Goal: Task Accomplishment & Management: Use online tool/utility

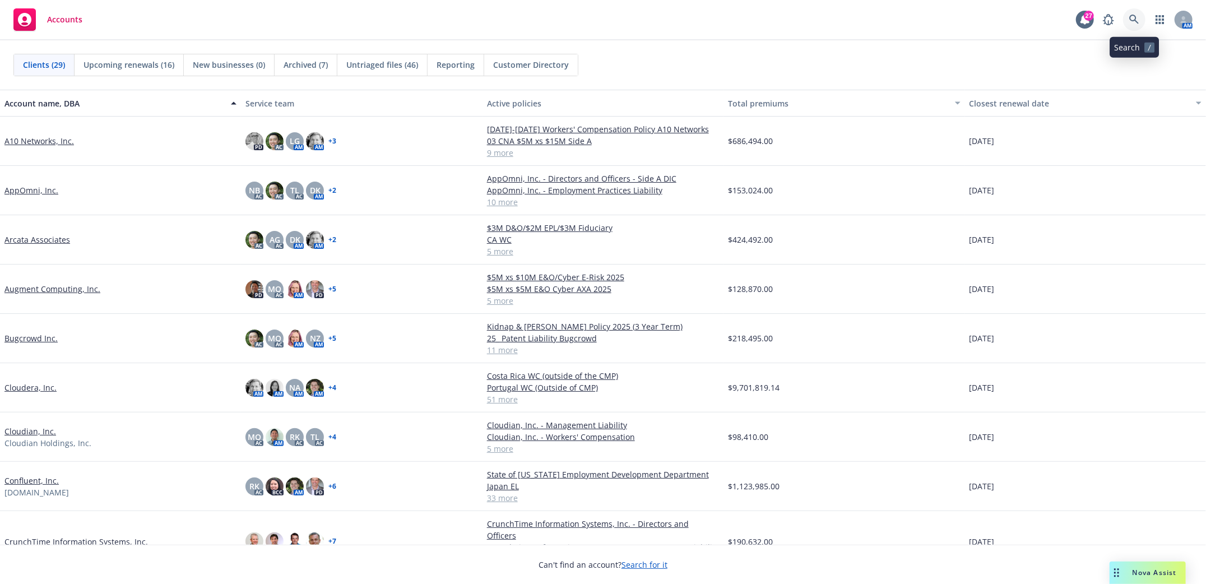
click at [1133, 20] on icon at bounding box center [1134, 20] width 10 height 10
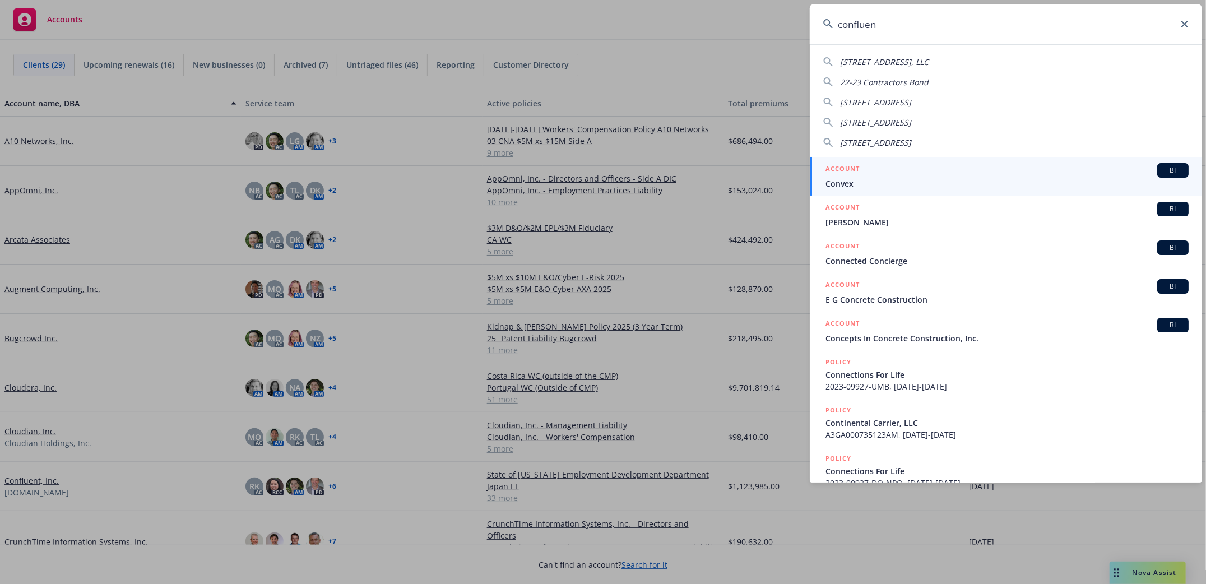
type input "confluent"
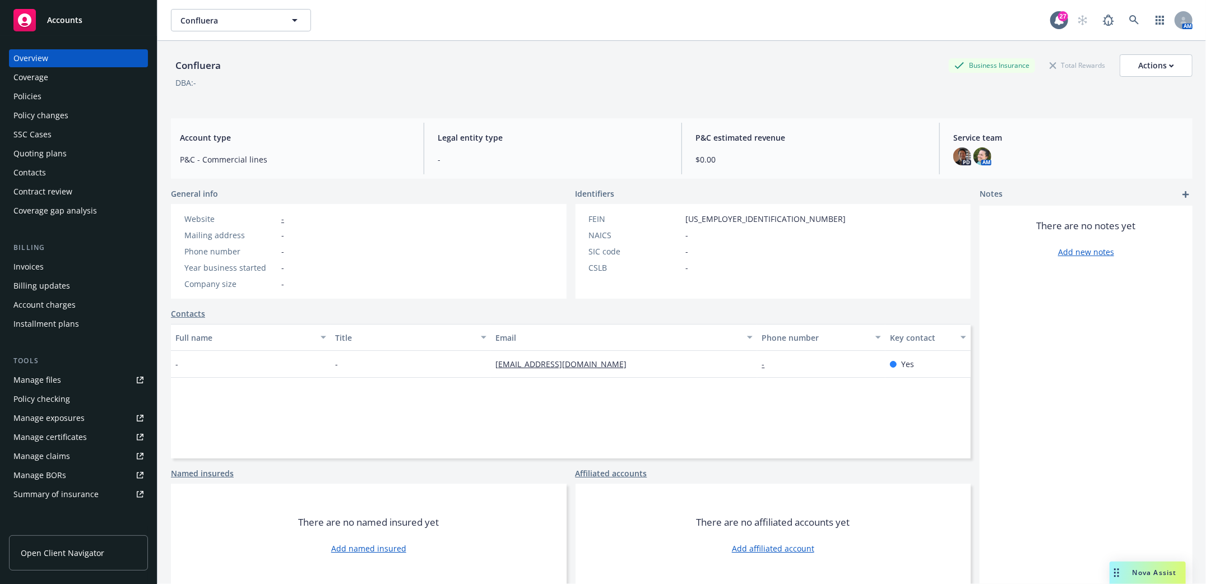
click at [17, 96] on div "Policies" at bounding box center [27, 96] width 28 height 18
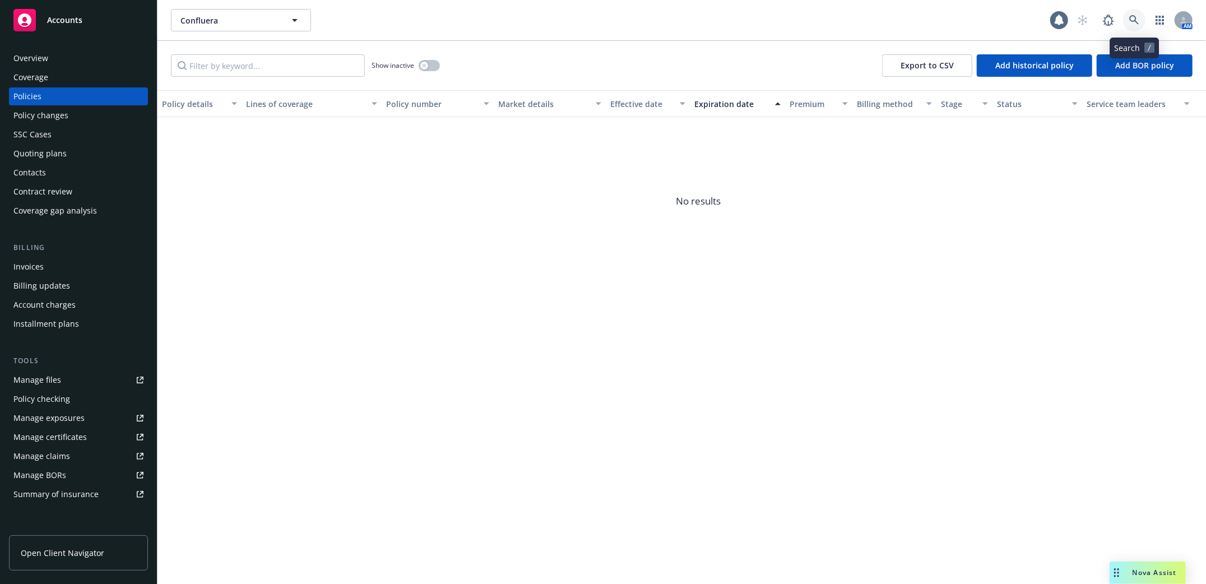
click at [1138, 14] on link at bounding box center [1134, 20] width 22 height 22
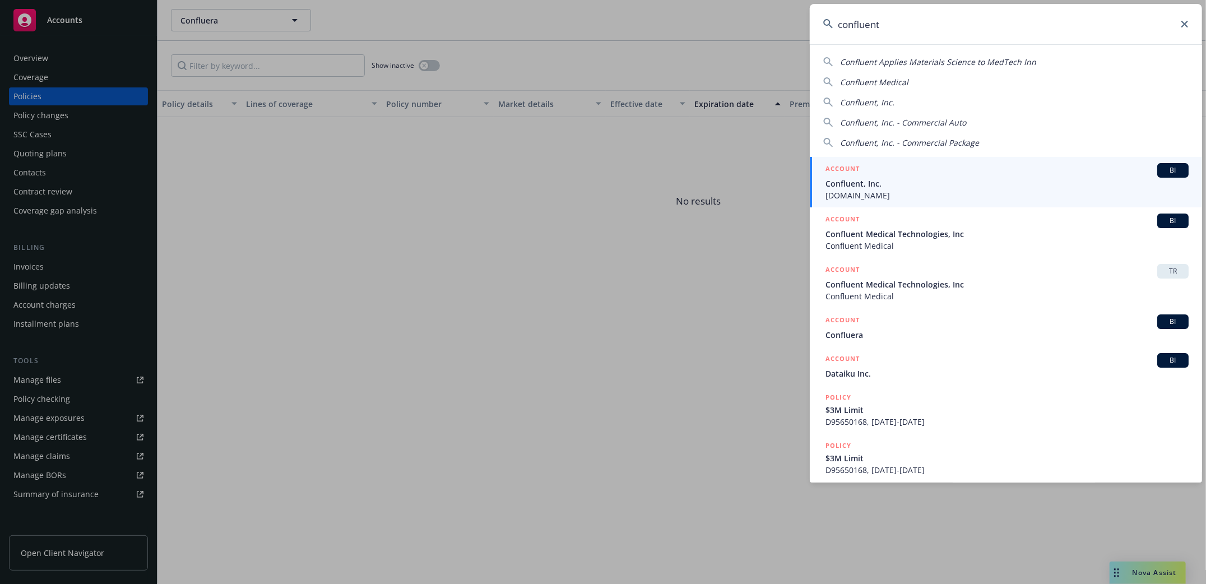
type input "confluent"
click at [841, 184] on span "Confluent, Inc." at bounding box center [1006, 184] width 363 height 12
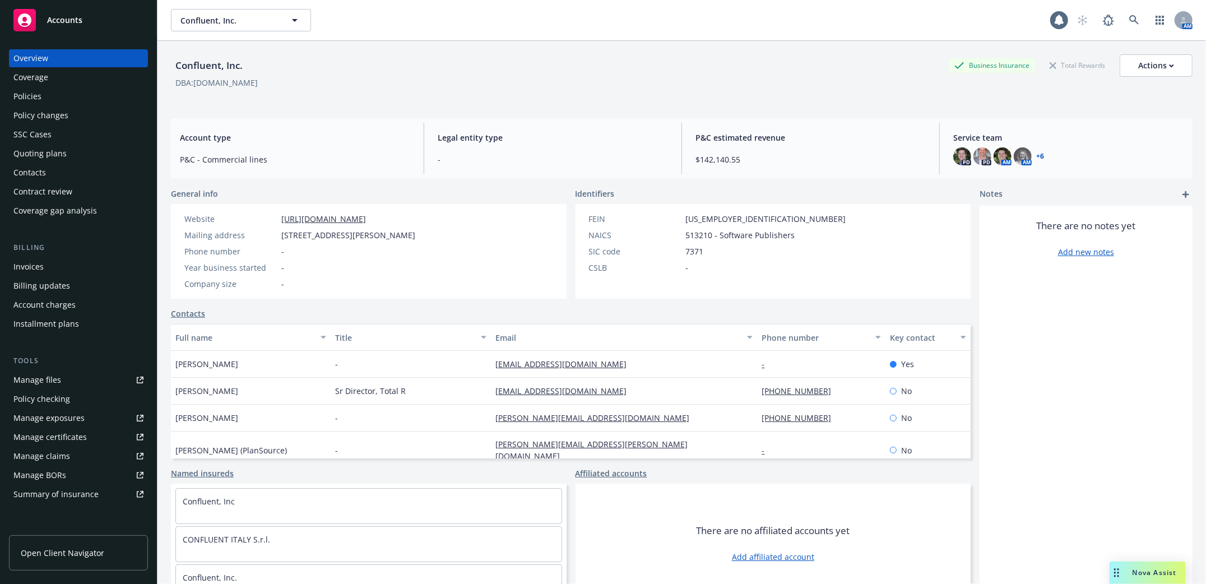
click at [19, 97] on div "Policies" at bounding box center [27, 96] width 28 height 18
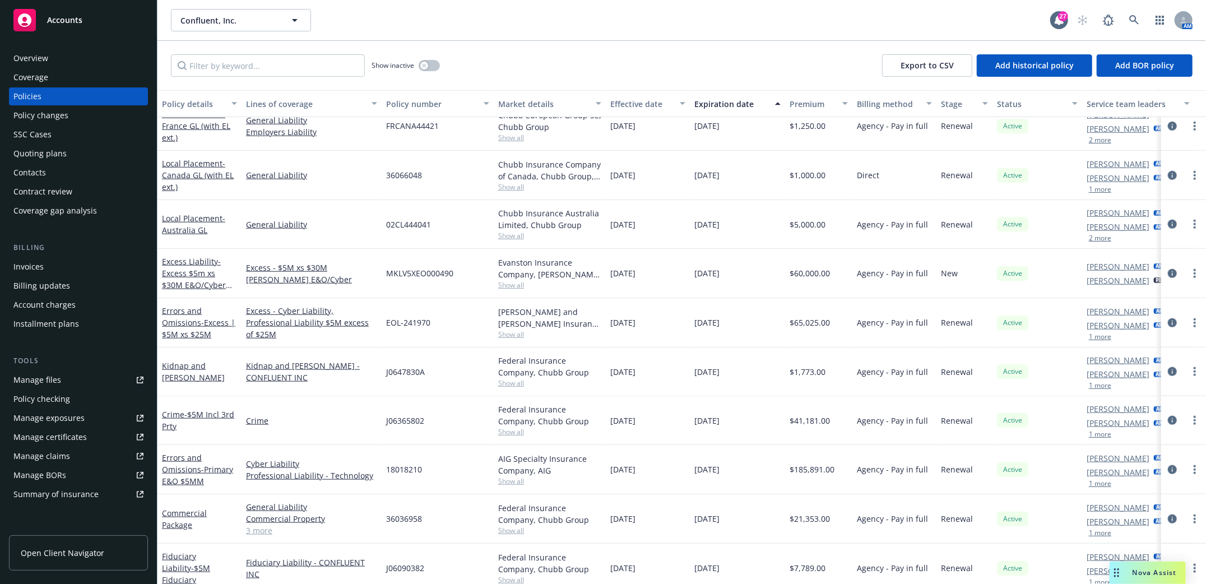
scroll to position [747, 0]
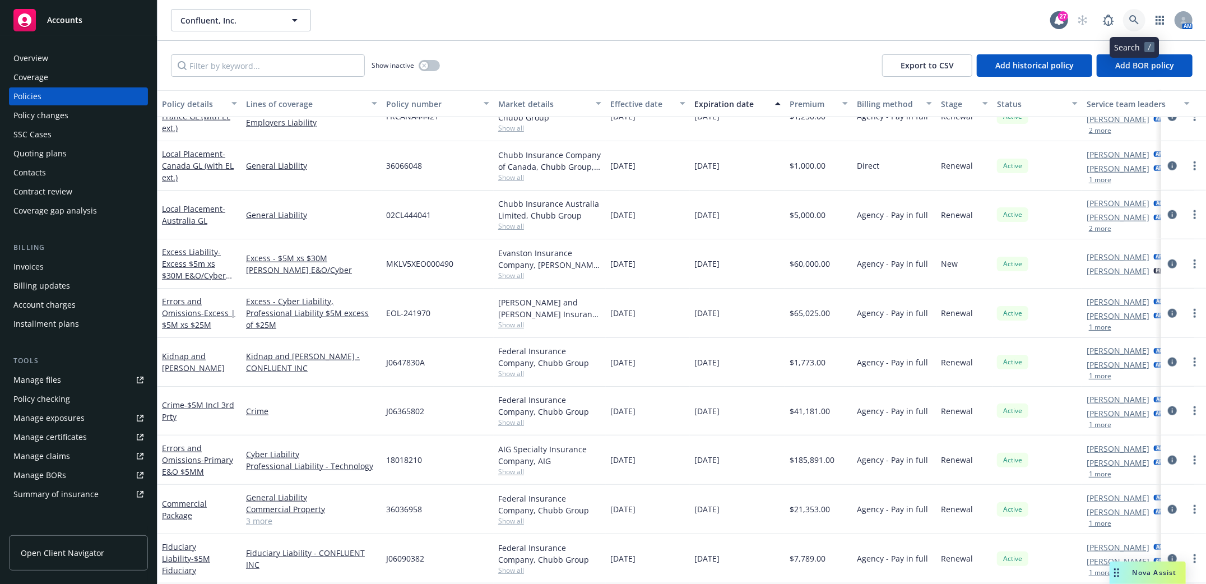
click at [1134, 18] on icon at bounding box center [1134, 20] width 10 height 10
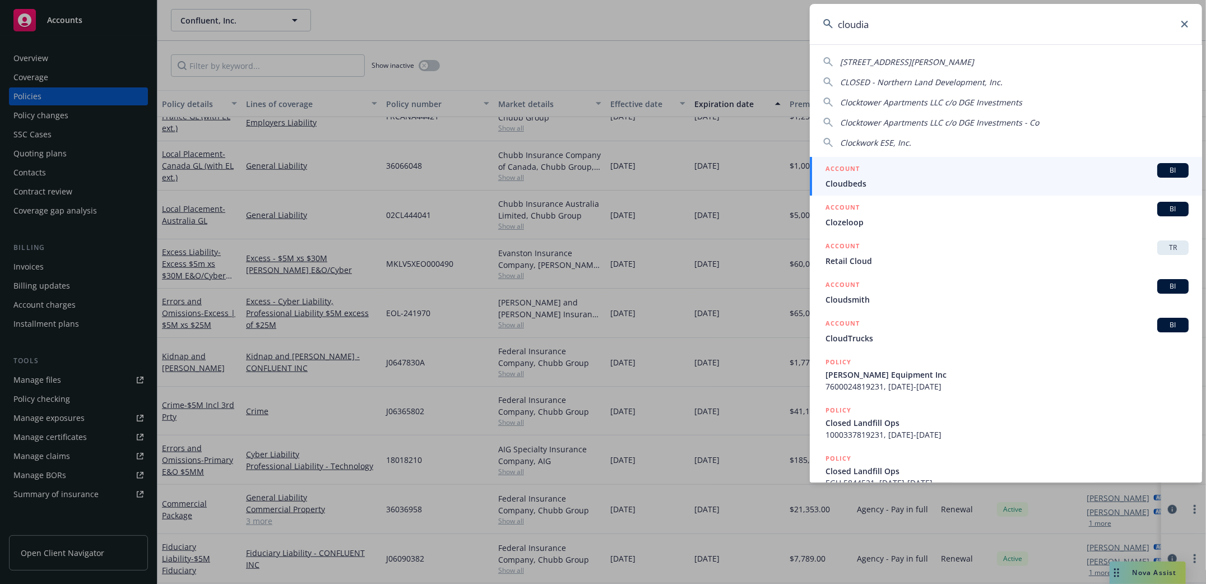
type input "cloudian"
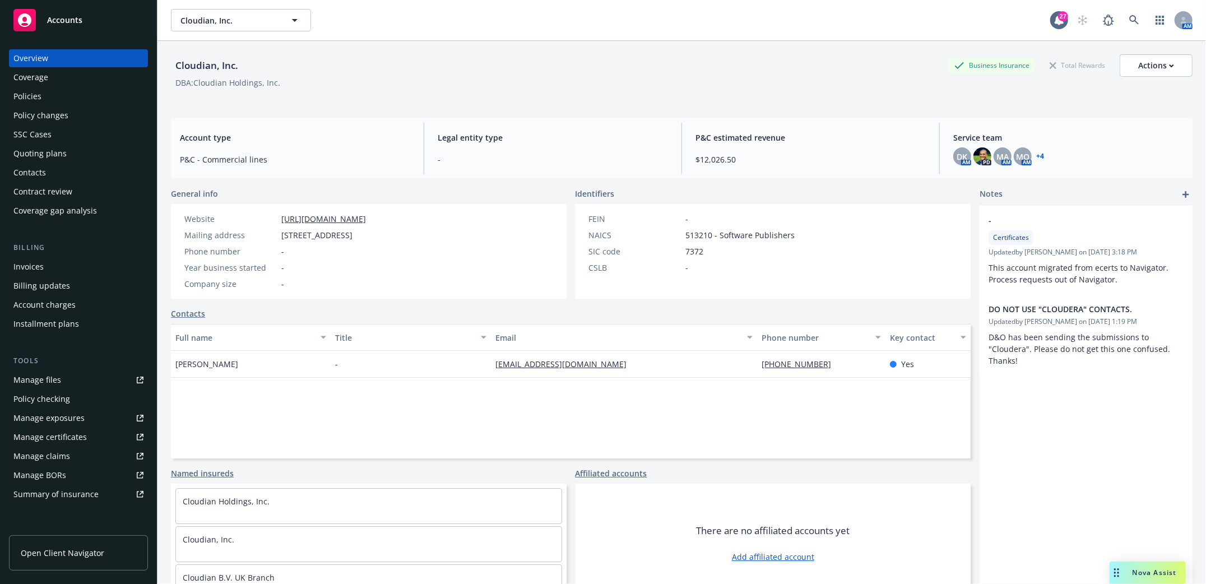
click at [27, 99] on div "Policies" at bounding box center [27, 96] width 28 height 18
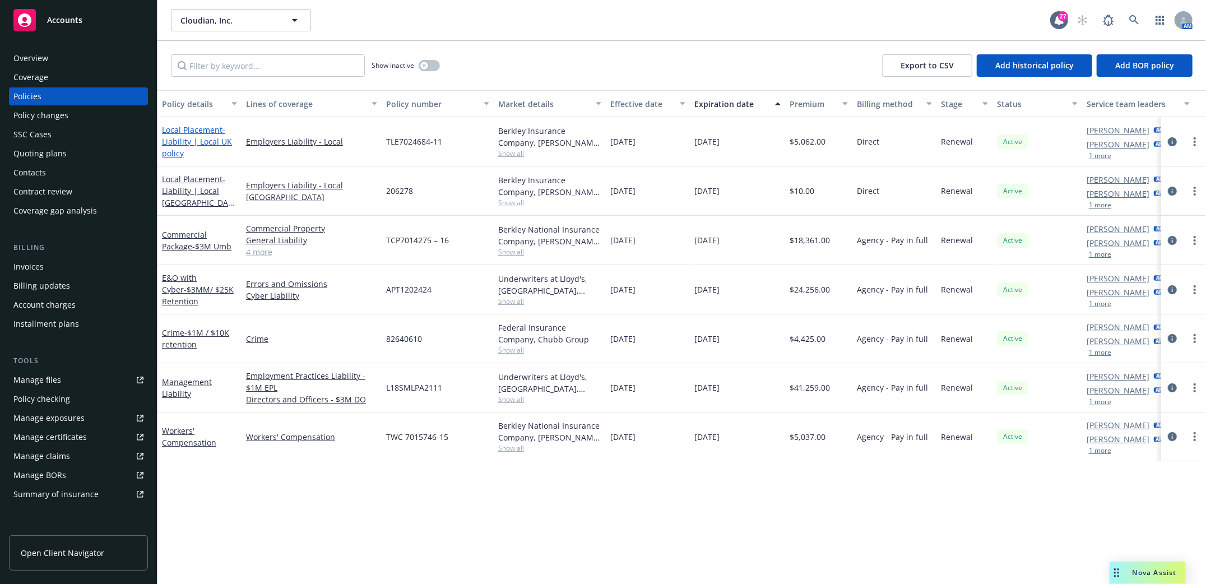
click at [197, 138] on span "- Liability | Local UK policy" at bounding box center [197, 141] width 70 height 34
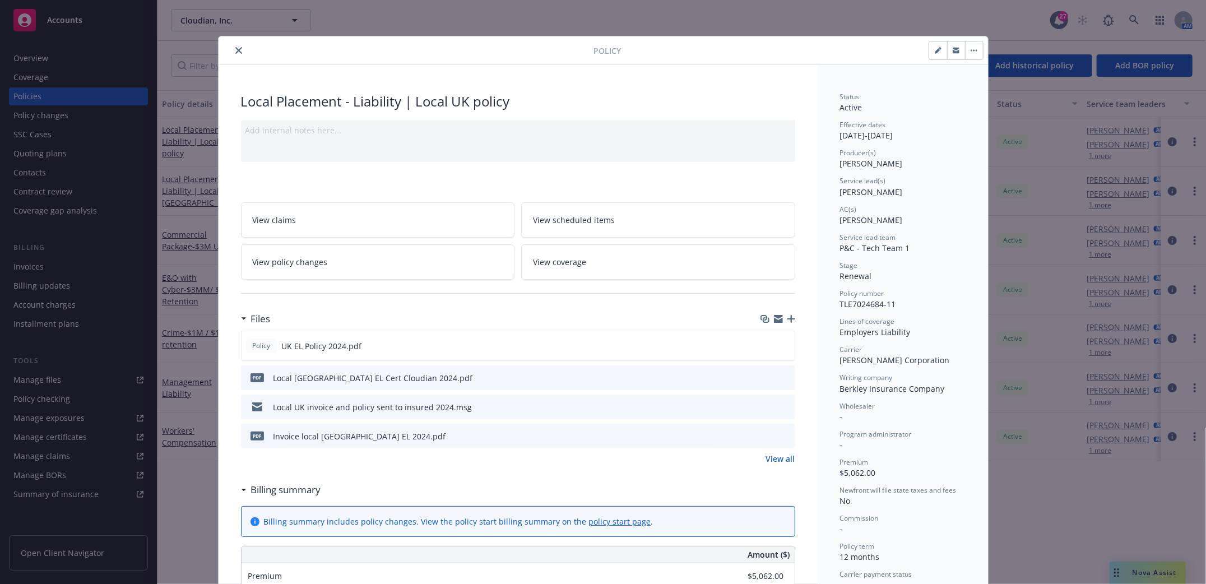
click at [762, 378] on icon "download file" at bounding box center [766, 377] width 9 height 9
click at [764, 342] on icon "download file" at bounding box center [766, 344] width 9 height 9
click at [235, 47] on icon "close" at bounding box center [238, 50] width 7 height 7
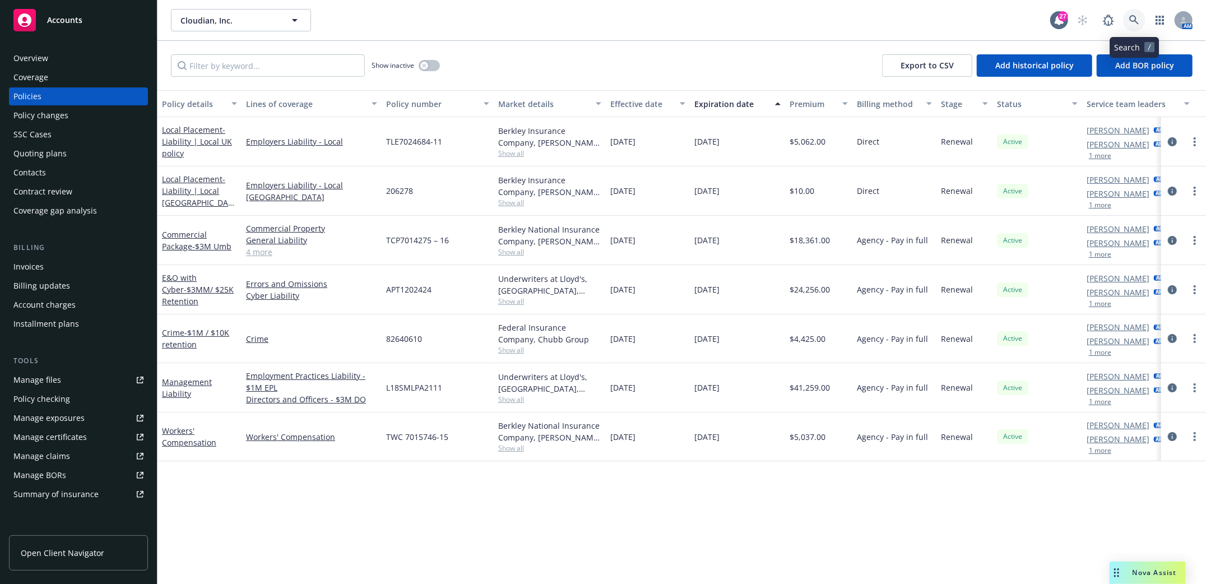
click at [1138, 23] on icon at bounding box center [1134, 20] width 10 height 10
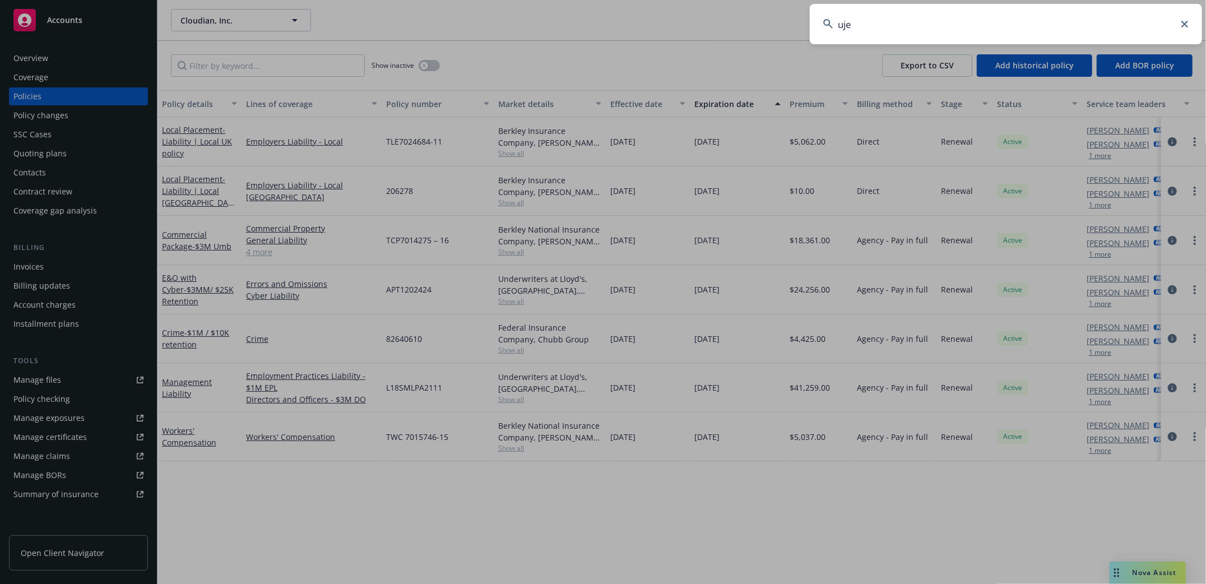
type input "ujet"
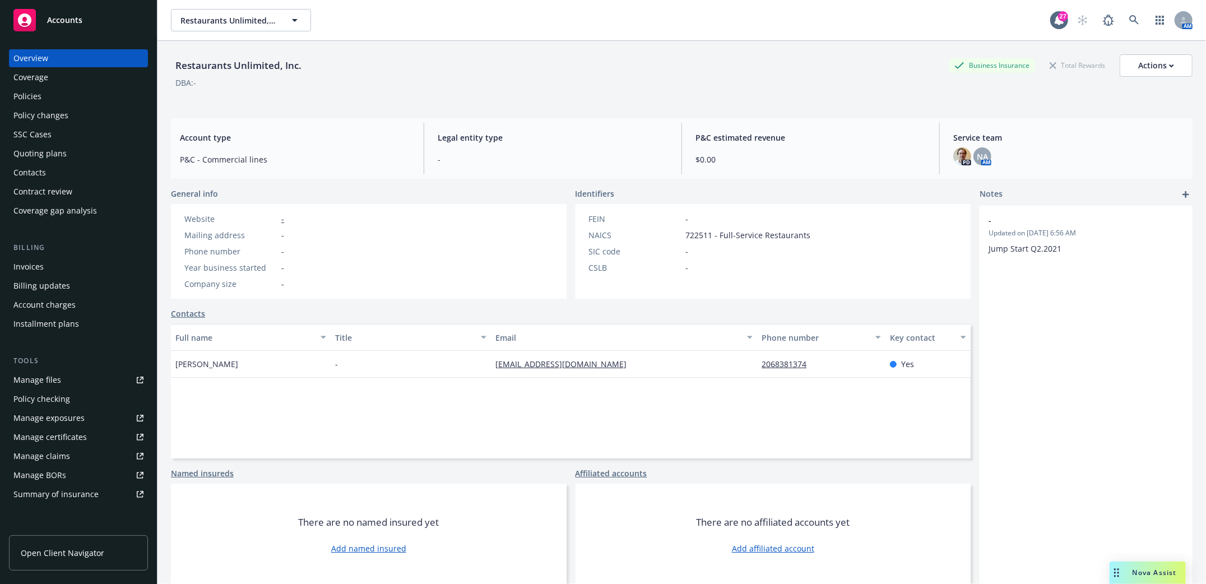
click at [25, 97] on div "Policies" at bounding box center [27, 96] width 28 height 18
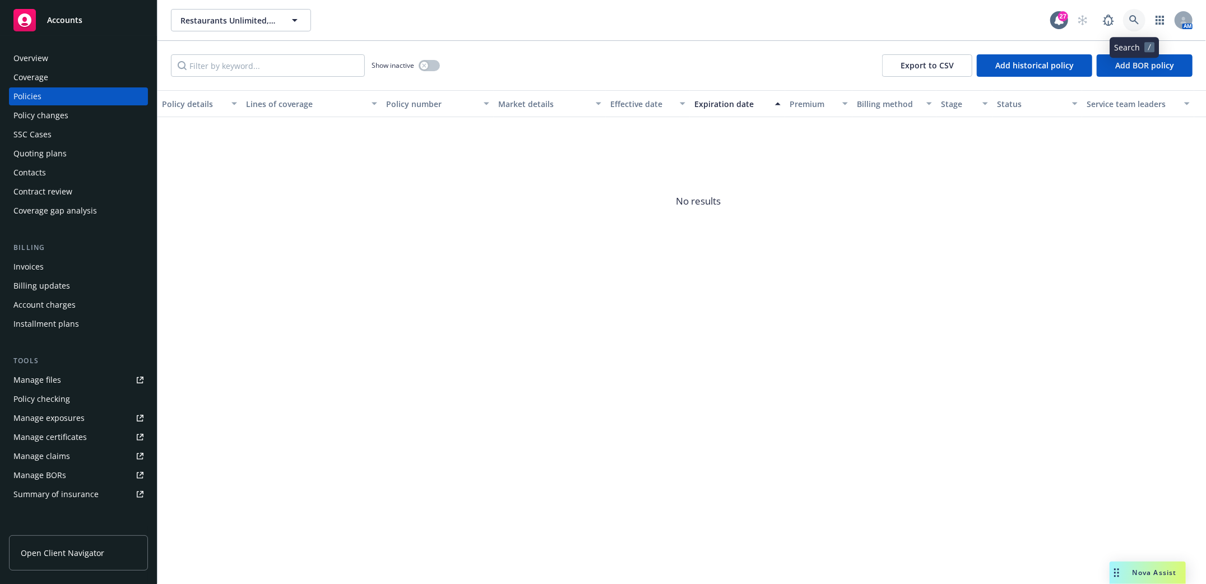
click at [1131, 19] on icon at bounding box center [1134, 20] width 10 height 10
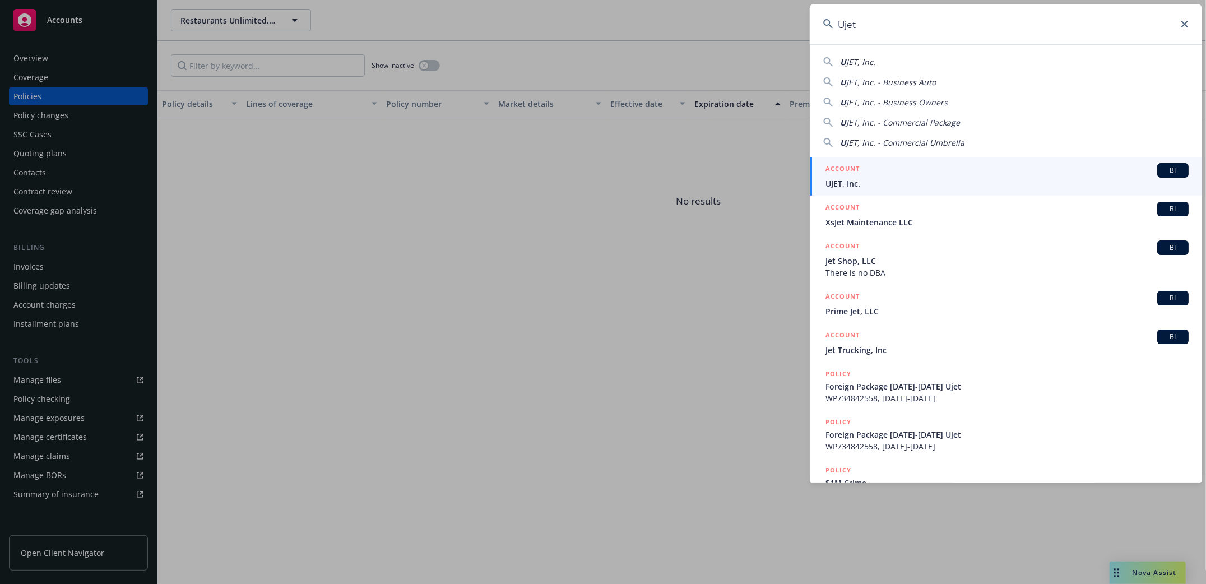
type input "Ujet"
click at [837, 179] on li "ACCOUNT BI UJET, Inc." at bounding box center [1006, 176] width 392 height 39
click at [837, 182] on span "UJET, Inc." at bounding box center [1006, 184] width 363 height 12
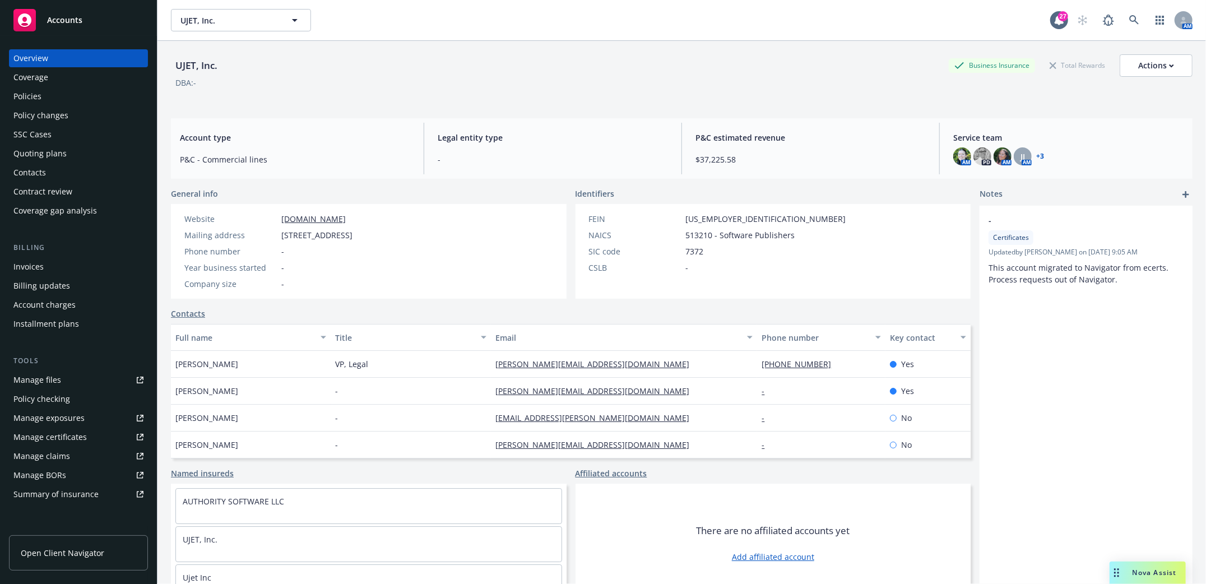
click at [18, 92] on div "Policies" at bounding box center [27, 96] width 28 height 18
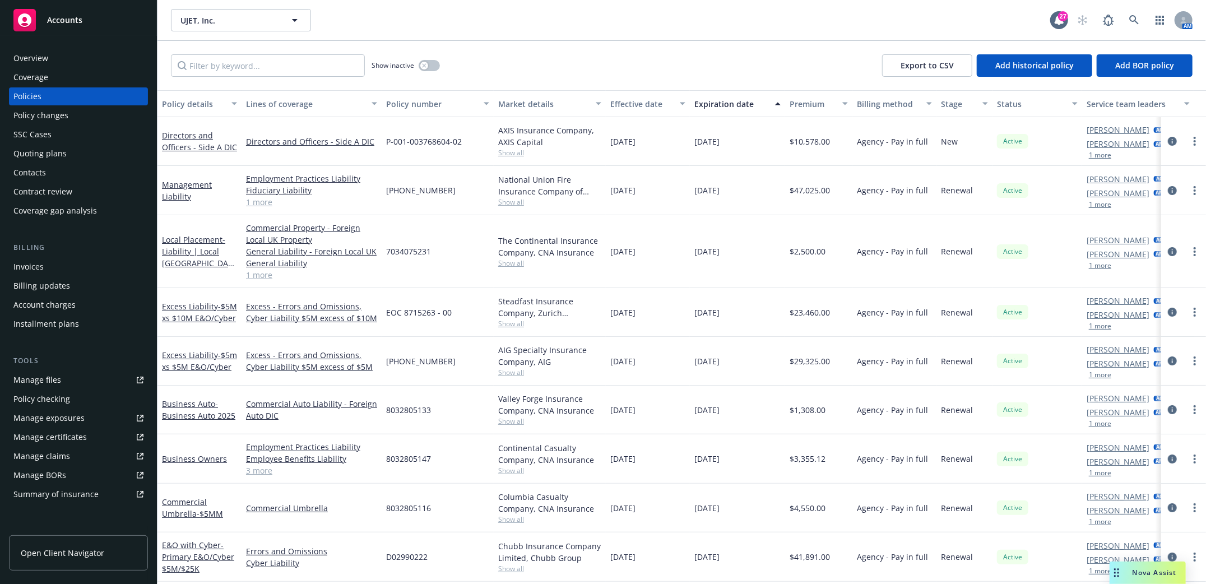
scroll to position [75, 0]
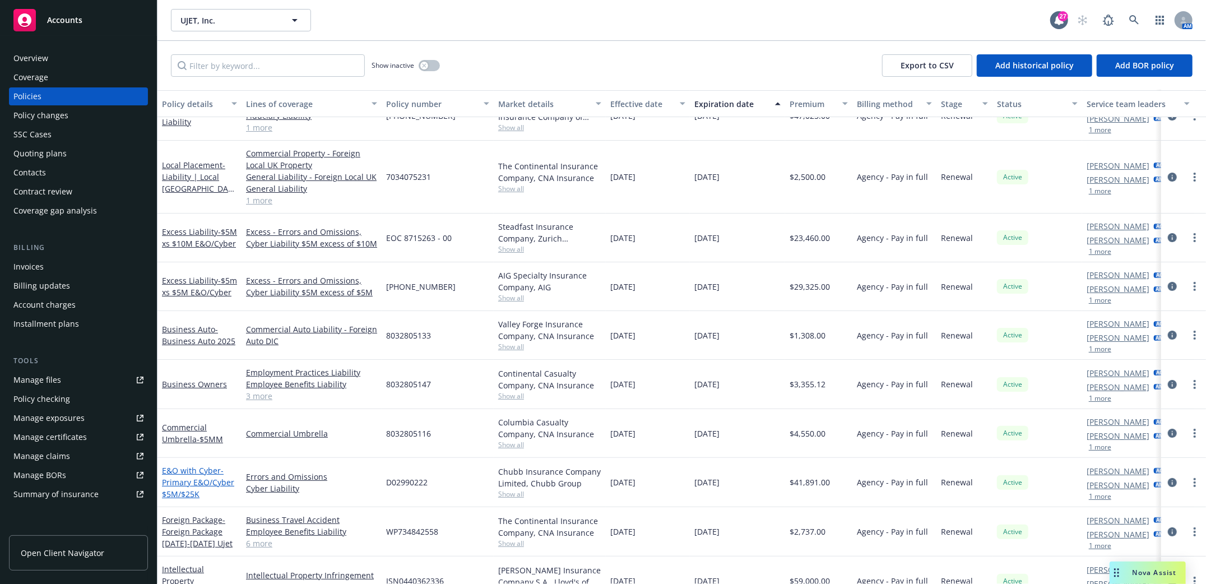
click at [181, 480] on span "- Primary E&O/Cyber $5M/$25K" at bounding box center [198, 482] width 72 height 34
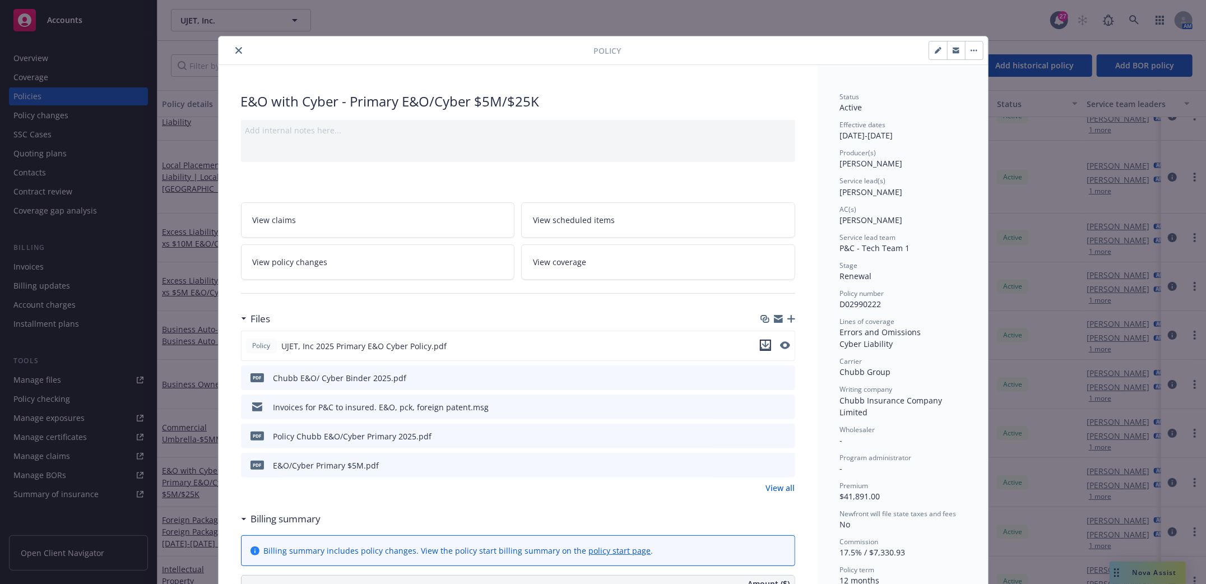
click at [762, 344] on icon "download file" at bounding box center [765, 344] width 7 height 7
drag, startPoint x: 232, startPoint y: 39, endPoint x: 231, endPoint y: 53, distance: 14.6
click at [231, 47] on div "Policy" at bounding box center [603, 50] width 769 height 29
drag, startPoint x: 231, startPoint y: 53, endPoint x: 238, endPoint y: 66, distance: 14.5
click at [235, 52] on icon "close" at bounding box center [238, 50] width 7 height 7
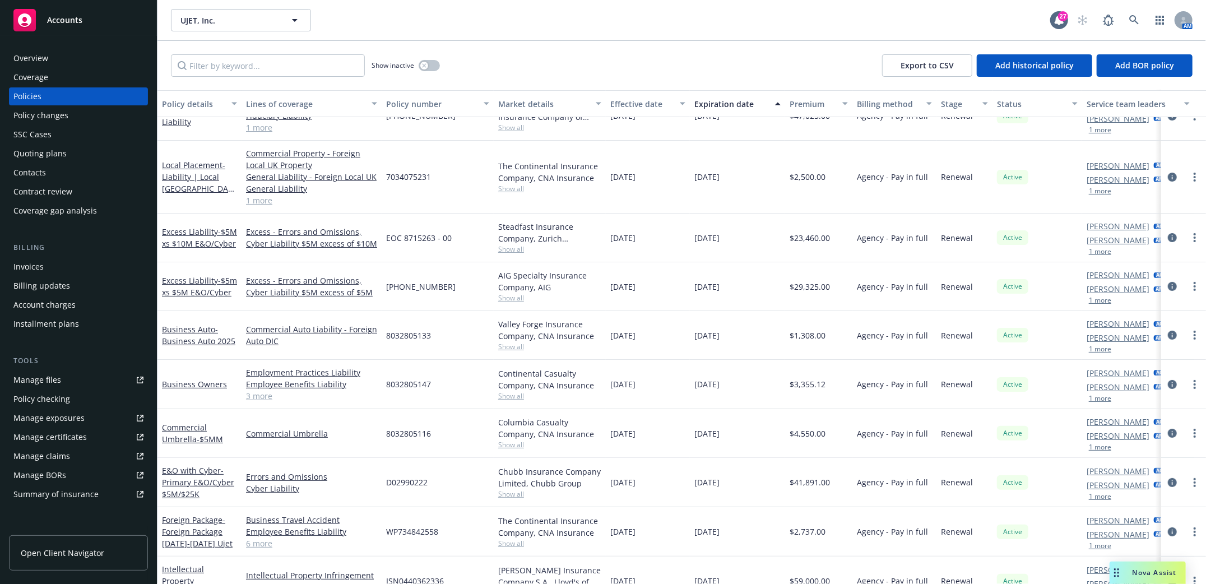
click at [1144, 572] on span "Nova Assist" at bounding box center [1155, 573] width 44 height 10
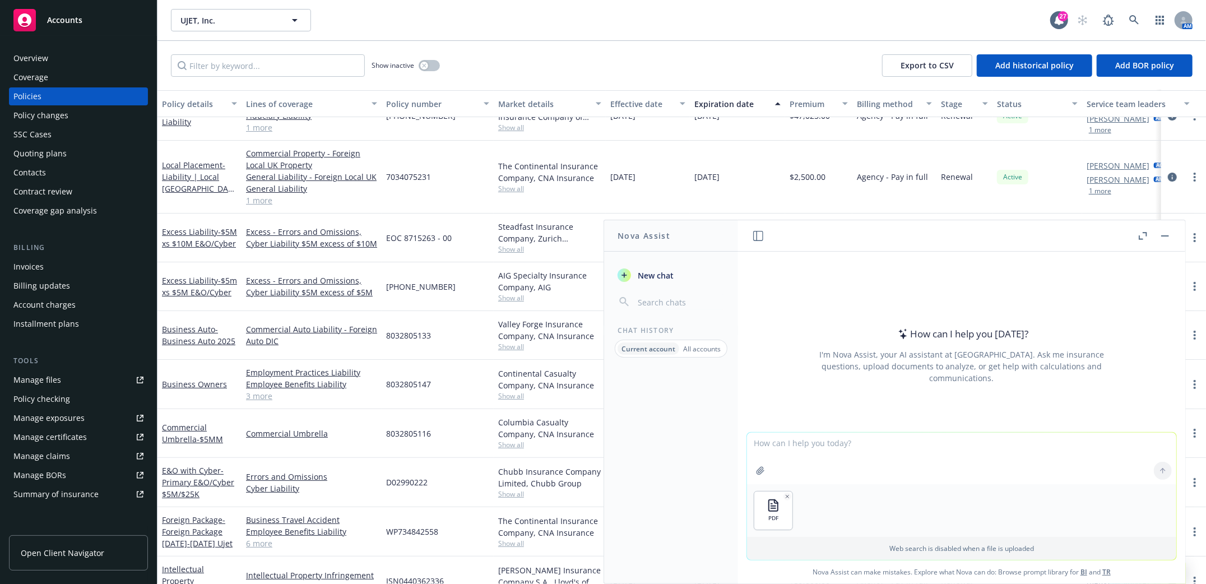
click at [793, 449] on textarea at bounding box center [961, 459] width 429 height 52
type textarea "data breach coverage?"
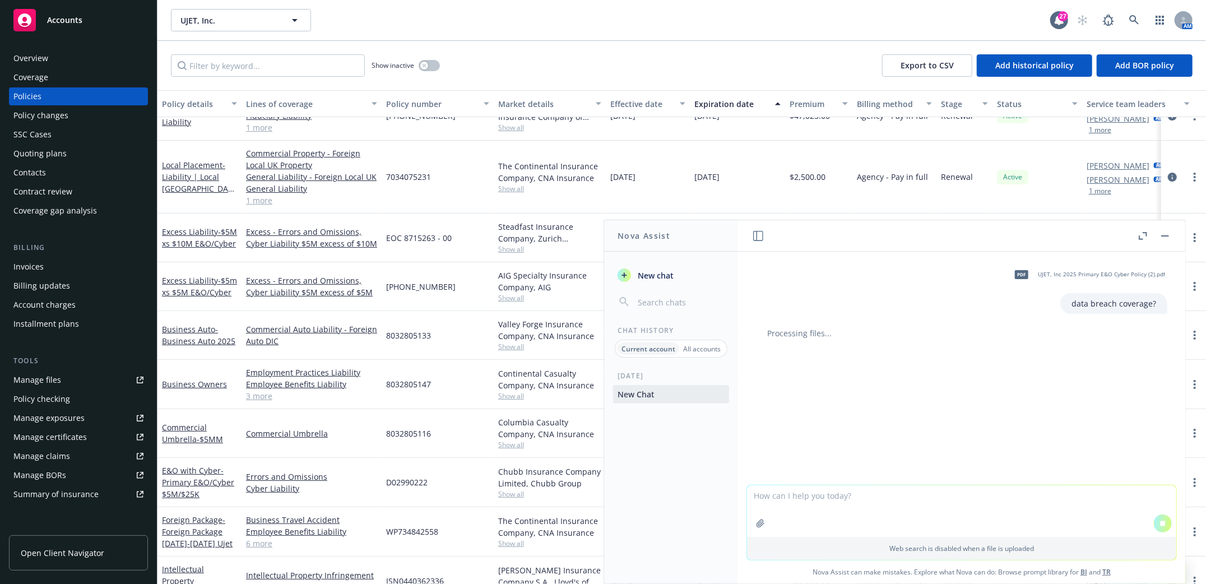
click at [1143, 238] on icon "button" at bounding box center [1143, 236] width 8 height 8
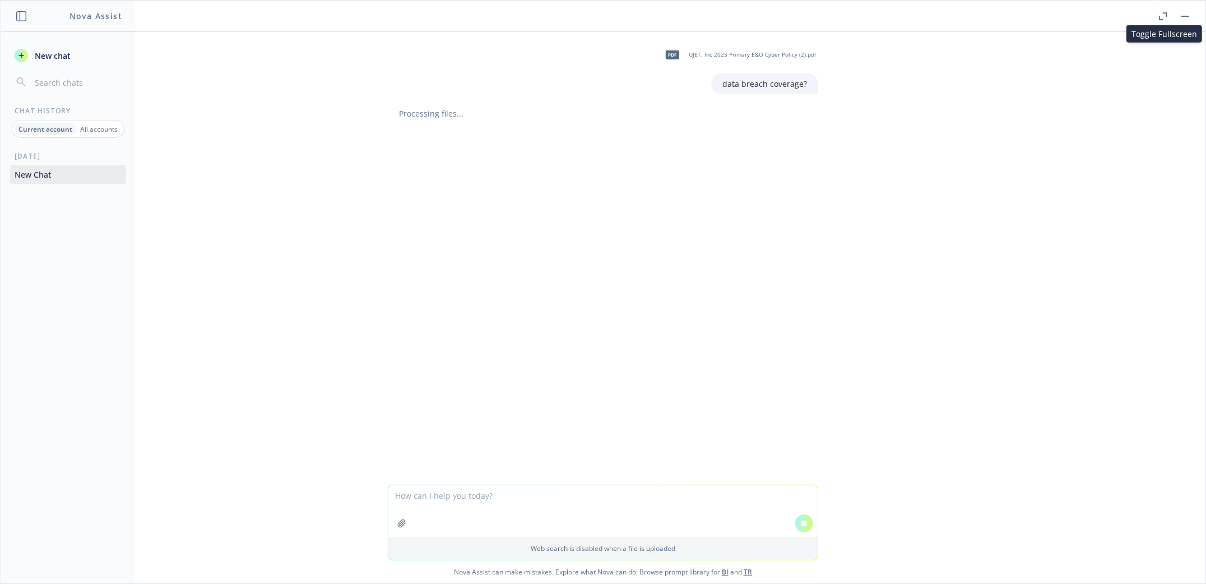
click at [1166, 20] on icon "button" at bounding box center [1163, 16] width 8 height 8
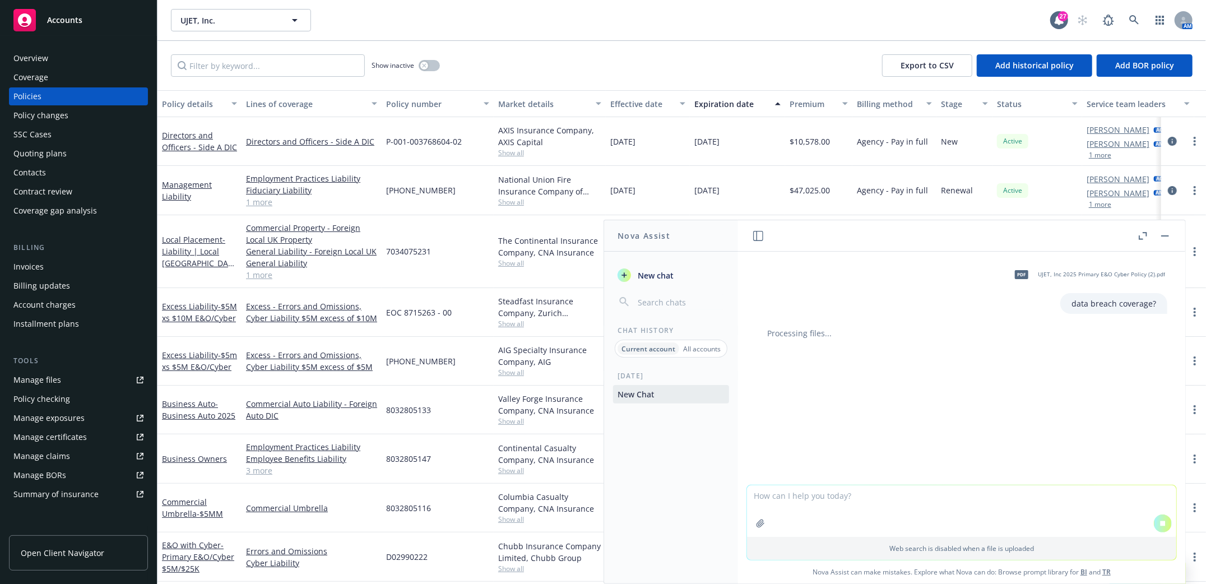
click at [1139, 240] on button "button" at bounding box center [1142, 235] width 13 height 13
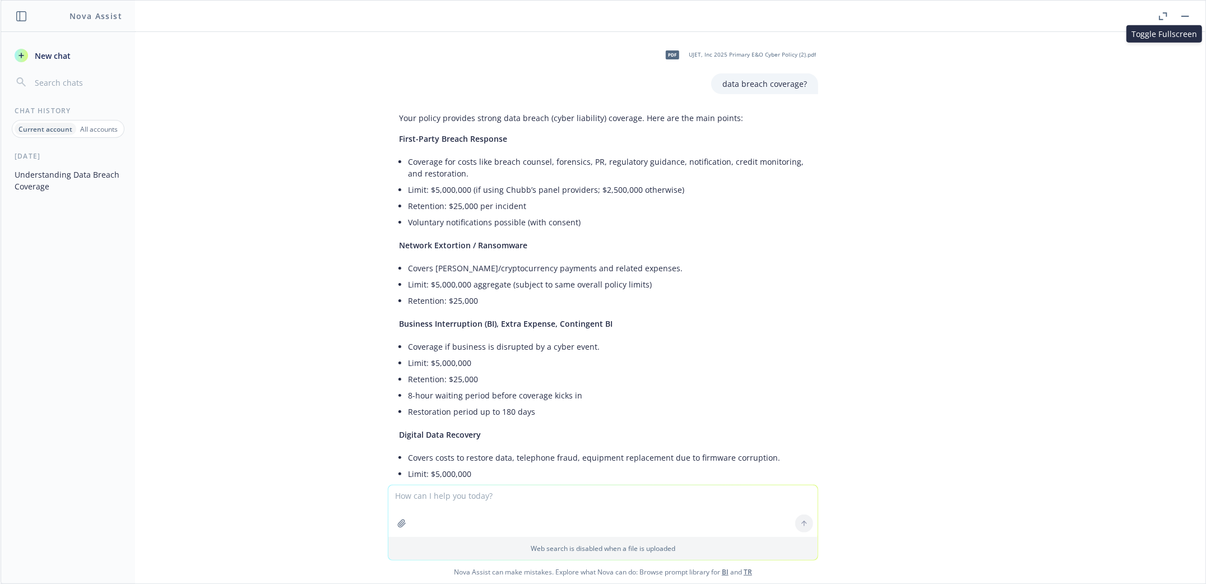
click at [1164, 15] on icon "button" at bounding box center [1163, 16] width 8 height 8
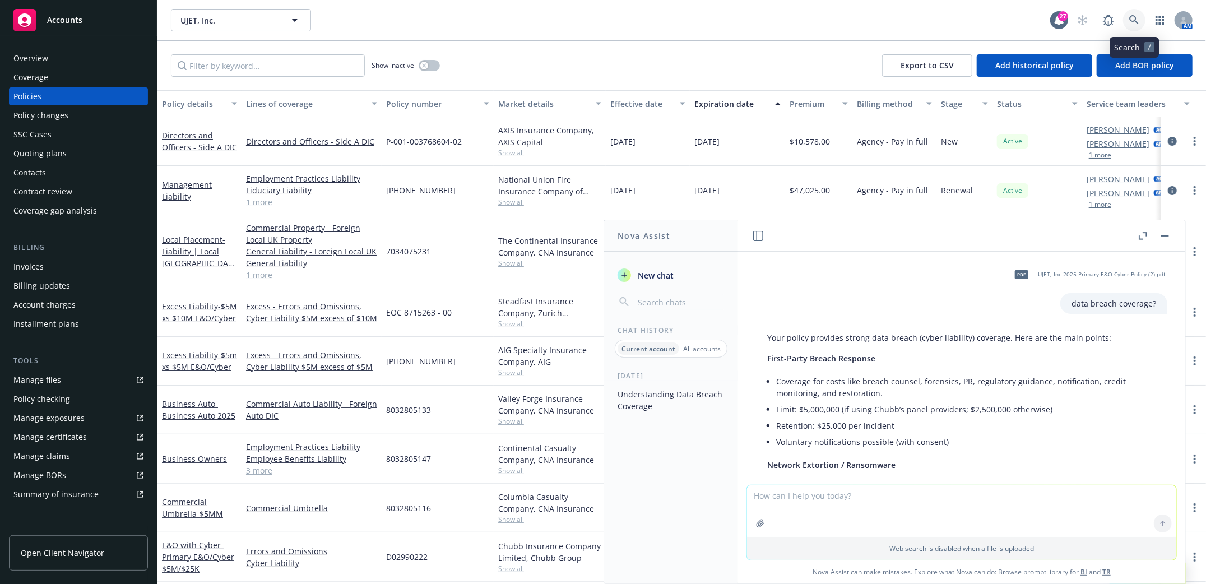
click at [1133, 16] on icon at bounding box center [1134, 20] width 10 height 10
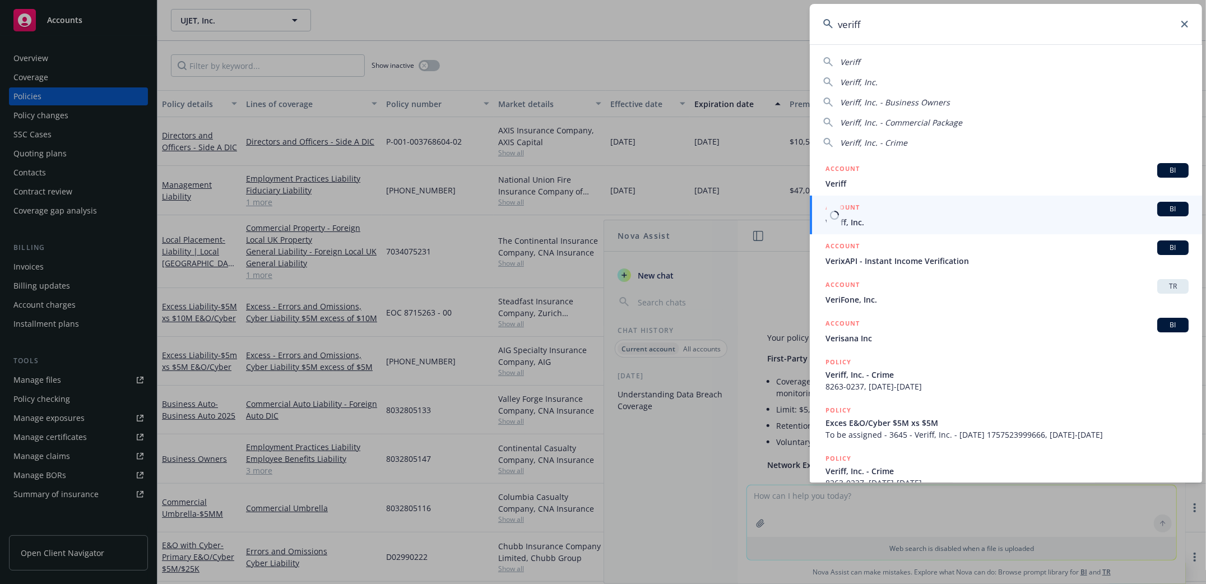
type input "veriff"
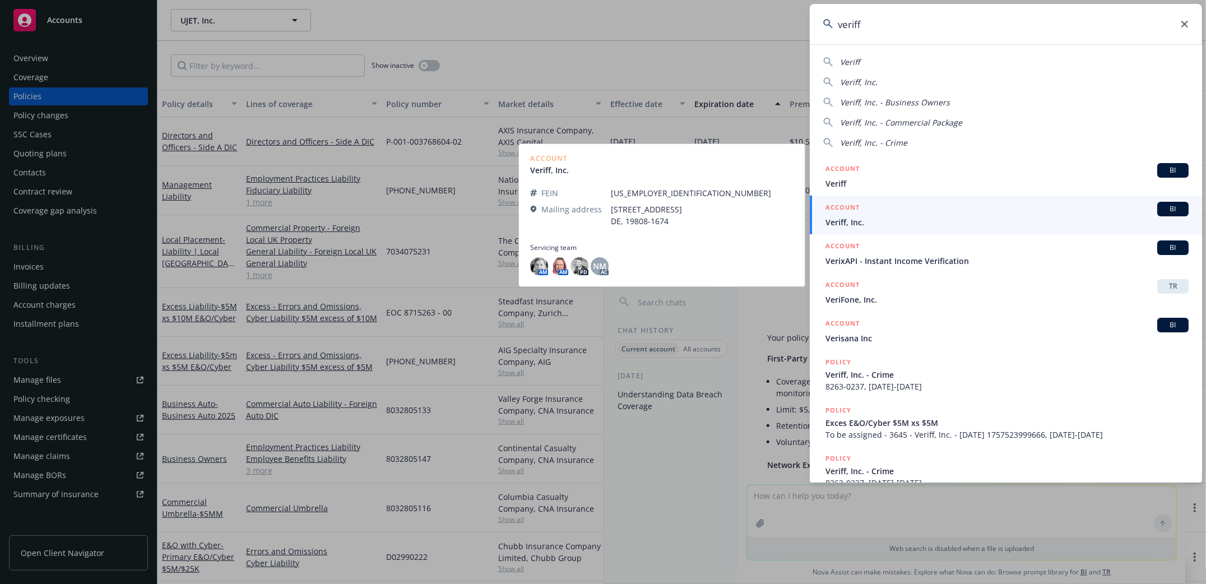
click at [850, 217] on span "Veriff, Inc." at bounding box center [1006, 222] width 363 height 12
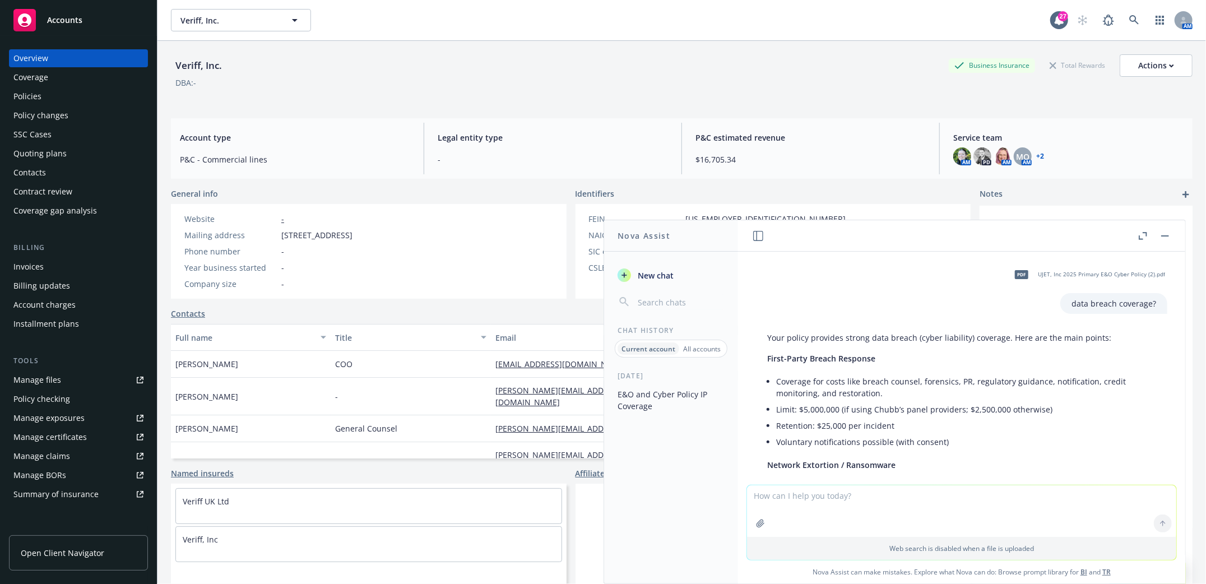
click at [33, 98] on div "Policies" at bounding box center [27, 96] width 28 height 18
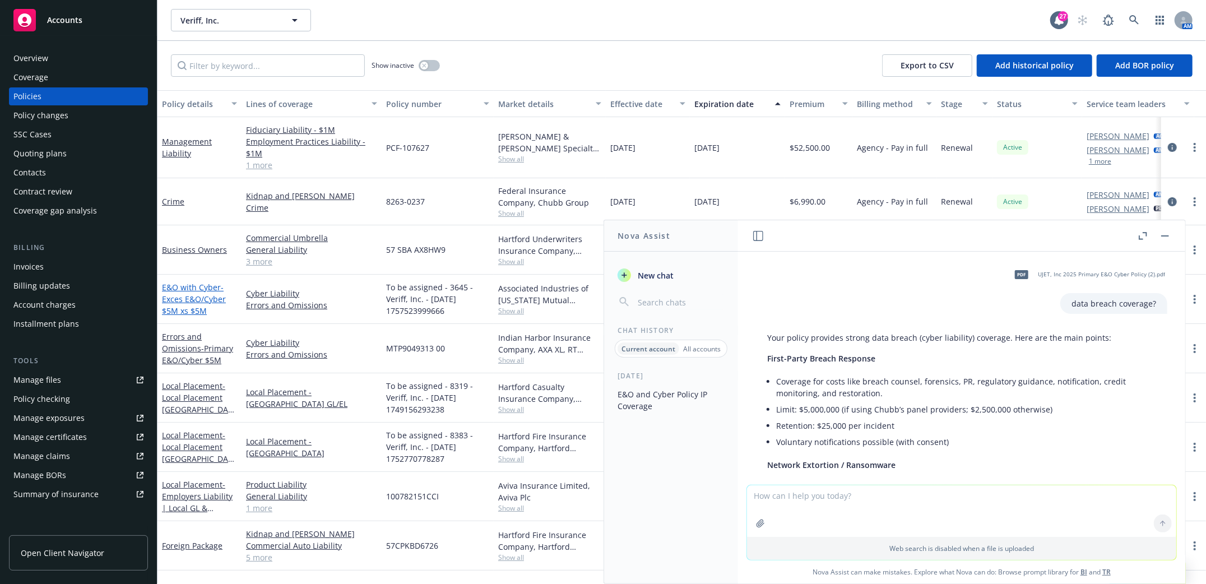
click at [174, 295] on span "- Exces E&O/Cyber $5M xs $5M" at bounding box center [194, 299] width 64 height 34
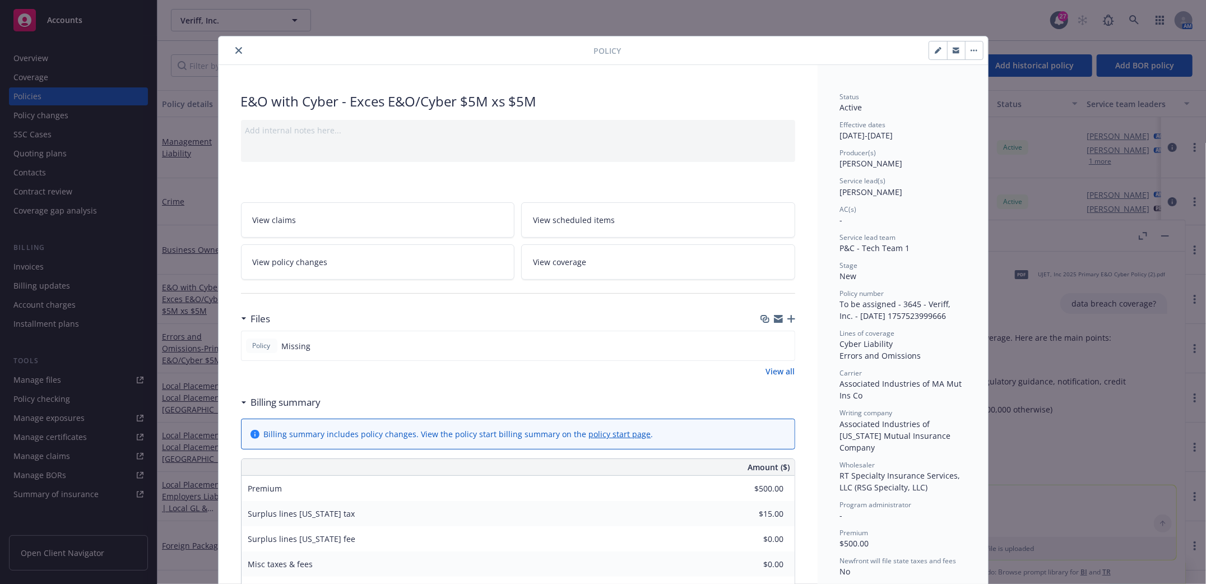
click at [935, 52] on icon "button" at bounding box center [938, 50] width 7 height 7
select select "NEW"
select select "other"
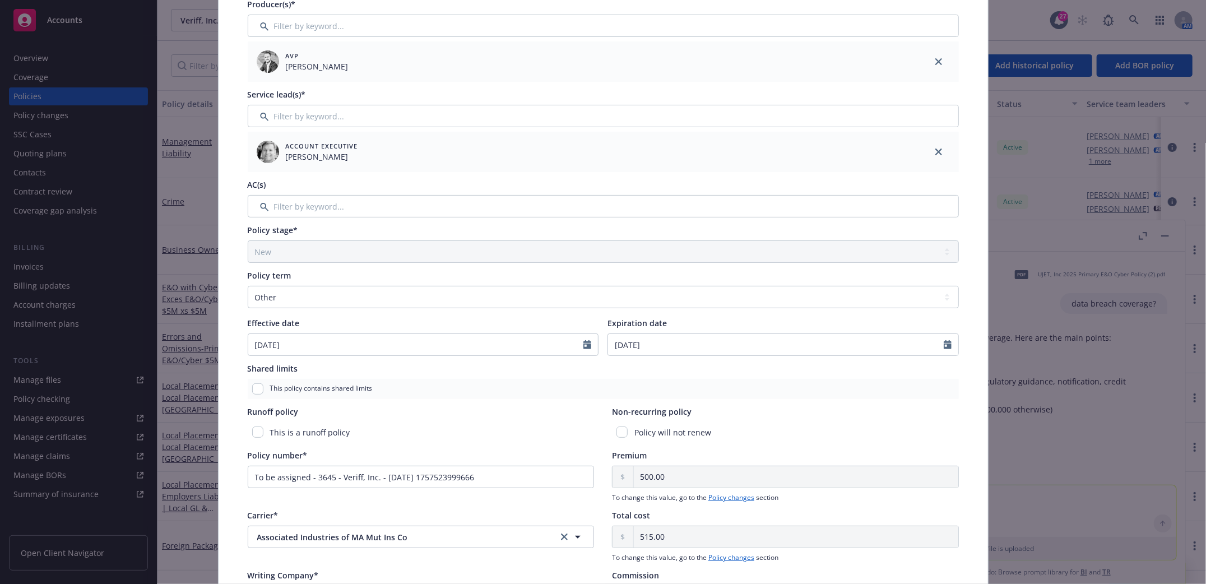
scroll to position [224, 0]
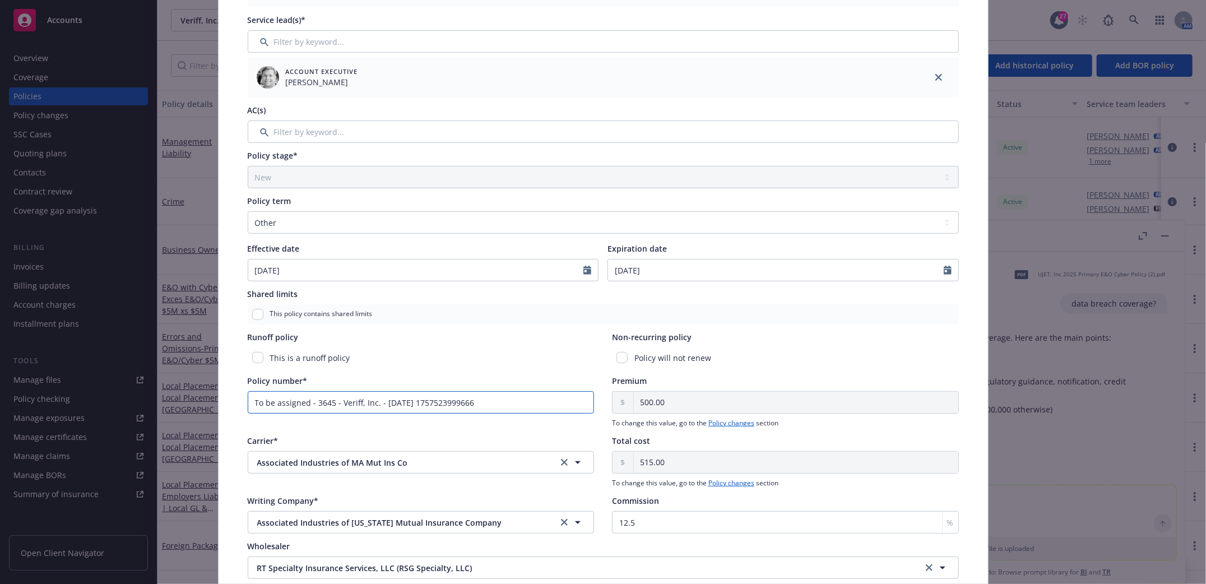
drag, startPoint x: 502, startPoint y: 403, endPoint x: 41, endPoint y: 390, distance: 460.8
click at [41, 390] on div "Edit policy details Cancel Save Policy type* E&O with Cyber Display name Exces …" at bounding box center [603, 292] width 1206 height 584
paste input "ACL1267306 00"
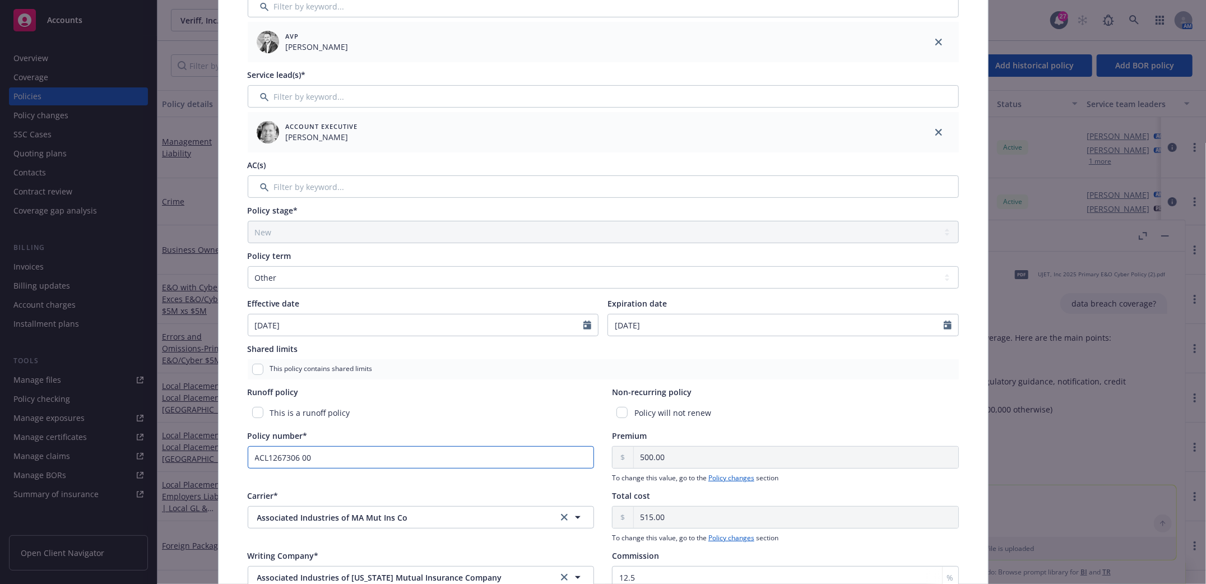
scroll to position [0, 0]
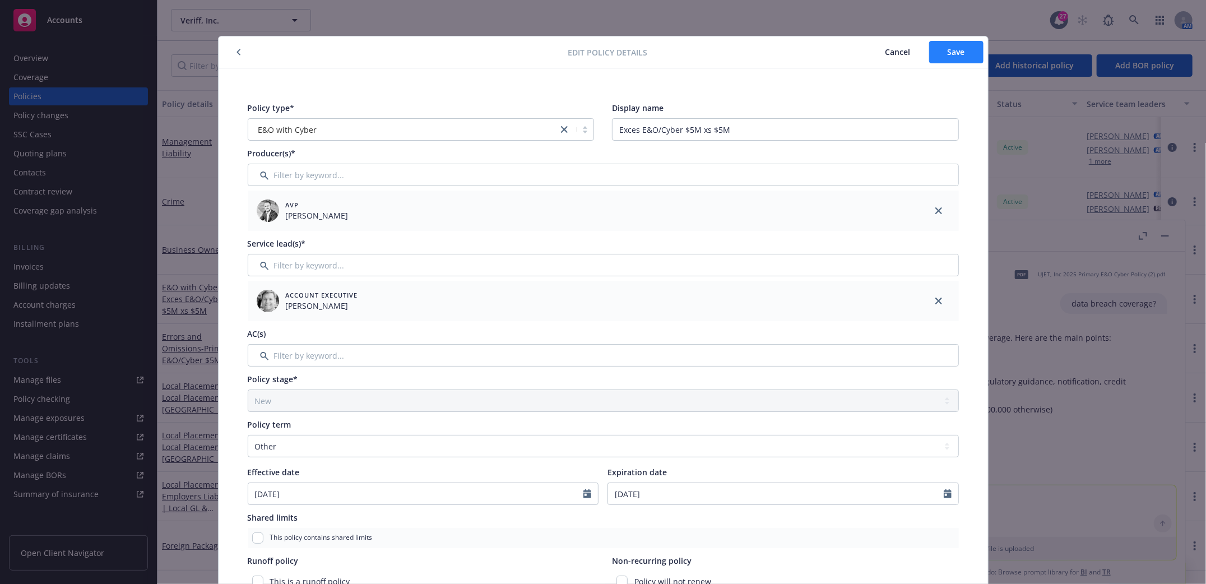
type input "ACL1267306 00"
click at [948, 57] on span "Save" at bounding box center [956, 52] width 17 height 11
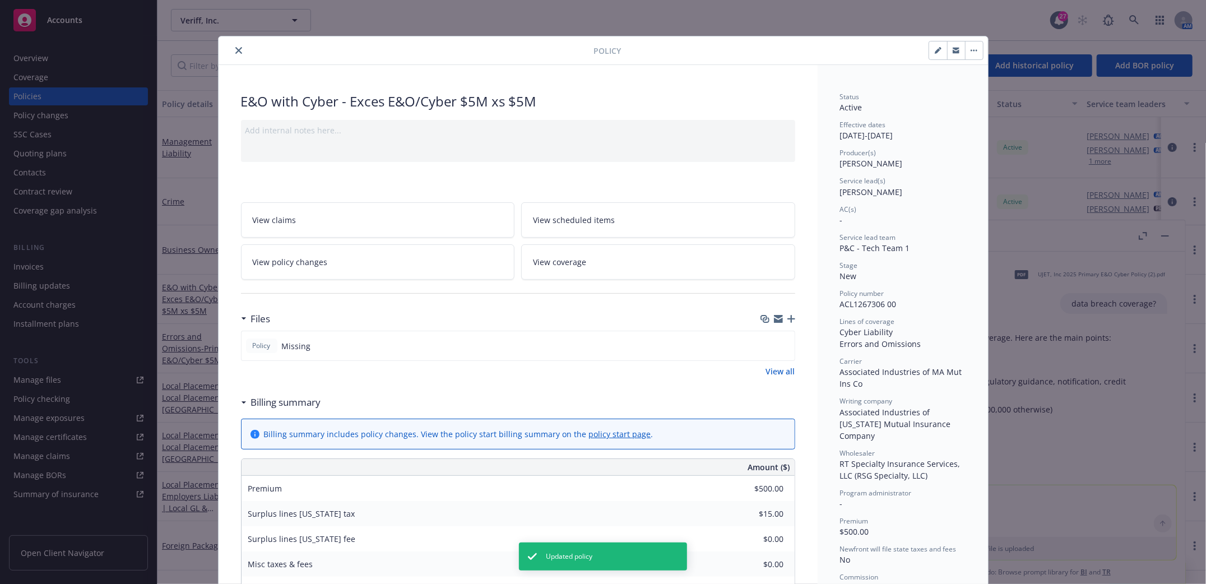
click at [235, 48] on icon "close" at bounding box center [238, 50] width 7 height 7
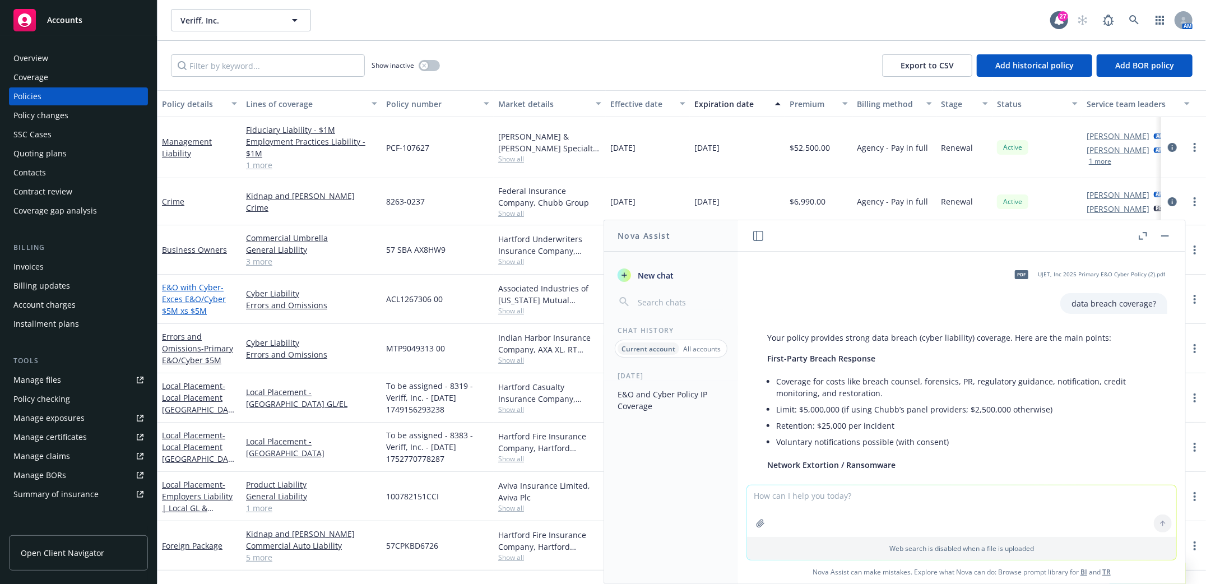
click at [182, 298] on span "- Exces E&O/Cyber $5M xs $5M" at bounding box center [194, 299] width 64 height 34
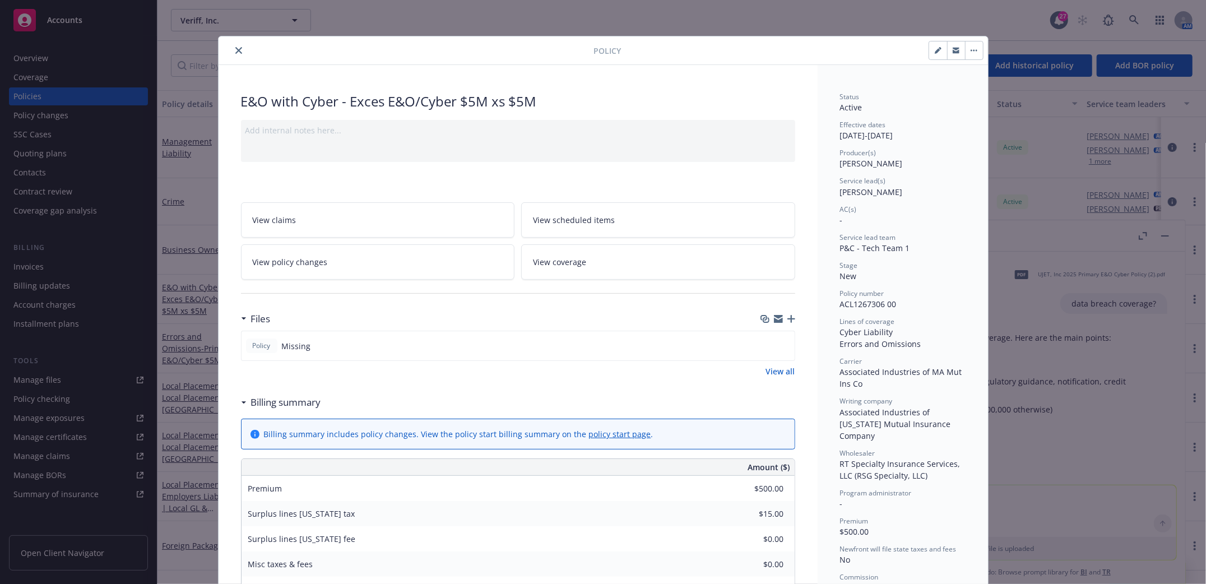
scroll to position [34, 0]
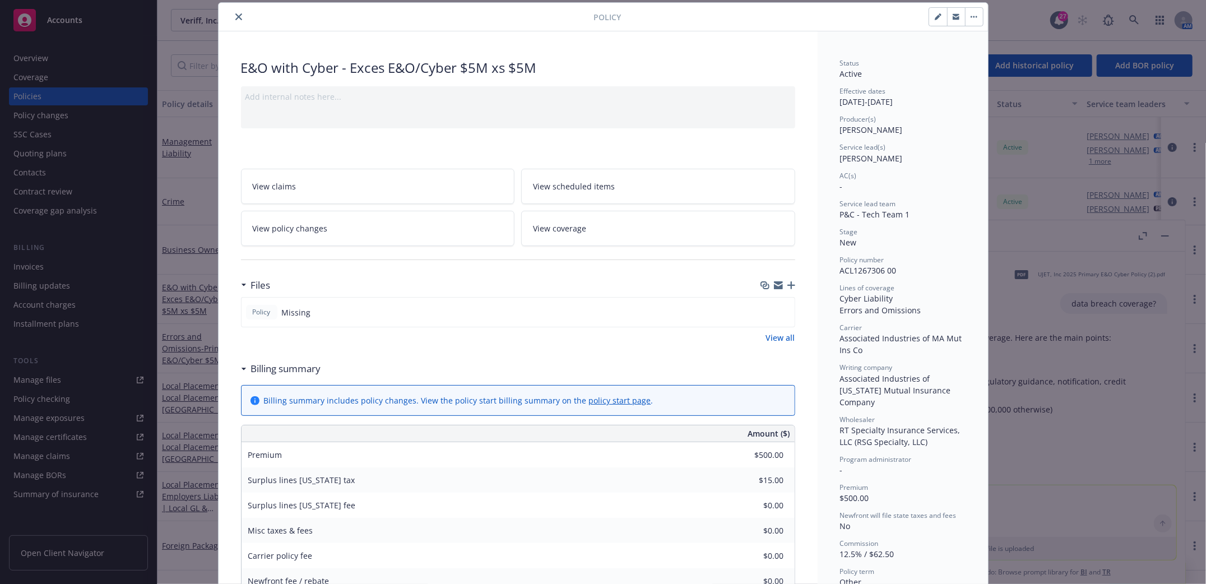
click at [788, 285] on icon "button" at bounding box center [791, 285] width 8 height 8
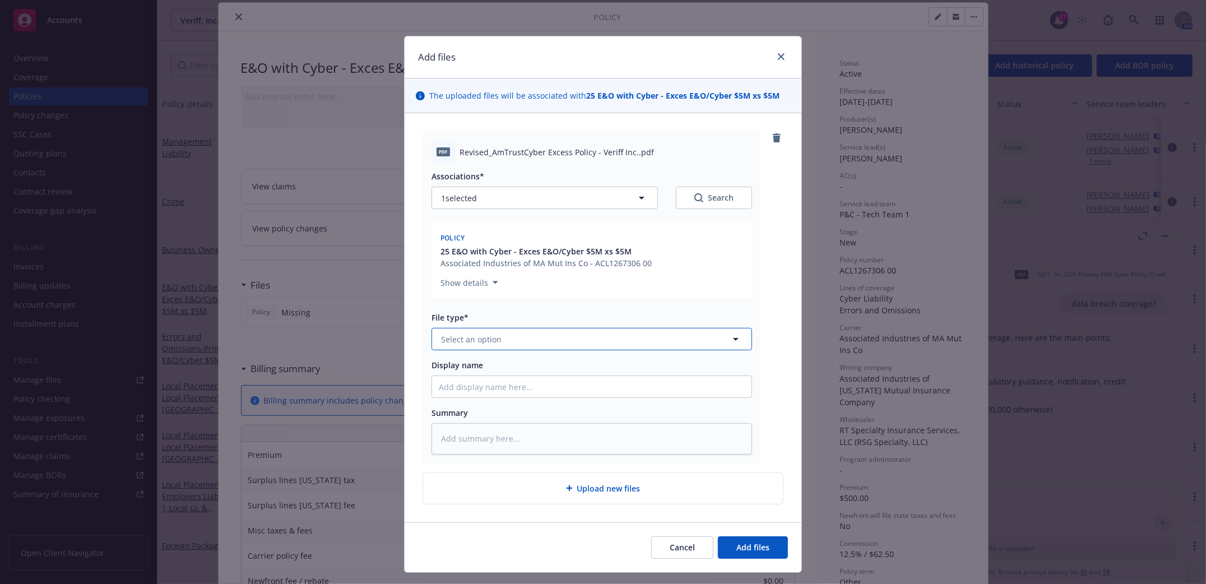
drag, startPoint x: 560, startPoint y: 344, endPoint x: 548, endPoint y: 347, distance: 12.8
click at [562, 344] on button "Select an option" at bounding box center [591, 339] width 321 height 22
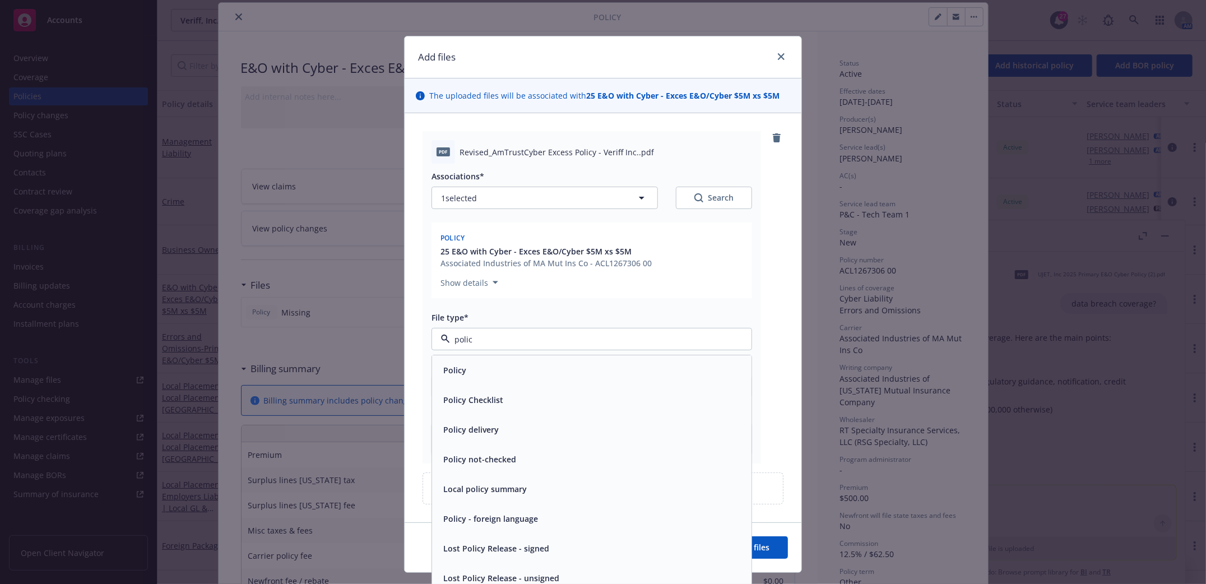
type input "policy"
click at [472, 377] on div "Policy" at bounding box center [592, 371] width 306 height 16
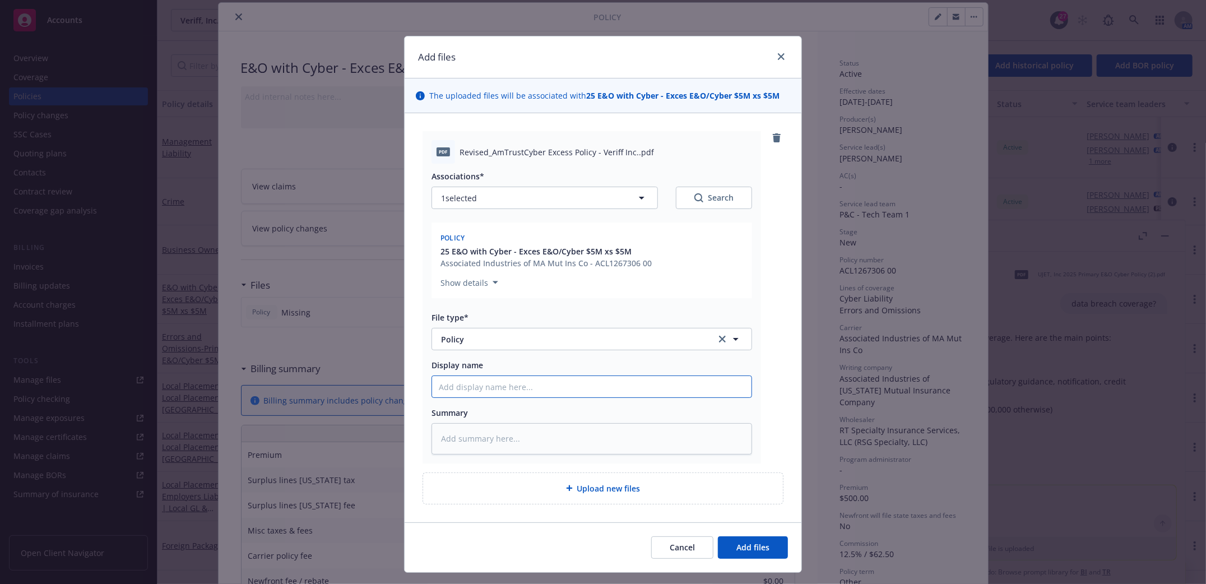
click at [494, 389] on input "Display name" at bounding box center [591, 386] width 319 height 21
type textarea "x"
type input "$"
type textarea "x"
type input "$5"
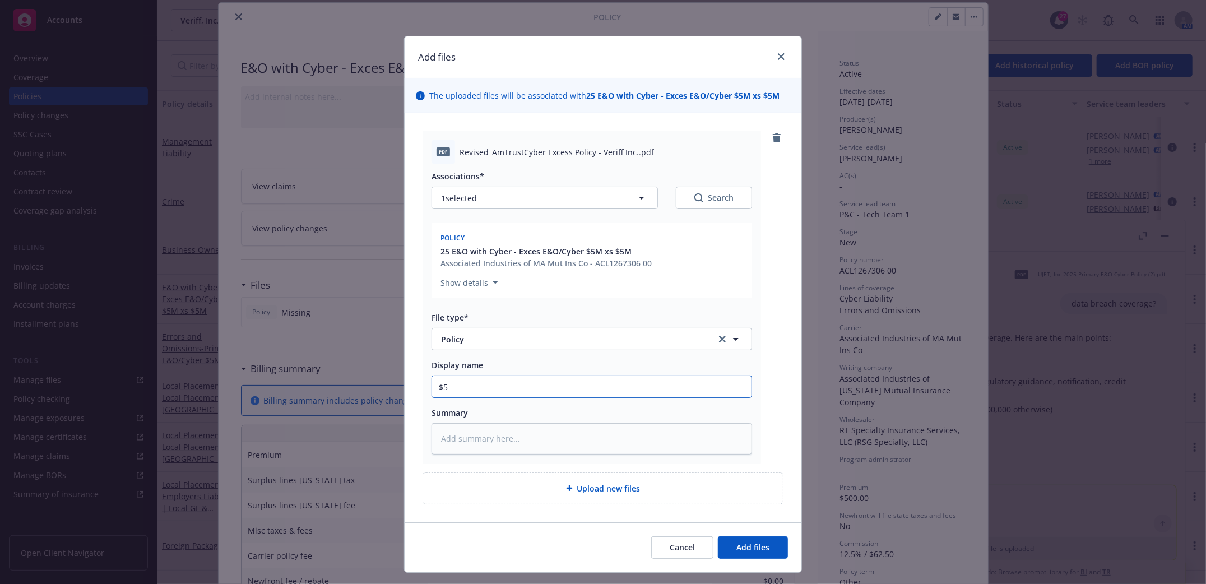
type textarea "x"
type input "$5M"
type textarea "x"
type input "$5M"
type textarea "x"
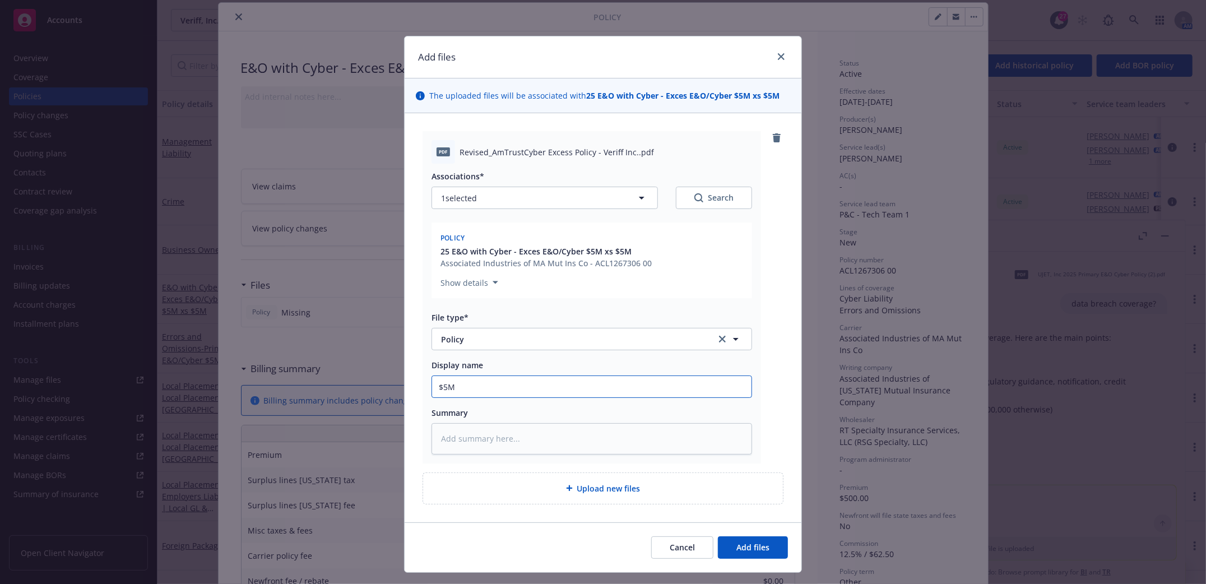
type input "$5M x"
type textarea "x"
type input "$5M xs"
type textarea "x"
type input "$5M xs"
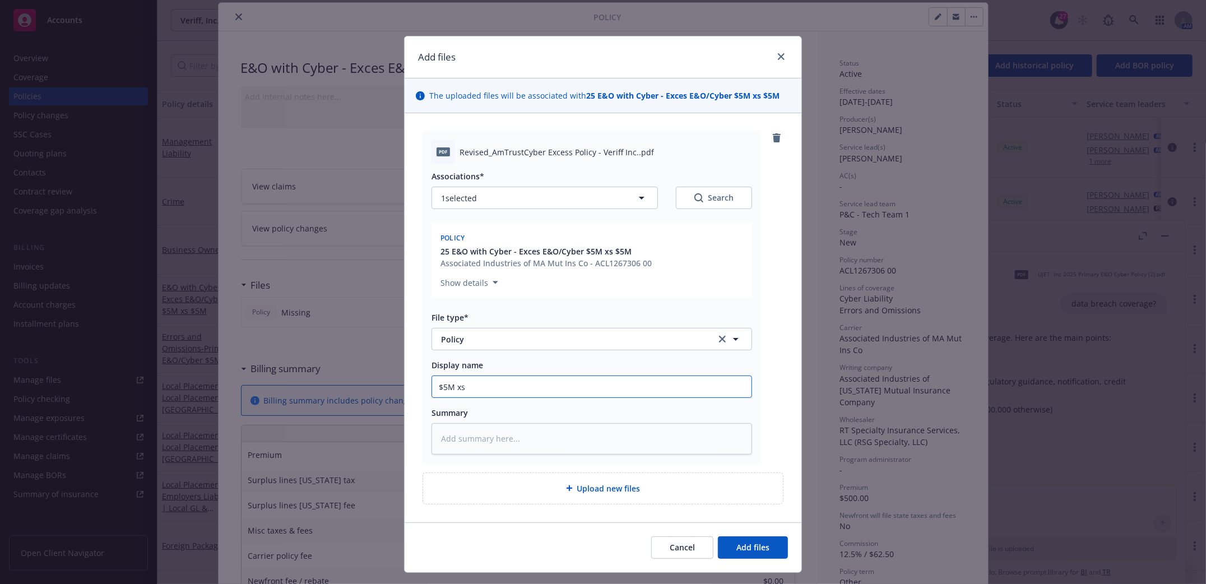
type textarea "x"
type input "$5M xs $"
type textarea "x"
type input "$5M xs $5"
type textarea "x"
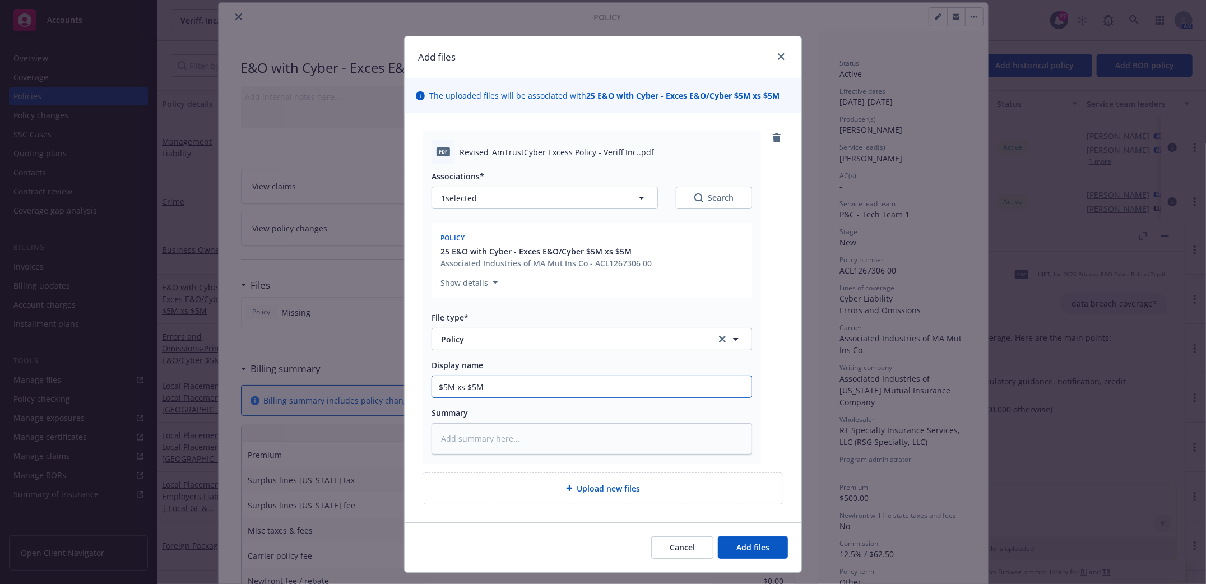
type input "$5M xs $5M"
type textarea "x"
type input "$5M xs $5M E"
type textarea "x"
type input "$5M xs $5M E&"
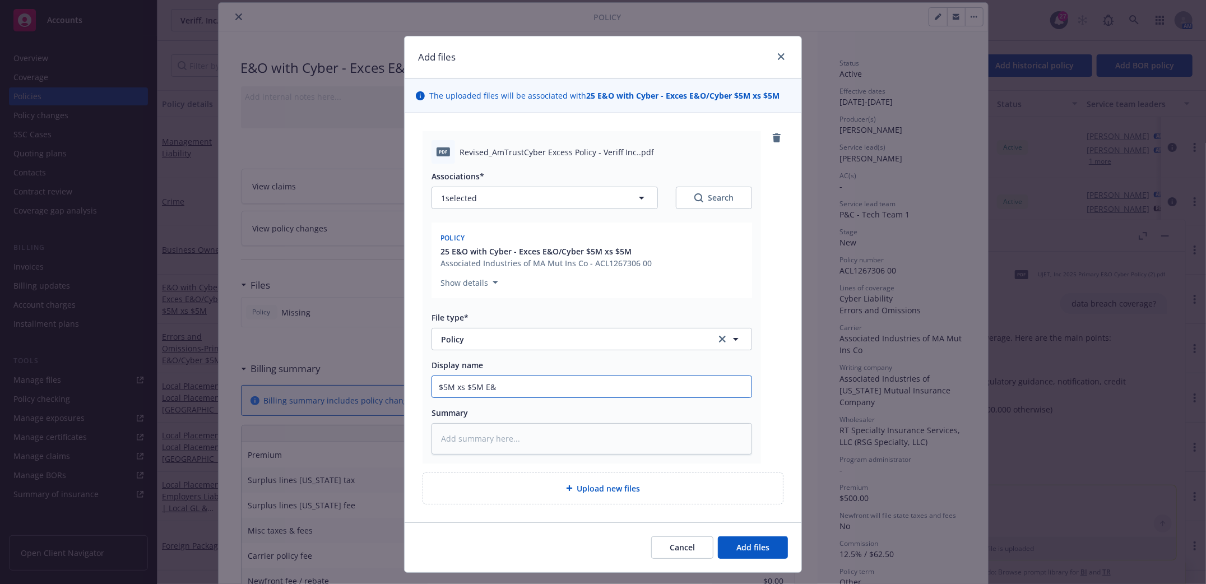
type textarea "x"
type input "$5M xs $5M E&O"
type textarea "x"
type input "$5M xs $5M E&O"
type textarea "x"
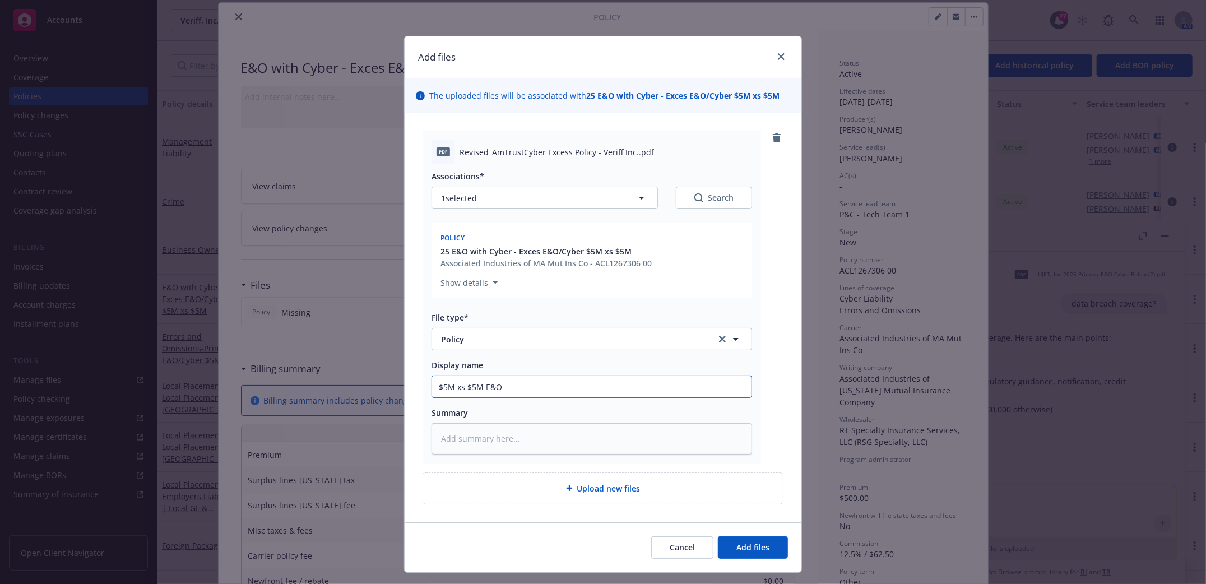
type input "$5M xs $5M E&O C"
type textarea "x"
type input "$5M xs $5M E&O CY"
type textarea "x"
type input "$5M xs $5M E&O CYv"
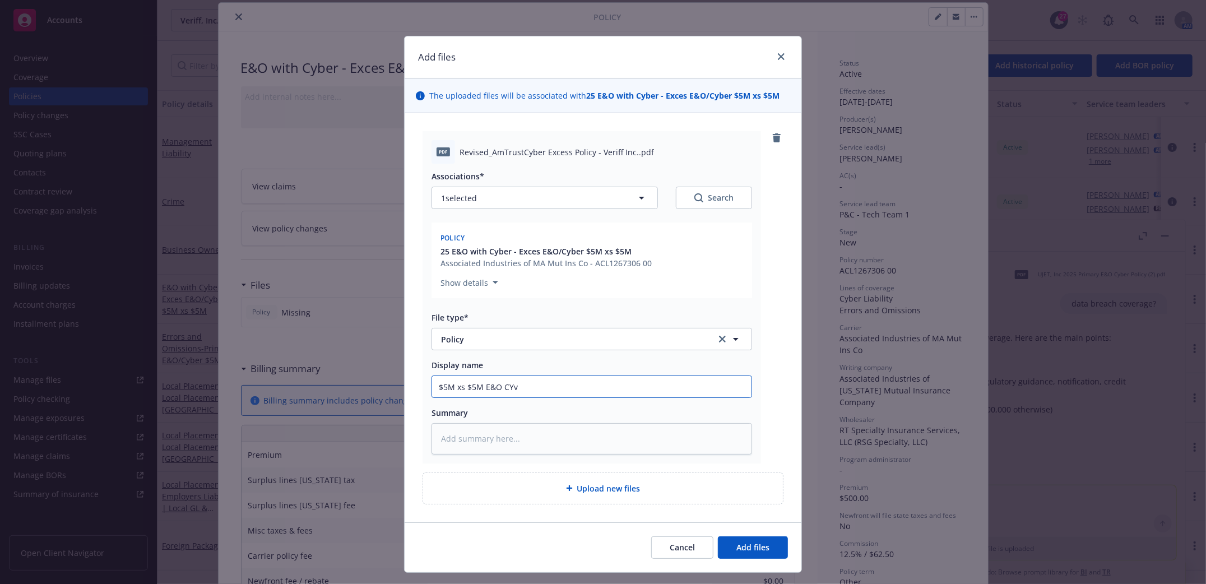
type textarea "x"
type input "$5M xs $5M E&O CYbv"
type textarea "x"
type input "$5M xs $5M E&O CYbev"
type textarea "x"
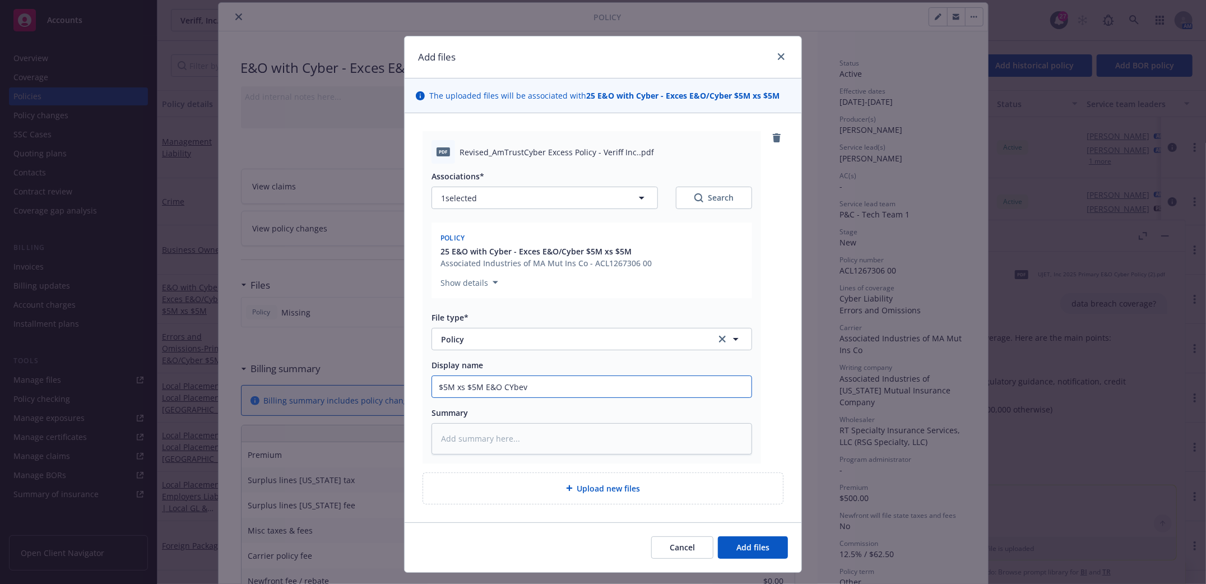
type input "$5M xs $5M E&O CYberv"
type textarea "x"
type input "$5M xs $5M E&O CYber"
type textarea "x"
type input "$5M xs $5M E&O CyYber"
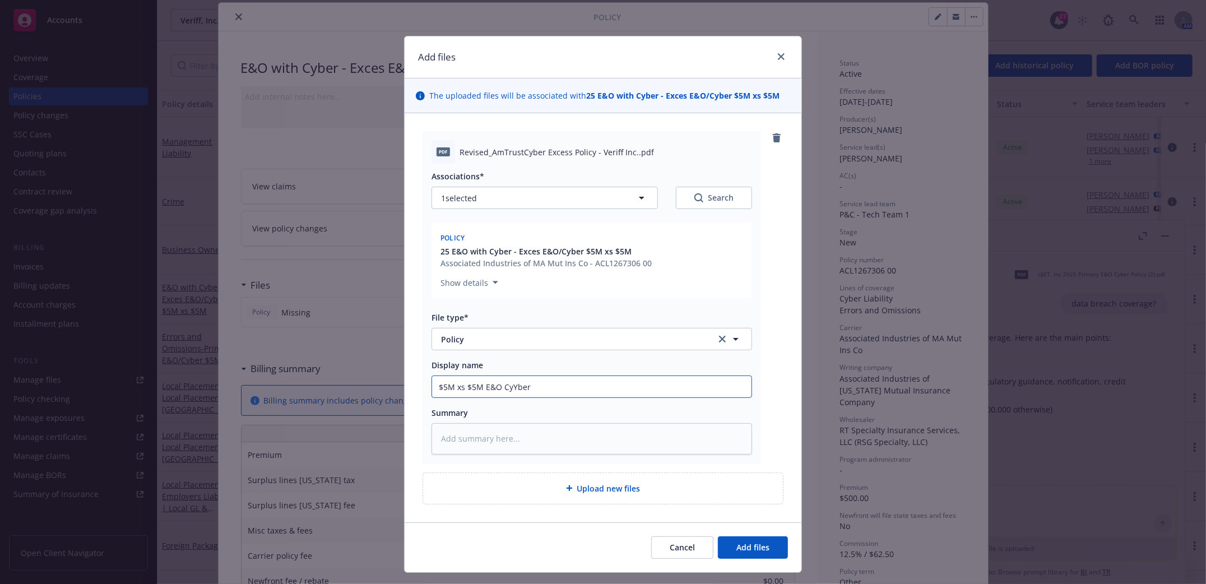
type textarea "x"
type input "$5M xs $5M E&O Cyber"
type textarea "x"
type input "$5M xs $5M E&O Cyber"
type textarea "x"
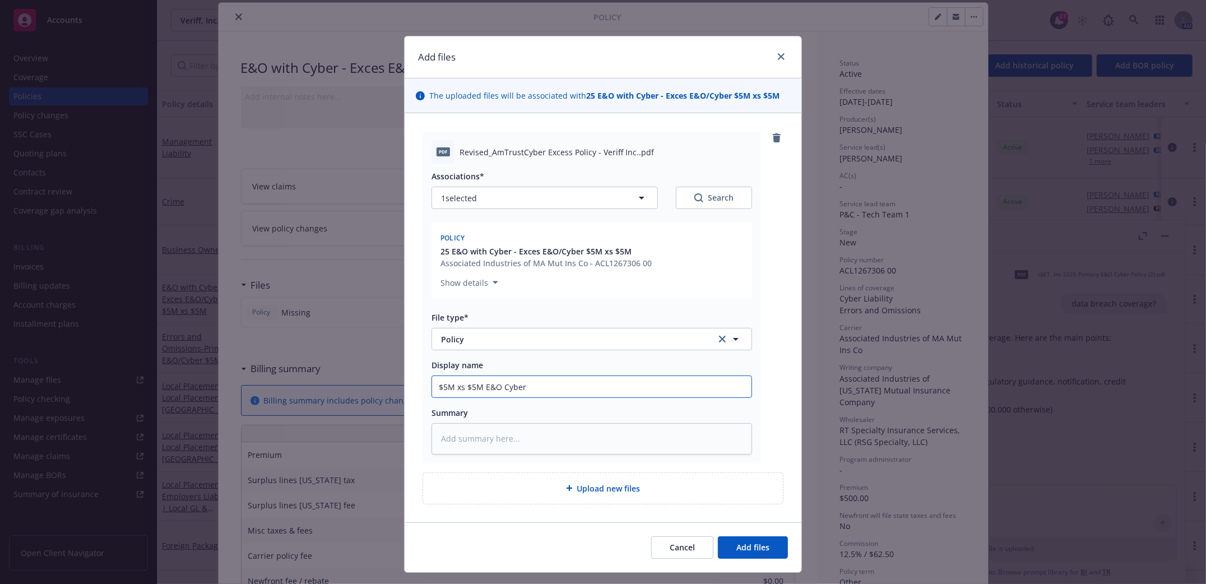
type input "$5M xs $5M E&O Cyber 2"
type textarea "x"
type input "$5M xs $5M E&O Cyber 20"
type textarea "x"
type input "$5M xs $5M E&O Cyber 202"
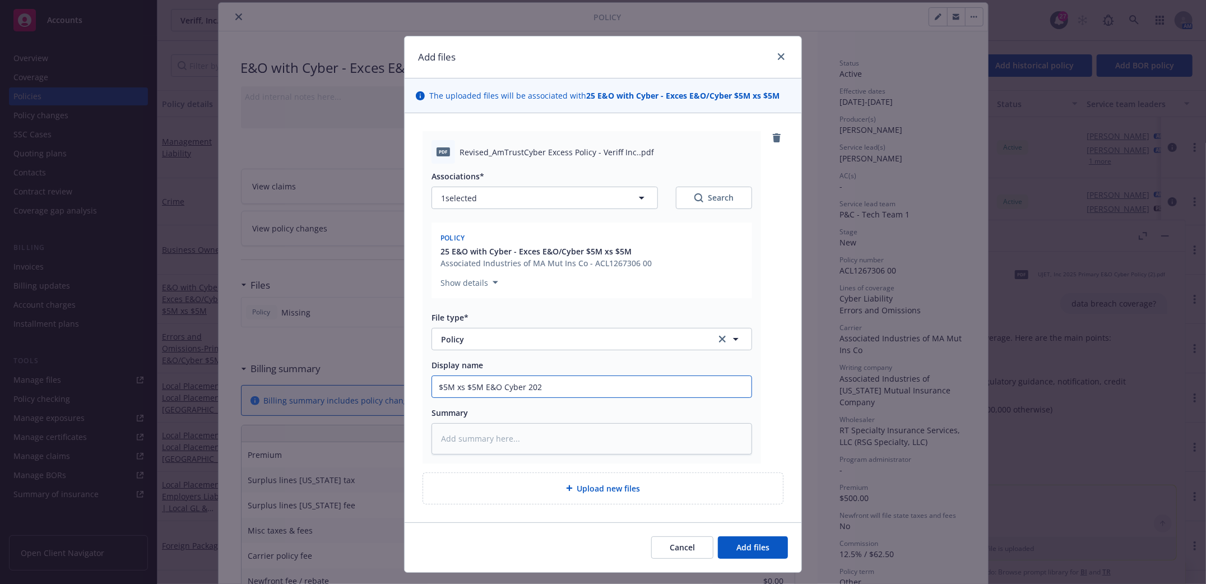
type textarea "x"
type input "$5M xs $5M E&O Cyber 2025"
click at [767, 552] on button "Add files" at bounding box center [753, 547] width 70 height 22
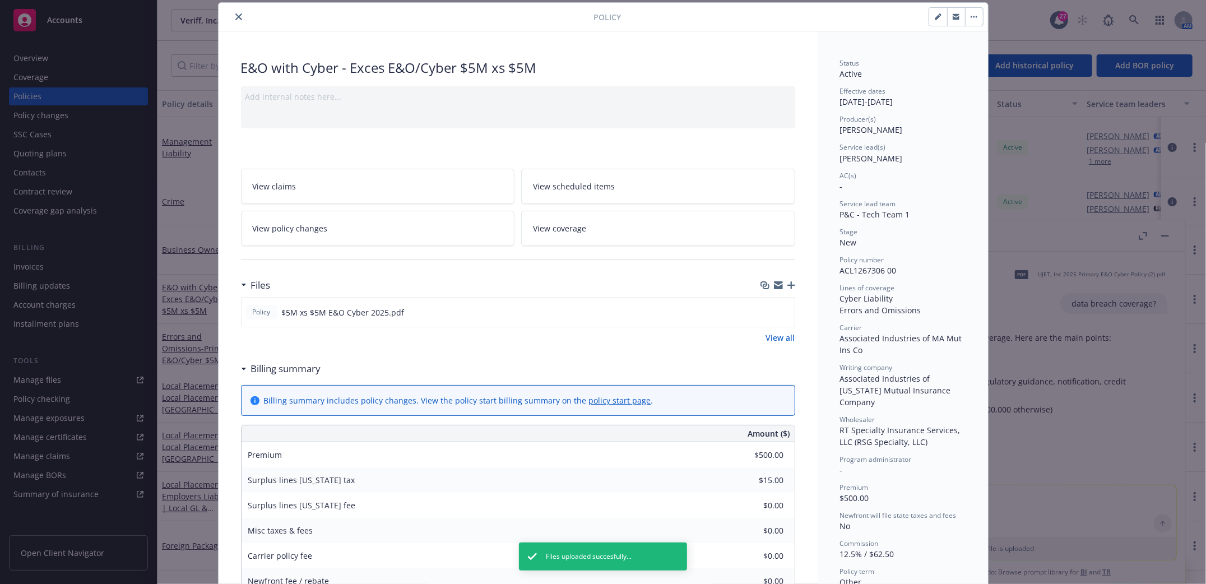
click at [787, 285] on icon "button" at bounding box center [791, 285] width 8 height 8
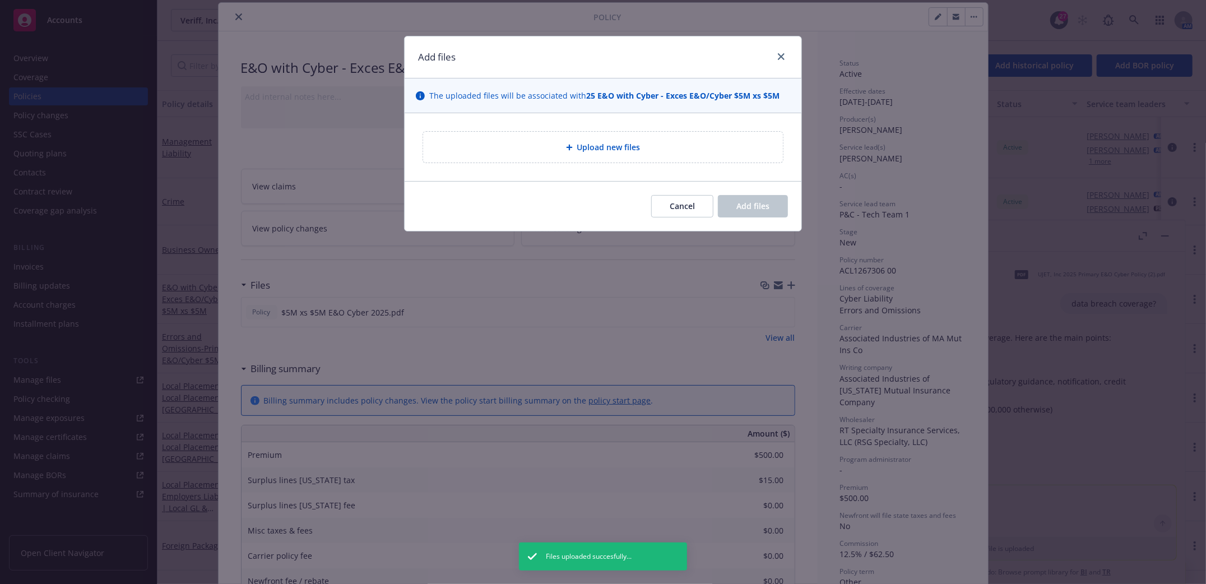
type textarea "x"
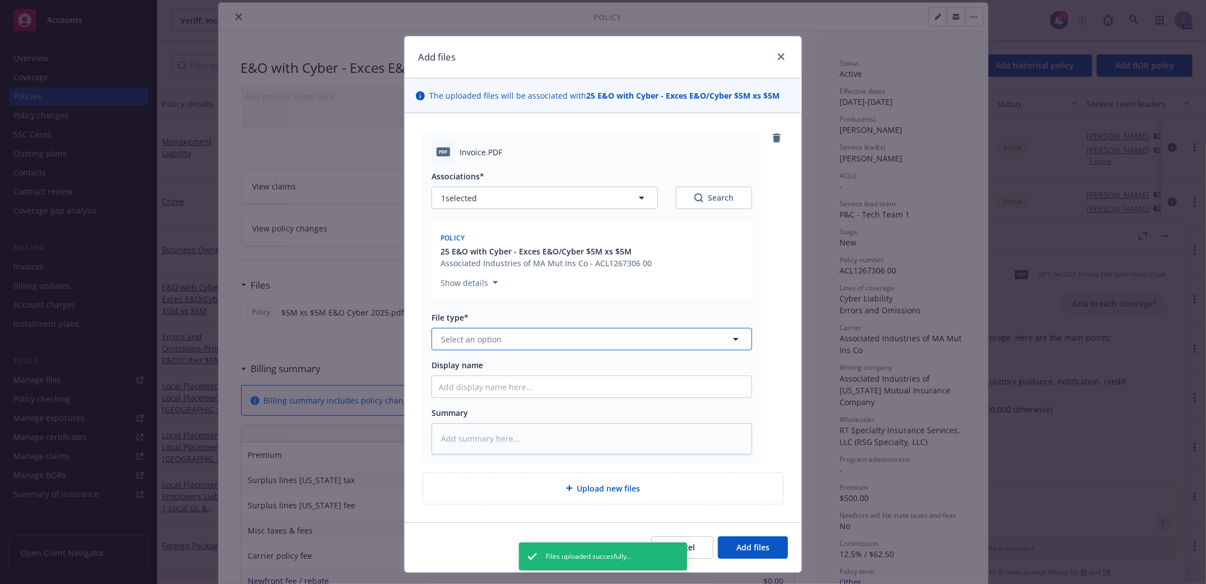
drag, startPoint x: 560, startPoint y: 344, endPoint x: 550, endPoint y: 340, distance: 10.6
click at [560, 344] on button "Select an option" at bounding box center [591, 339] width 321 height 22
type input "in"
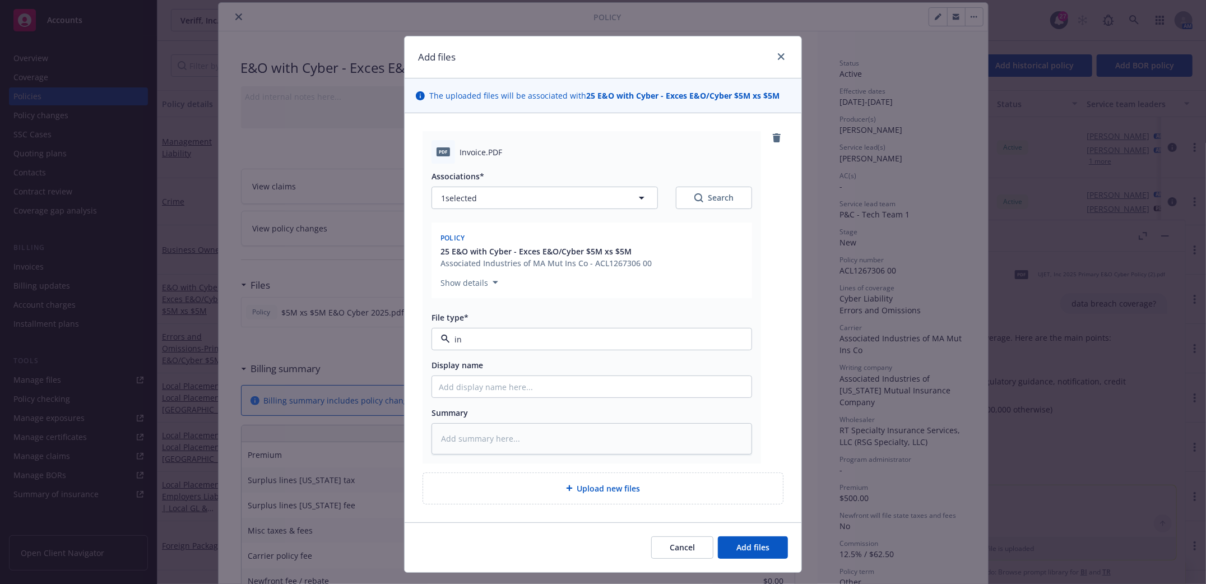
type textarea "x"
type input "invoice"
click at [502, 402] on span "Invoice - Third Party" at bounding box center [481, 401] width 77 height 12
click at [489, 384] on input "Display name" at bounding box center [591, 386] width 319 height 21
type textarea "x"
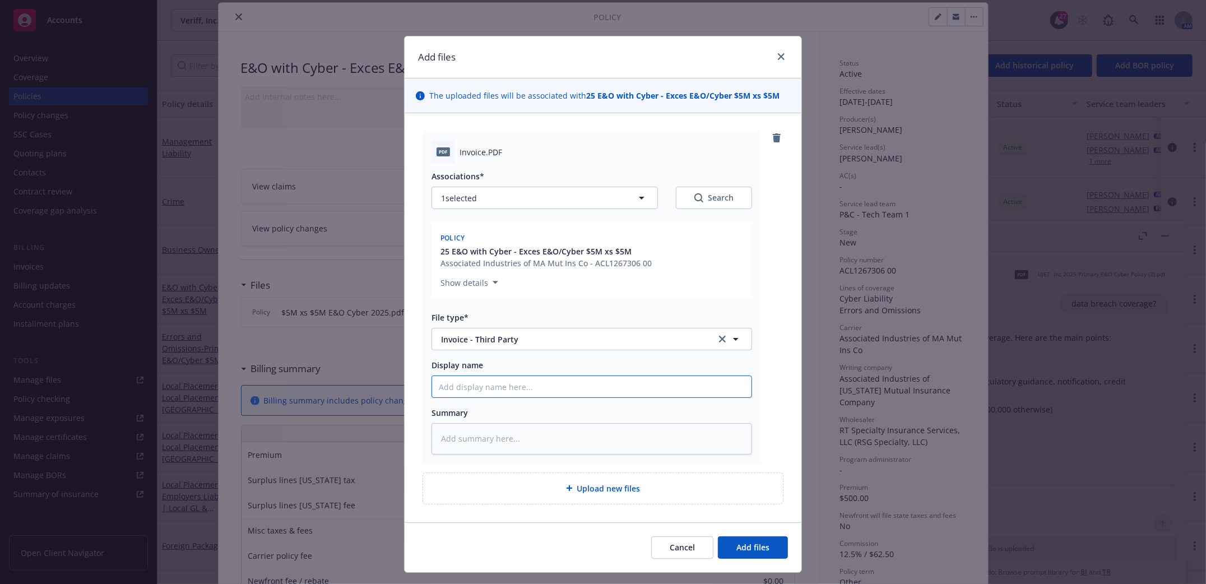
type input "R"
type textarea "x"
type input "RT"
type textarea "x"
type input "RT"
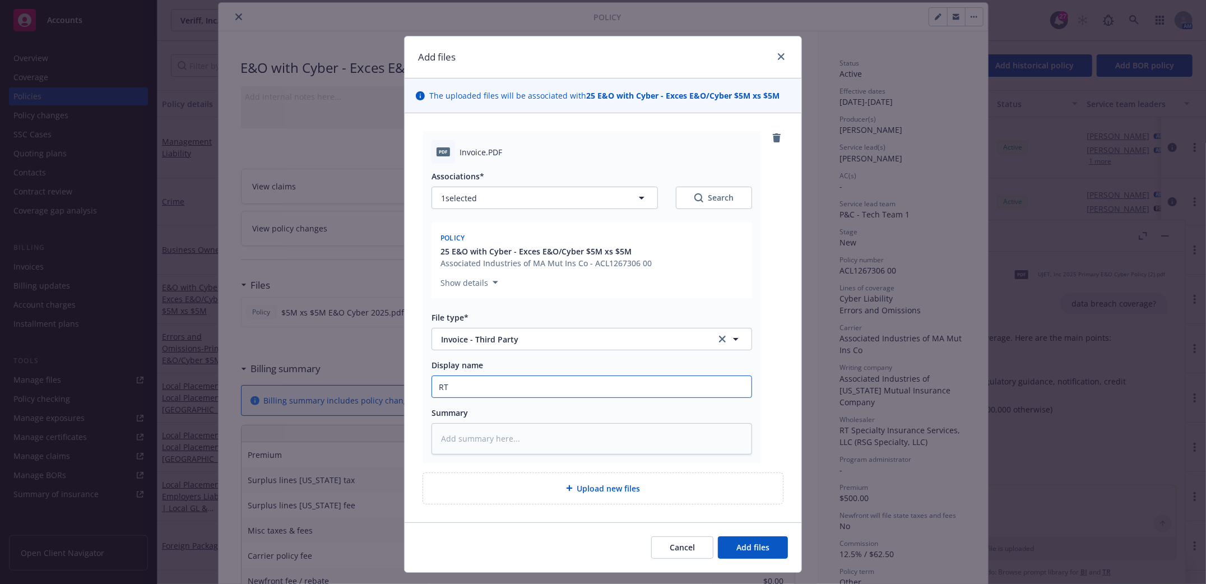
type textarea "x"
type input "RT I"
type textarea "x"
type input "RT In"
type textarea "x"
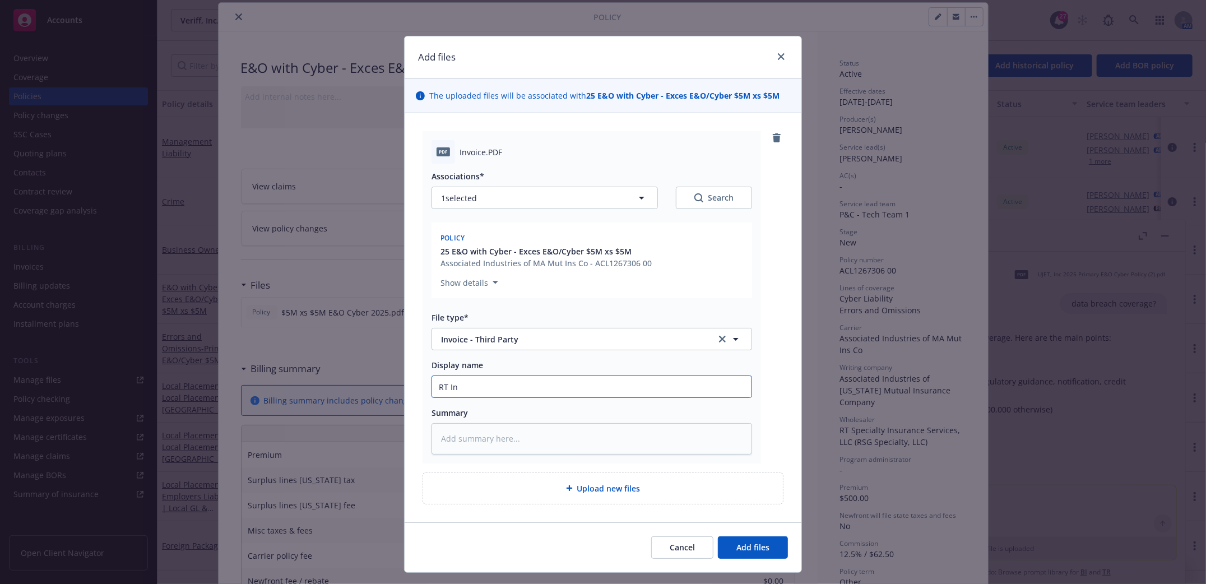
type input "RT Inv"
type textarea "x"
type input "RT Invo"
type textarea "x"
type input "RT Invoi"
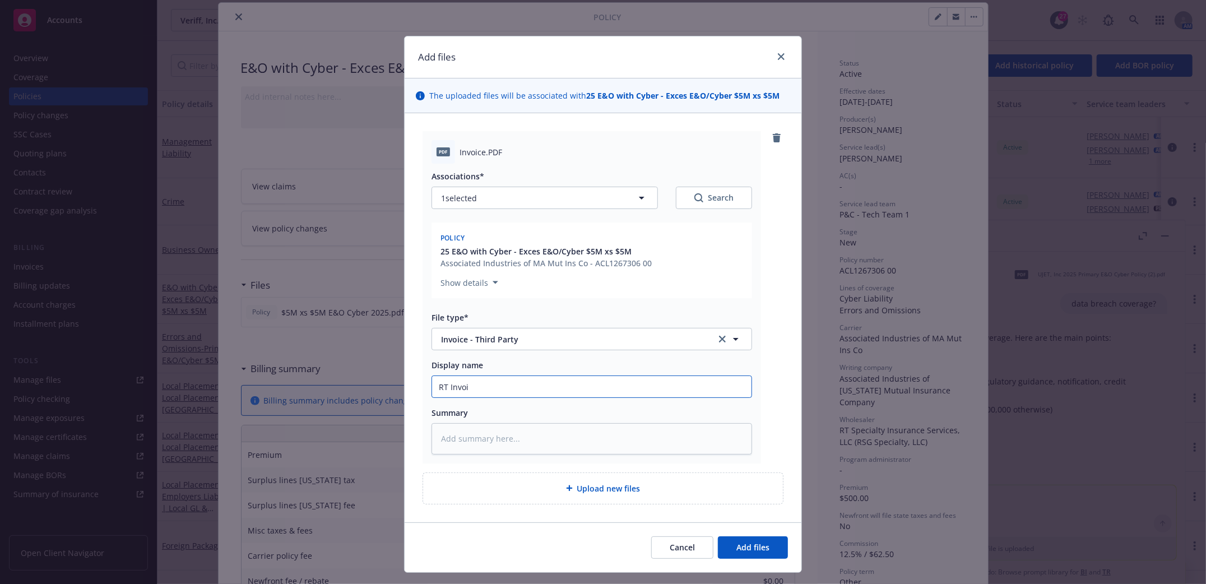
type textarea "x"
type input "RT Invoic"
type textarea "x"
type input "RT Invoice"
type textarea "x"
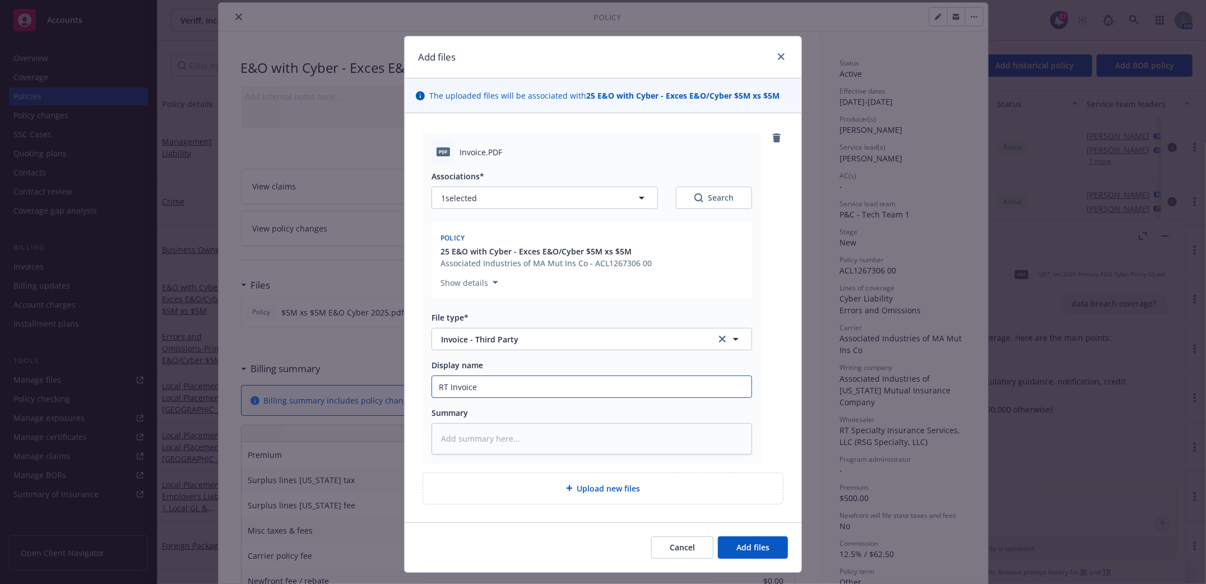
type input "RT Invoice"
type textarea "x"
type input "RT Invoice $"
type textarea "x"
type input "RT Invoice $5"
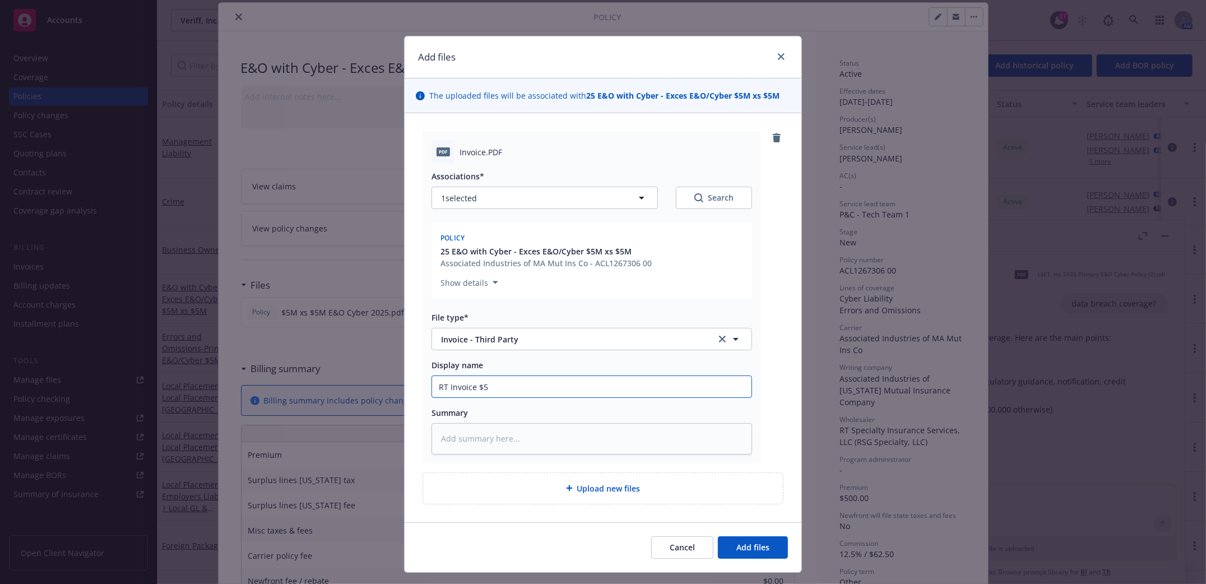
type textarea "x"
type input "RT Invoice $5M"
type textarea "x"
type input "RT Invoice $5M"
type textarea "x"
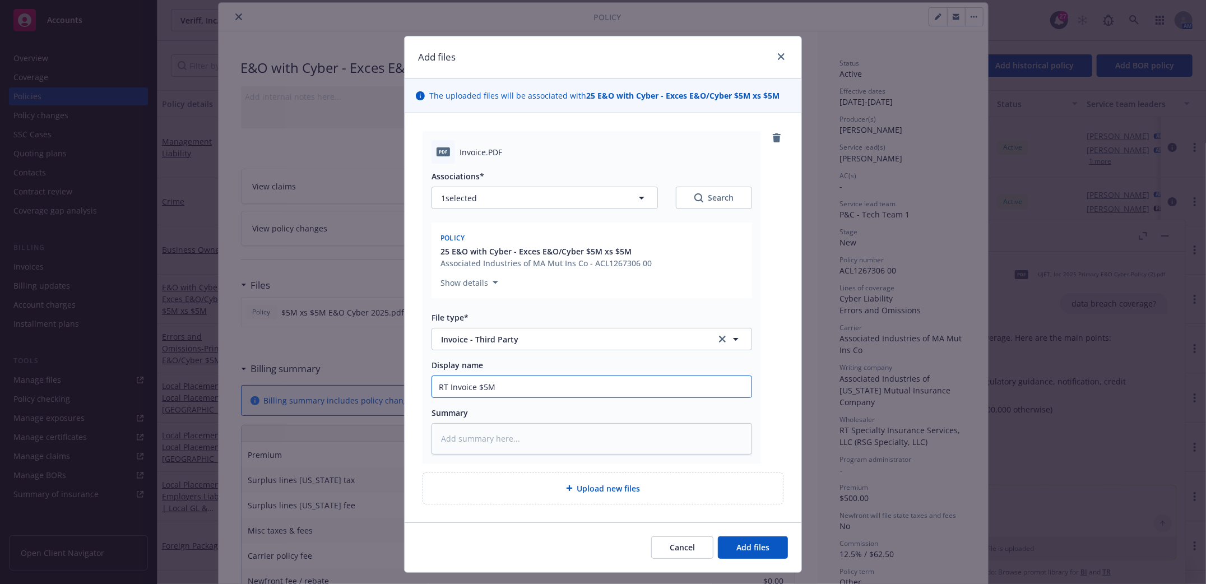
type input "RT Invoice $5M x"
type textarea "x"
type input "RT Invoice $5M xs"
type textarea "x"
type input "RT Invoice $5M xs"
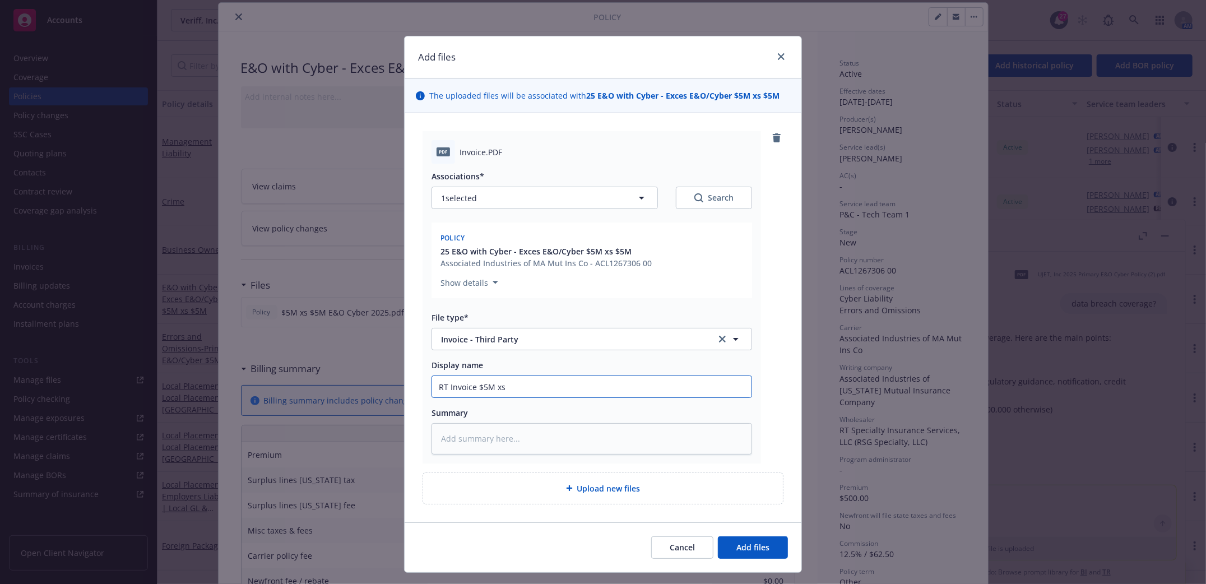
type textarea "x"
type input "RT Invoice $5M xs $"
type textarea "x"
type input "RT Invoice $5M xs $5"
type textarea "x"
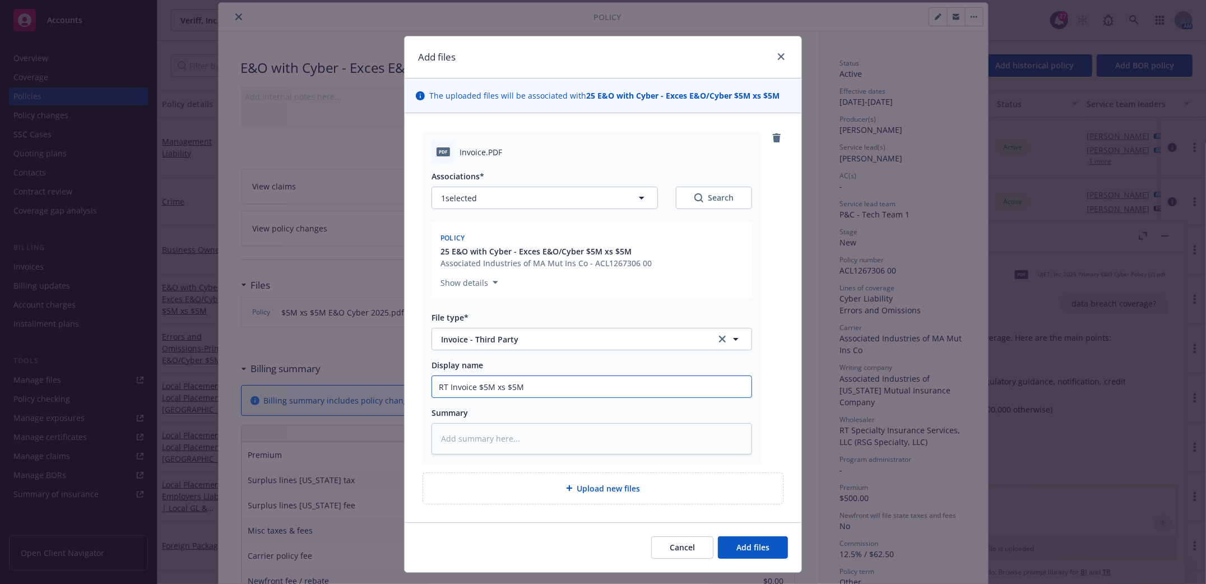
type input "RT Invoice $5M xs $5M"
type textarea "x"
type input "RT Invoice $5M xs $5M E"
type textarea "x"
type input "RT Invoice $5M xs $5M E&"
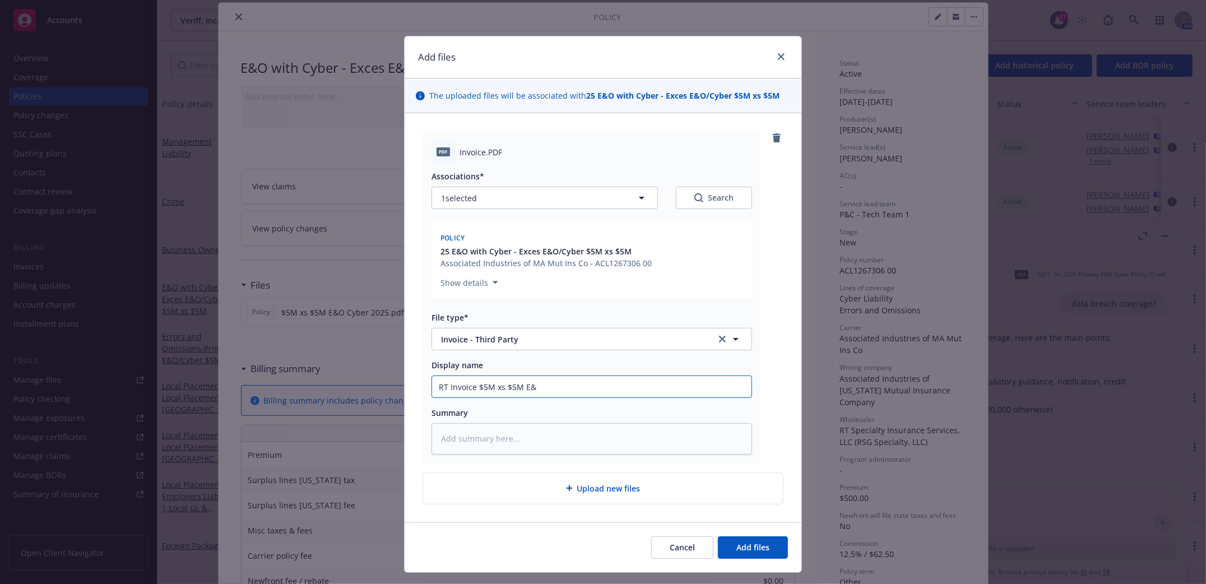
type textarea "x"
type input "RT Invoice $5M xs $5M E&O"
type textarea "x"
type input "RT Invoice $5M xs $5M E&O/"
type textarea "x"
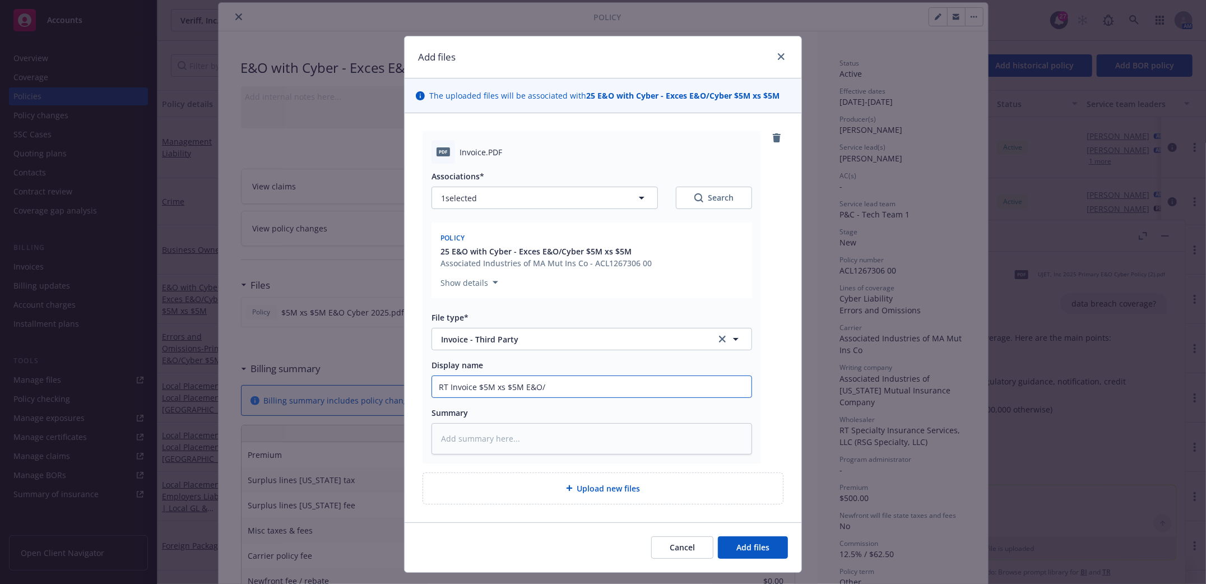
type input "RT Invoice $5M xs $5M E&O/C"
type textarea "x"
type input "RT Invoice $5M xs $5M E&O/Cy"
type textarea "x"
type input "RT Invoice $5M xs $5M E&O/Cybe"
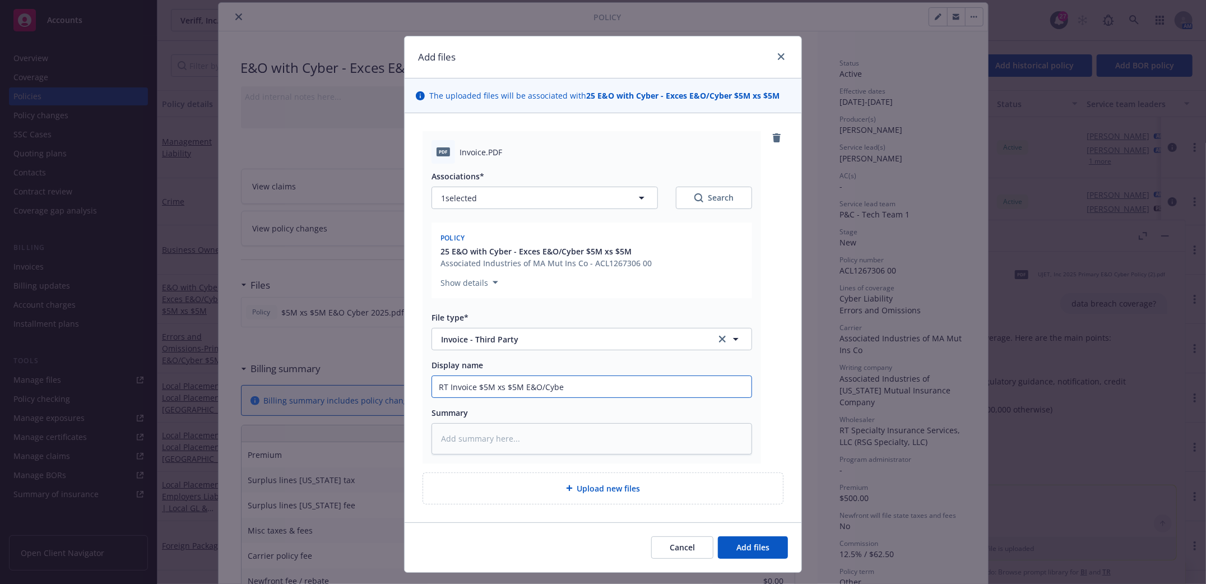
type textarea "x"
type input "RT Invoice $5M xs $5M E&O/Cyber"
type textarea "x"
type input "RT Invoice $5M xs $5M E&O/Cyber"
type textarea "x"
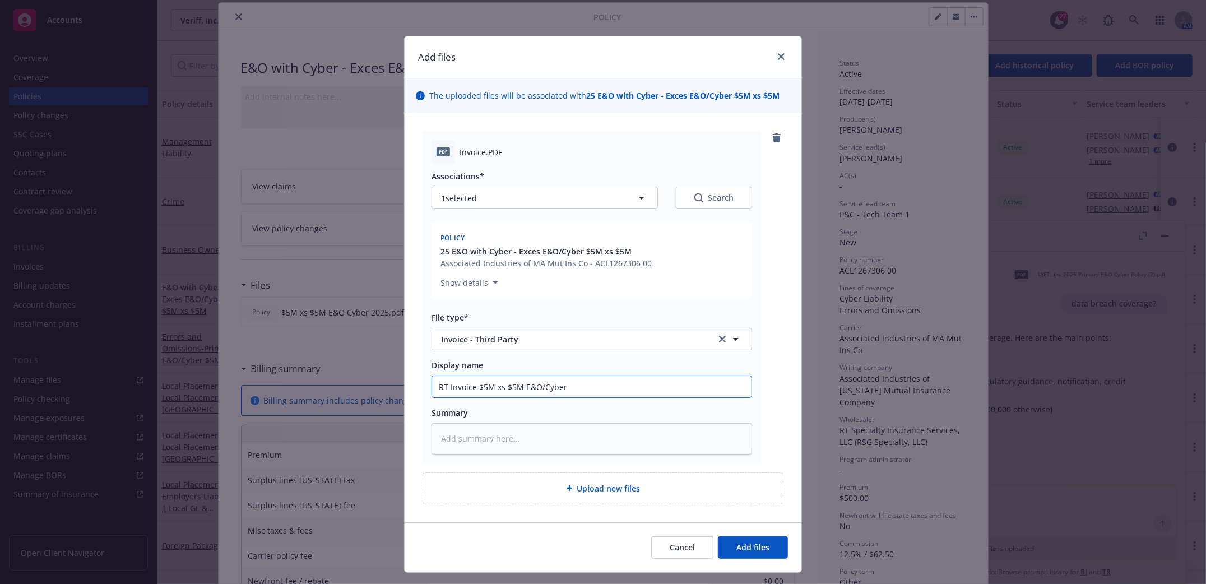
type input "RT Invoice $5M xs $5M E&O/Cyber 2"
type textarea "x"
type input "RT Invoice $5M xs $5M E&O/Cyber 20"
type textarea "x"
type input "RT Invoice $5M xs $5M E&O/Cyber 202"
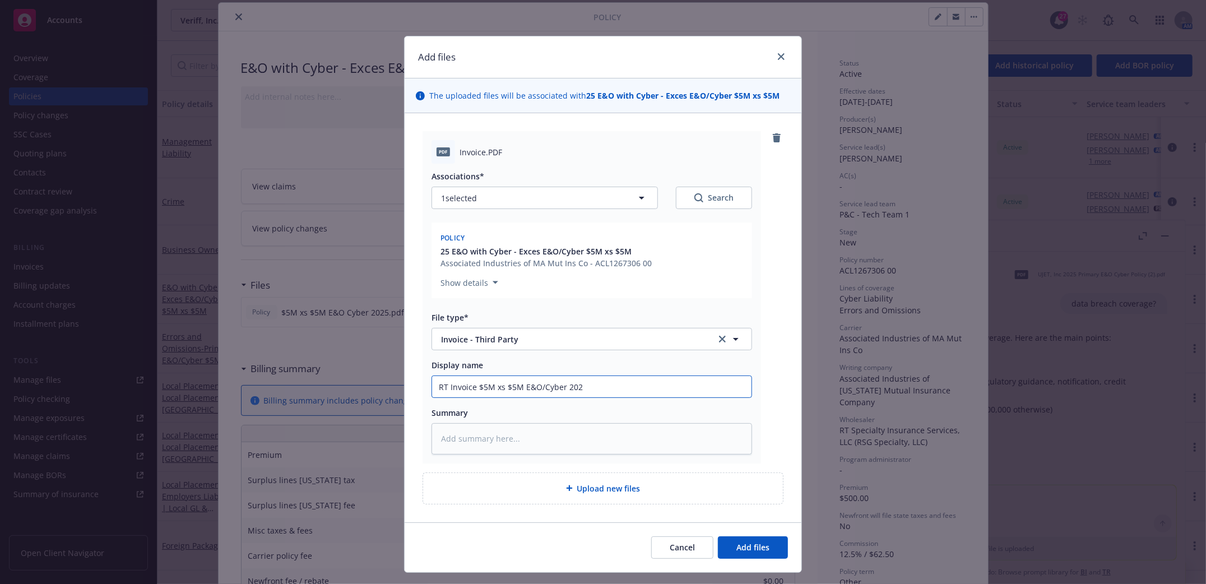
type textarea "x"
type input "RT Invoice $5M xs $5M E&O/Cyber 2025"
click at [741, 549] on span "Add files" at bounding box center [752, 547] width 33 height 11
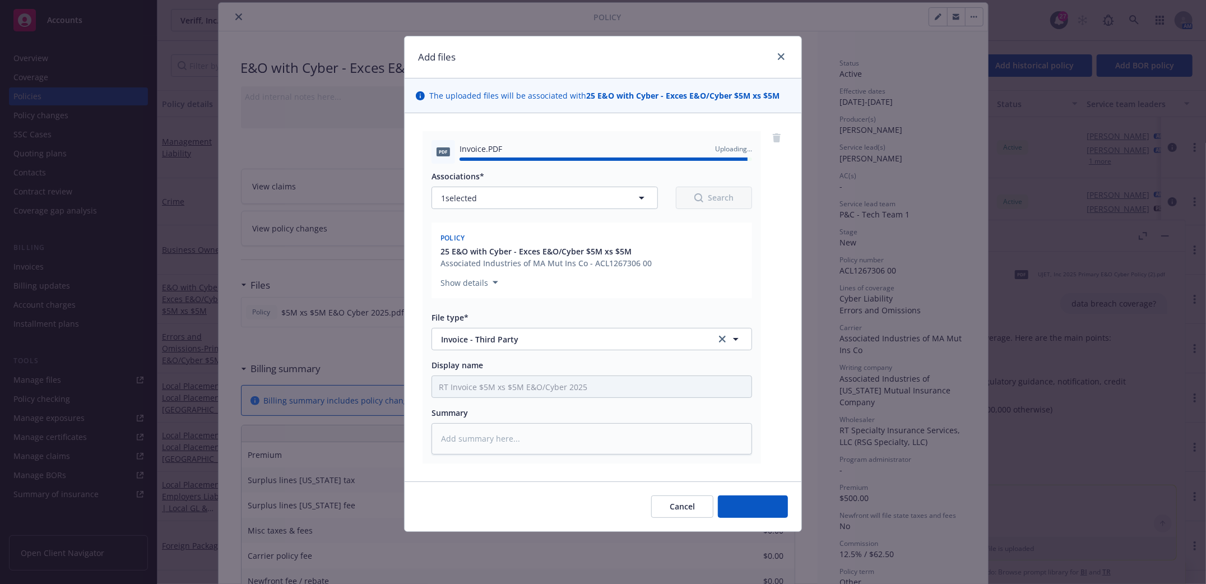
type textarea "x"
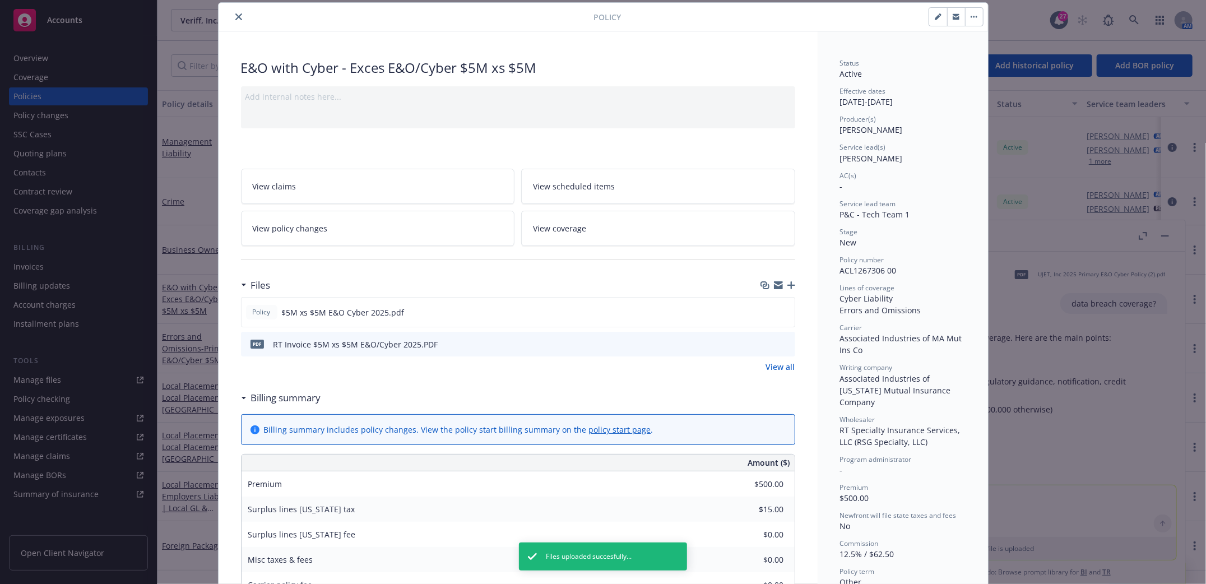
click at [236, 13] on icon "close" at bounding box center [238, 16] width 7 height 7
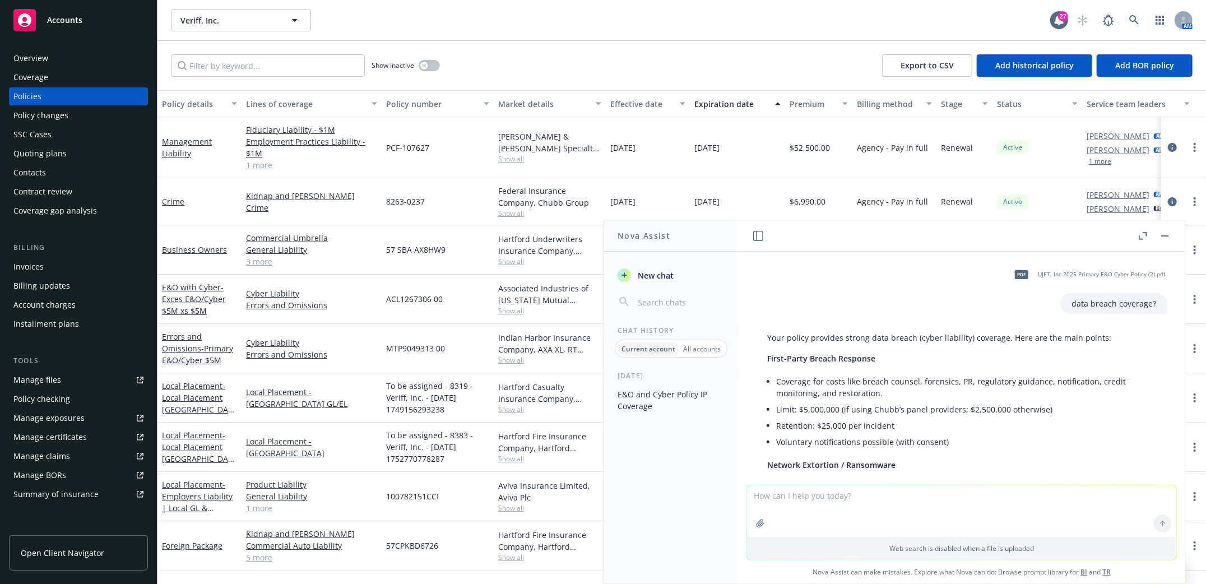
click at [1139, 238] on icon "button" at bounding box center [1143, 236] width 8 height 8
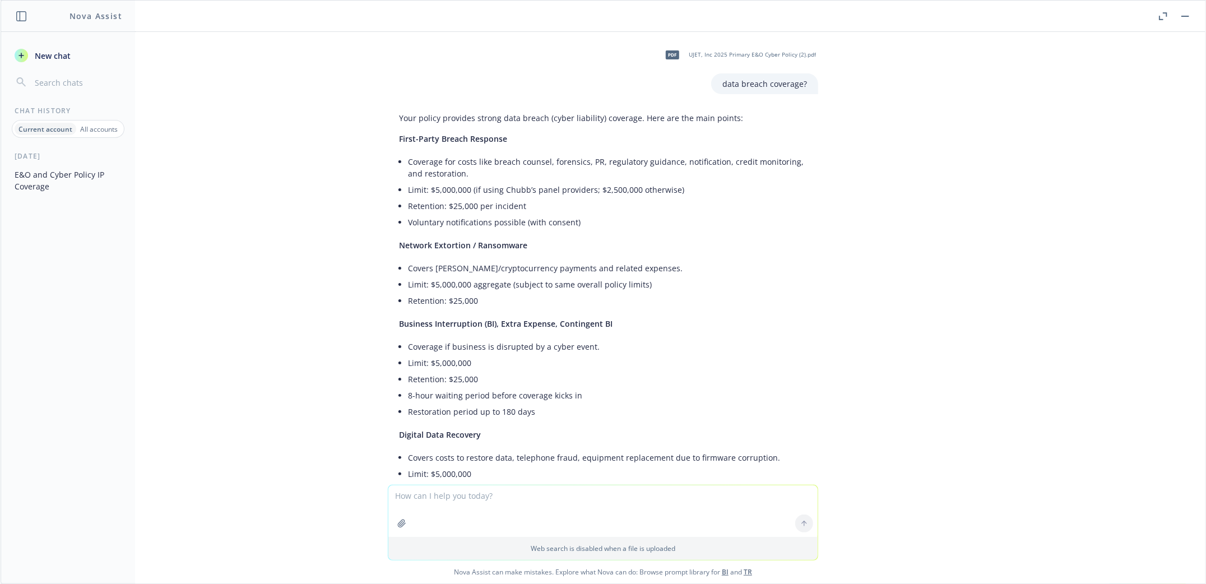
drag, startPoint x: 1189, startPoint y: 15, endPoint x: 1196, endPoint y: 17, distance: 8.0
click at [1196, 17] on header at bounding box center [603, 16] width 1205 height 31
click at [1161, 16] on icon "button" at bounding box center [1163, 16] width 8 height 8
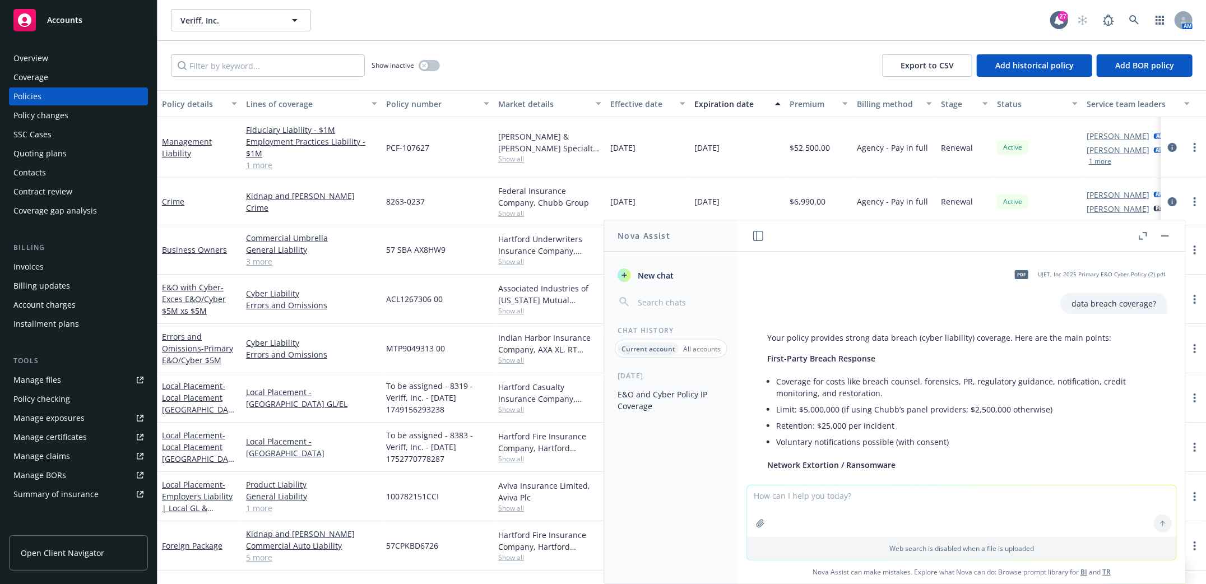
click at [1163, 238] on button "button" at bounding box center [1164, 235] width 13 height 13
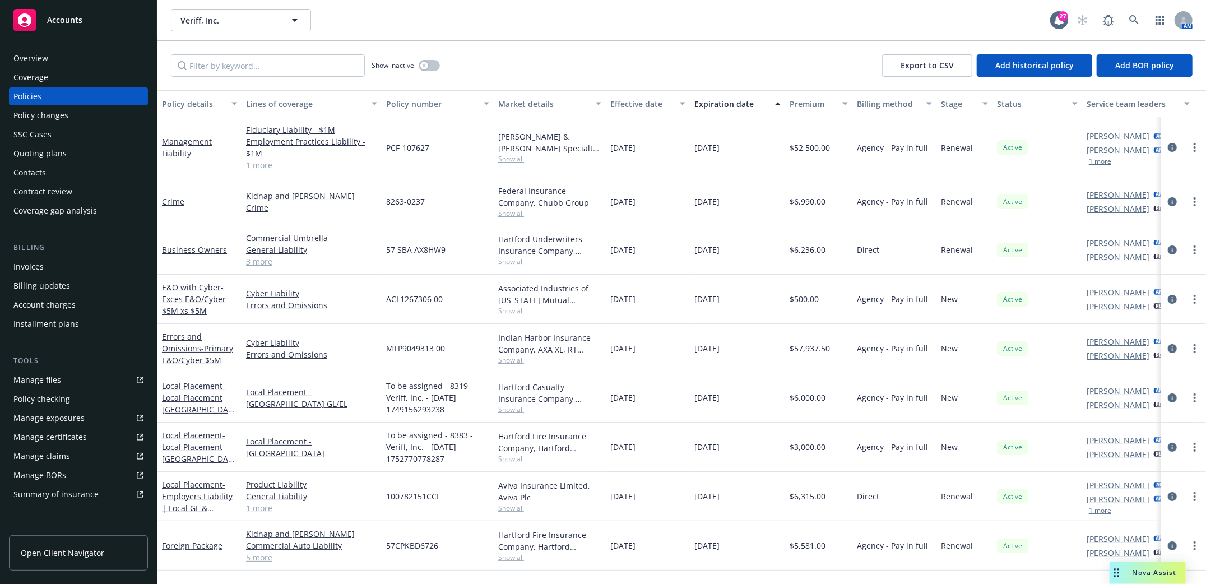
click at [34, 270] on div "Invoices" at bounding box center [28, 267] width 30 height 18
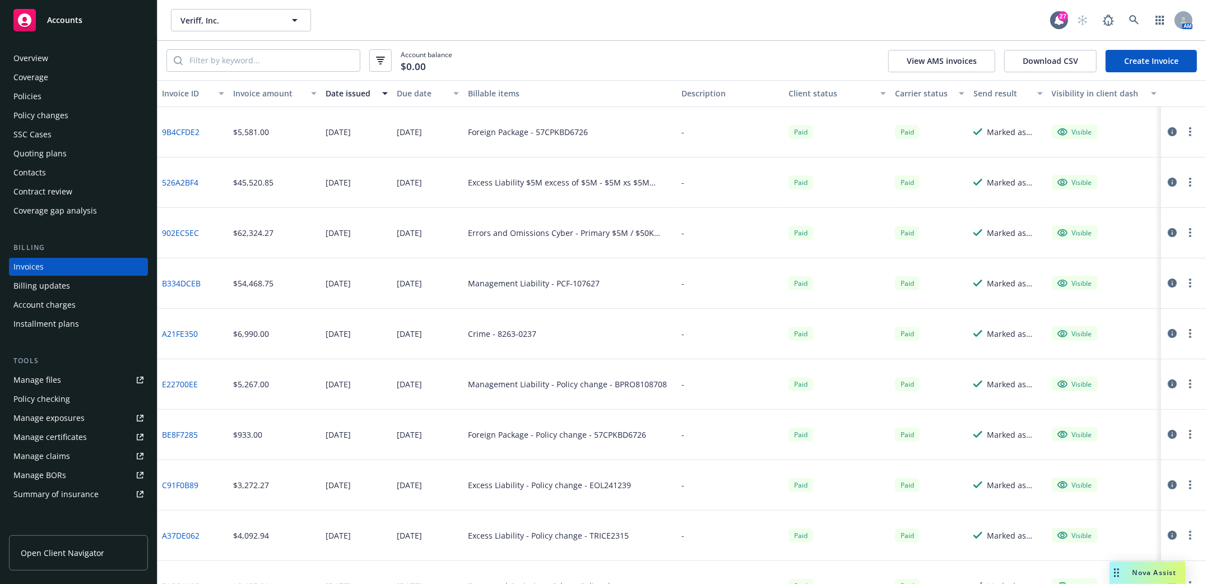
click at [29, 95] on div "Policies" at bounding box center [27, 96] width 28 height 18
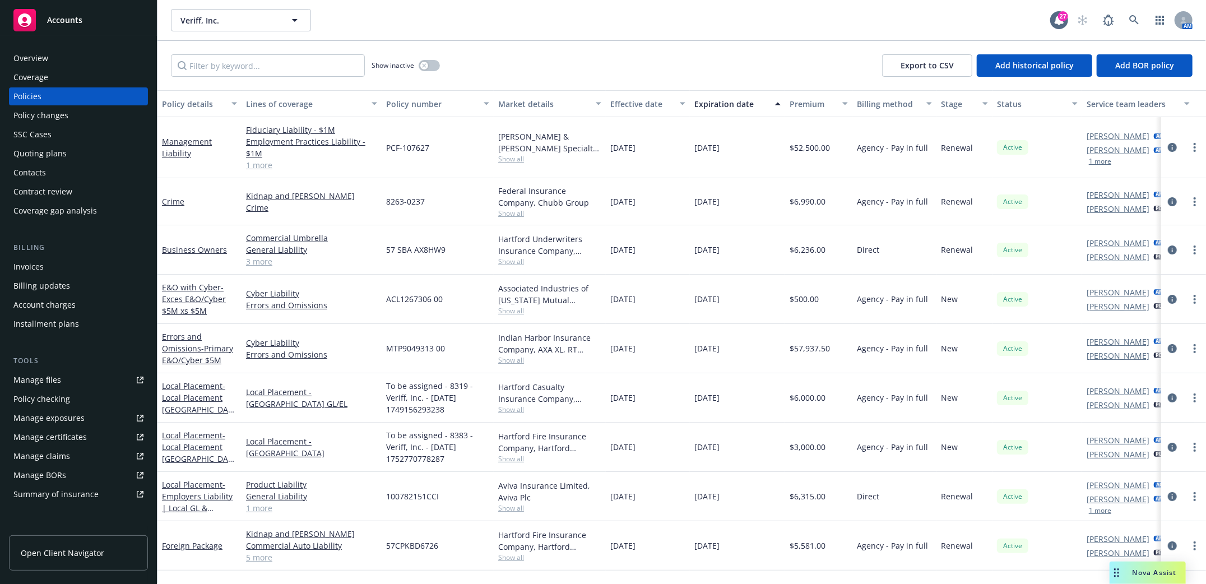
click at [29, 264] on div "Invoices" at bounding box center [28, 267] width 30 height 18
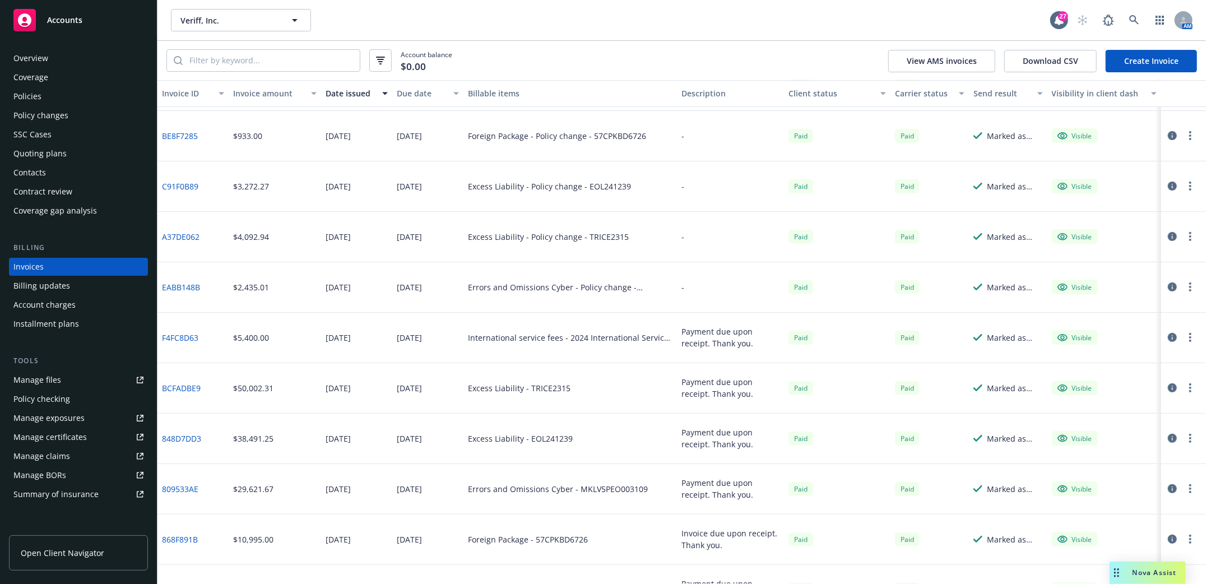
scroll to position [224, 0]
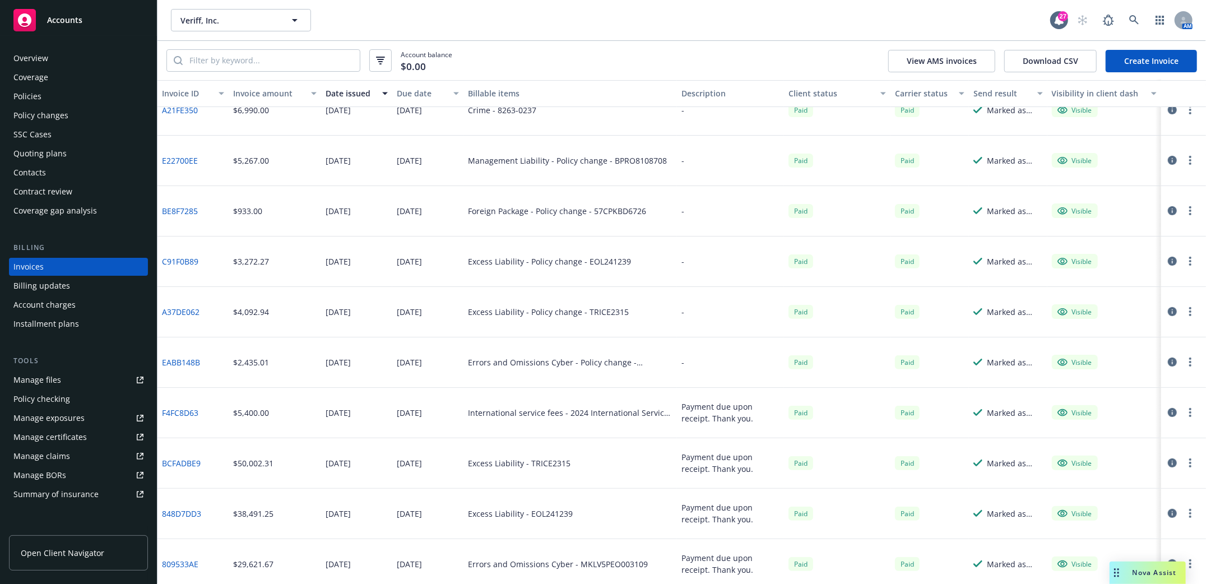
click at [21, 96] on div "Policies" at bounding box center [27, 96] width 28 height 18
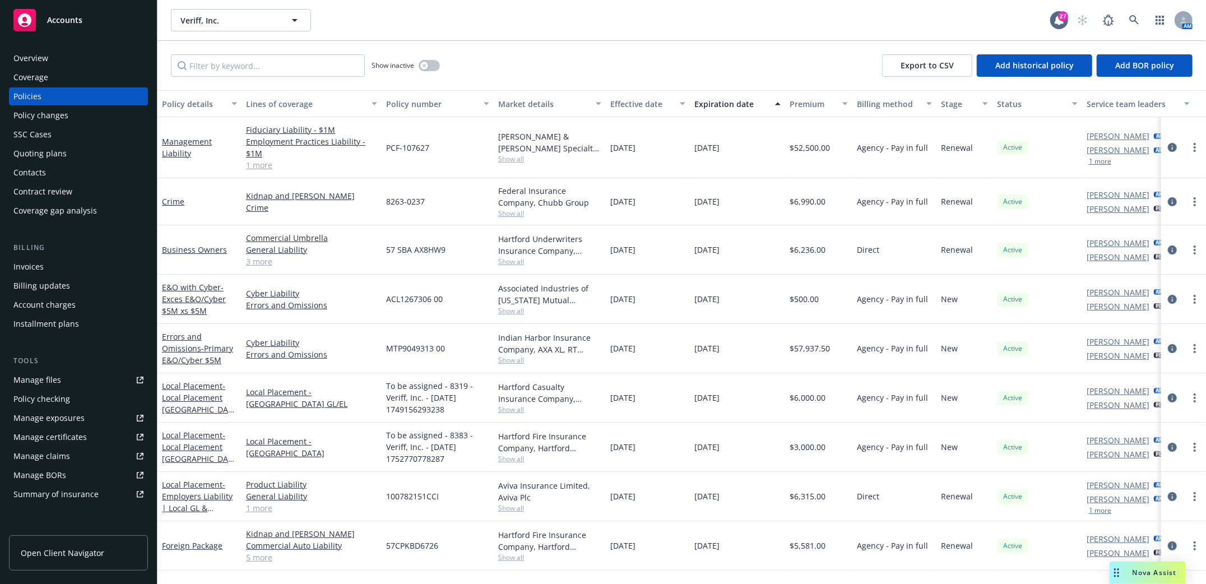
click at [54, 90] on div "Policies" at bounding box center [78, 96] width 130 height 18
click at [184, 295] on span "- Exces E&O/Cyber $5M xs $5M" at bounding box center [194, 299] width 64 height 34
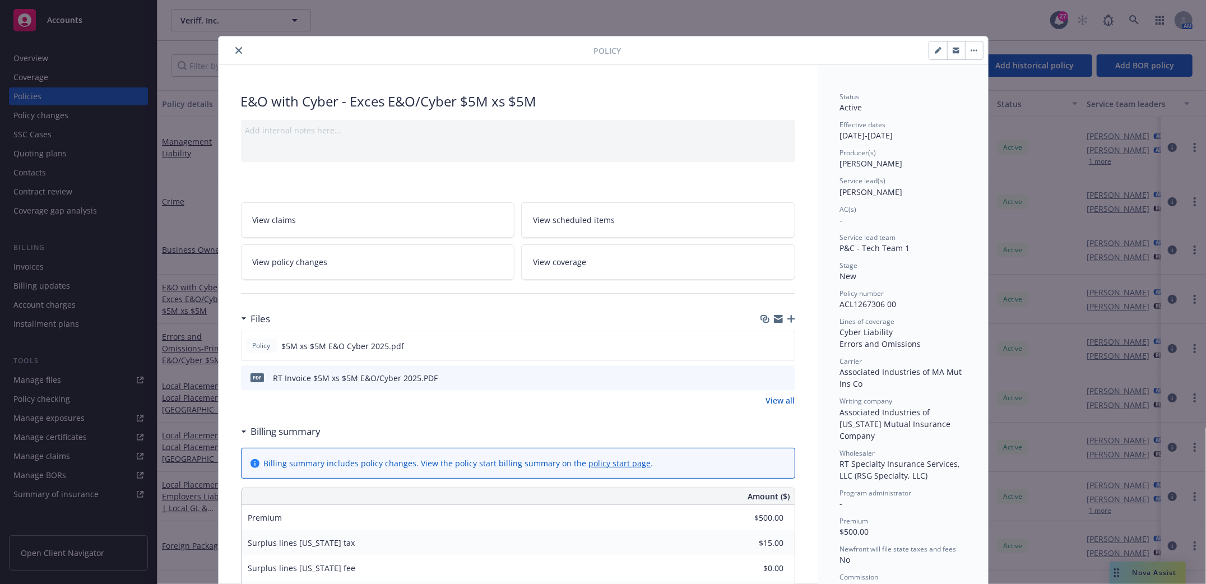
click at [320, 262] on link "View policy changes" at bounding box center [378, 261] width 274 height 35
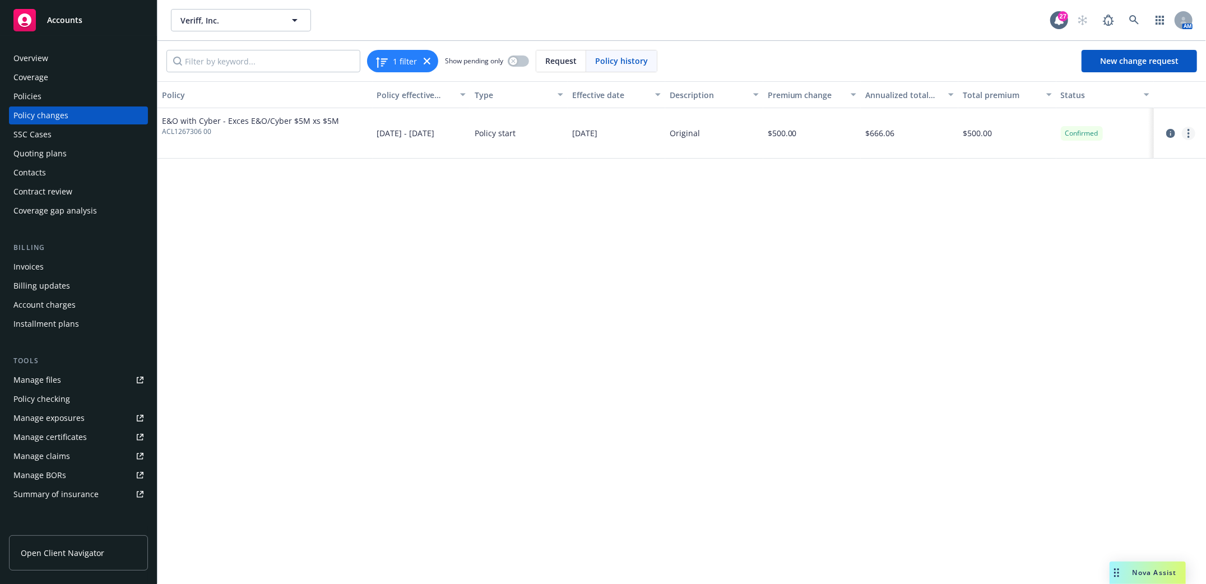
click at [1187, 134] on link "more" at bounding box center [1188, 133] width 13 height 13
click at [1042, 224] on link "Edit billing info" at bounding box center [1099, 223] width 192 height 22
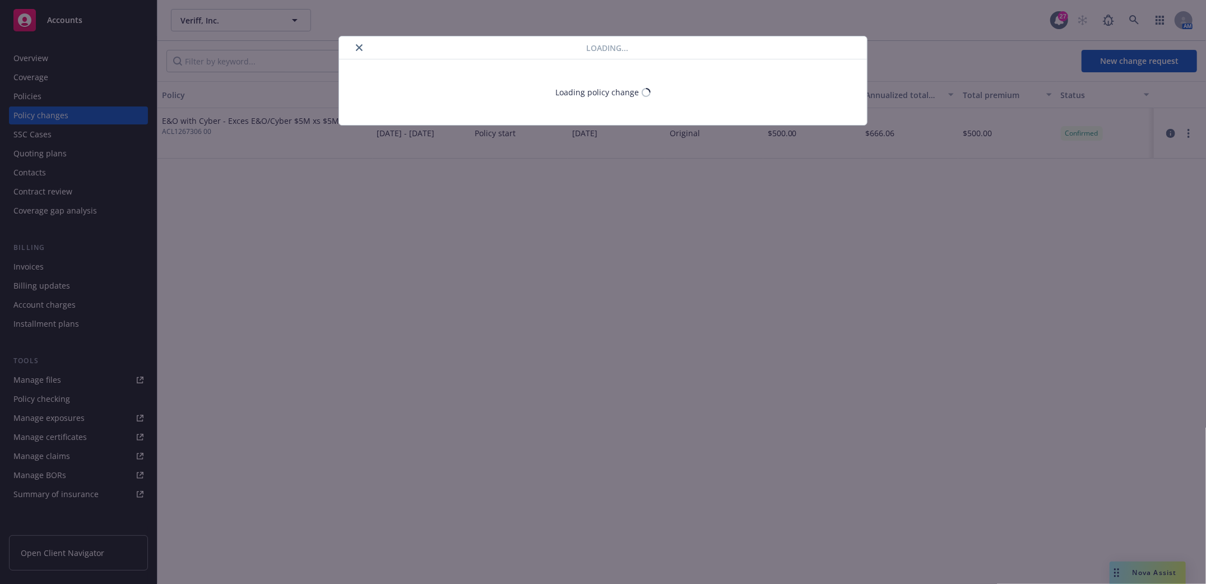
select select "DE"
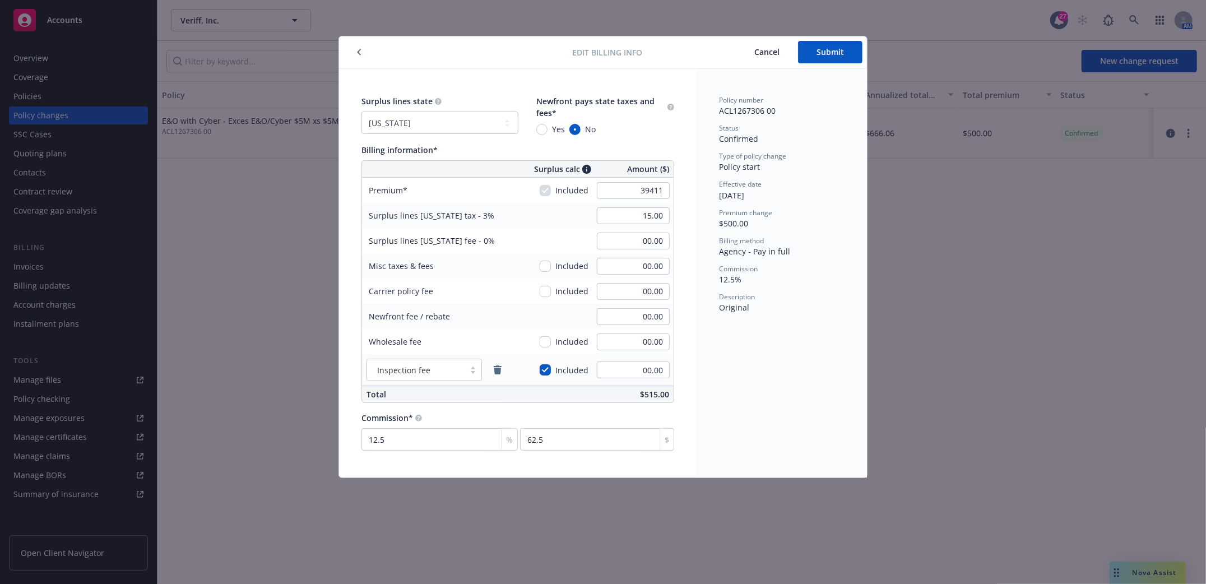
type input "39,411.00"
type input "1,182.33"
type input "4926.38"
click at [549, 150] on div "Billing information*" at bounding box center [517, 150] width 313 height 12
click at [545, 370] on input "checkbox" at bounding box center [545, 369] width 11 height 11
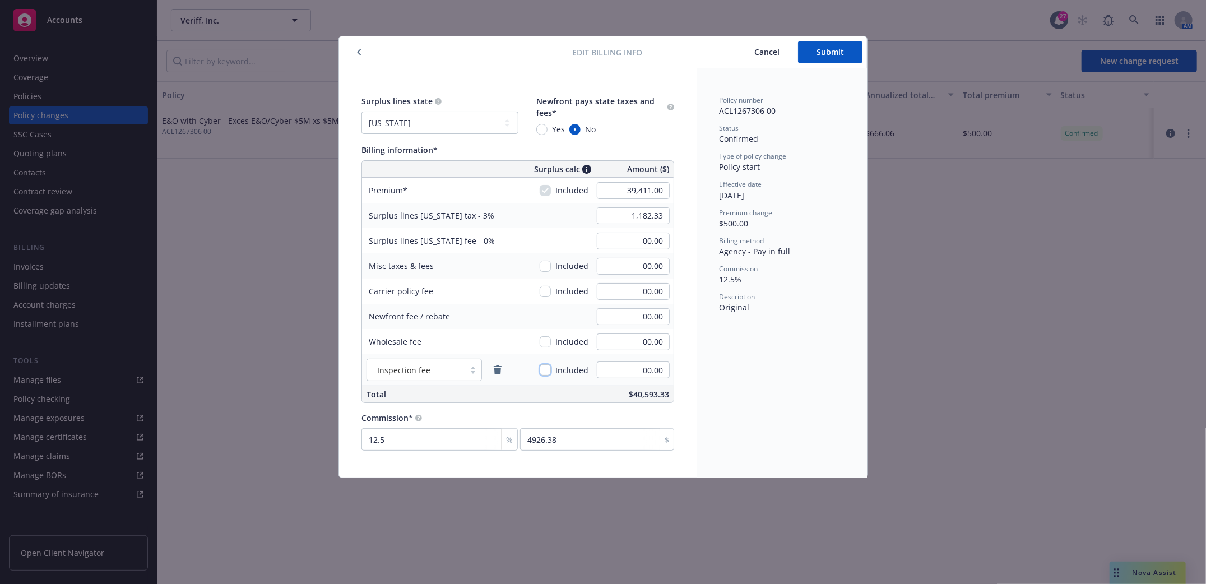
checkbox input "false"
click at [748, 415] on div "Policy number ACL1267306 00 Status Confirmed Type of policy change Policy start…" at bounding box center [782, 272] width 170 height 409
click at [753, 396] on div "Policy number ACL1267306 00 Status Confirmed Type of policy change Policy start…" at bounding box center [782, 272] width 170 height 409
click at [852, 50] on button "Submit" at bounding box center [830, 52] width 64 height 22
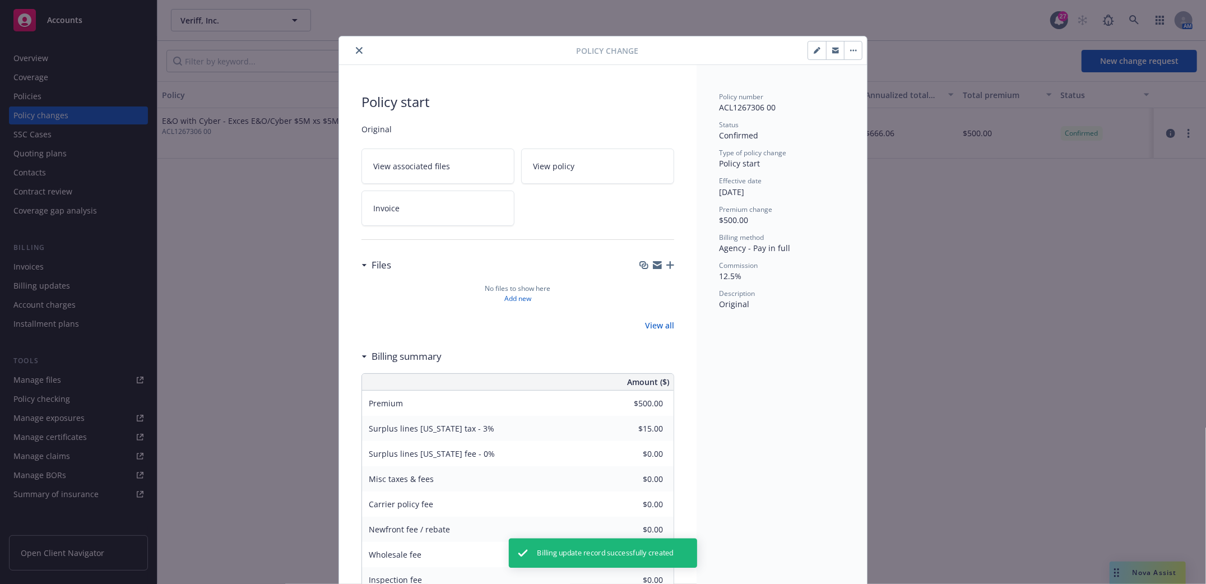
type input "$39,411.00"
type input "$1,182.33"
click at [356, 49] on icon "close" at bounding box center [359, 50] width 7 height 7
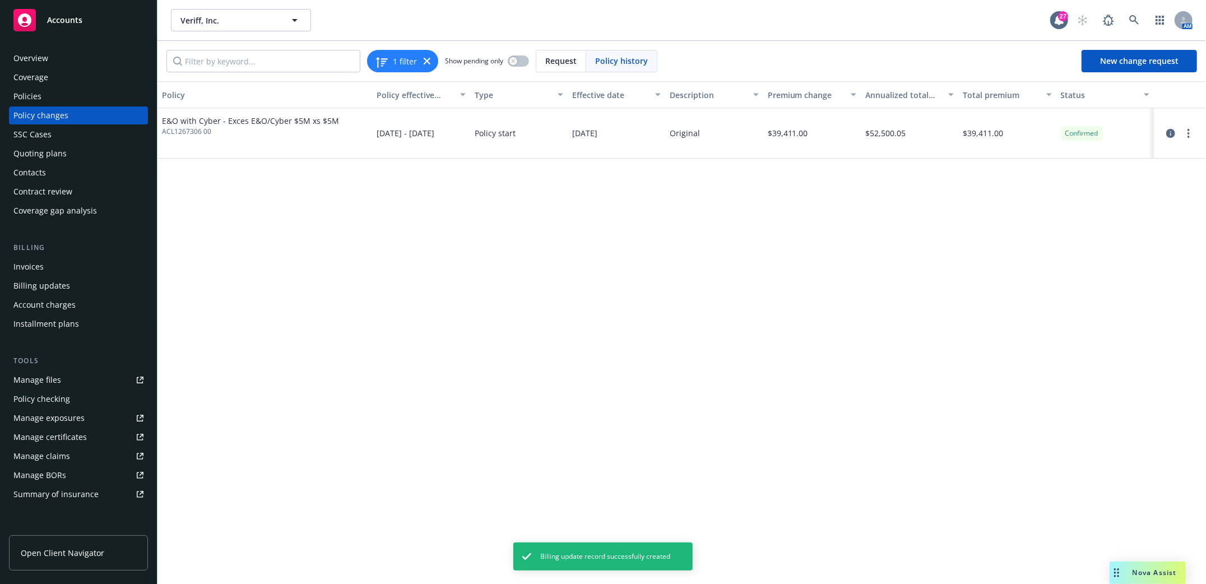
click at [27, 88] on div "Policies" at bounding box center [27, 96] width 28 height 18
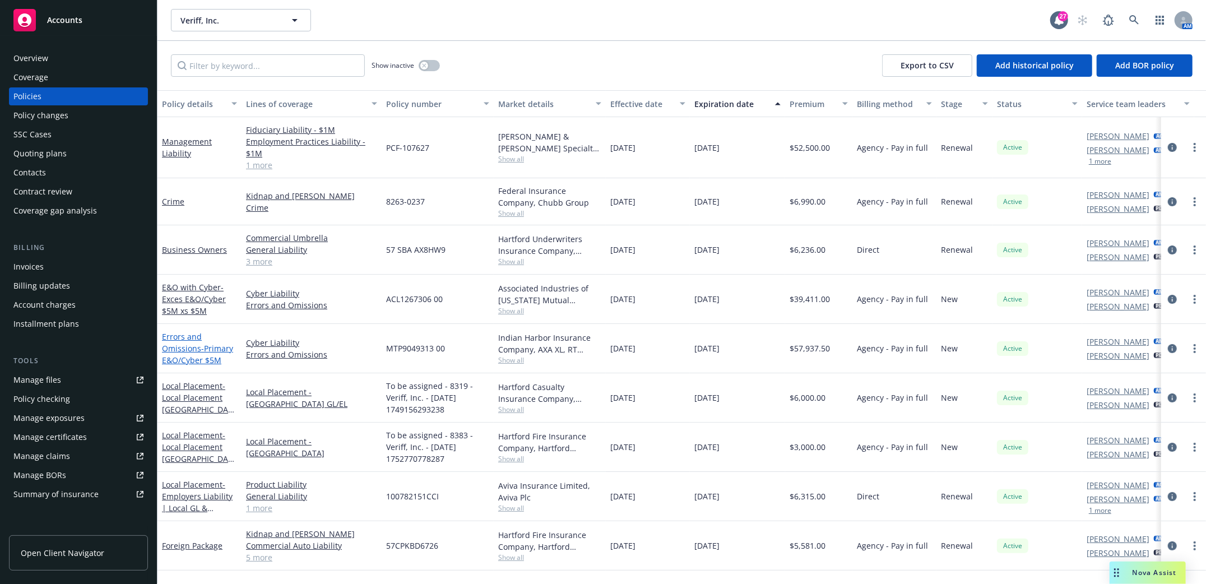
click at [176, 348] on link "Errors and Omissions - Primary E&O/Cyber $5M" at bounding box center [197, 348] width 71 height 34
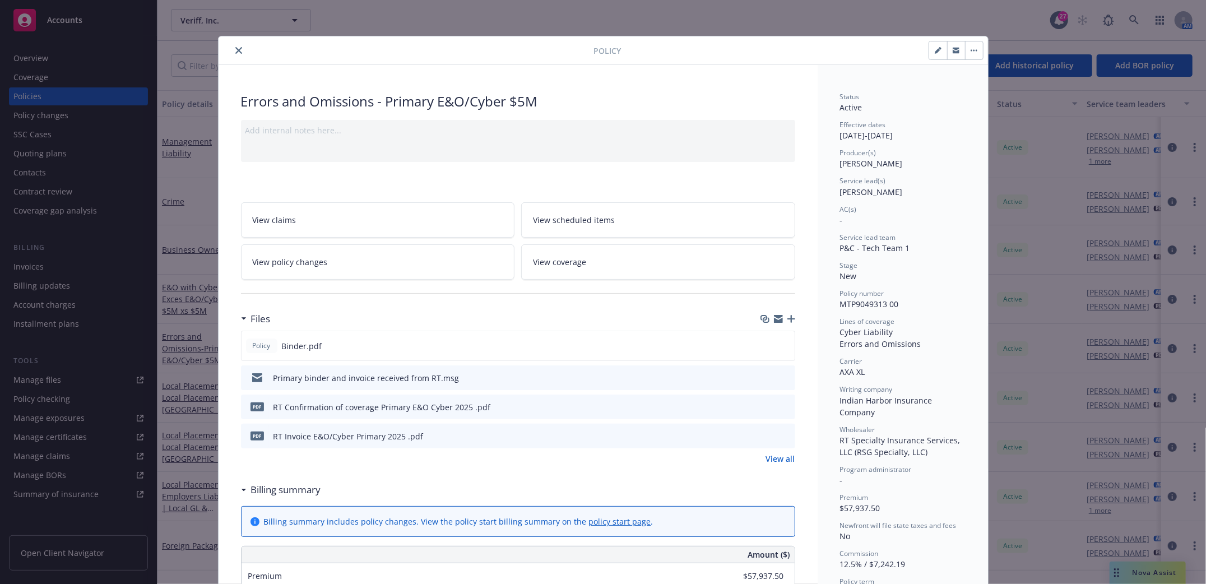
click at [307, 261] on span "View policy changes" at bounding box center [290, 262] width 75 height 12
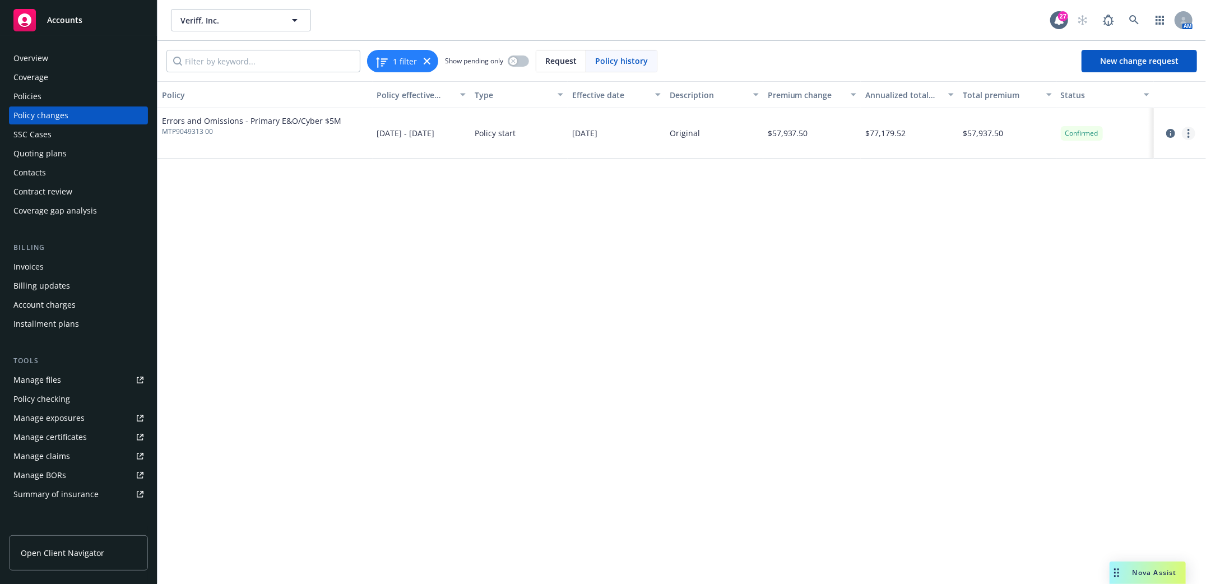
click at [1189, 132] on circle "more" at bounding box center [1188, 133] width 2 height 2
click at [1046, 224] on link "Edit billing info" at bounding box center [1099, 223] width 192 height 22
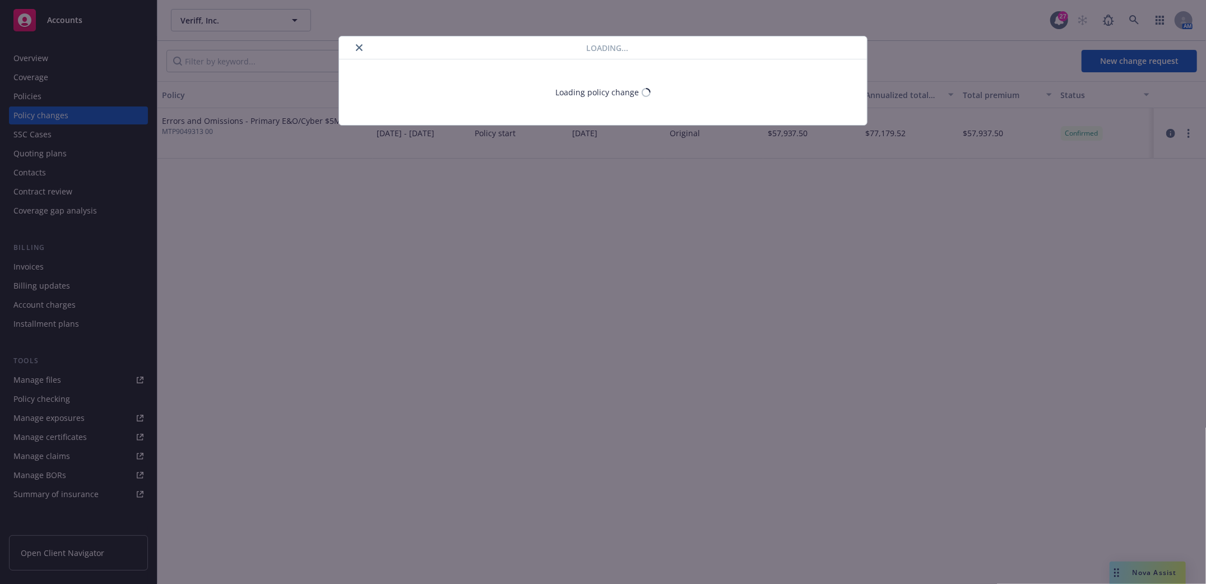
select select "DE"
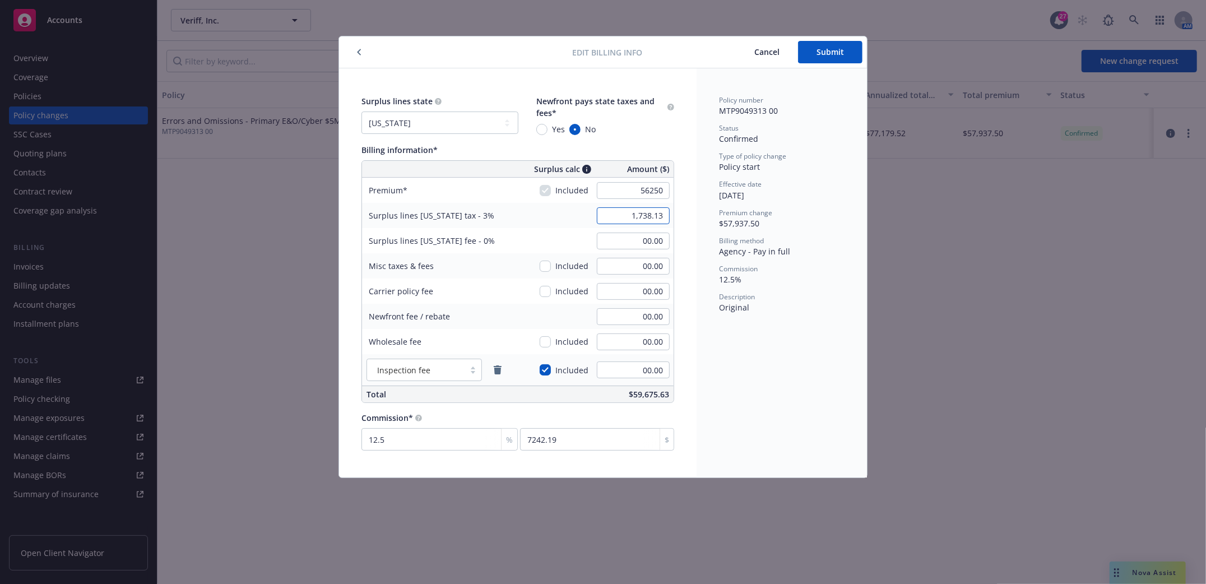
type input "56,250.00"
type input "1,687.50"
type input "7031.25"
click at [546, 369] on input "checkbox" at bounding box center [545, 369] width 11 height 11
checkbox input "false"
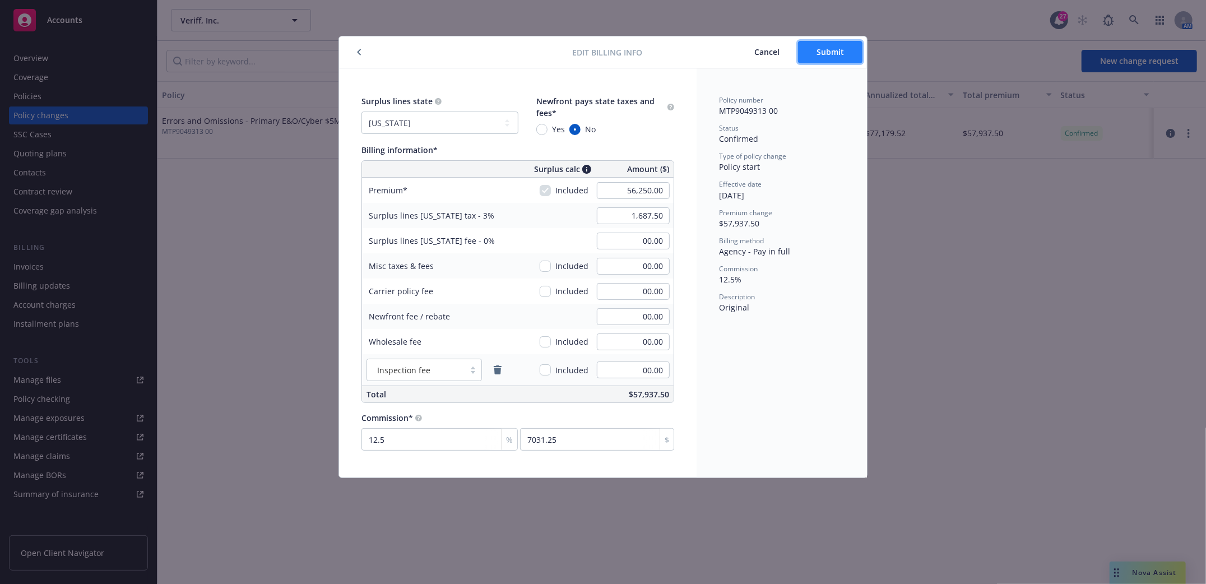
click at [811, 57] on button "Submit" at bounding box center [830, 52] width 64 height 22
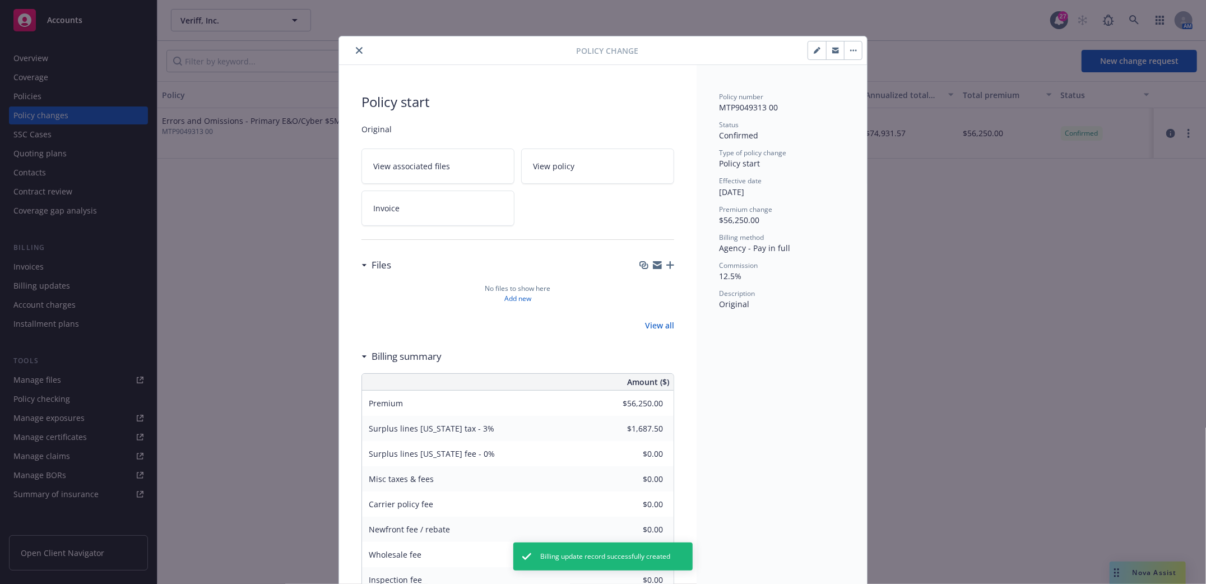
click at [356, 50] on icon "close" at bounding box center [359, 50] width 7 height 7
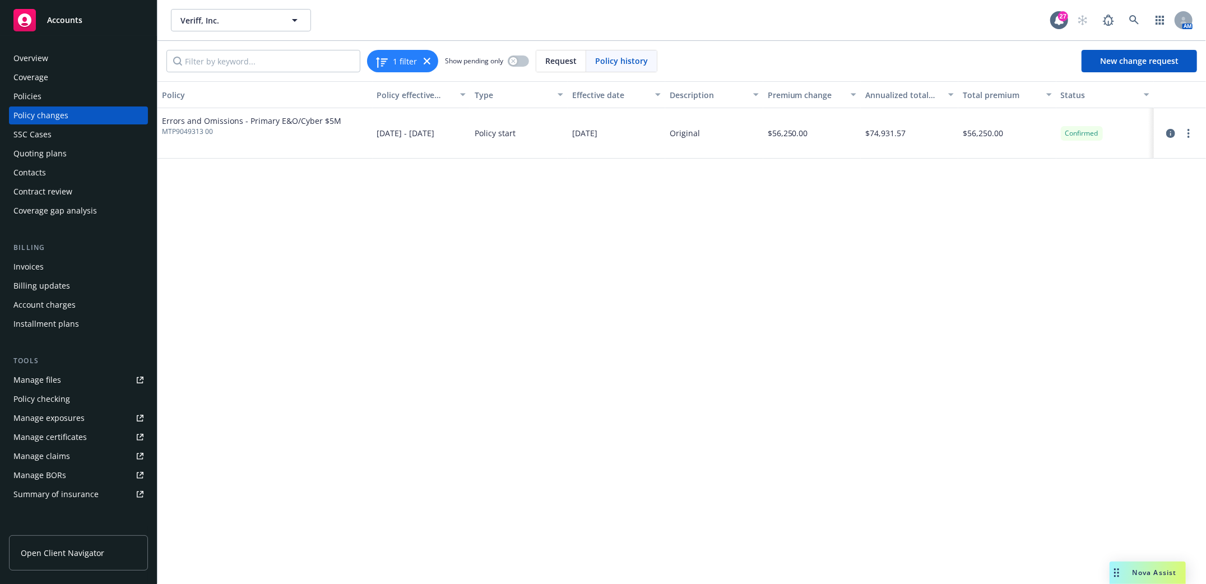
click at [26, 98] on div "Policies" at bounding box center [27, 96] width 28 height 18
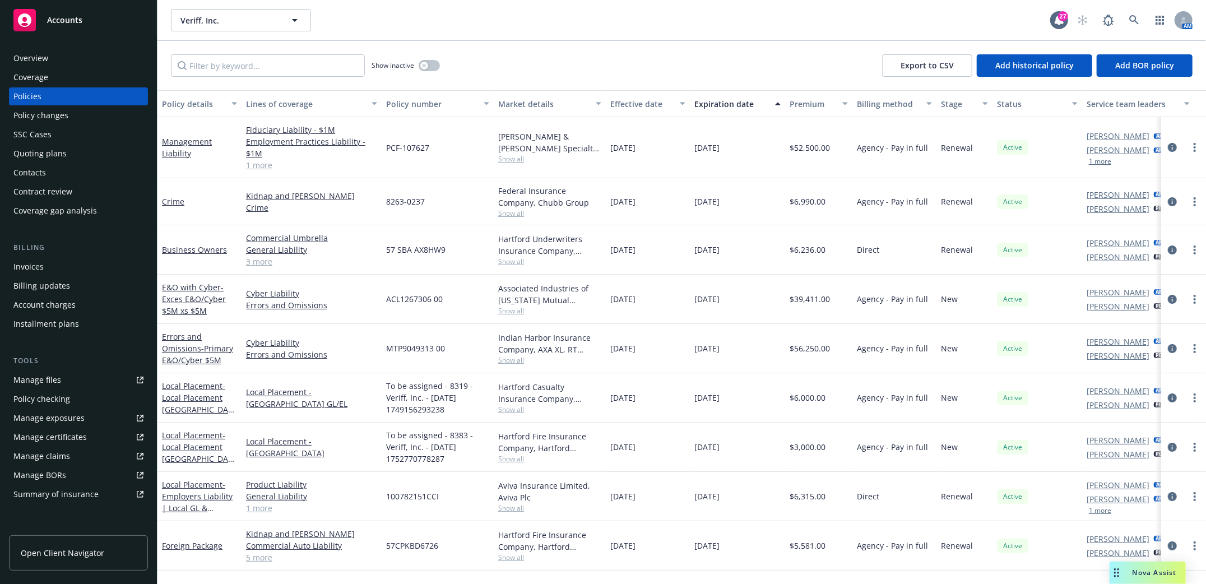
click at [40, 115] on div "Policy changes" at bounding box center [40, 115] width 55 height 18
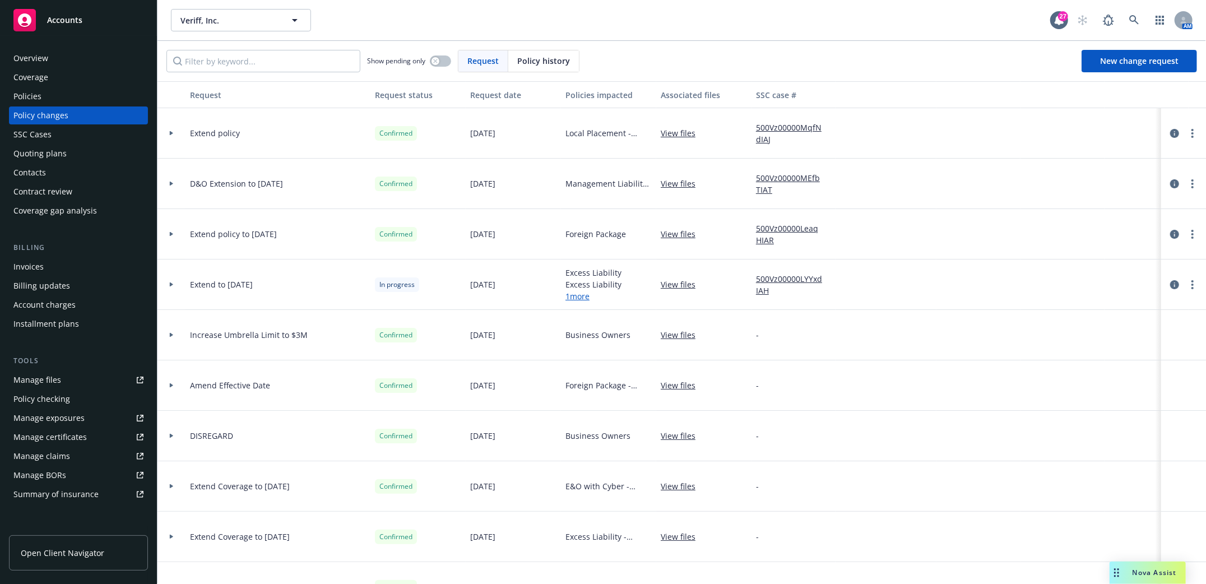
click at [34, 287] on div "Billing updates" at bounding box center [41, 286] width 57 height 18
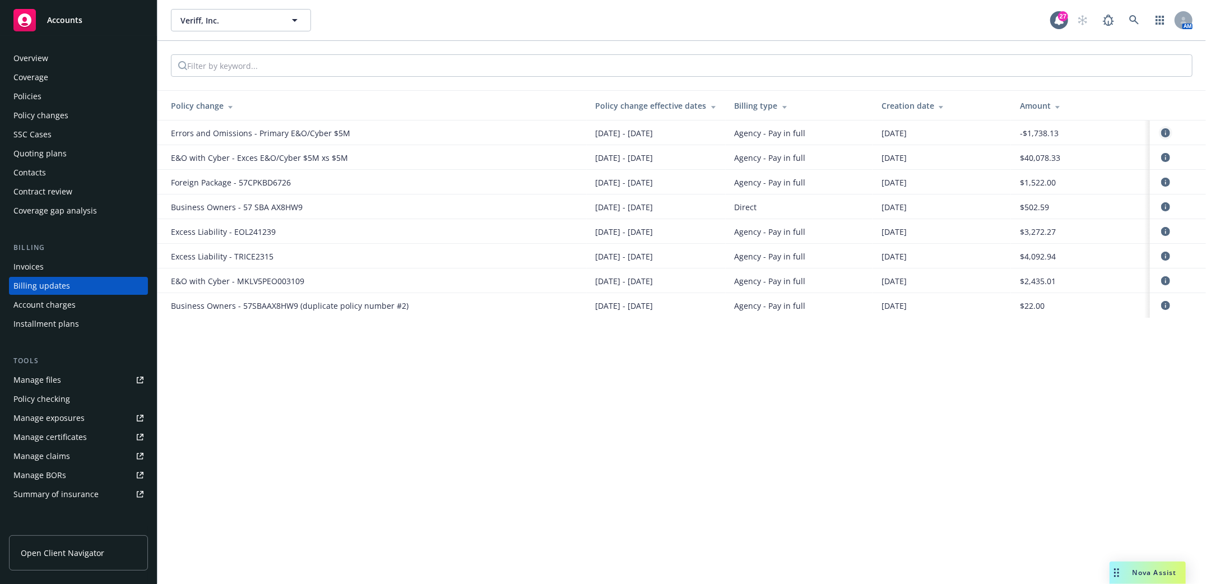
click at [1164, 136] on icon "circleInformation" at bounding box center [1165, 132] width 9 height 9
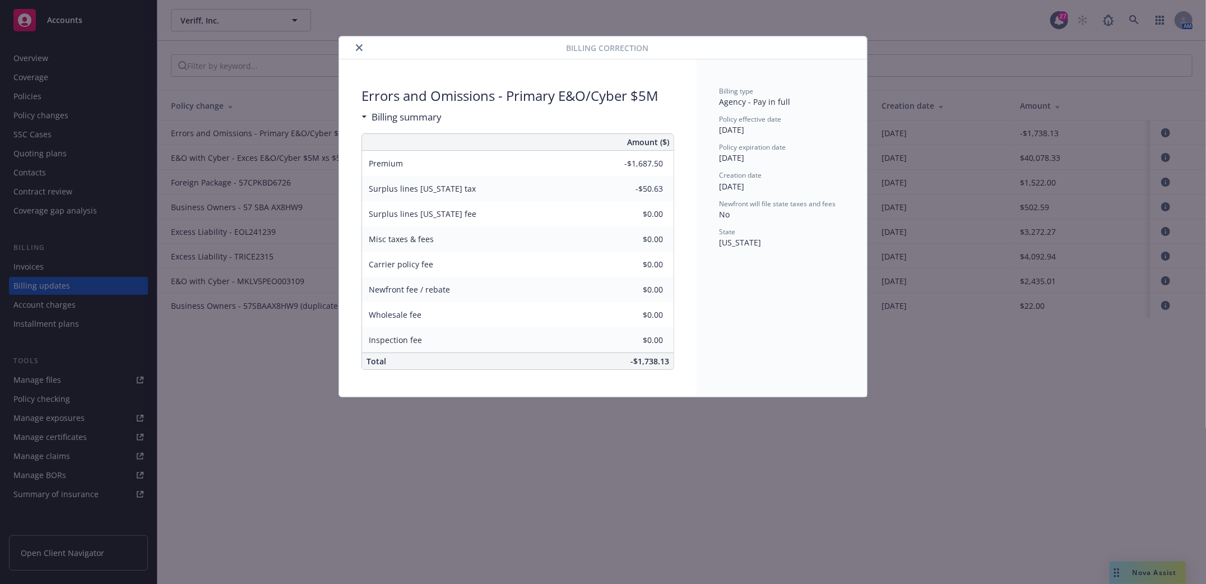
click at [359, 47] on icon "close" at bounding box center [359, 47] width 7 height 7
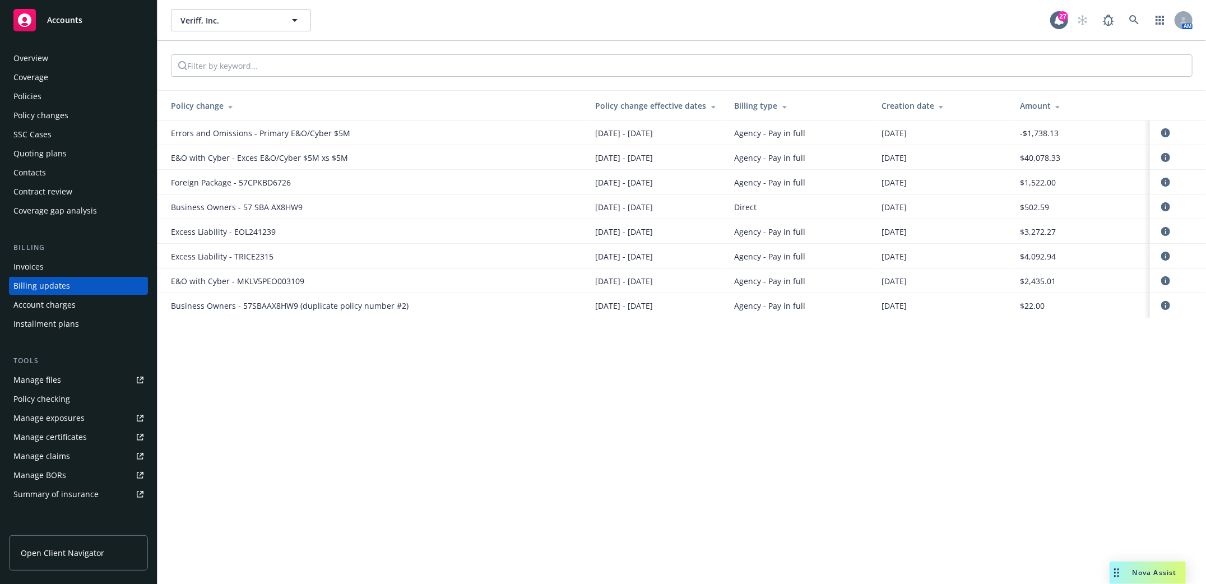
click at [30, 92] on div "Policies" at bounding box center [27, 96] width 28 height 18
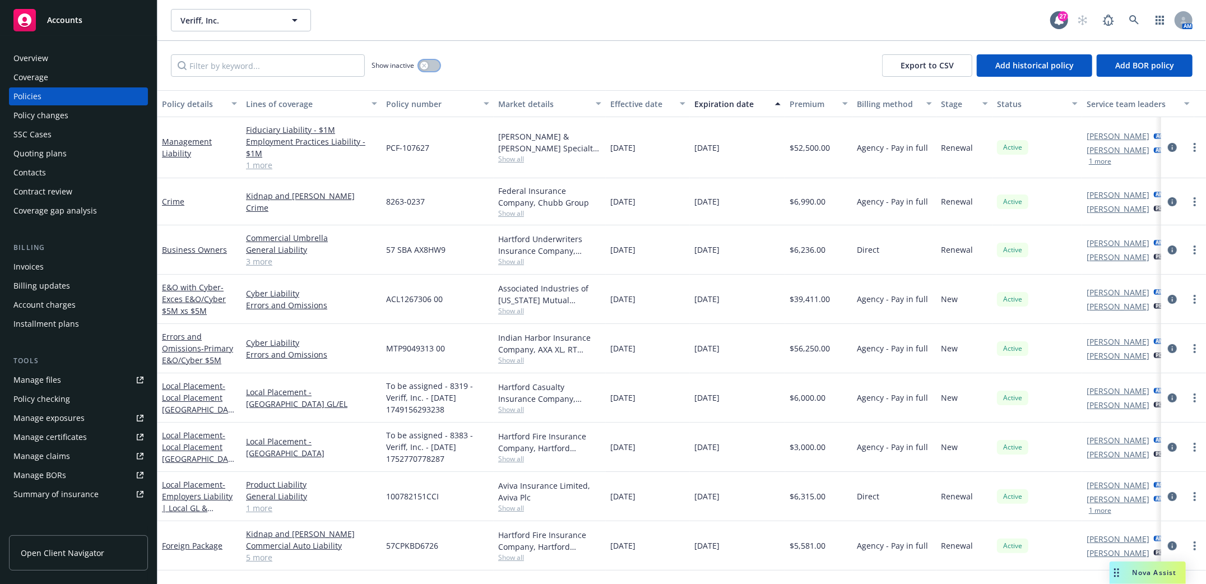
click at [435, 63] on button "button" at bounding box center [429, 65] width 21 height 11
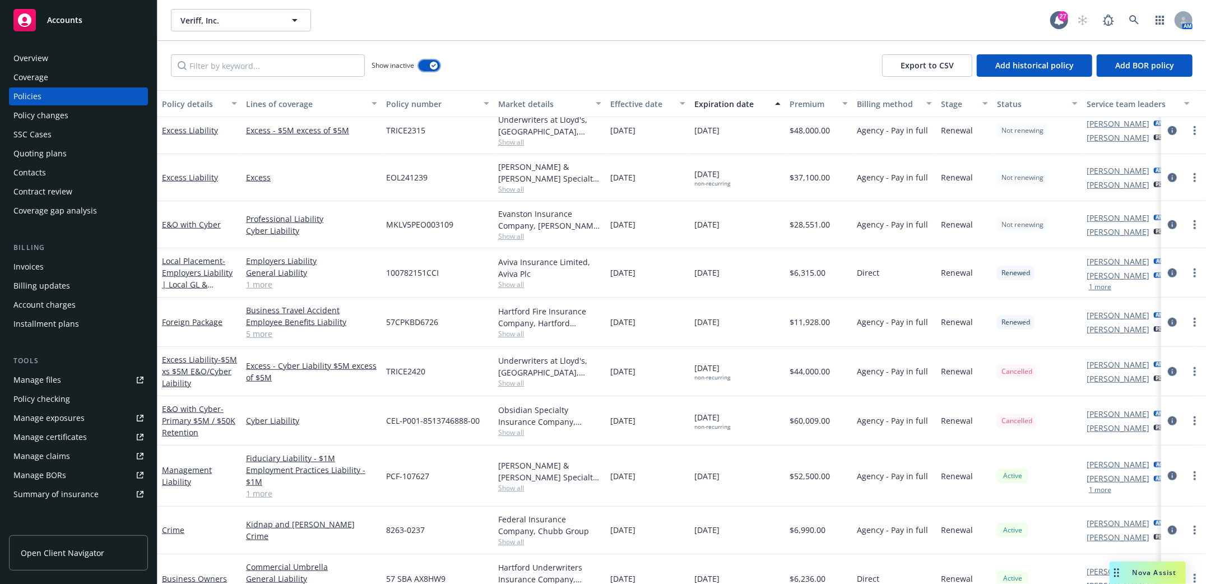
scroll to position [747, 0]
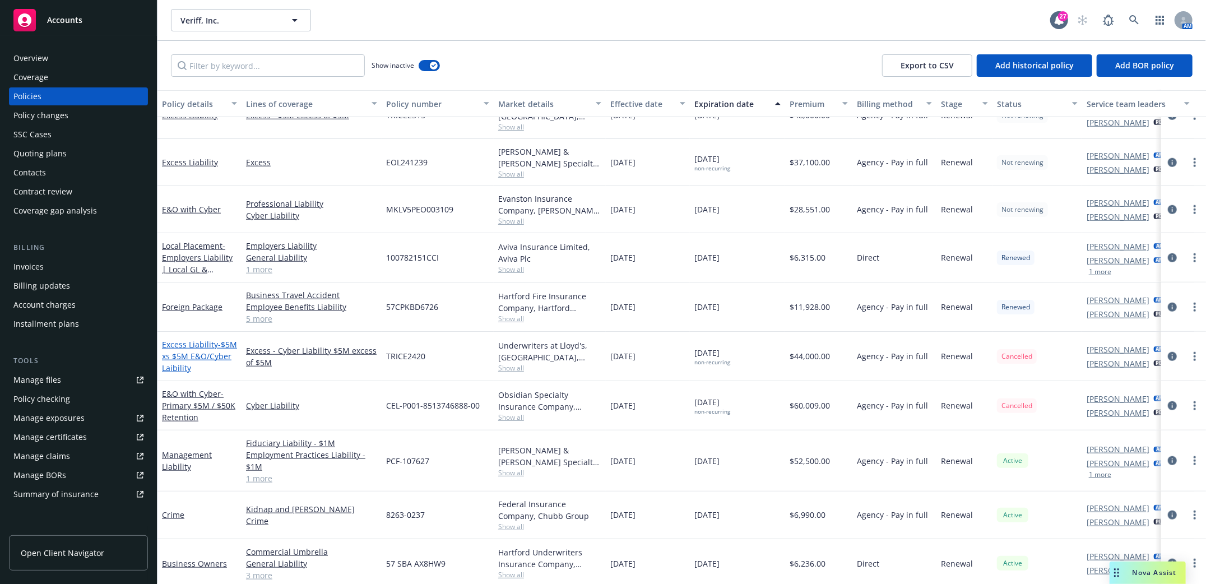
click at [183, 359] on span "- $5M xs $5M E&O/Cyber Laibility" at bounding box center [199, 356] width 75 height 34
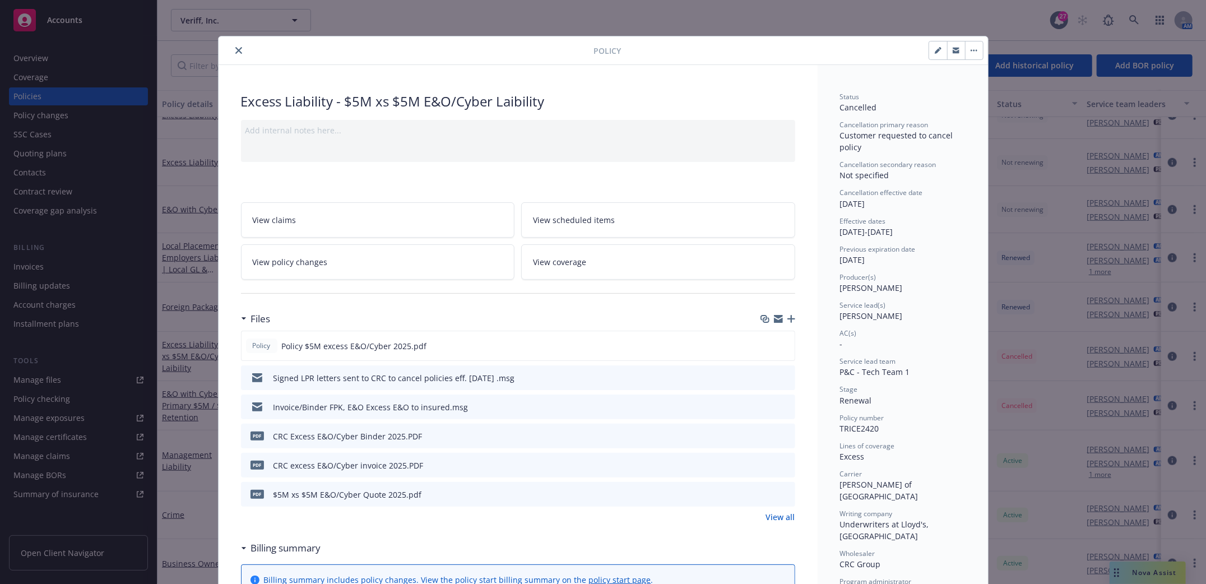
click at [336, 269] on link "View policy changes" at bounding box center [378, 261] width 274 height 35
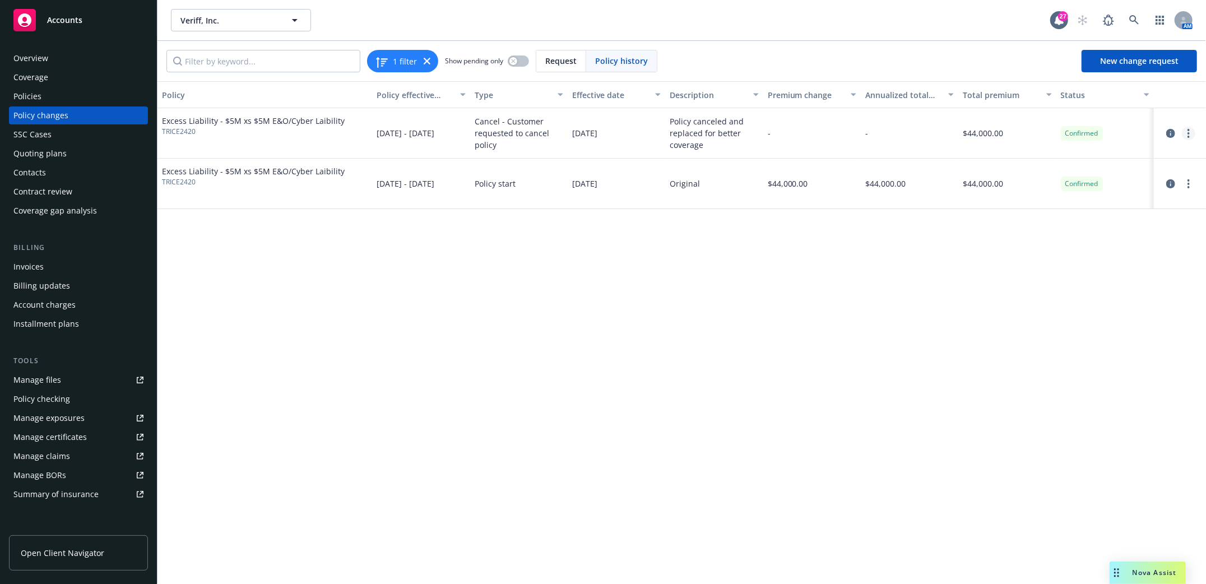
click at [1191, 134] on link "more" at bounding box center [1188, 133] width 13 height 13
click at [1045, 221] on link "Edit billing info" at bounding box center [1099, 223] width 192 height 22
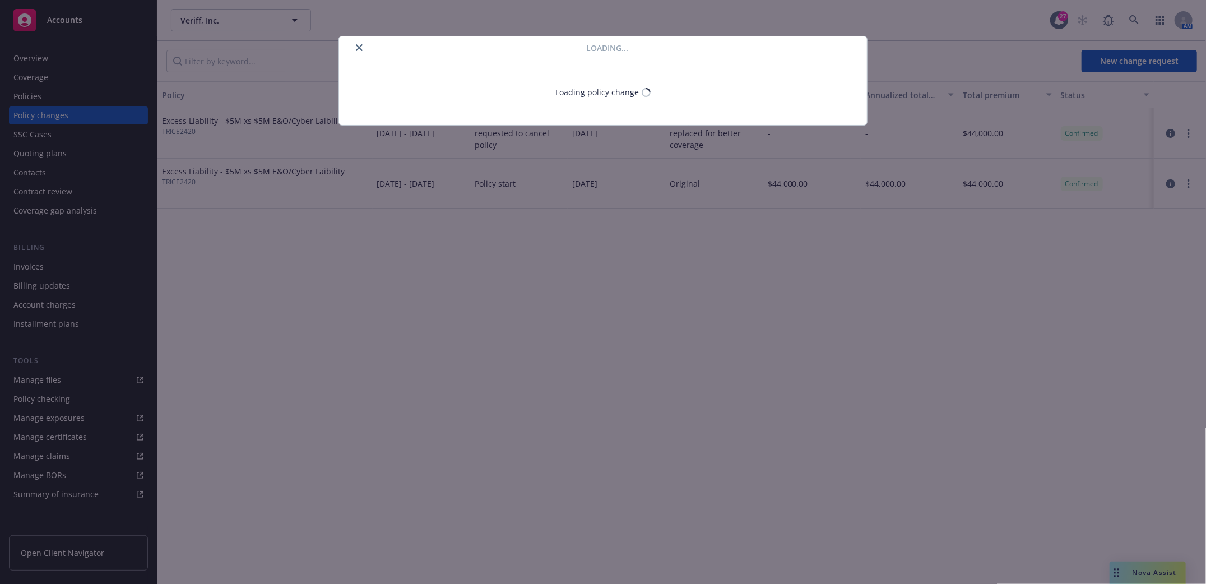
select select "DE"
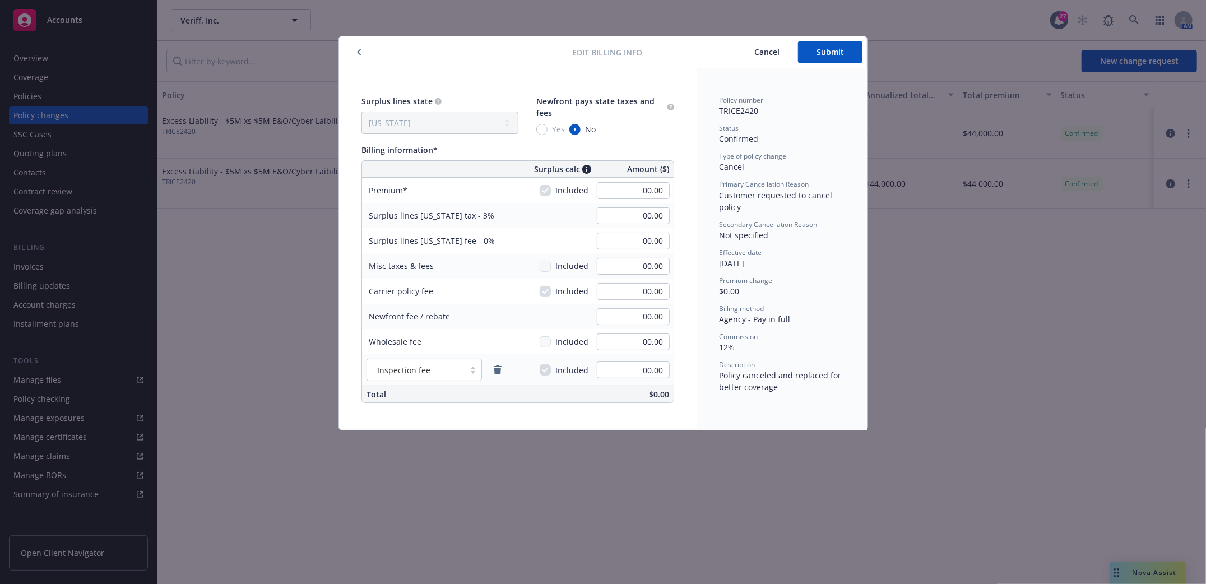
click at [763, 56] on span "Cancel" at bounding box center [766, 52] width 25 height 11
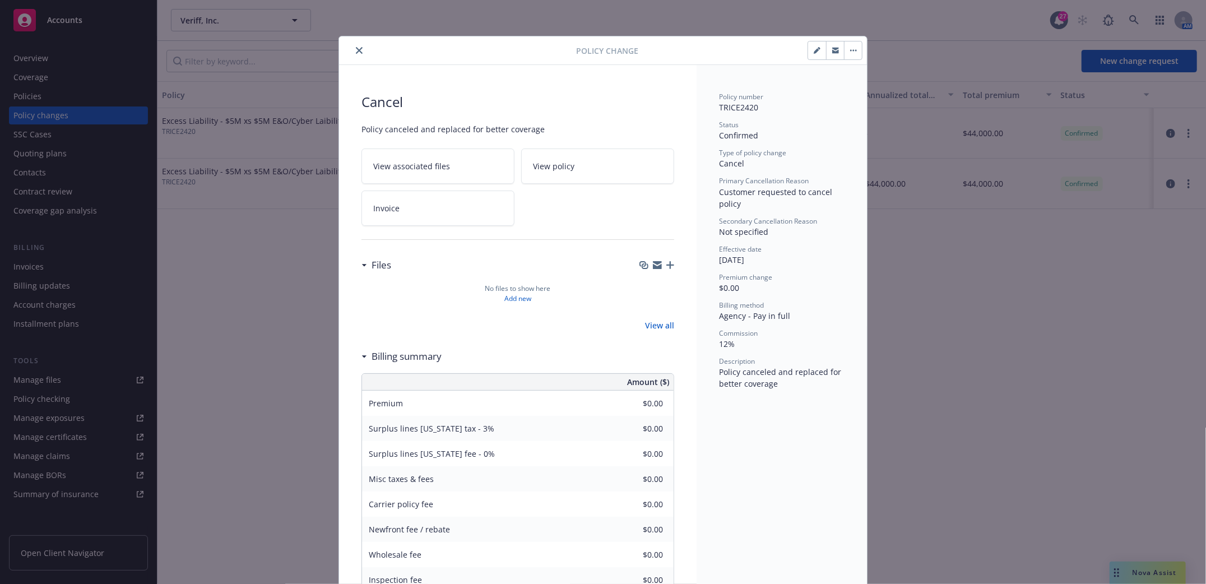
click at [356, 50] on icon "close" at bounding box center [359, 50] width 7 height 7
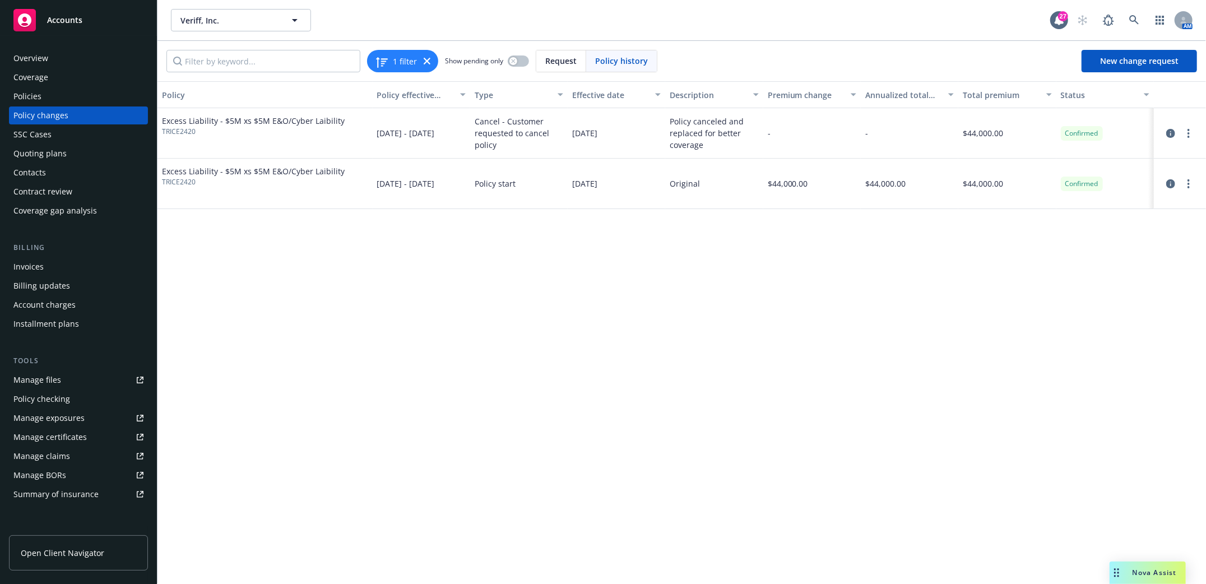
click at [21, 98] on div "Policies" at bounding box center [27, 96] width 28 height 18
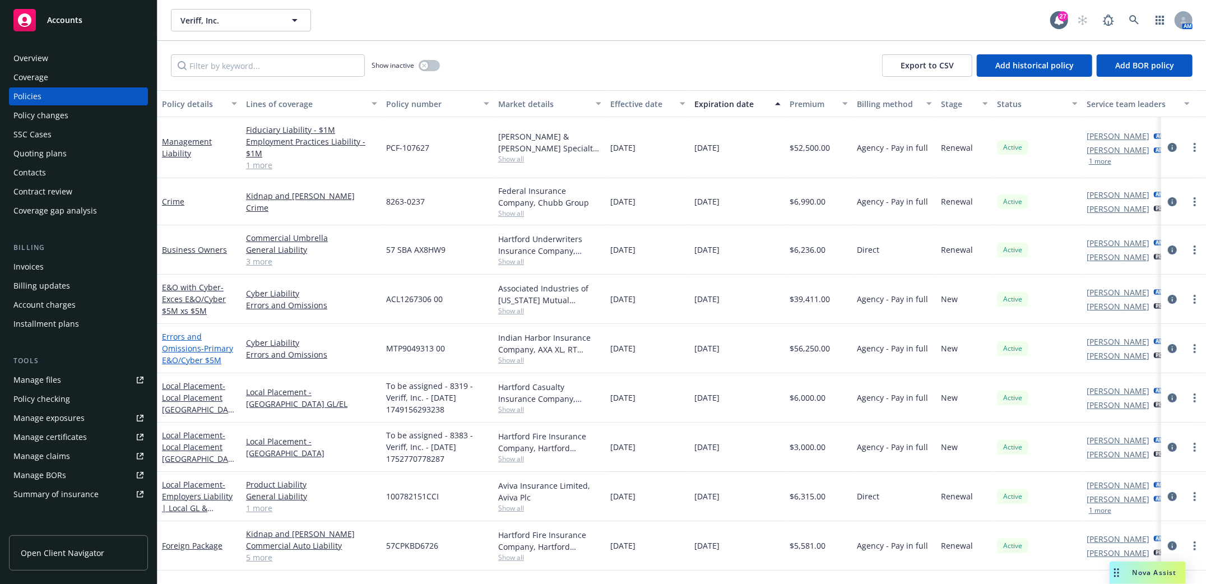
click at [183, 352] on link "Errors and Omissions - Primary E&O/Cyber $5M" at bounding box center [197, 348] width 71 height 34
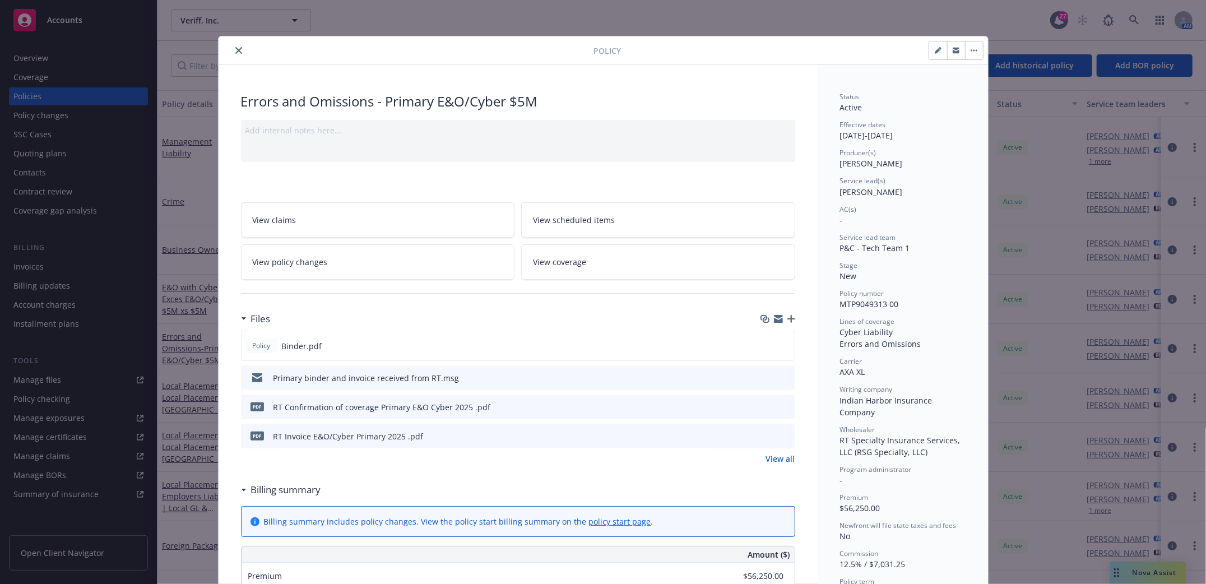
click at [235, 48] on icon "close" at bounding box center [238, 50] width 7 height 7
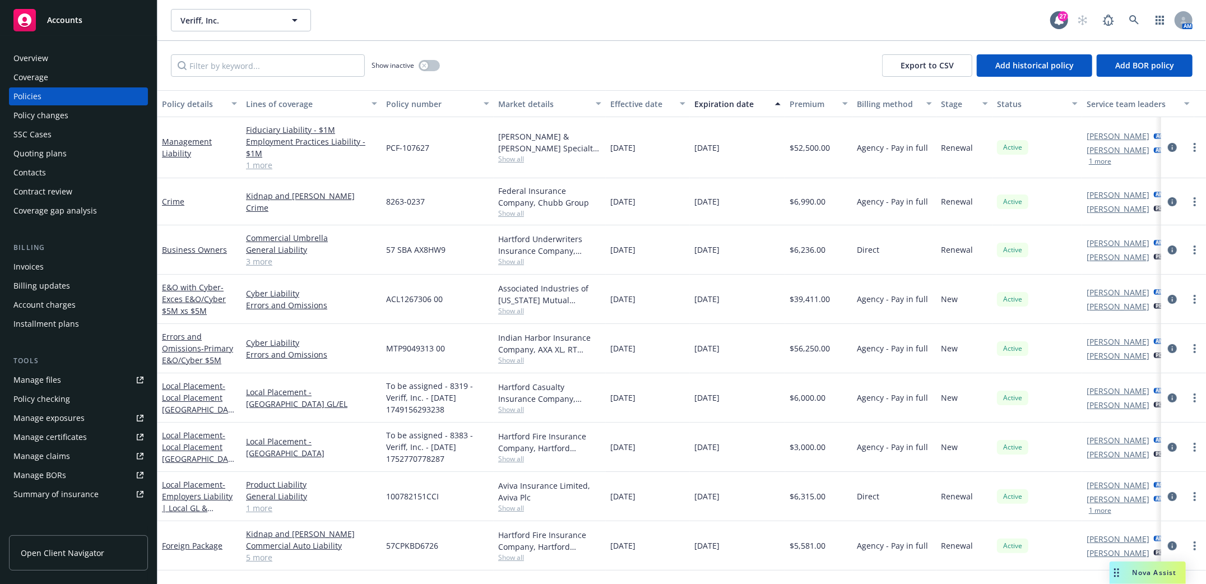
click at [22, 262] on div "Invoices" at bounding box center [28, 267] width 30 height 18
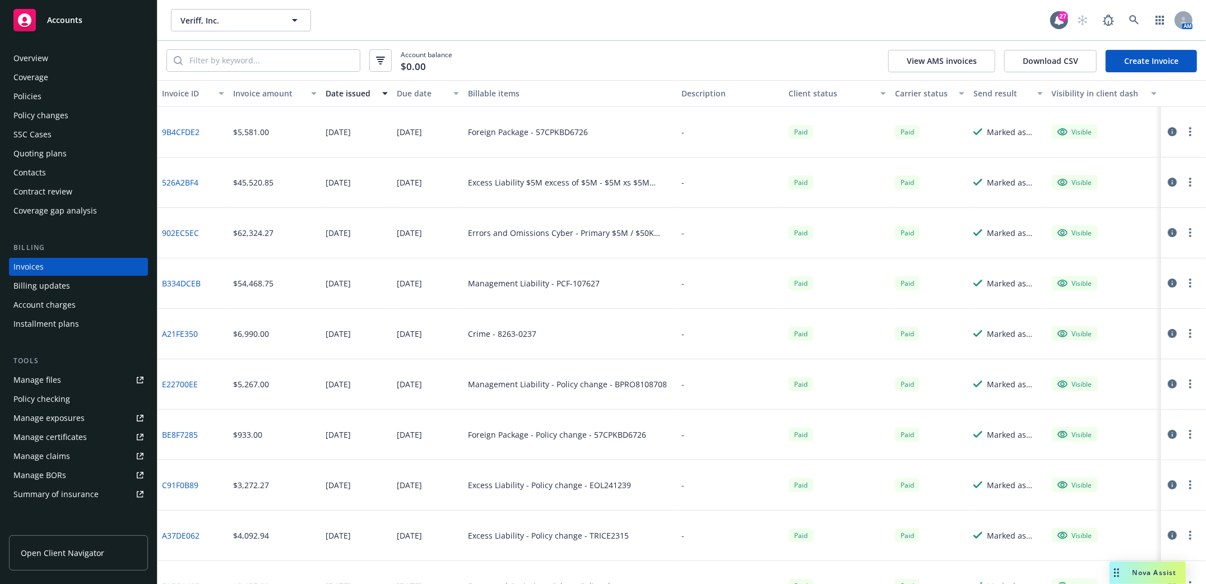
click at [1159, 57] on link "Create Invoice" at bounding box center [1151, 61] width 91 height 22
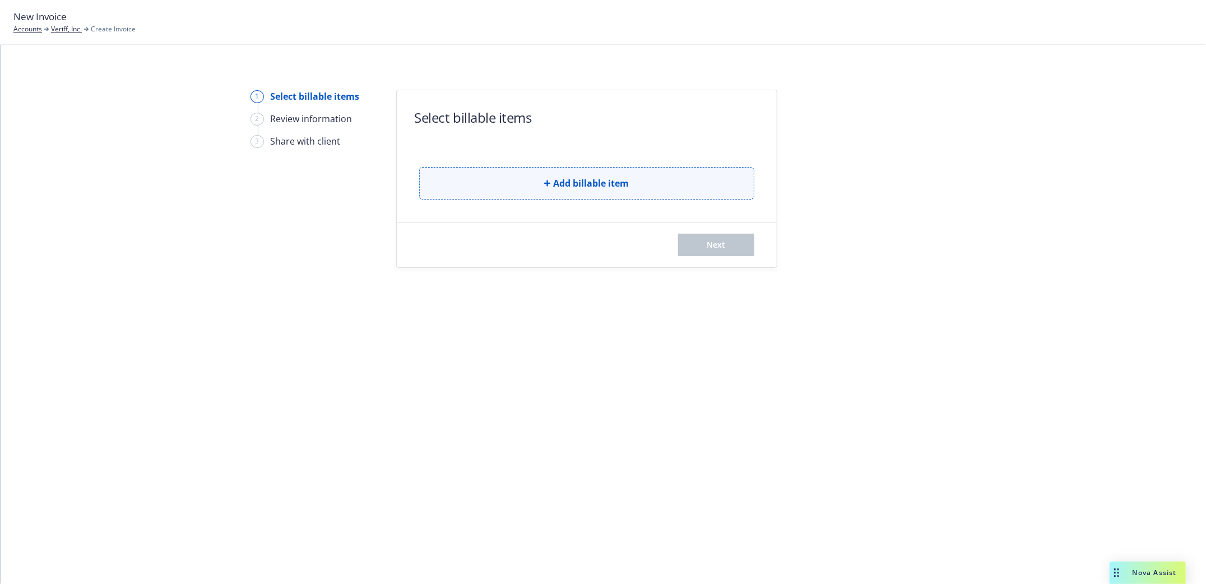
click at [554, 180] on span "Add billable item" at bounding box center [592, 183] width 76 height 13
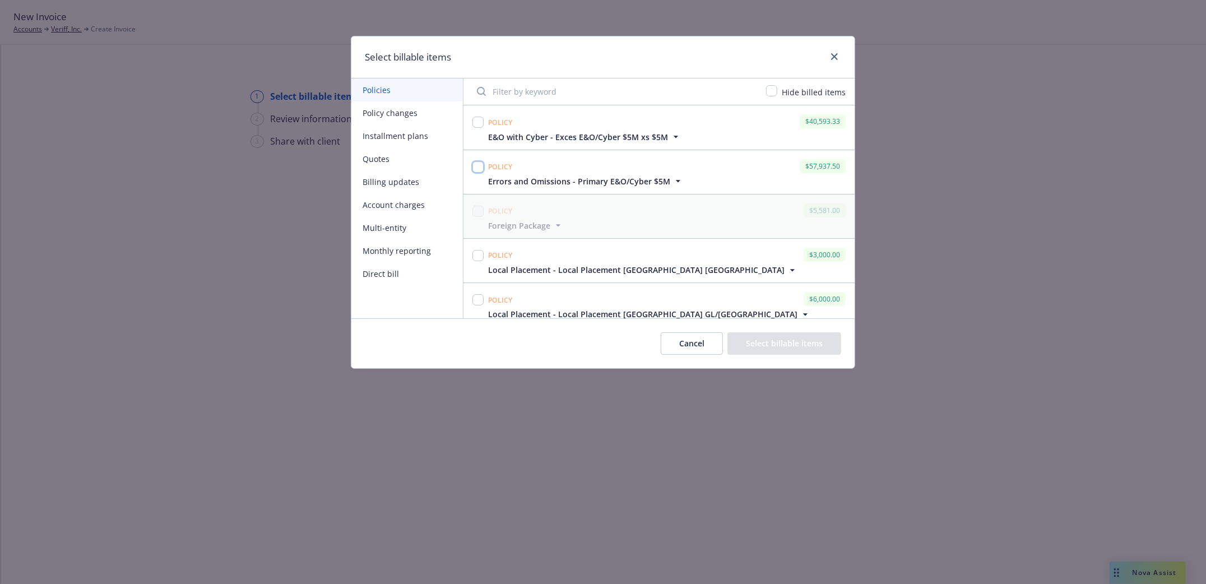
click at [473, 168] on input "checkbox" at bounding box center [477, 166] width 11 height 11
checkbox input "true"
click at [814, 345] on button "Select billable items" at bounding box center [784, 343] width 114 height 22
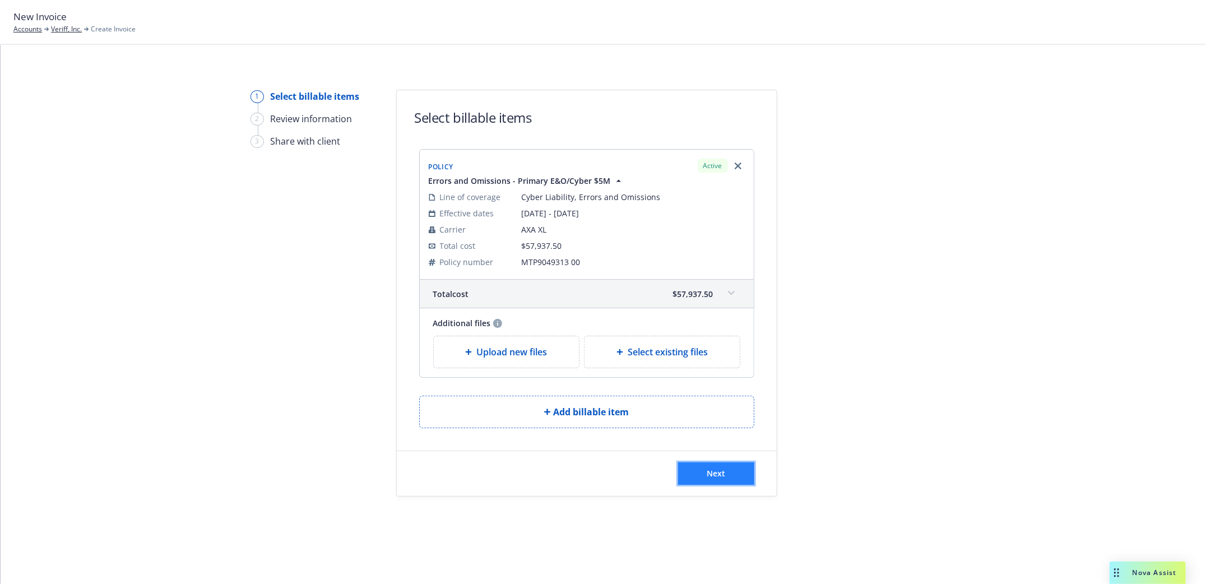
click at [718, 480] on button "Next" at bounding box center [716, 473] width 76 height 22
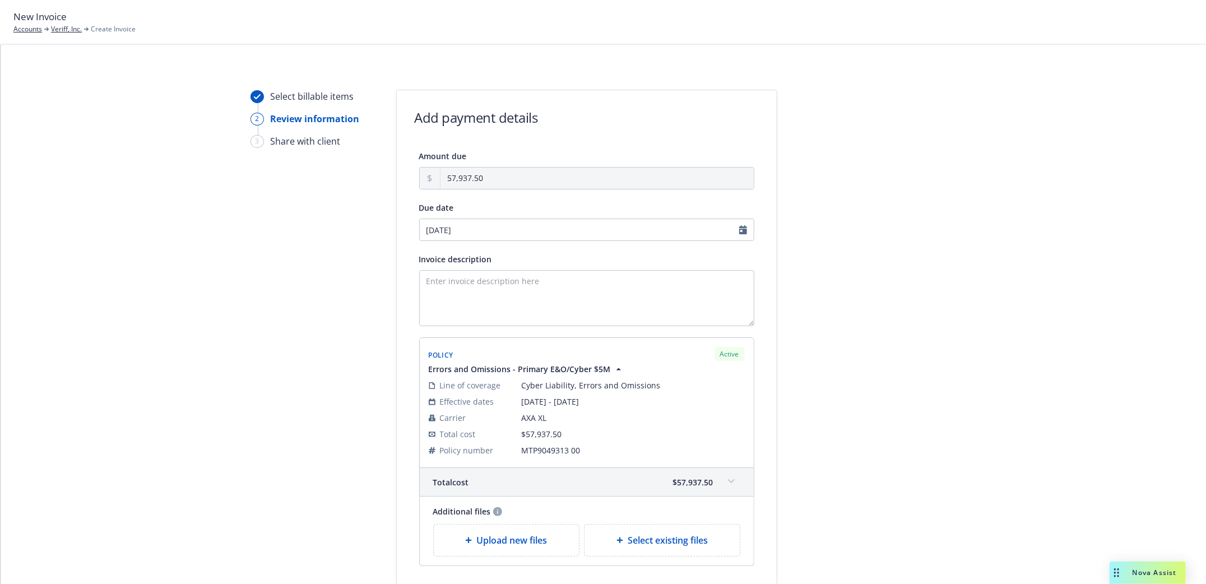
scroll to position [123, 0]
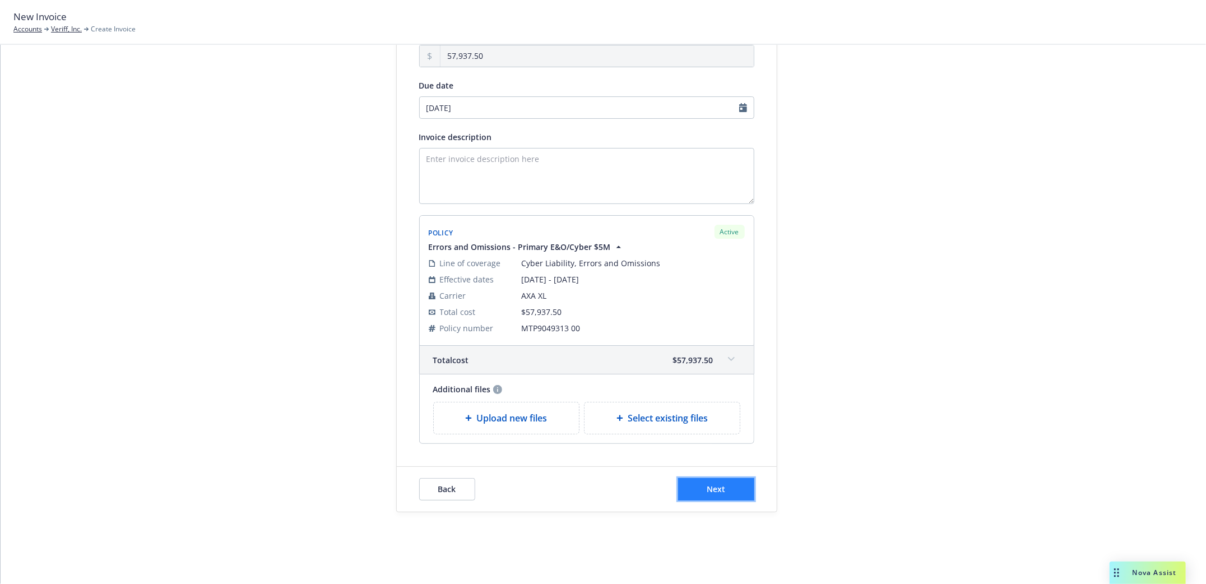
click at [732, 494] on button "Next" at bounding box center [716, 489] width 76 height 22
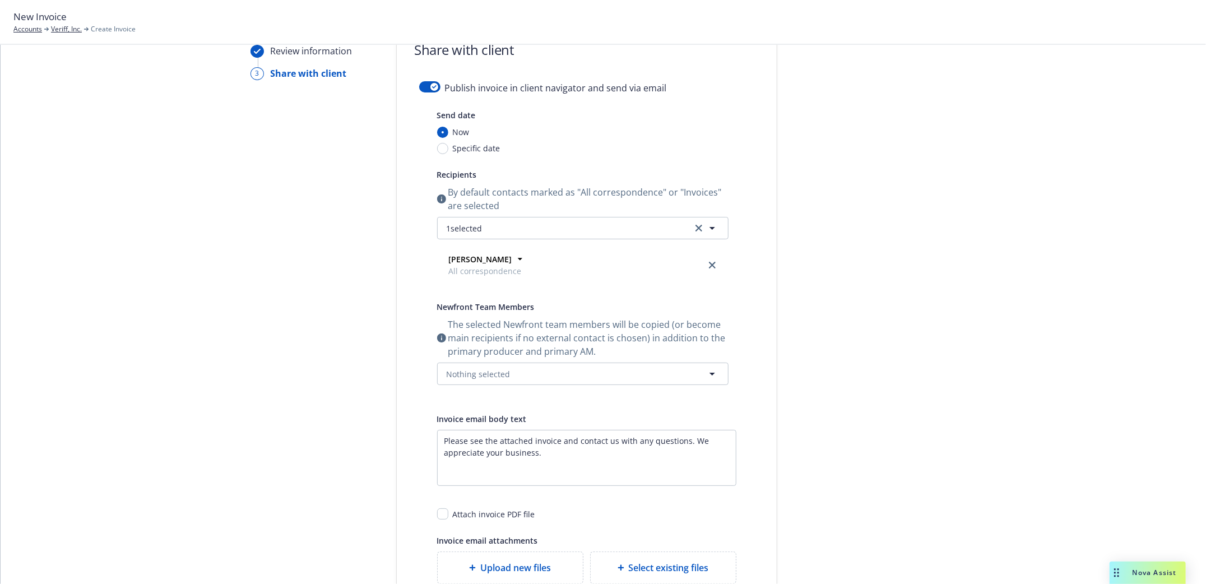
scroll to position [0, 0]
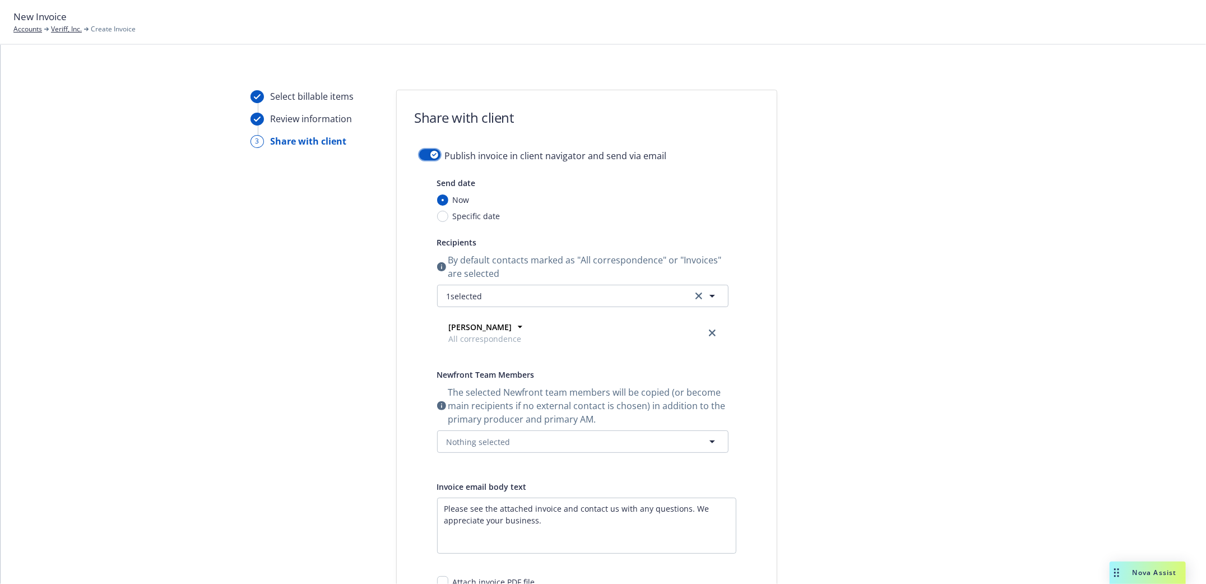
click at [419, 155] on button "button" at bounding box center [429, 154] width 21 height 11
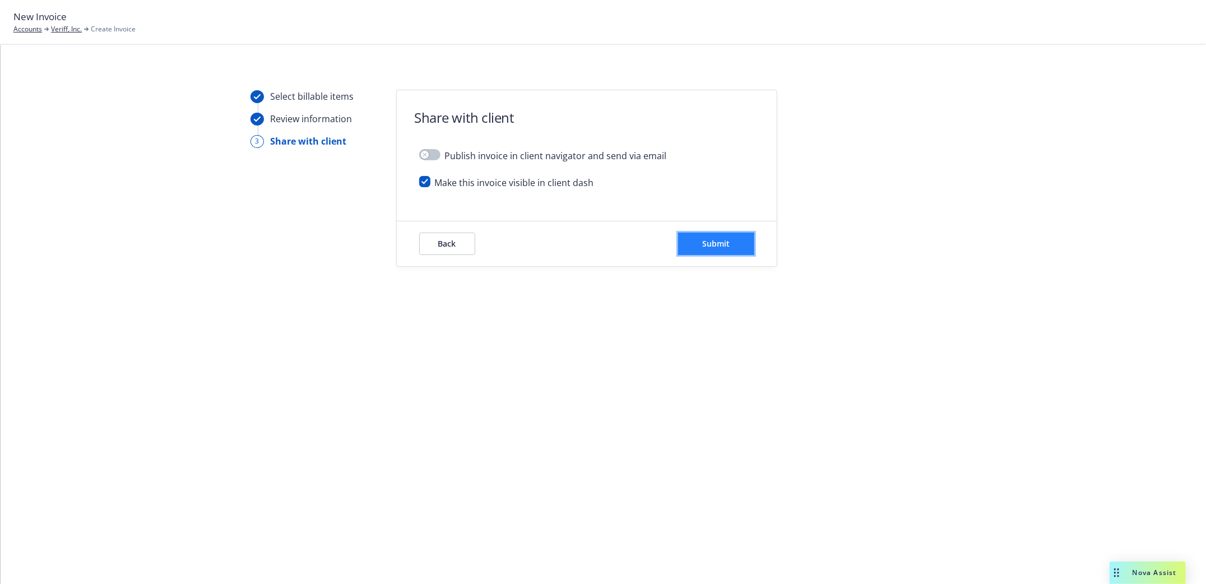
click at [740, 247] on button "Submit" at bounding box center [716, 244] width 76 height 22
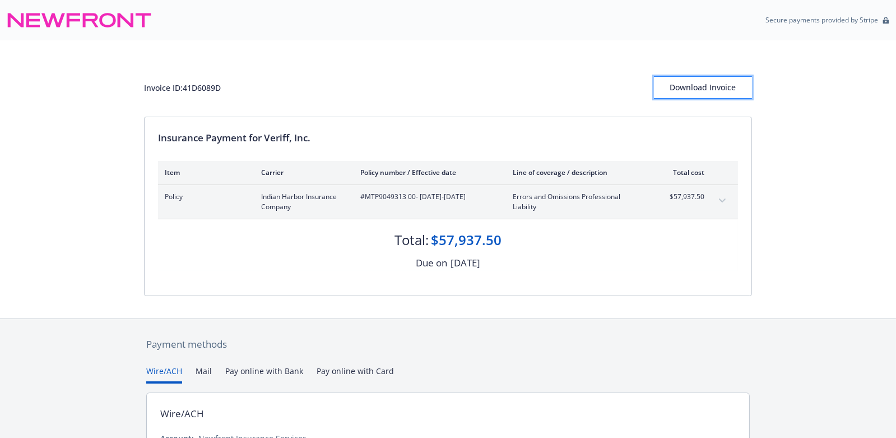
click at [708, 87] on div "Download Invoice" at bounding box center [703, 87] width 98 height 21
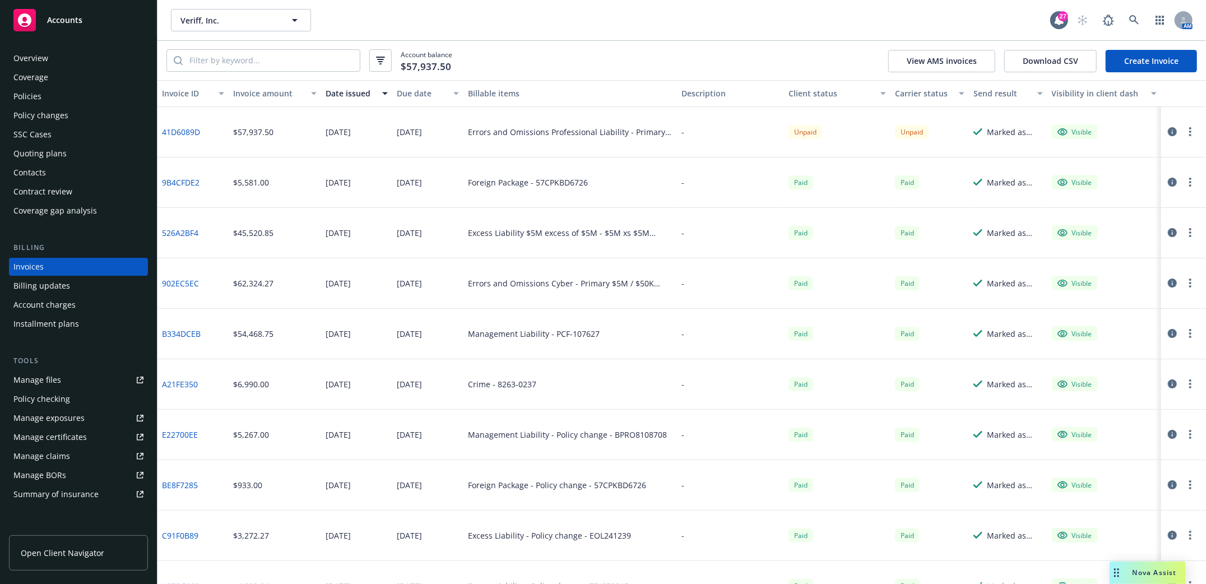
click at [1162, 63] on link "Create Invoice" at bounding box center [1151, 61] width 91 height 22
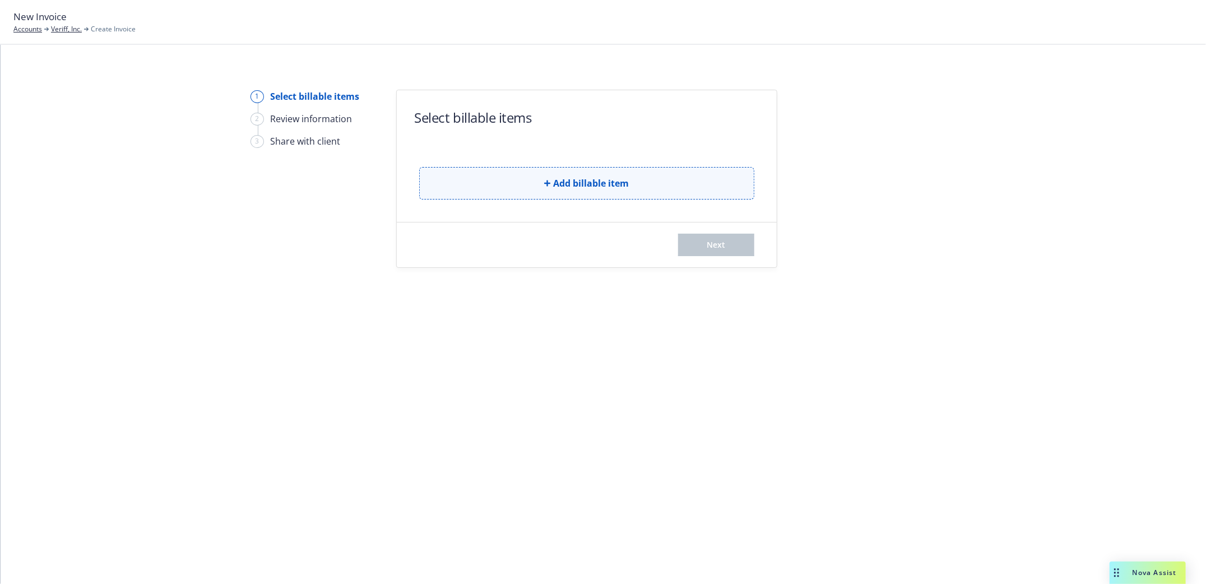
click at [552, 182] on button "Add billable item" at bounding box center [586, 183] width 335 height 33
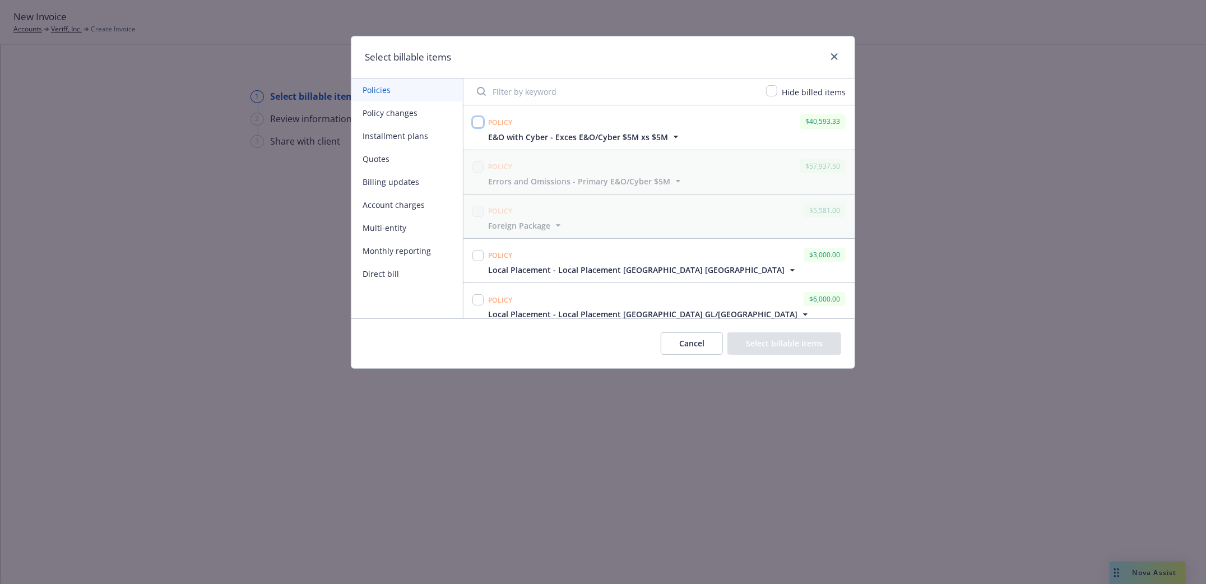
click at [477, 120] on input "checkbox" at bounding box center [477, 122] width 11 height 11
checkbox input "true"
click at [779, 348] on button "Select billable items" at bounding box center [784, 343] width 114 height 22
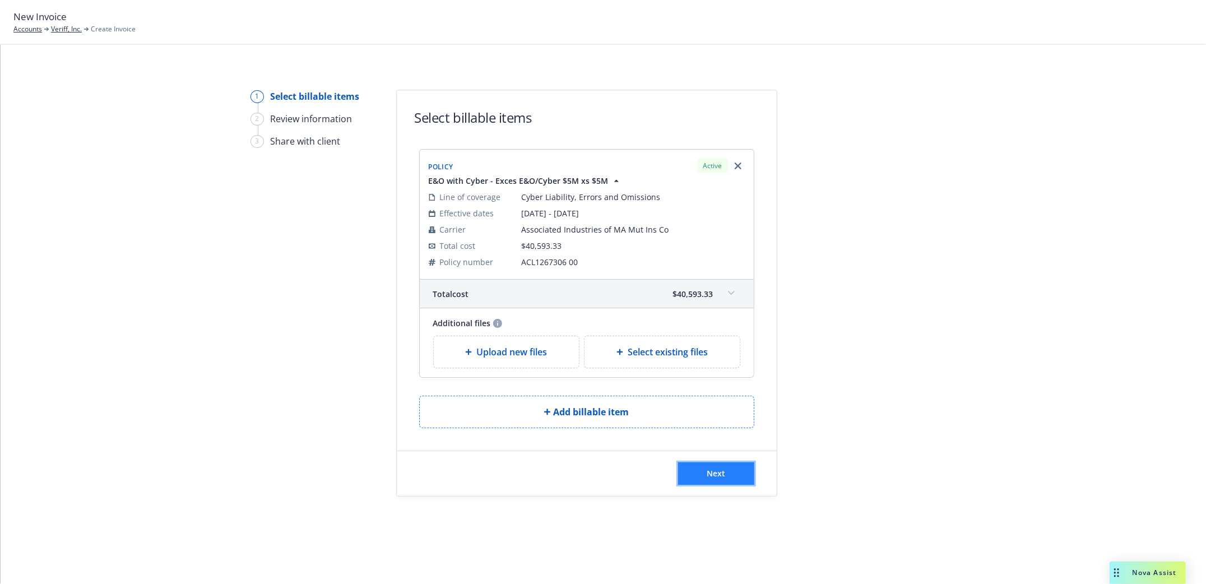
click at [722, 474] on span "Next" at bounding box center [716, 473] width 18 height 11
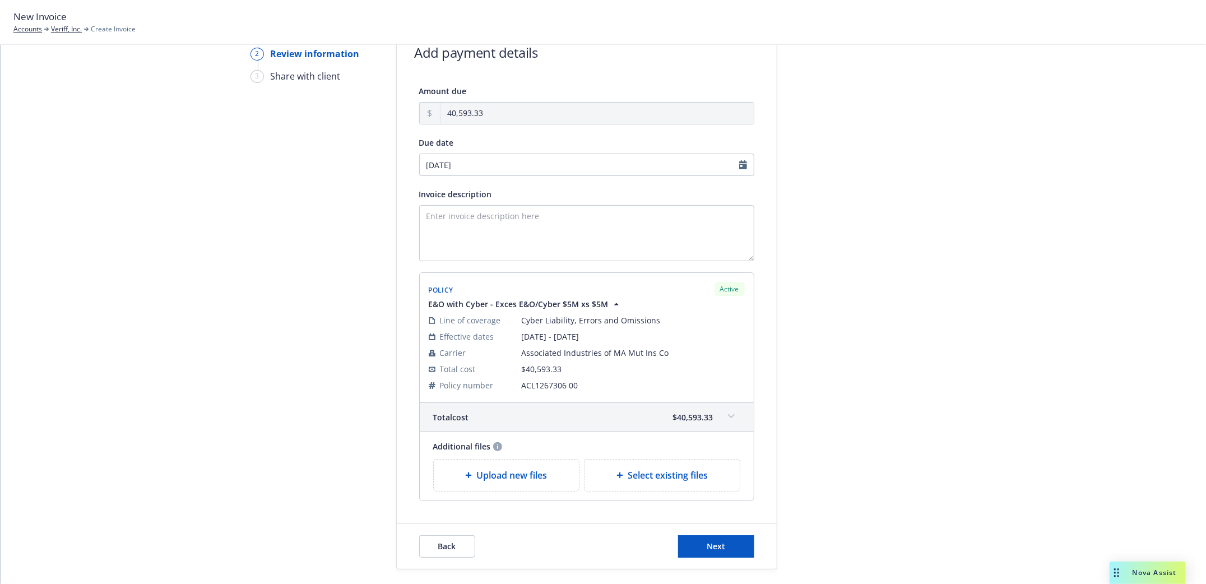
scroll to position [123, 0]
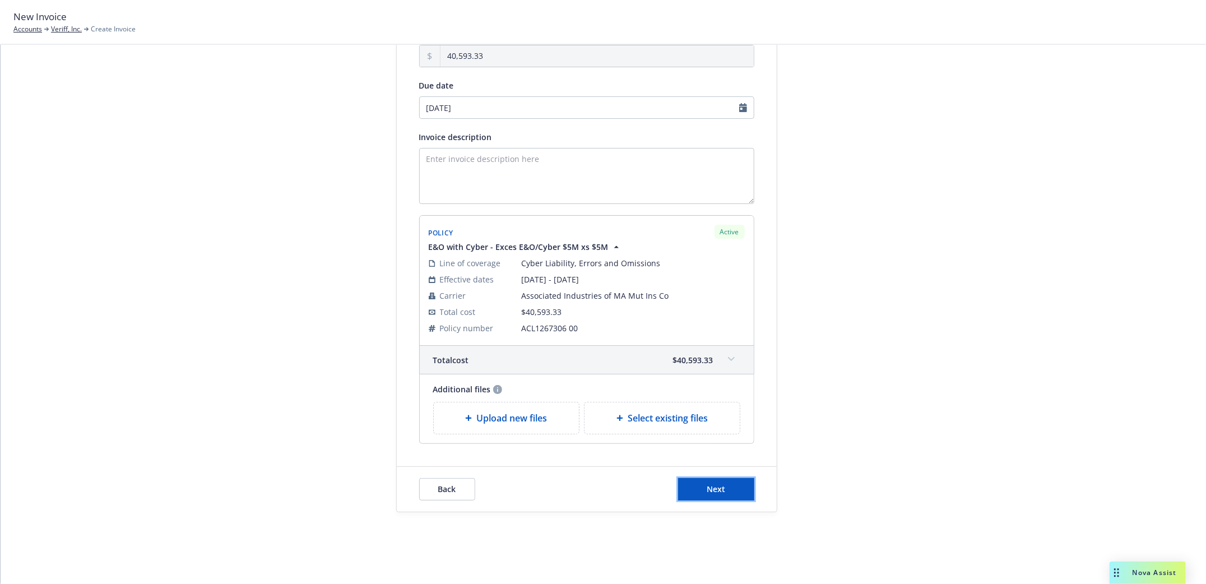
click at [714, 487] on span "Next" at bounding box center [716, 489] width 18 height 11
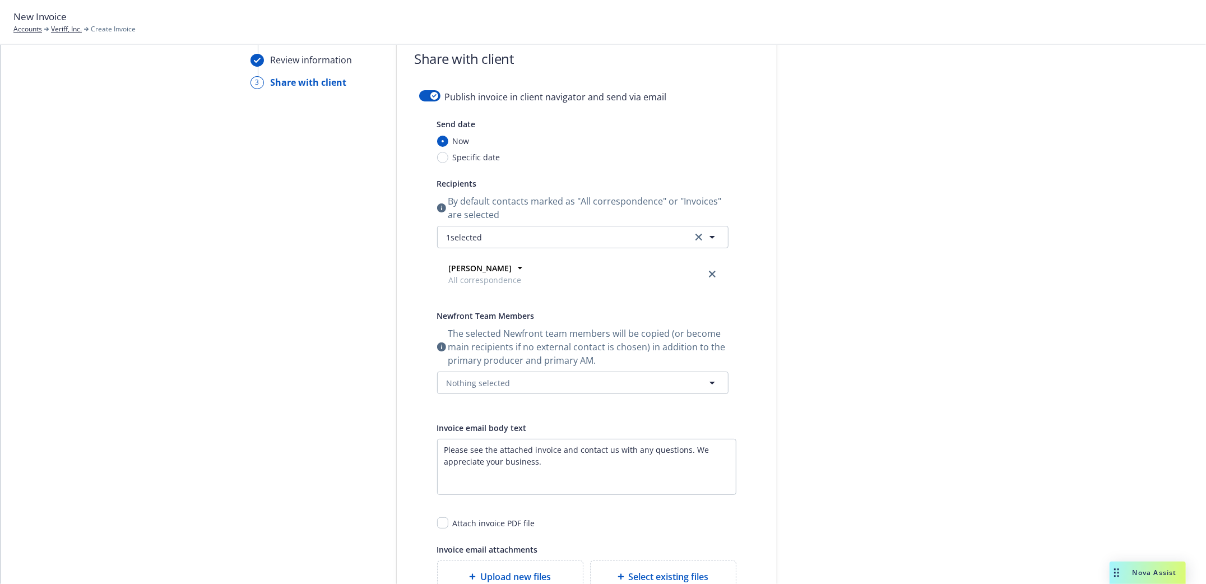
scroll to position [0, 0]
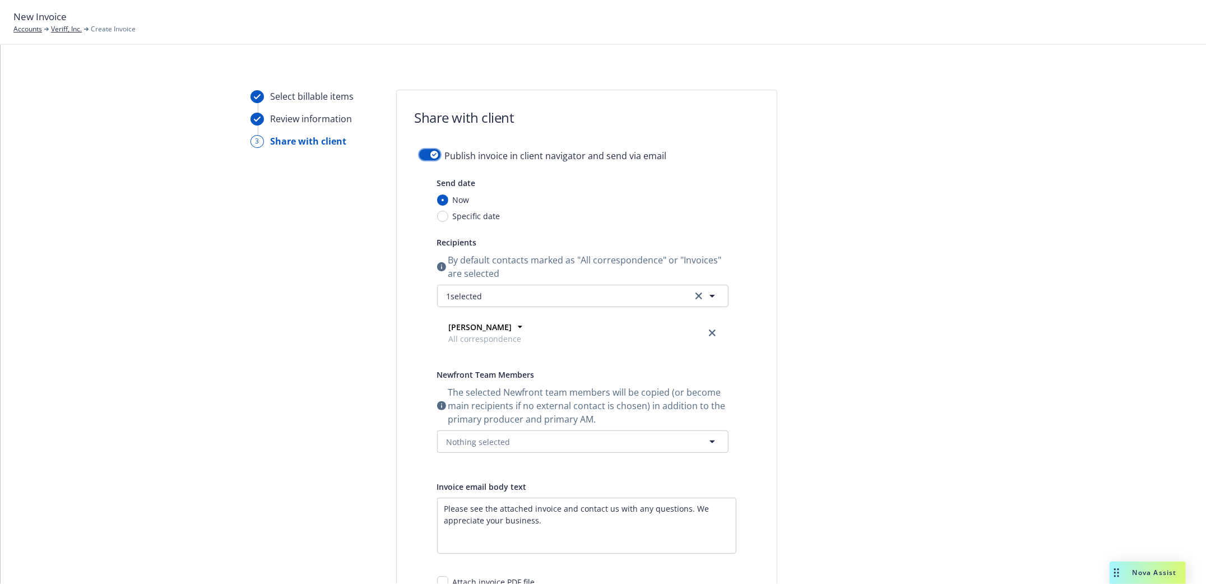
click at [423, 154] on button "button" at bounding box center [429, 154] width 21 height 11
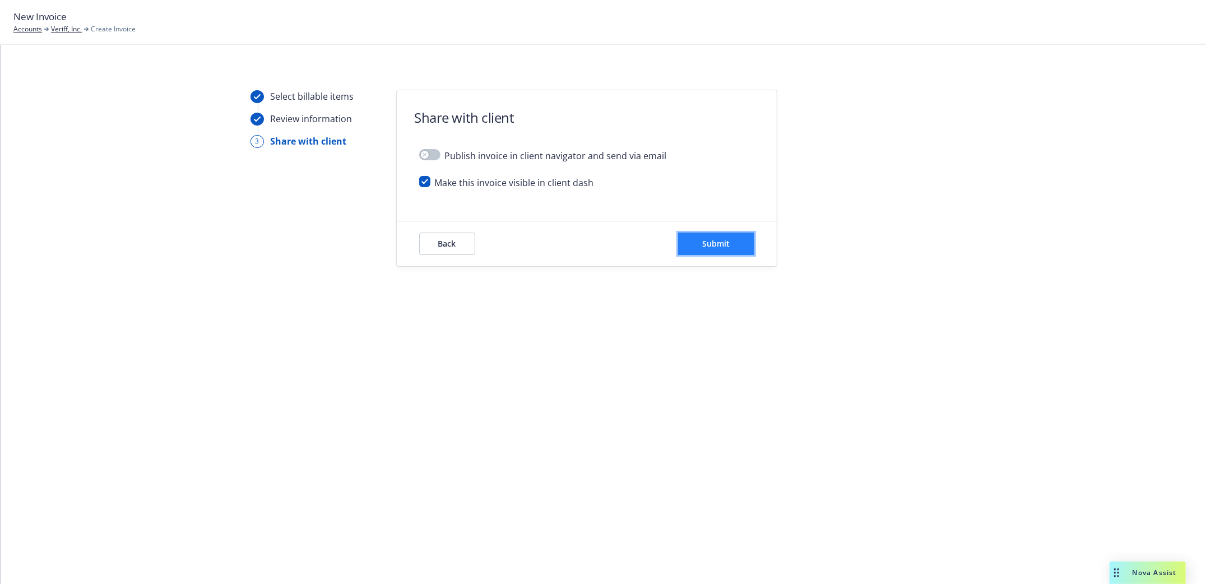
click at [736, 239] on button "Submit" at bounding box center [716, 244] width 76 height 22
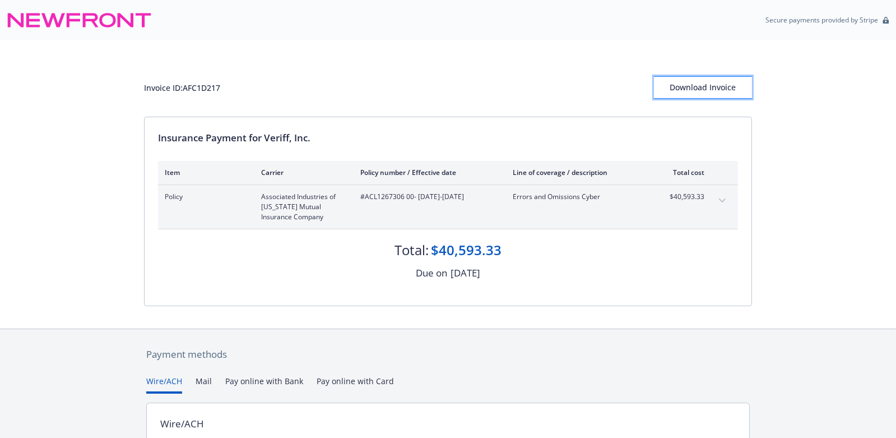
click at [721, 82] on div "Download Invoice" at bounding box center [703, 87] width 98 height 21
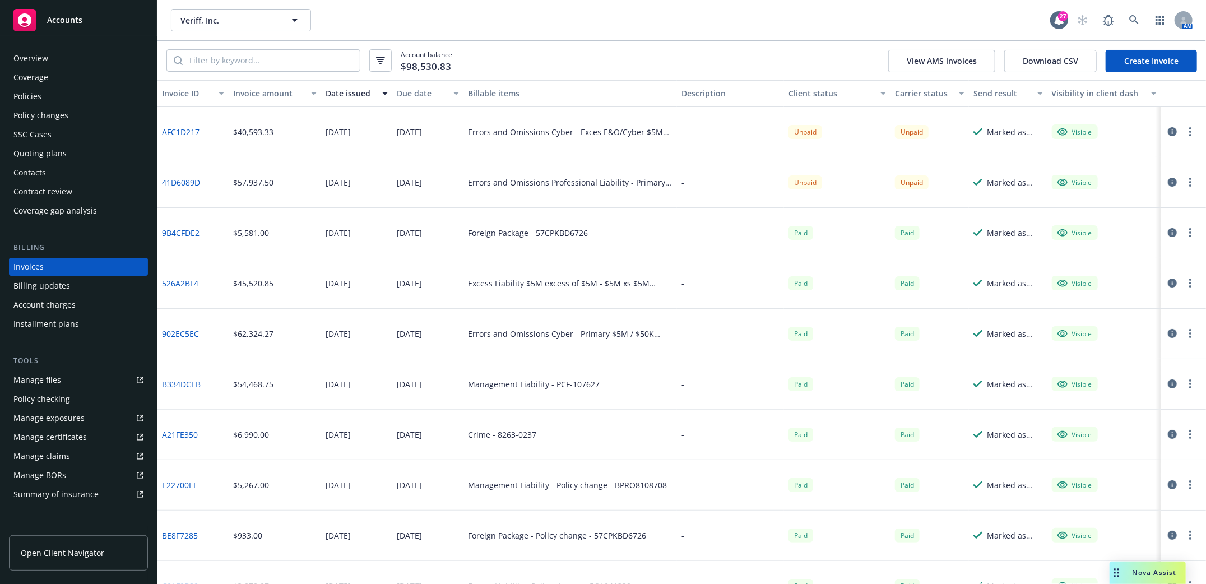
click at [1149, 59] on link "Create Invoice" at bounding box center [1151, 61] width 91 height 22
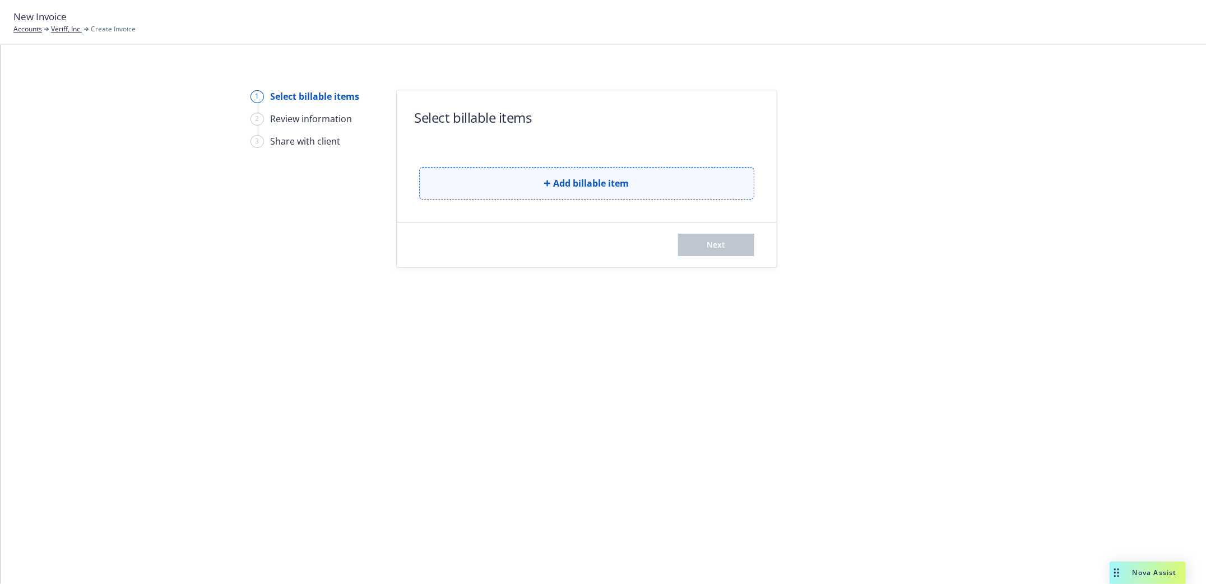
click at [546, 193] on button "Add billable item" at bounding box center [586, 183] width 335 height 33
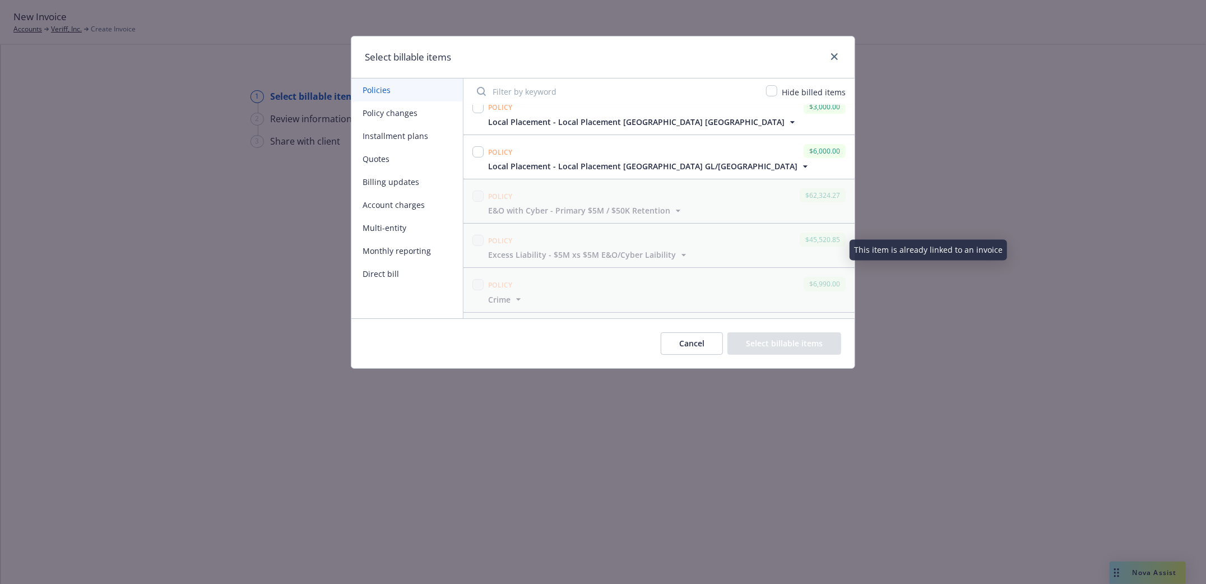
scroll to position [75, 0]
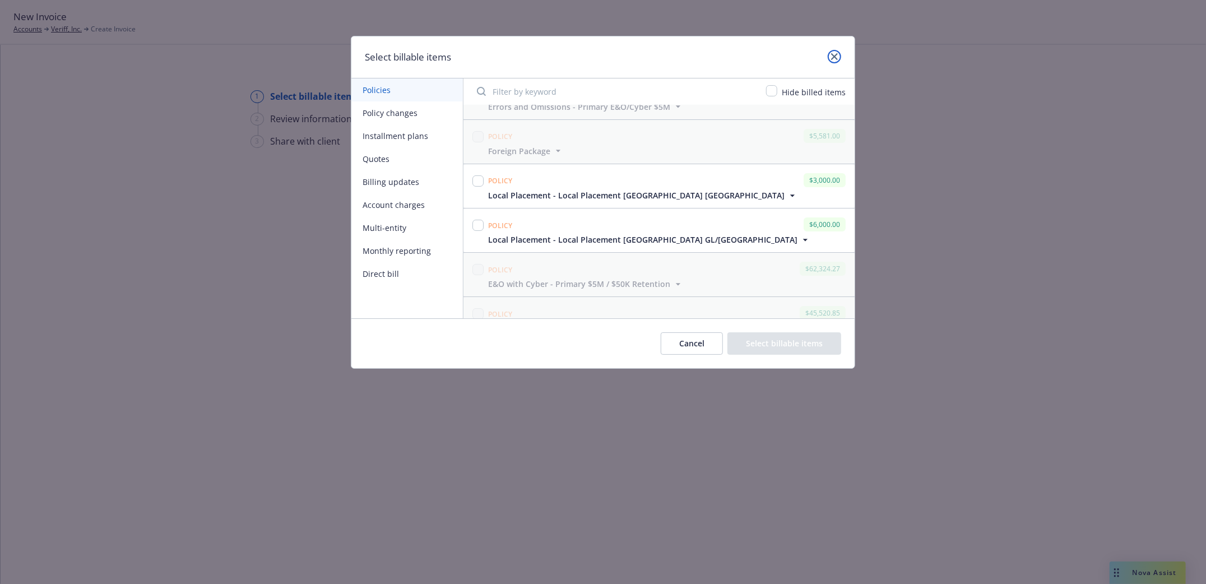
drag, startPoint x: 833, startPoint y: 55, endPoint x: 822, endPoint y: 67, distance: 16.3
click at [833, 55] on icon "close" at bounding box center [834, 56] width 7 height 7
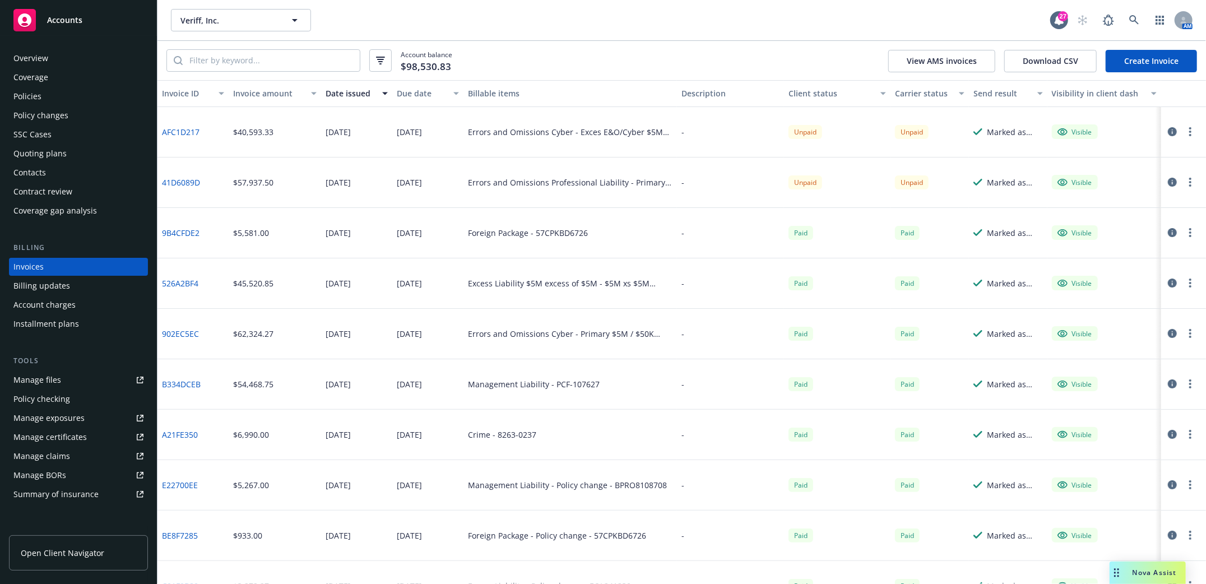
click at [20, 90] on div "Policies" at bounding box center [27, 96] width 28 height 18
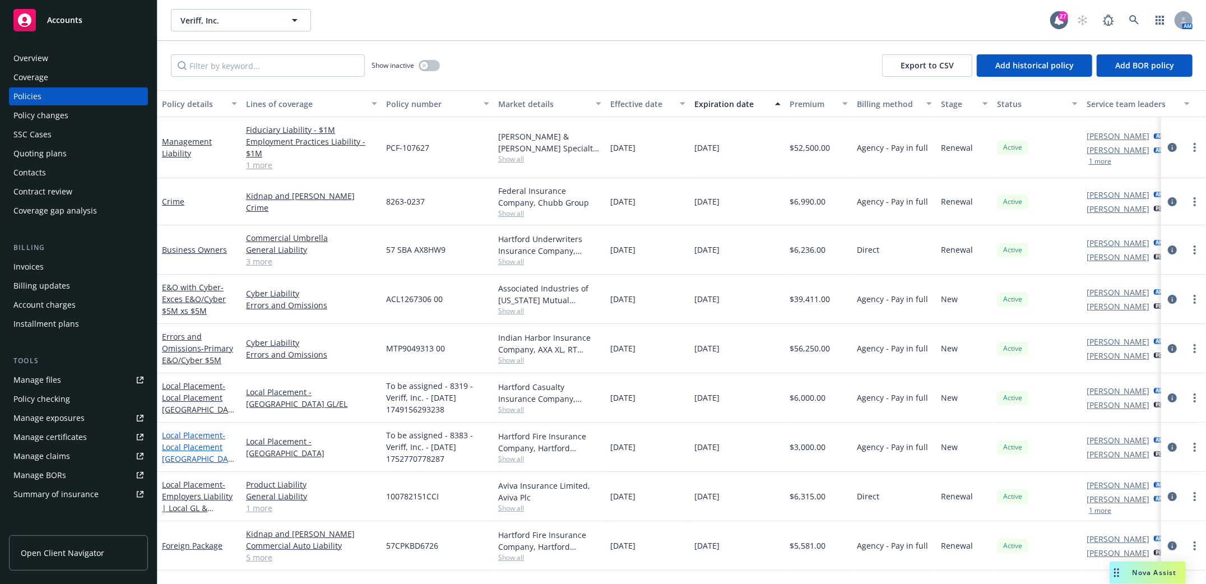
click at [202, 447] on span "- Local Placement [GEOGRAPHIC_DATA] [GEOGRAPHIC_DATA]" at bounding box center [198, 464] width 72 height 69
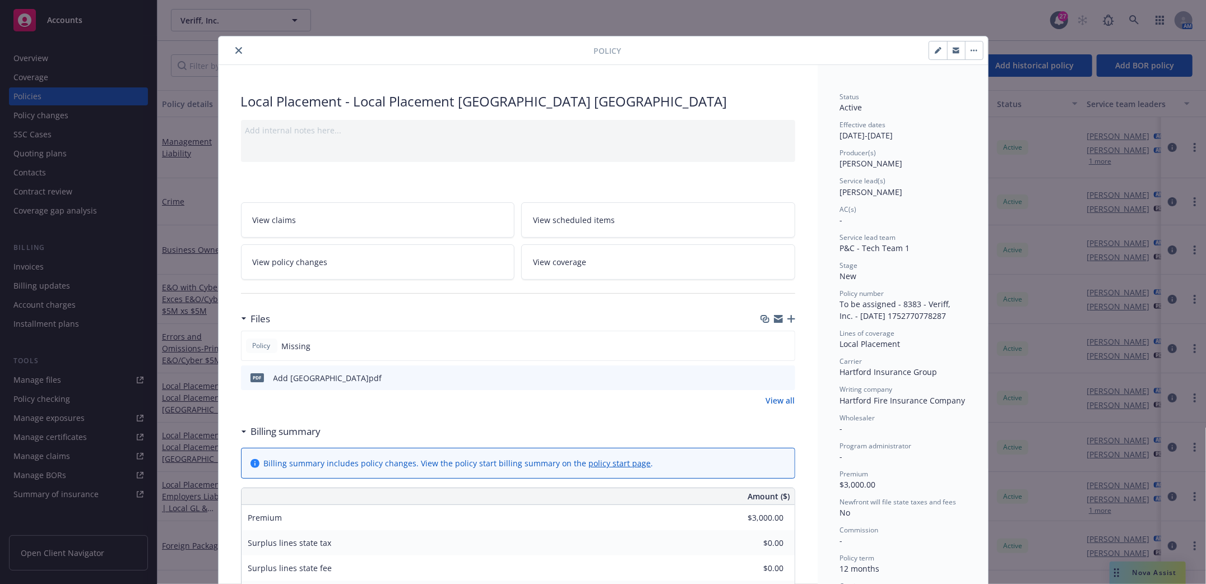
click at [235, 51] on icon "close" at bounding box center [238, 50] width 7 height 7
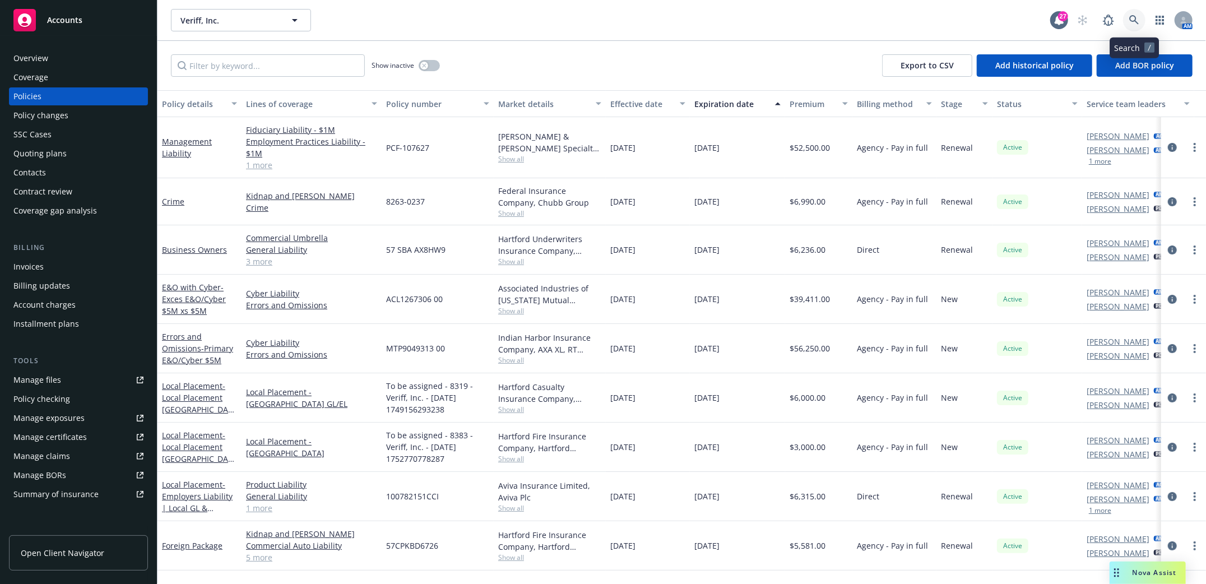
click at [1136, 21] on icon at bounding box center [1134, 20] width 10 height 10
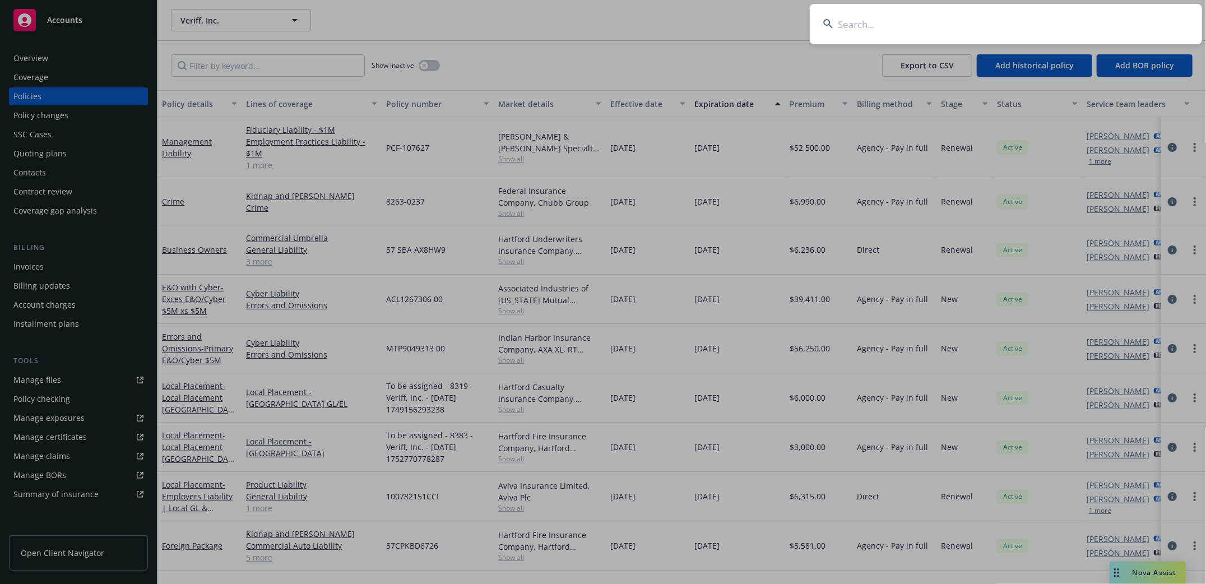
click at [885, 24] on input at bounding box center [1006, 24] width 392 height 40
type input "a10"
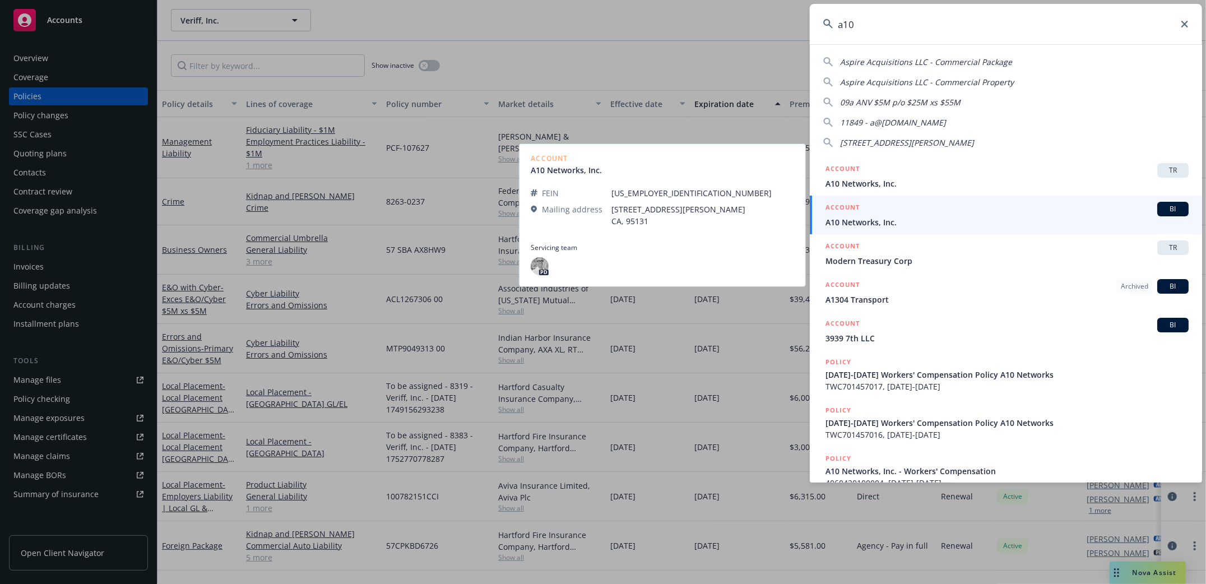
click at [869, 224] on span "A10 Networks, Inc." at bounding box center [1006, 222] width 363 height 12
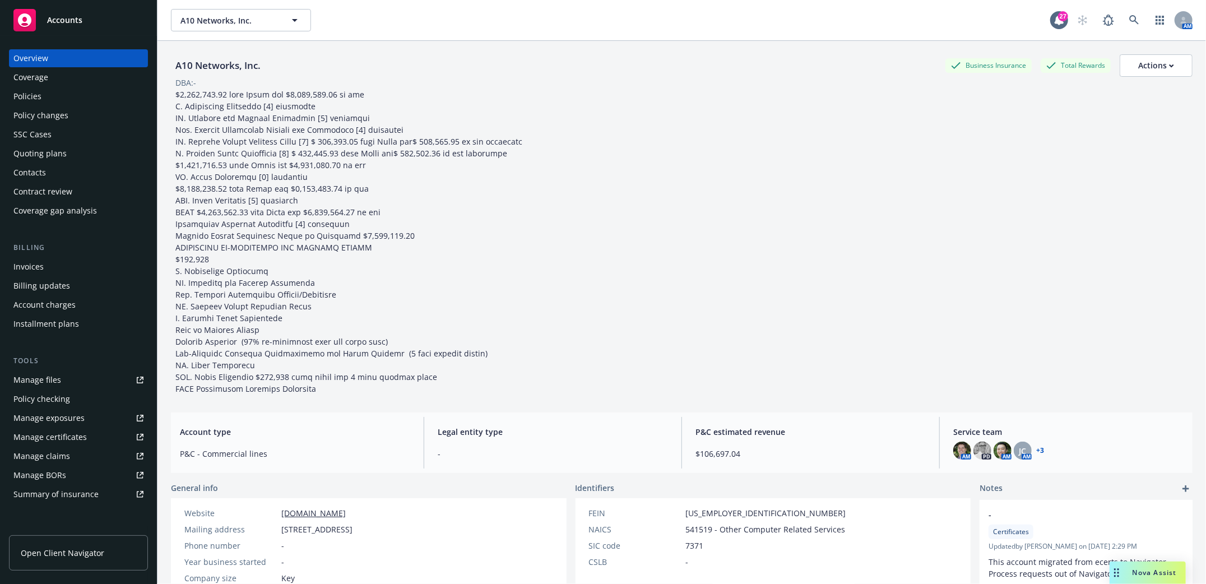
click at [27, 101] on div "Policies" at bounding box center [27, 96] width 28 height 18
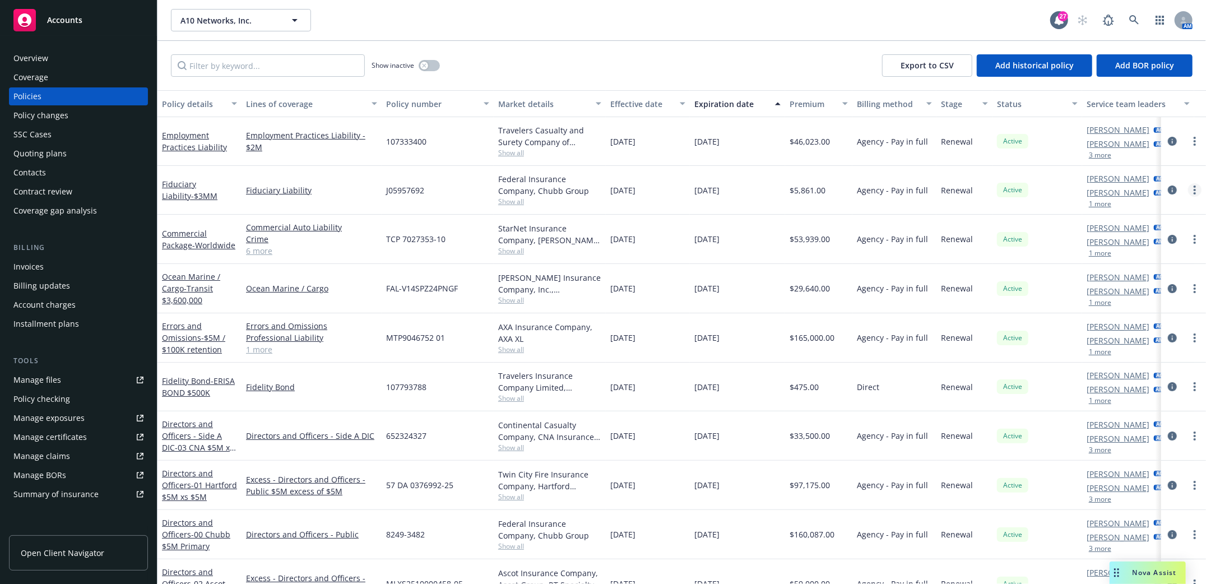
click at [1194, 194] on circle "more" at bounding box center [1195, 193] width 2 height 2
click at [1138, 233] on link "Renew with incumbent" at bounding box center [1124, 235] width 132 height 22
select select "12"
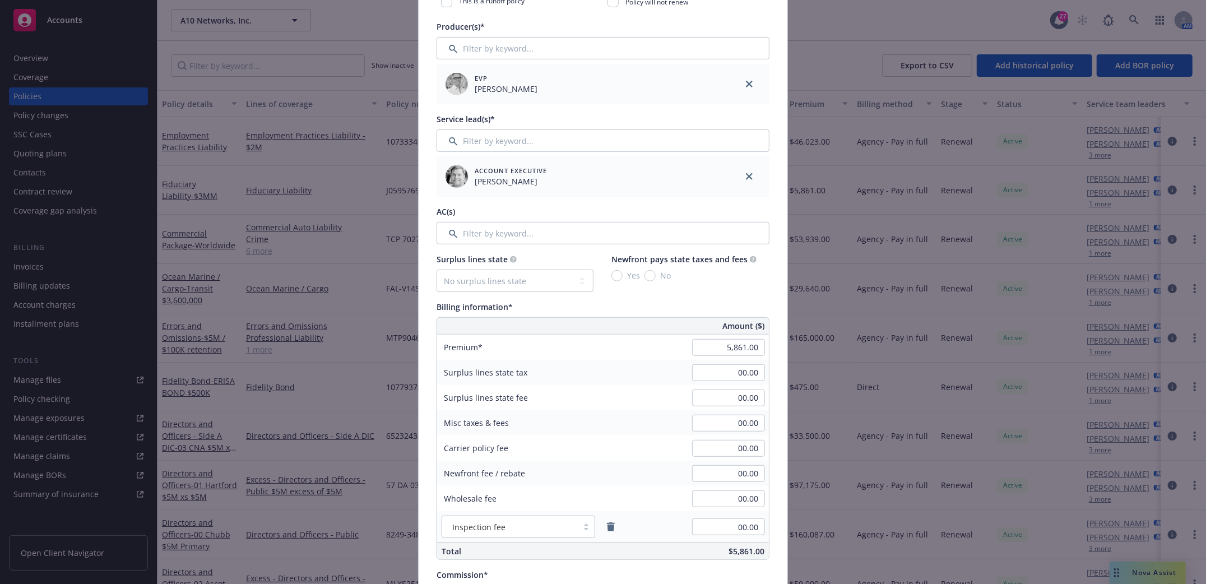
scroll to position [597, 0]
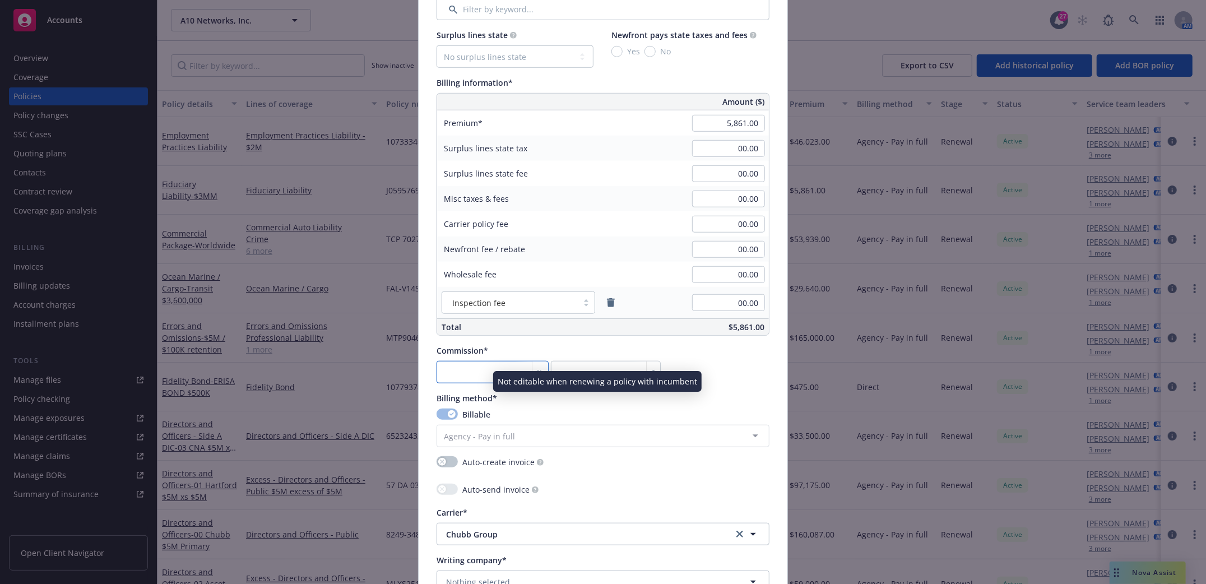
click at [463, 370] on input "number" at bounding box center [493, 372] width 112 height 22
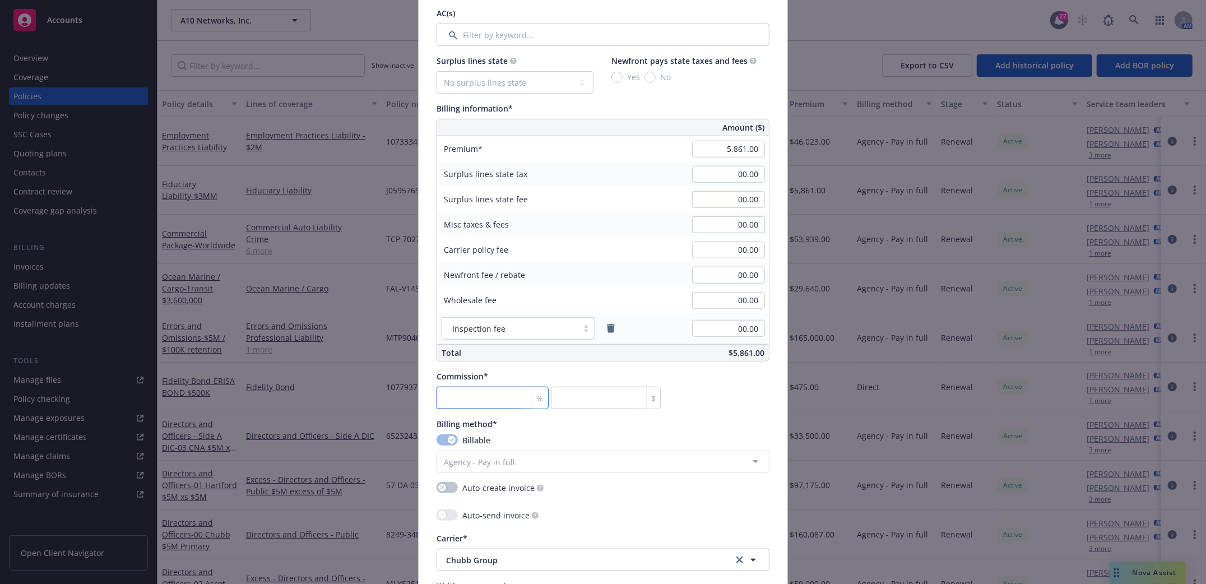
scroll to position [672, 0]
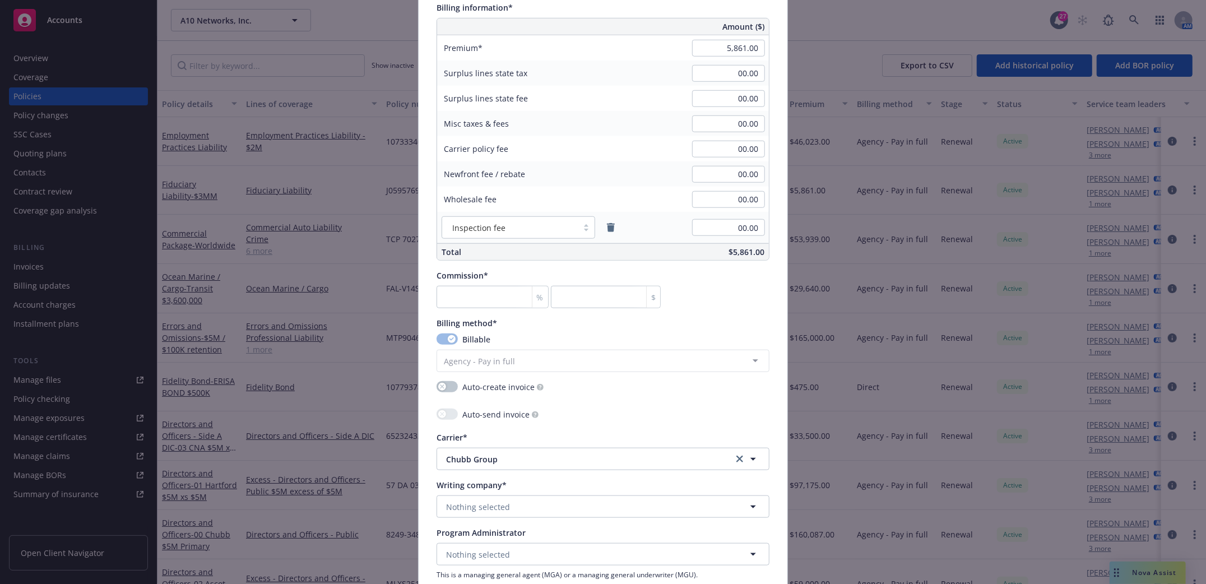
type input "0"
drag, startPoint x: 456, startPoint y: 303, endPoint x: 451, endPoint y: 306, distance: 6.1
click at [456, 303] on input "number" at bounding box center [493, 297] width 112 height 22
type input "15"
type input "879.15"
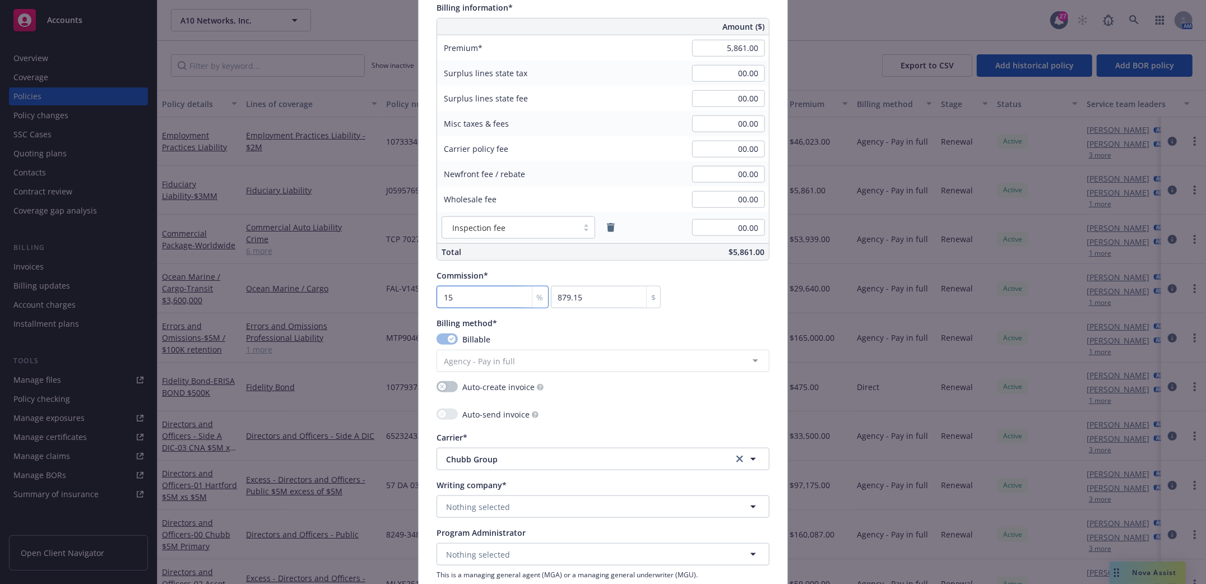
type input "15"
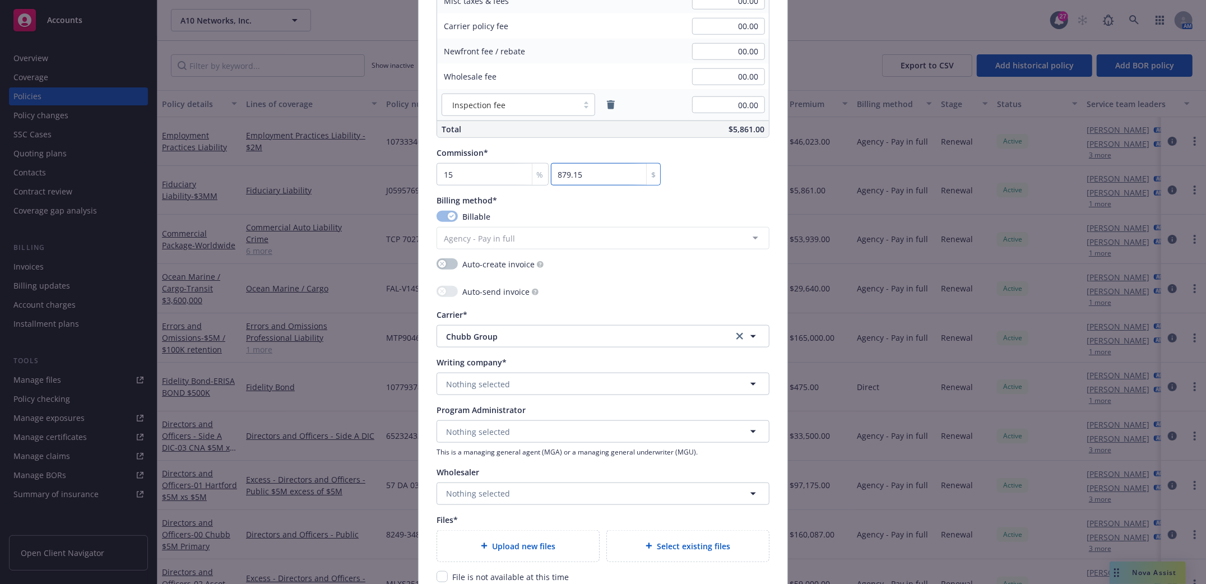
scroll to position [822, 0]
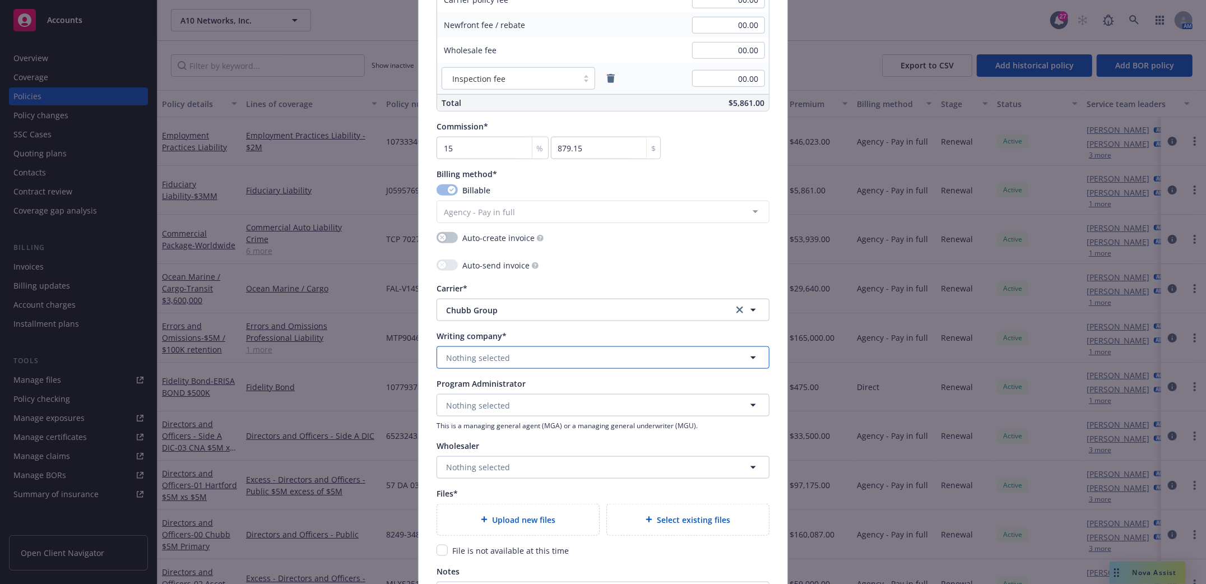
drag, startPoint x: 492, startPoint y: 358, endPoint x: 488, endPoint y: 363, distance: 6.7
click at [492, 360] on span "Nothing selected" at bounding box center [478, 358] width 64 height 12
drag, startPoint x: 481, startPoint y: 354, endPoint x: 407, endPoint y: 366, distance: 75.6
click at [409, 366] on div "Create renewal policy with incumbent Policy number* J05957692 Policy number not…" at bounding box center [603, 292] width 1206 height 584
type input "[PERSON_NAME]"
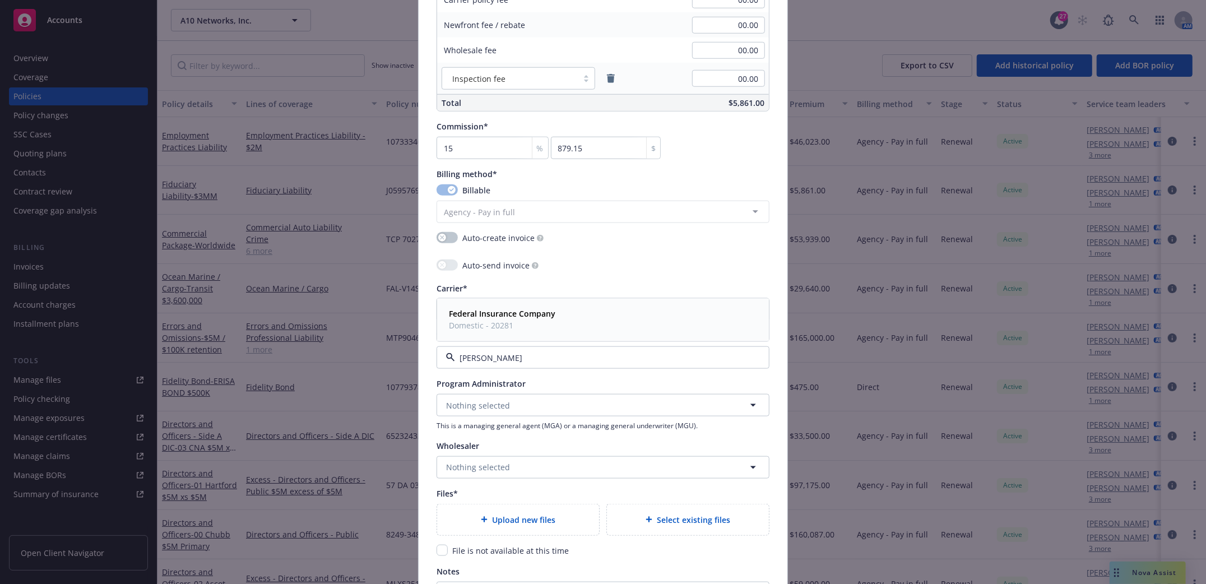
click at [525, 323] on span "Domestic - 20281" at bounding box center [502, 326] width 106 height 12
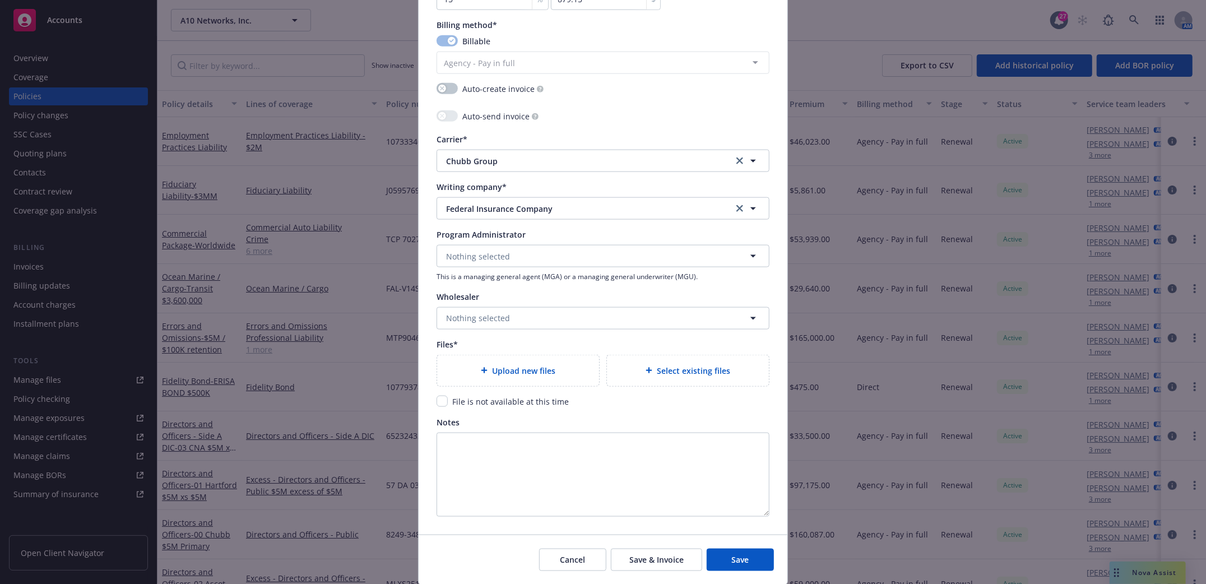
scroll to position [971, 0]
click at [481, 370] on icon at bounding box center [484, 370] width 6 height 6
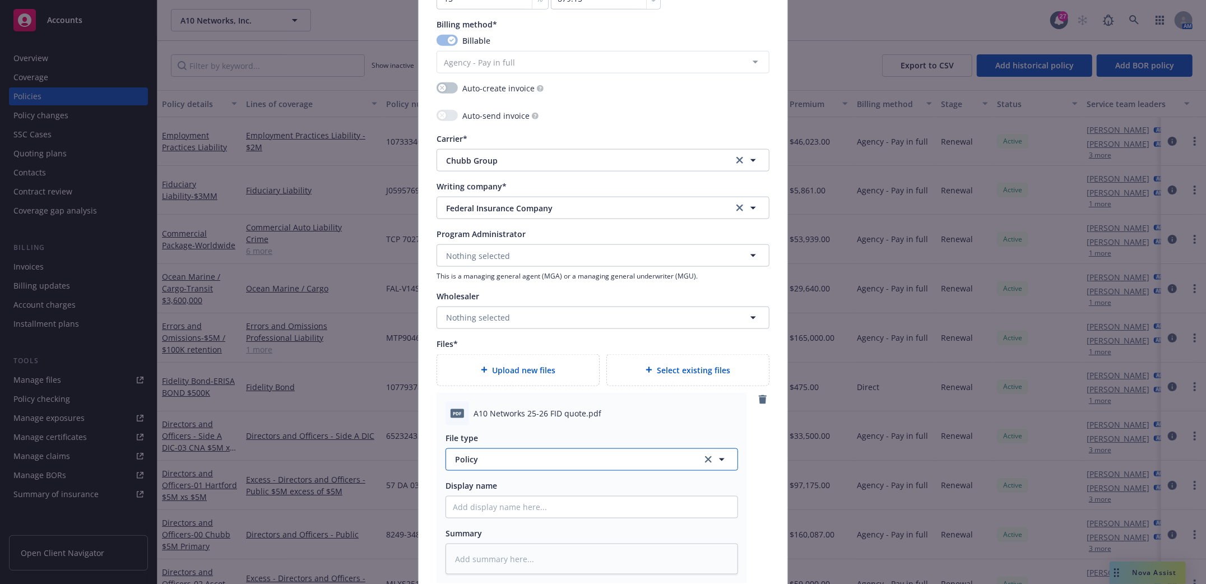
click at [538, 457] on span "Policy" at bounding box center [572, 459] width 234 height 12
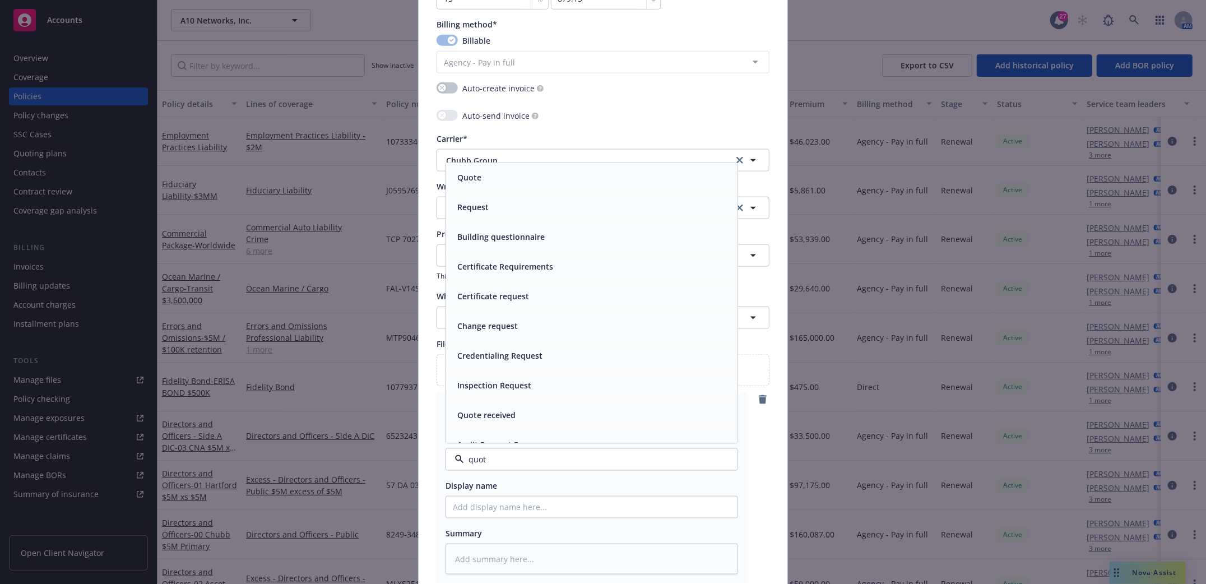
type input "quote"
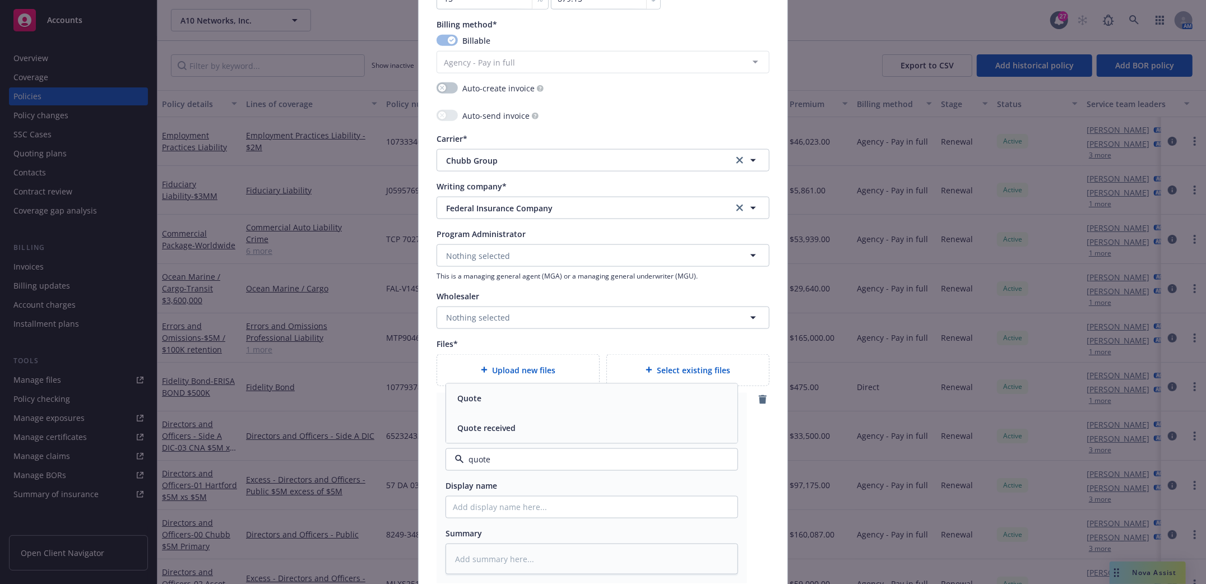
click at [467, 401] on span "Quote" at bounding box center [469, 398] width 24 height 12
type textarea "x"
click at [492, 507] on input "Policy display name" at bounding box center [591, 506] width 291 height 21
type input "e"
type textarea "x"
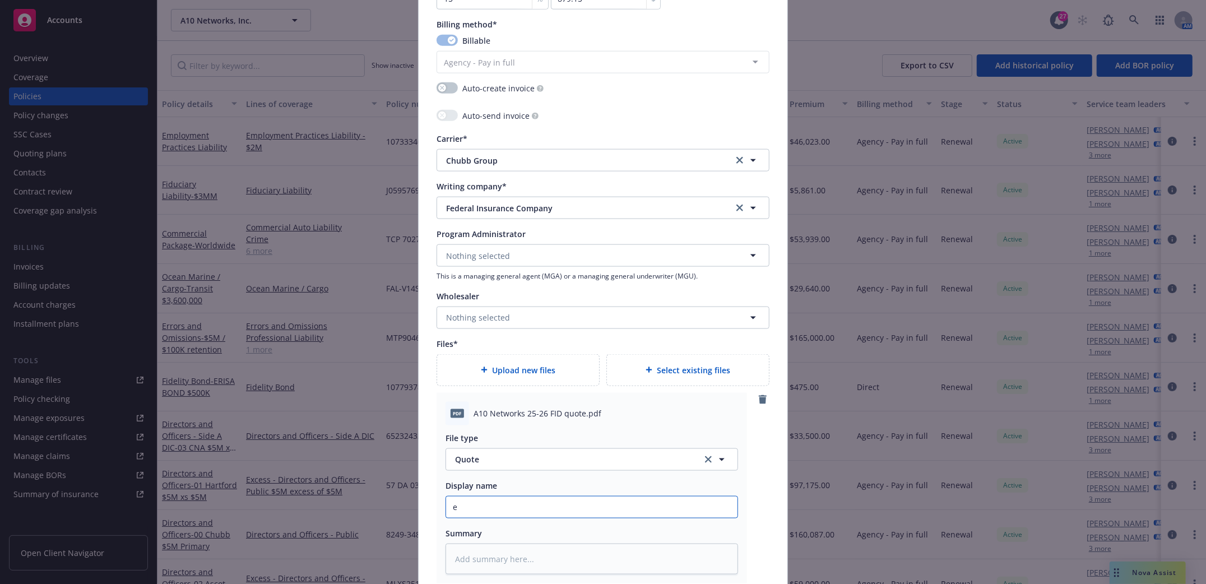
type input "er"
type textarea "x"
type input "erne"
type textarea "x"
type input "ernea"
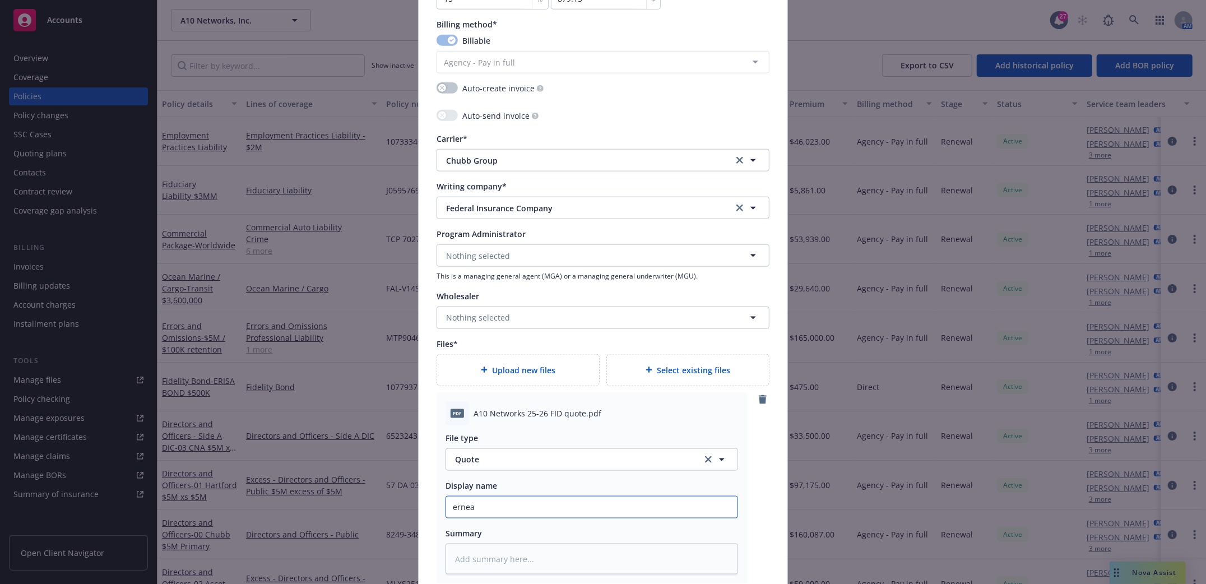
type textarea "x"
type input "erneal"
type textarea "x"
type input "erneal"
type textarea "x"
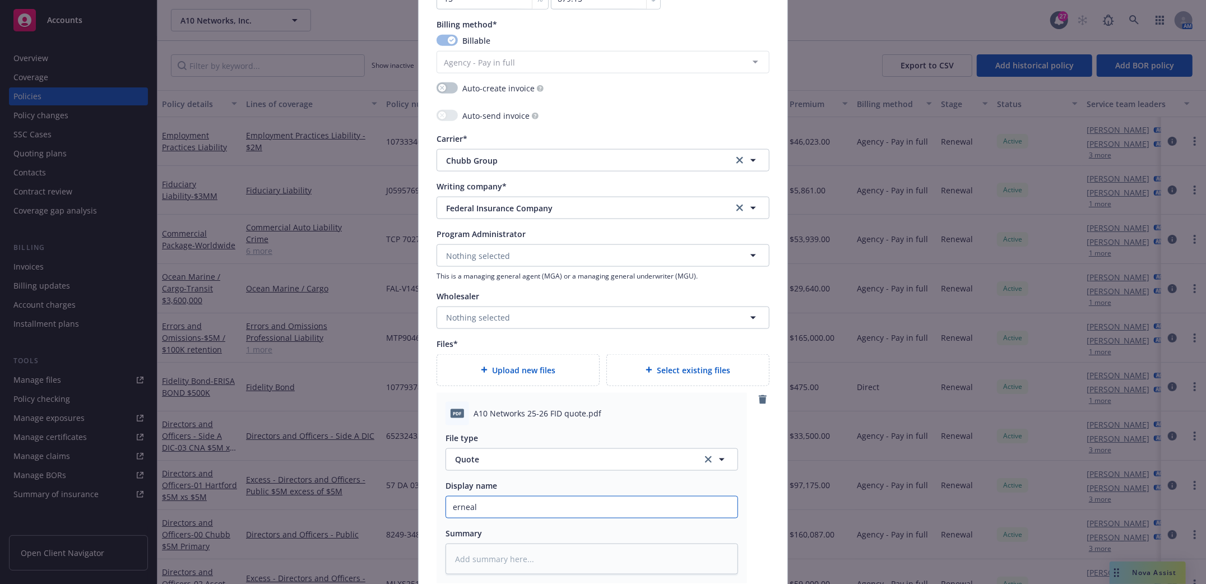
type input "erneal Q"
type textarea "x"
type input "erneal Quto"
type textarea "x"
type input "erneal Qutoe"
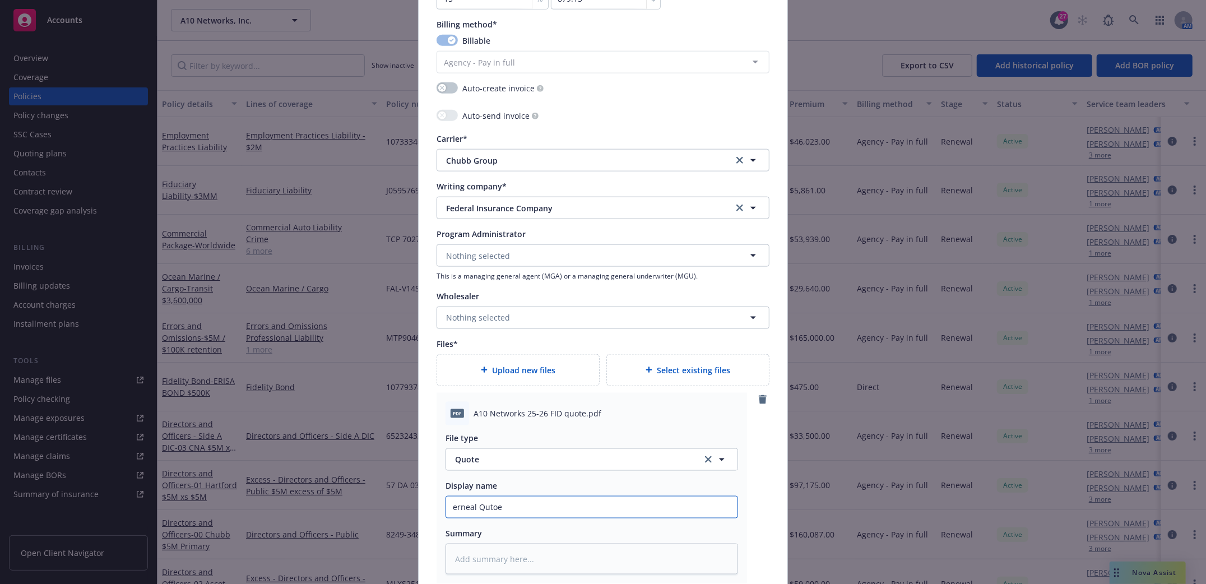
type textarea "x"
type input "erneal Qutoe"
type textarea "x"
type input "erneal Qutoe F"
type textarea "x"
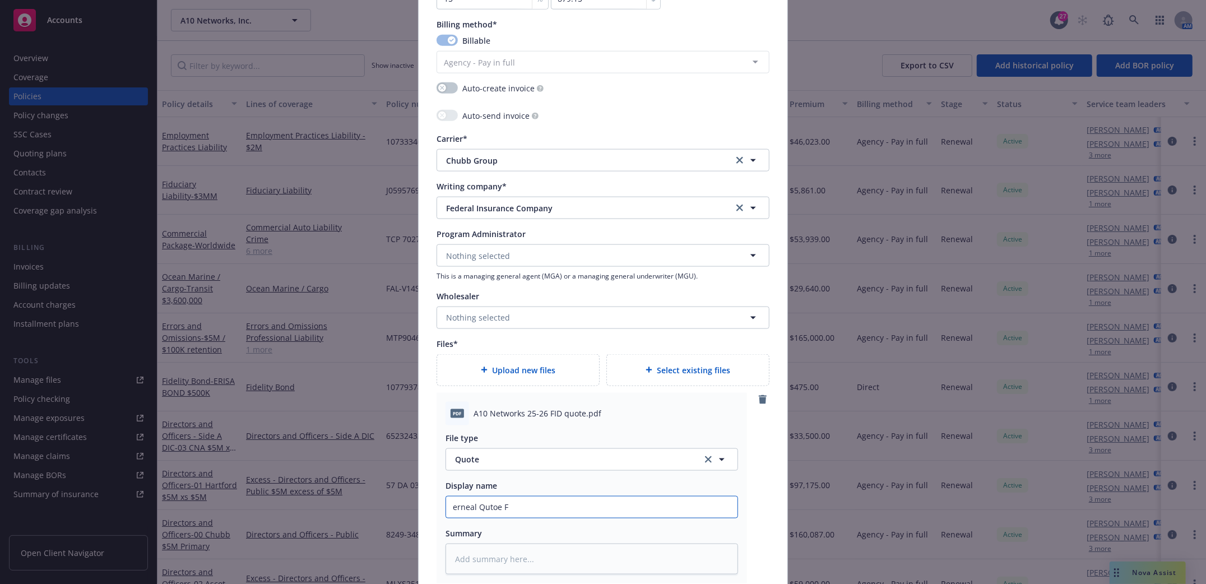
type input "erneal Qutoe Fi"
type textarea "x"
type input "erneal Qutoe Fid"
type textarea "x"
type input "erneal Qutoe Fidu"
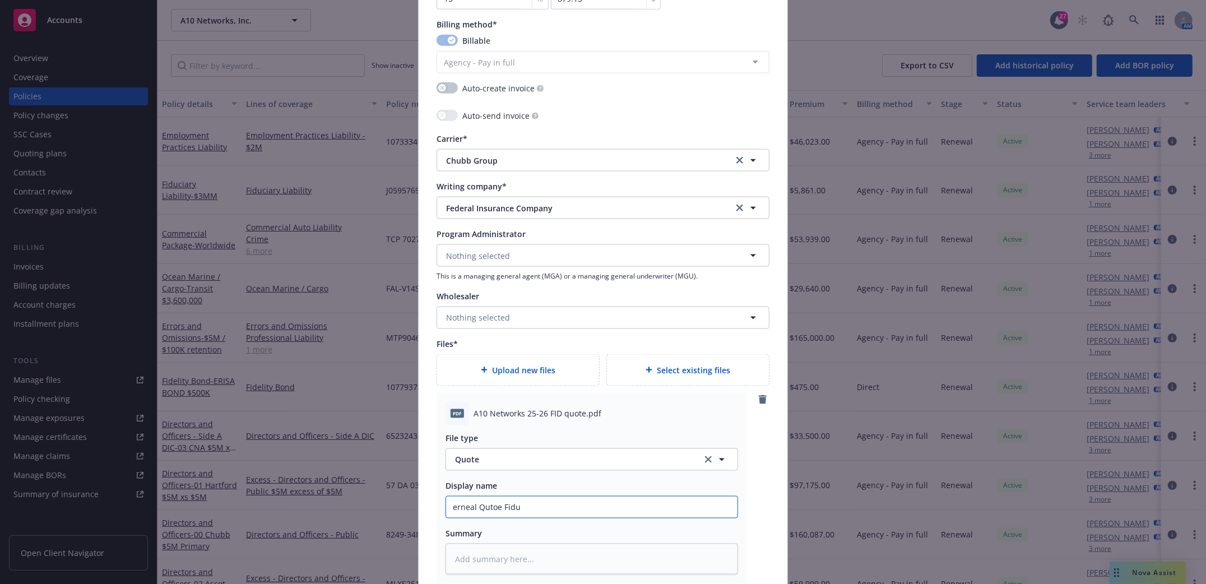
type textarea "x"
type input "erneal Qutoe Fiduc"
type textarea "x"
type input "erneal Qutoe Fiduci"
type textarea "x"
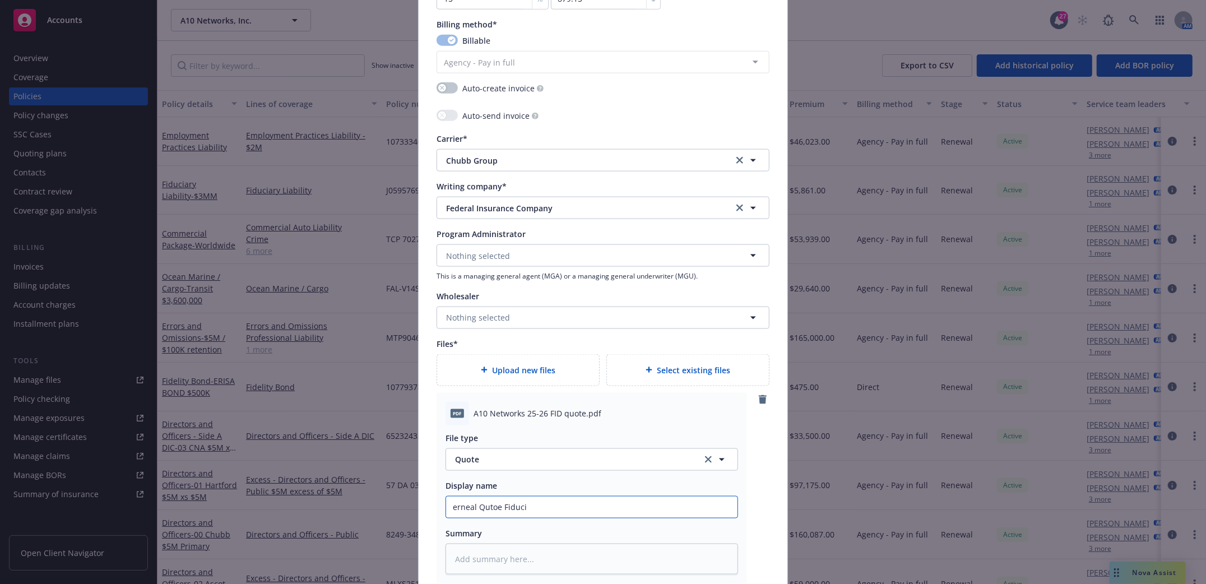
type input "erneal Qutoe Fiducia"
type textarea "x"
type input "erneal Qutoe Fiduciar"
type textarea "x"
type input "erneal Qutoe Fiduciary"
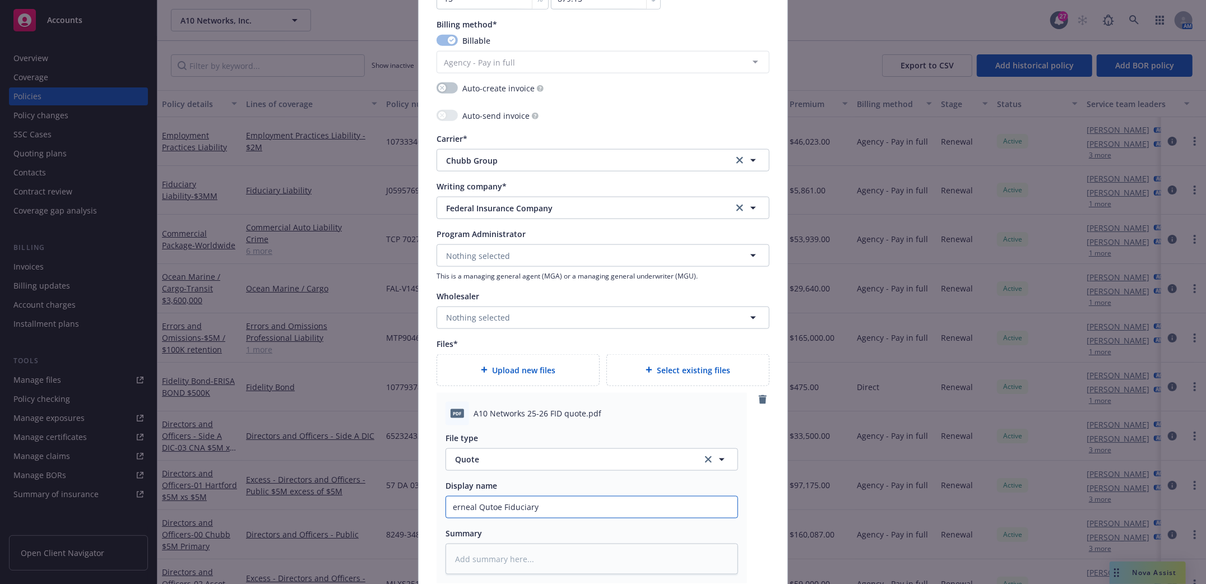
type textarea "x"
type input "erneal Qutoe Fiduciary"
type textarea "x"
type input "erneal Qutoe Fiduciary Lia"
type textarea "x"
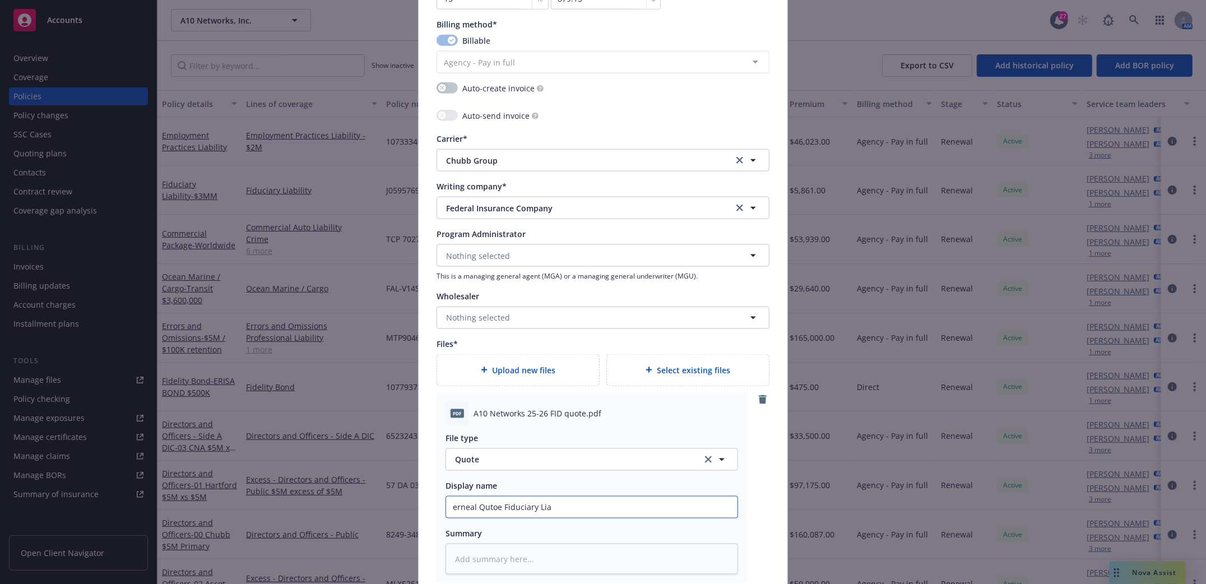
type input "erneal Qutoe Fiduciary Liab"
type textarea "x"
type input "erneal Qutoe Fiduciary Liabi"
type textarea "x"
type input "erneal Qutoe Fiduciary Liabil"
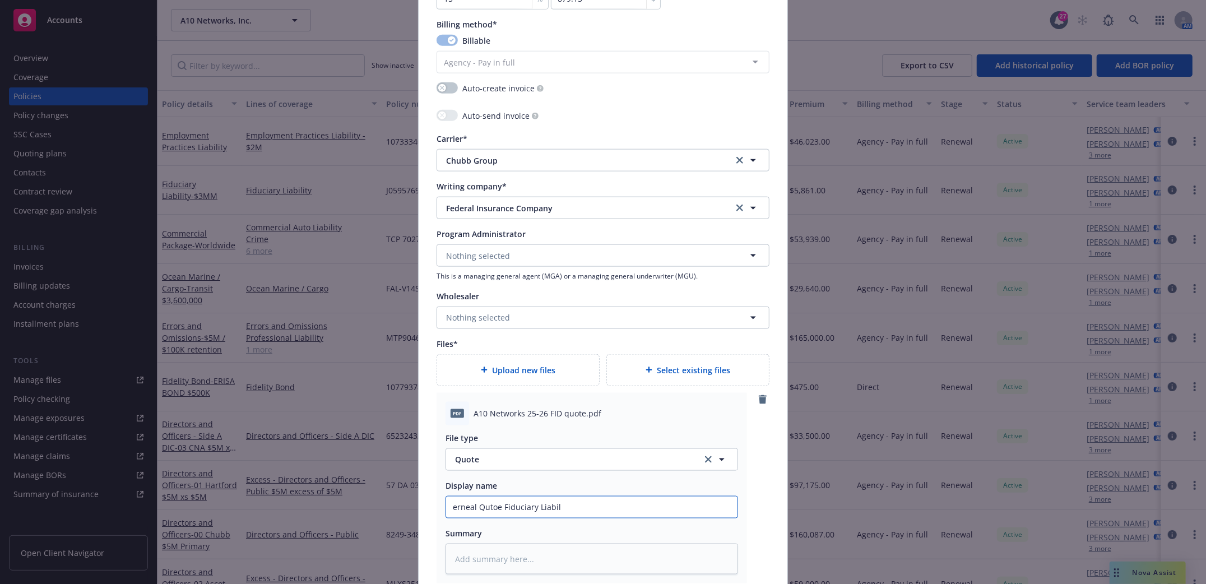
type textarea "x"
type input "erneal Qutoe Fiduciary Liabili"
type textarea "x"
type input "erneal Qutoe Fiduciary Liabilit"
type textarea "x"
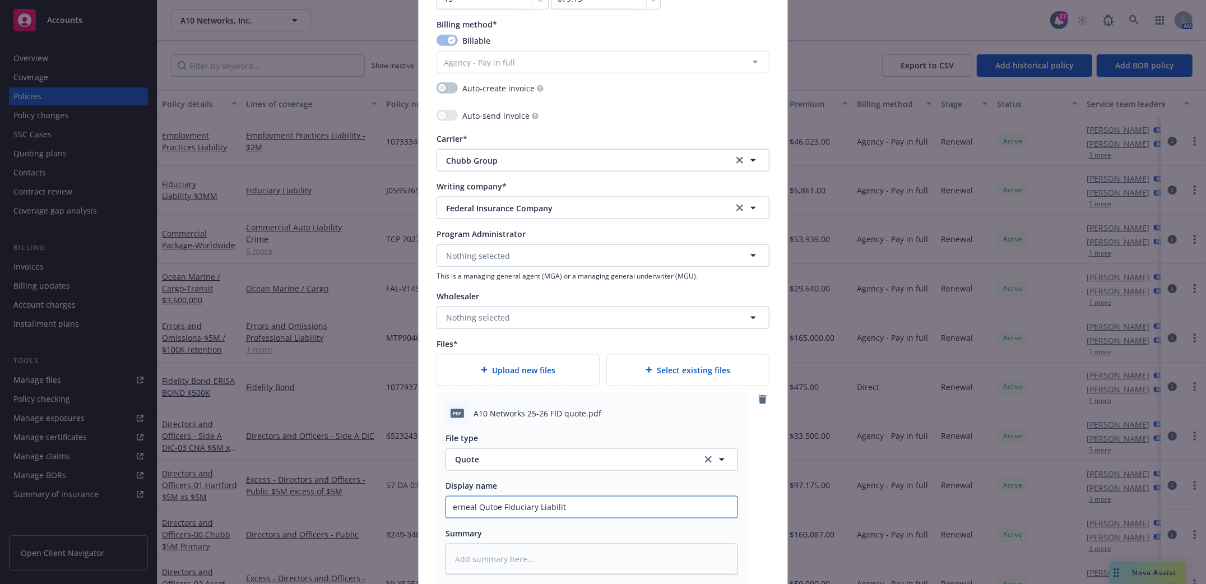
type input "erneal Qutoe Fiduciary Liability"
type textarea "x"
type input "erneal Qutoe Fiduciary Liability 2"
type textarea "x"
type input "erneal Qutoe Fiduciary Liability 20"
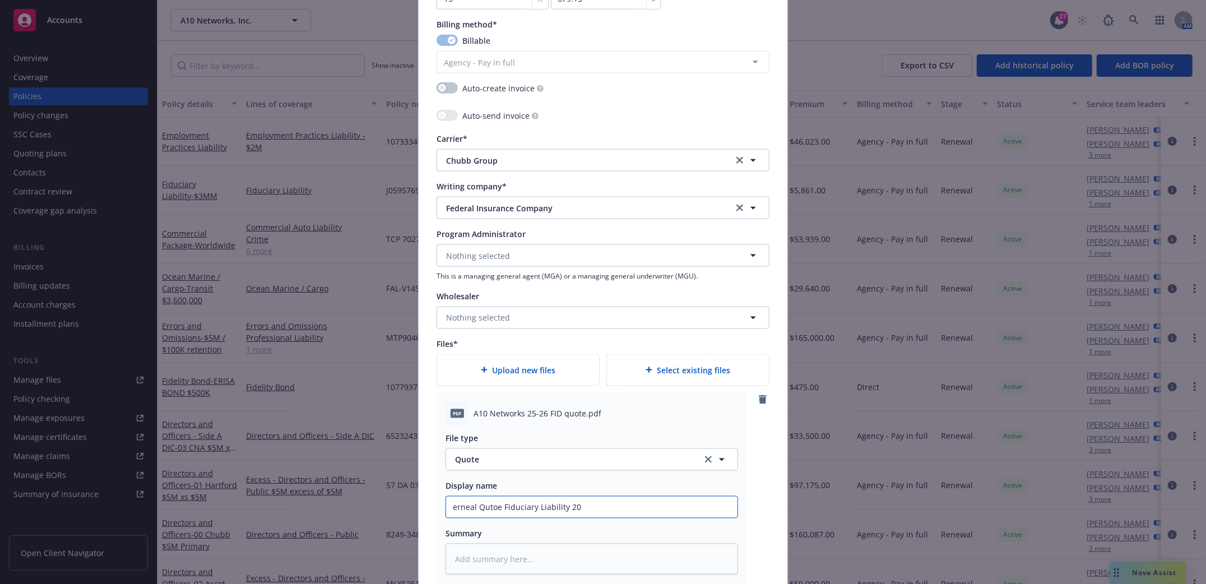
type textarea "x"
type input "erneal Qutoe Fiduciary Liability 202"
type textarea "x"
type input "erneal Qutoe Fiduciary Liability 2025"
click at [449, 508] on input "erneal Qutoe Fiduciary Liability 2025" at bounding box center [591, 506] width 291 height 21
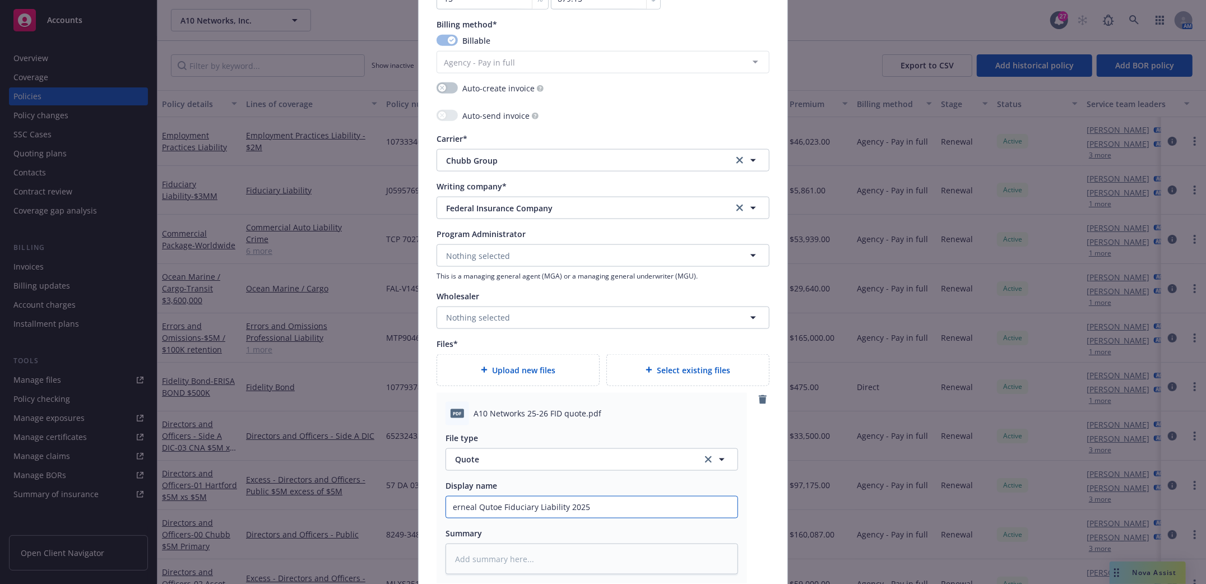
type textarea "x"
type input "rerneal Qutoe Fiduciary Liability 2025"
type textarea "x"
type input "reerneal Qutoe Fiduciary Liability 2025"
type textarea "x"
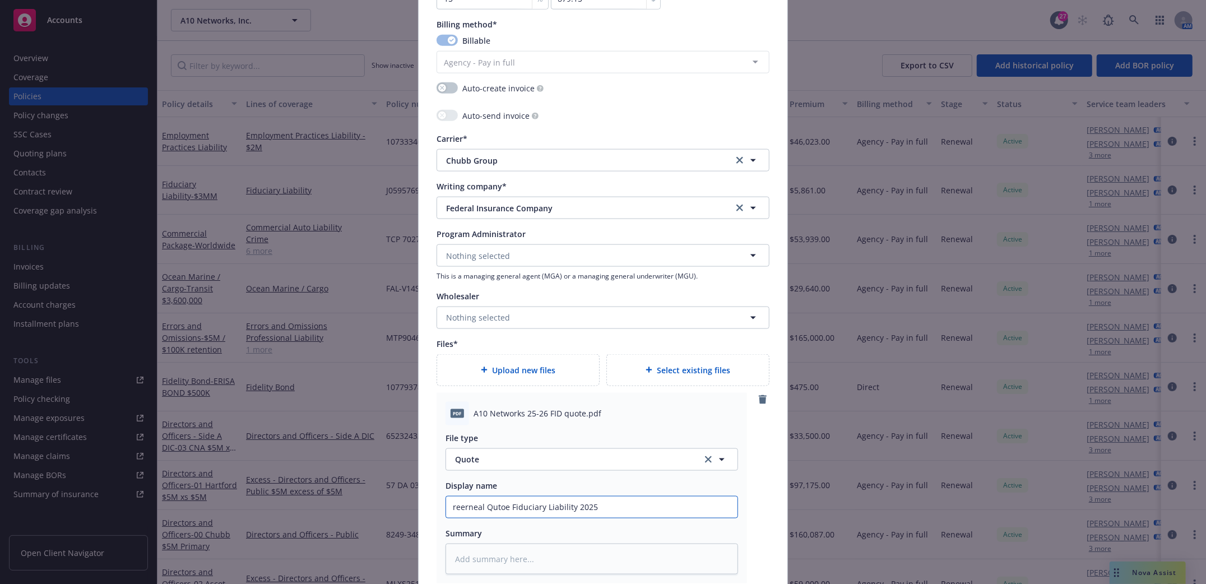
type input "renerneal Qutoe Fiduciary Liability 2025"
type textarea "x"
type input "reneerneal Qutoe Fiduciary Liability 2025"
type textarea "x"
type input "renewerneal Qutoe Fiduciary Liability 2025"
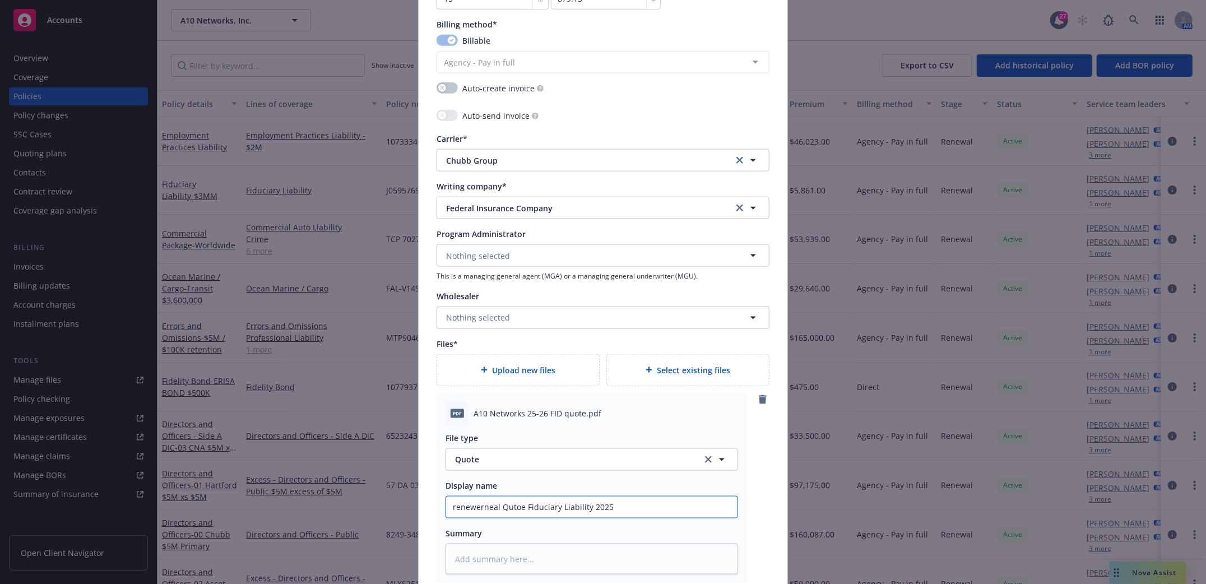
type textarea "x"
type input "renewaerneal Qutoe Fiduciary Liability 2025"
type textarea "x"
type input "renewalerneal Qutoe Fiduciary Liability 2025"
type textarea "x"
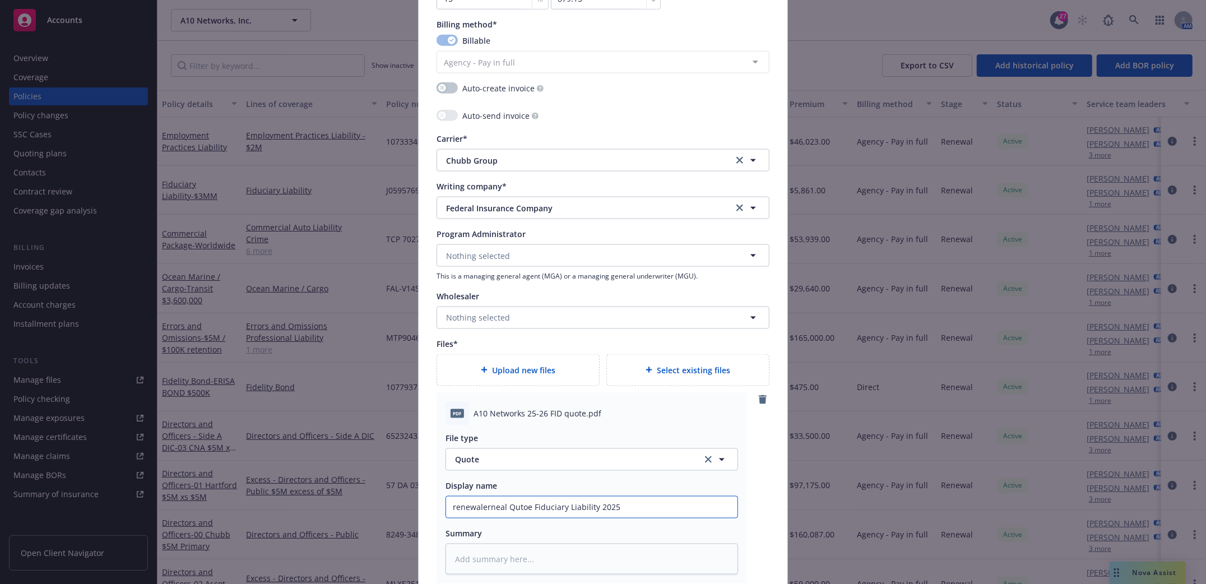
type input "renewalrneal Qutoe Fiduciary Liability 2025"
type textarea "x"
type input "renewalneal Qutoe Fiduciary Liability 2025"
type textarea "x"
type input "renewaleal Qutoe Fiduciary Liability 2025"
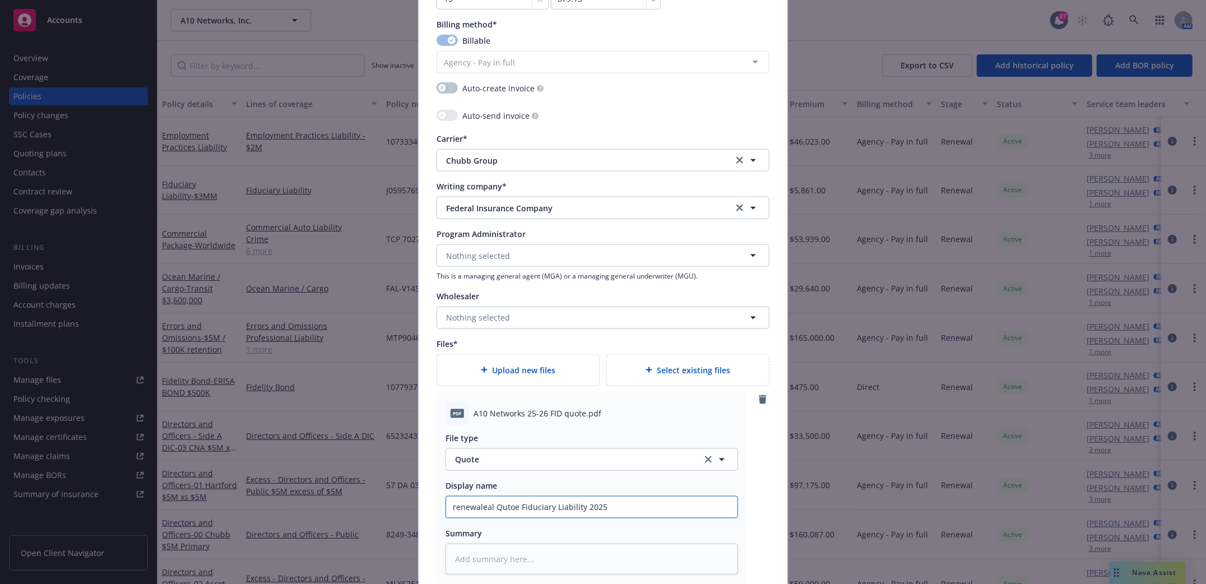
type textarea "x"
type input "renewalal Qutoe Fiduciary Liability 2025"
type textarea "x"
type input "renewal Qutoe Fiduciary Liability 2025"
click at [489, 507] on input "renewal Qutoe Fiduciary Liability 2025" at bounding box center [591, 506] width 291 height 21
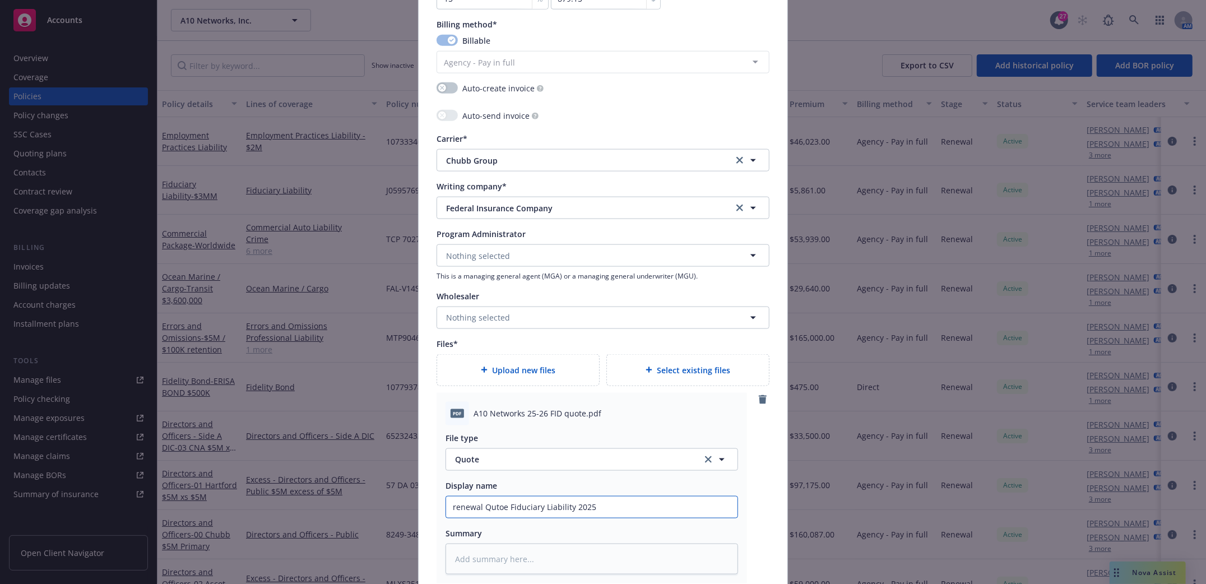
type textarea "x"
type input "renewal Quoe Fiduciary Liability 2025"
type textarea "x"
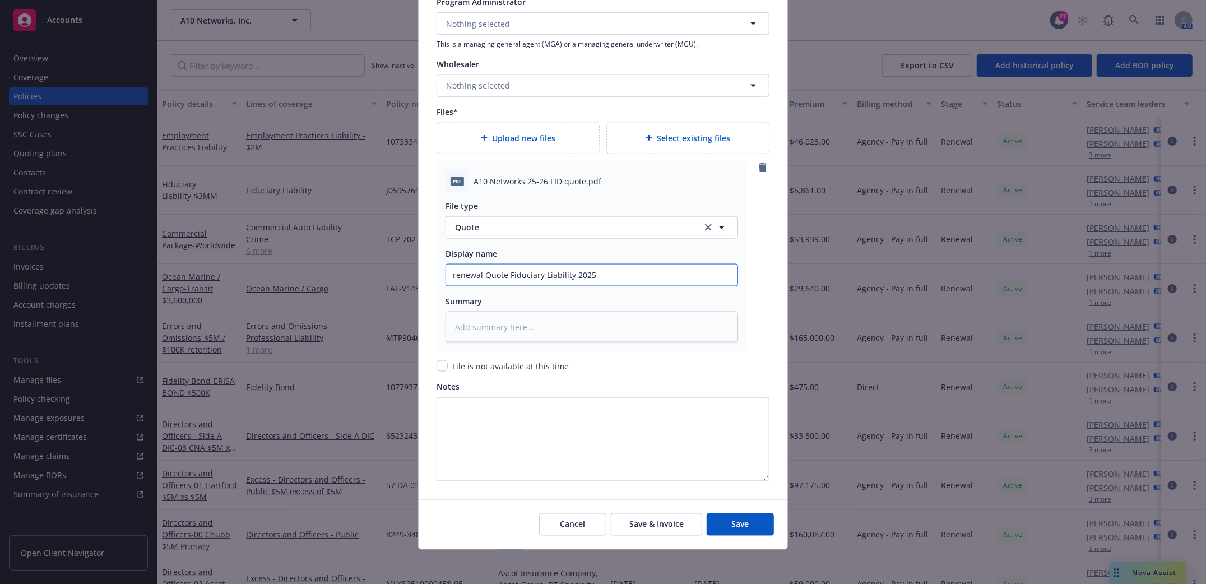
scroll to position [1206, 0]
type input "renewal Quote Fiduciary Liability 2025"
click at [725, 523] on button "Save" at bounding box center [740, 523] width 67 height 22
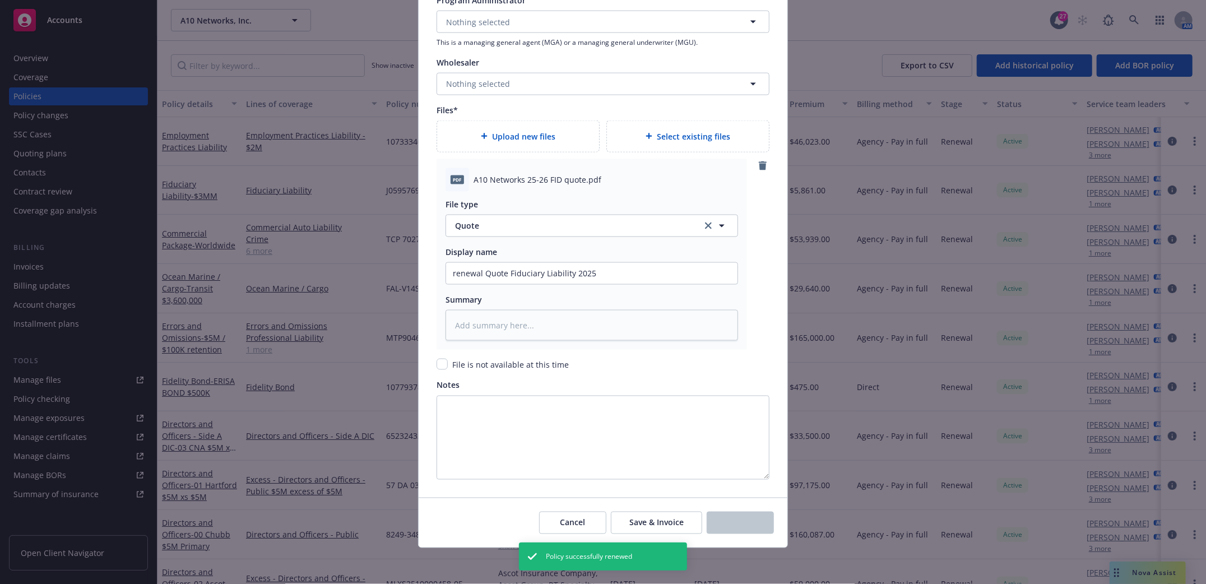
type textarea "x"
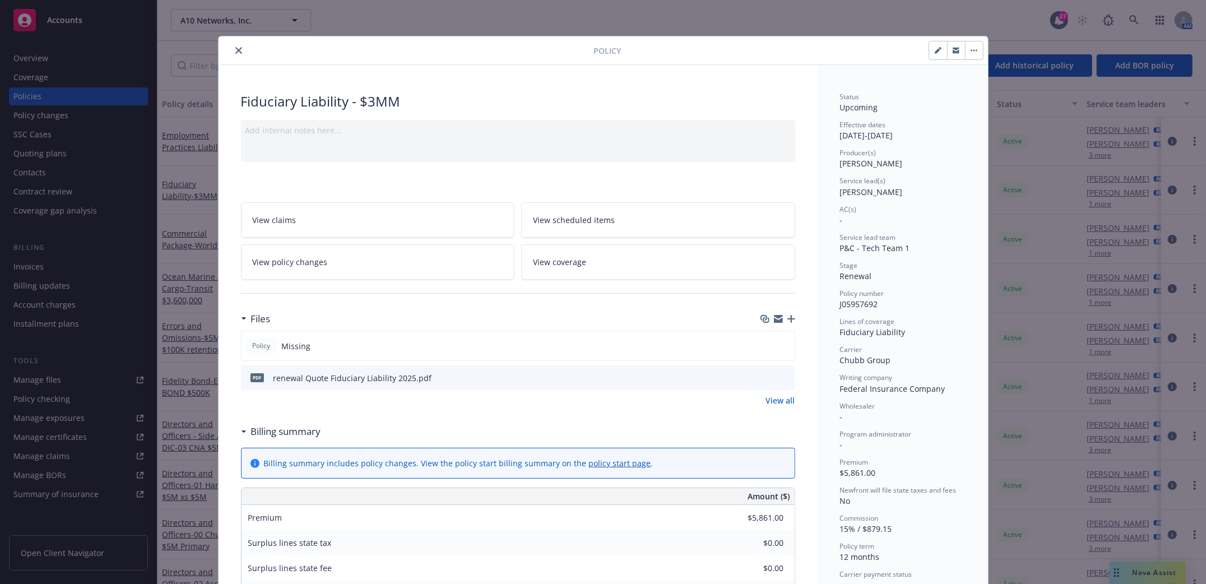
click at [235, 53] on icon "close" at bounding box center [238, 50] width 7 height 7
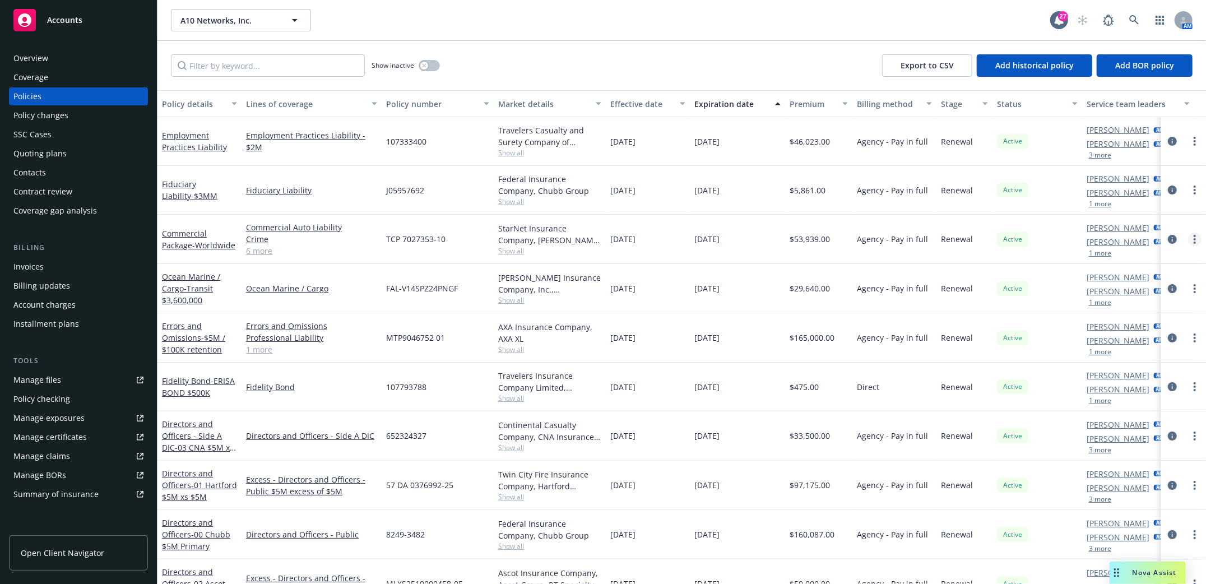
click at [1188, 240] on link "more" at bounding box center [1194, 239] width 13 height 13
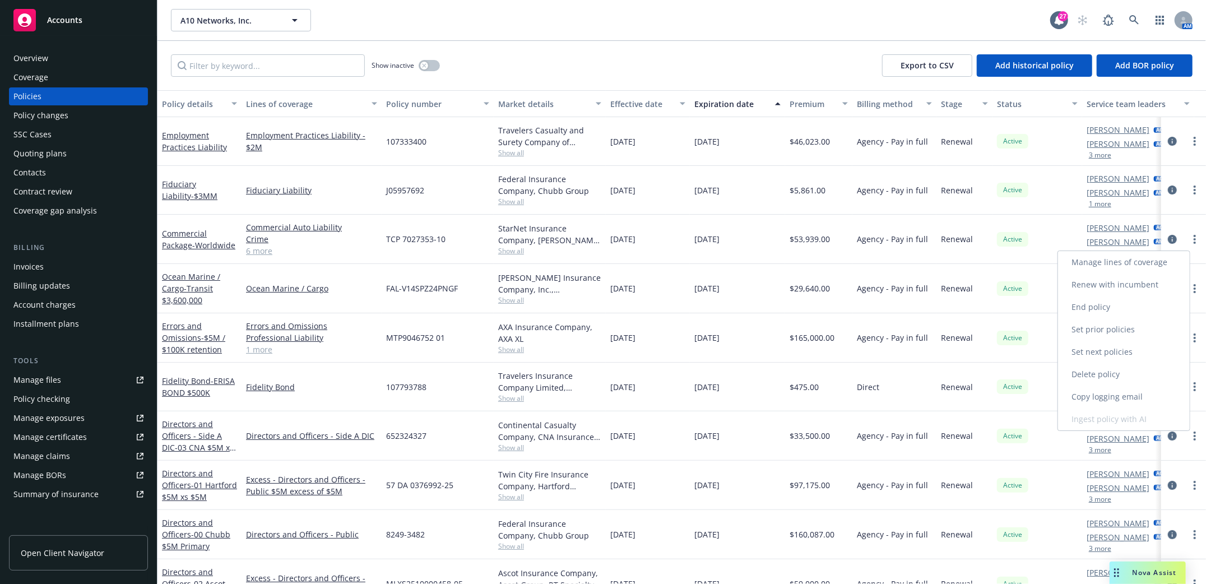
click at [1134, 285] on link "Renew with incumbent" at bounding box center [1124, 284] width 132 height 22
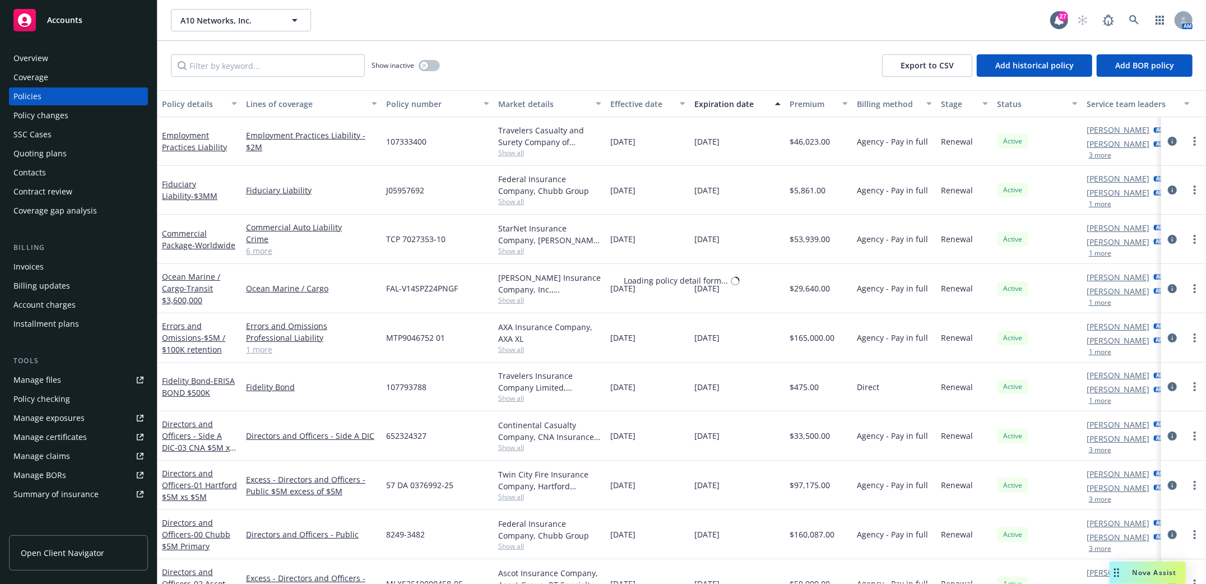
select select "12"
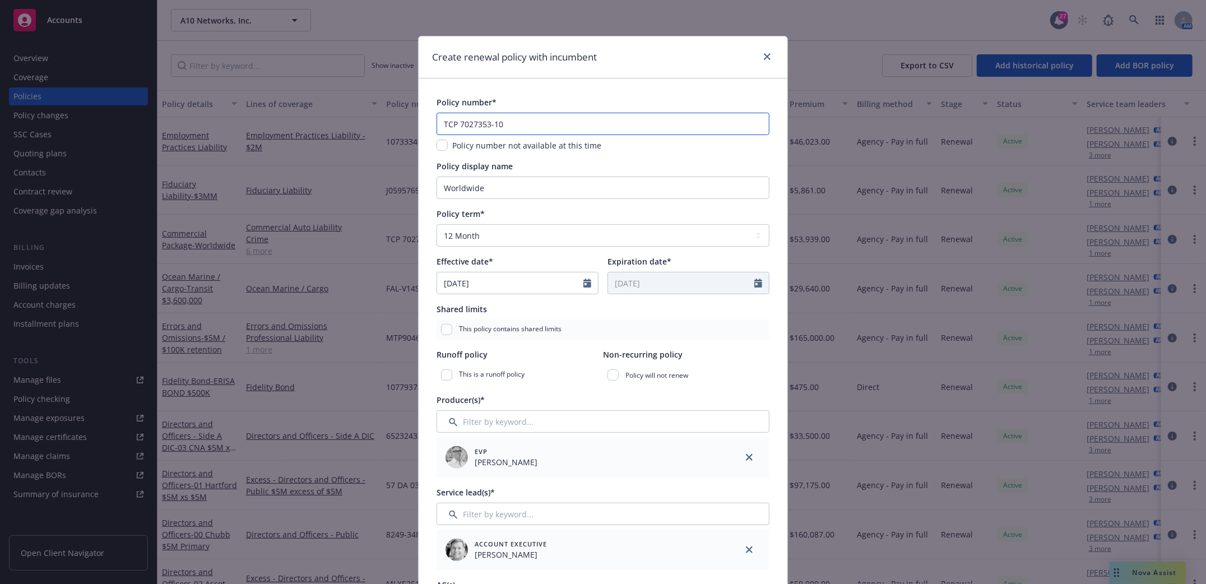
click at [494, 126] on input "TCP 7027353-10" at bounding box center [603, 124] width 333 height 22
type input "TCP 7027353-11"
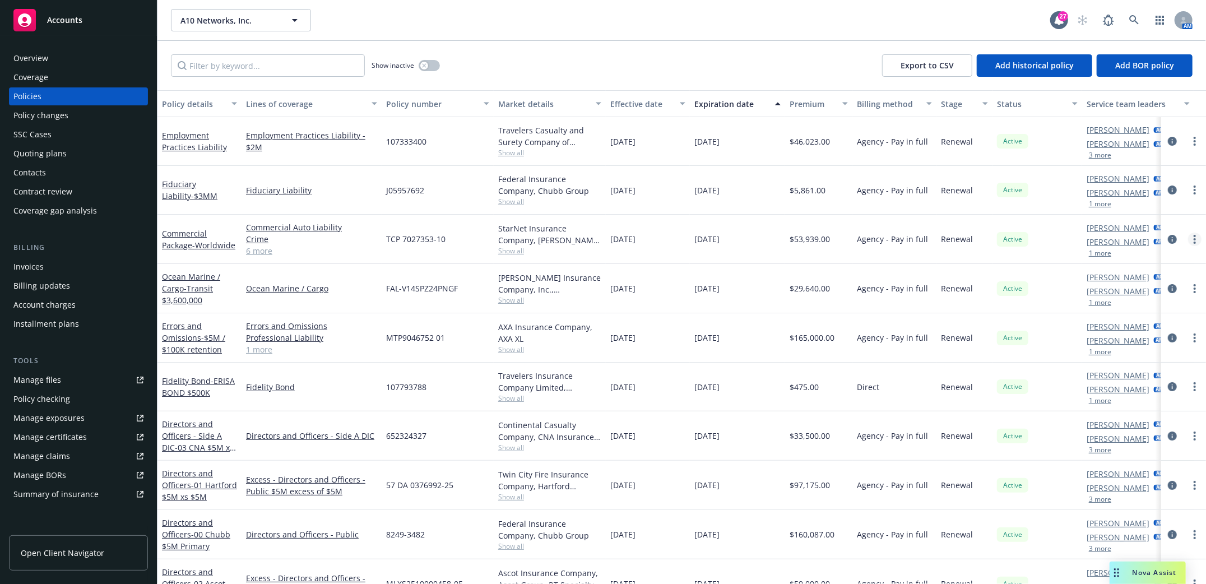
click at [1194, 243] on icon "more" at bounding box center [1195, 239] width 2 height 9
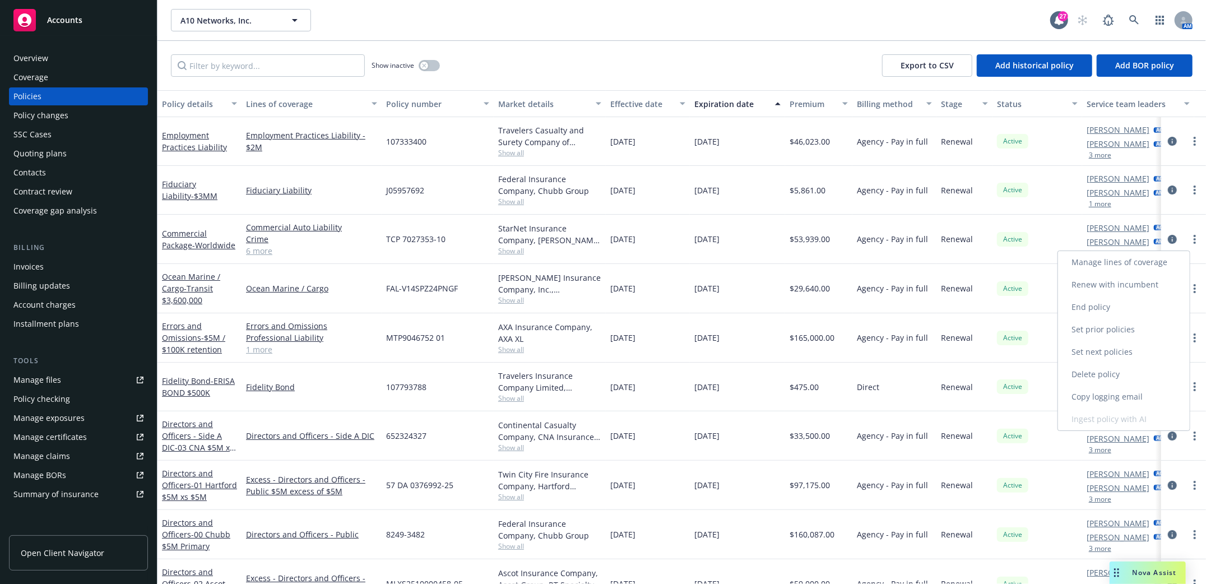
click at [1121, 283] on link "Renew with incumbent" at bounding box center [1124, 284] width 132 height 22
select select "12"
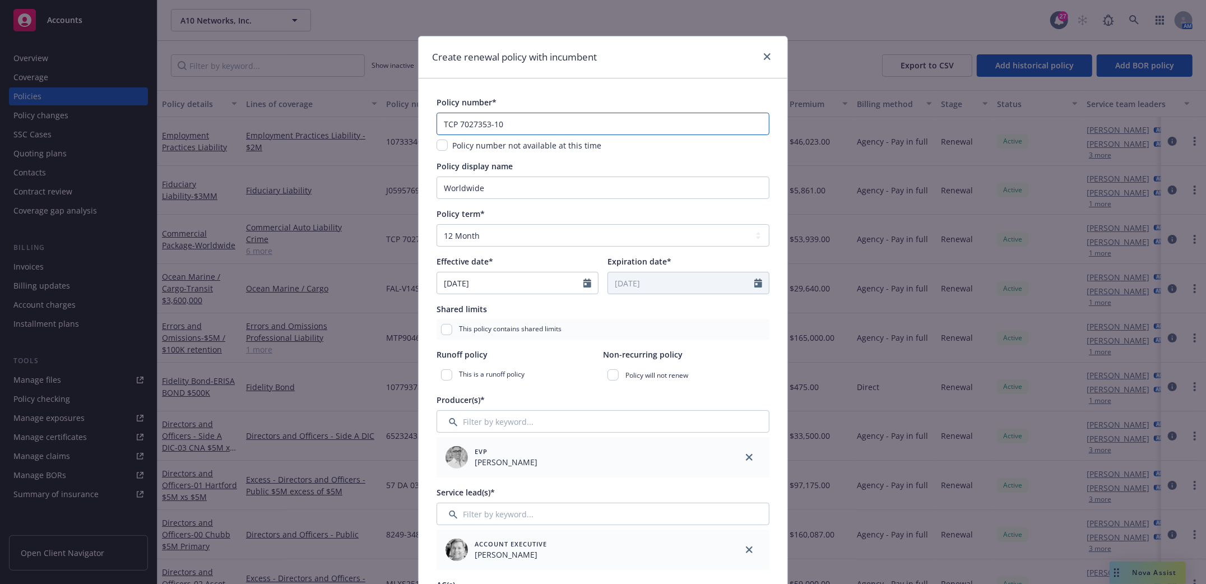
click at [493, 125] on input "TCP 7027353-10" at bounding box center [603, 124] width 333 height 22
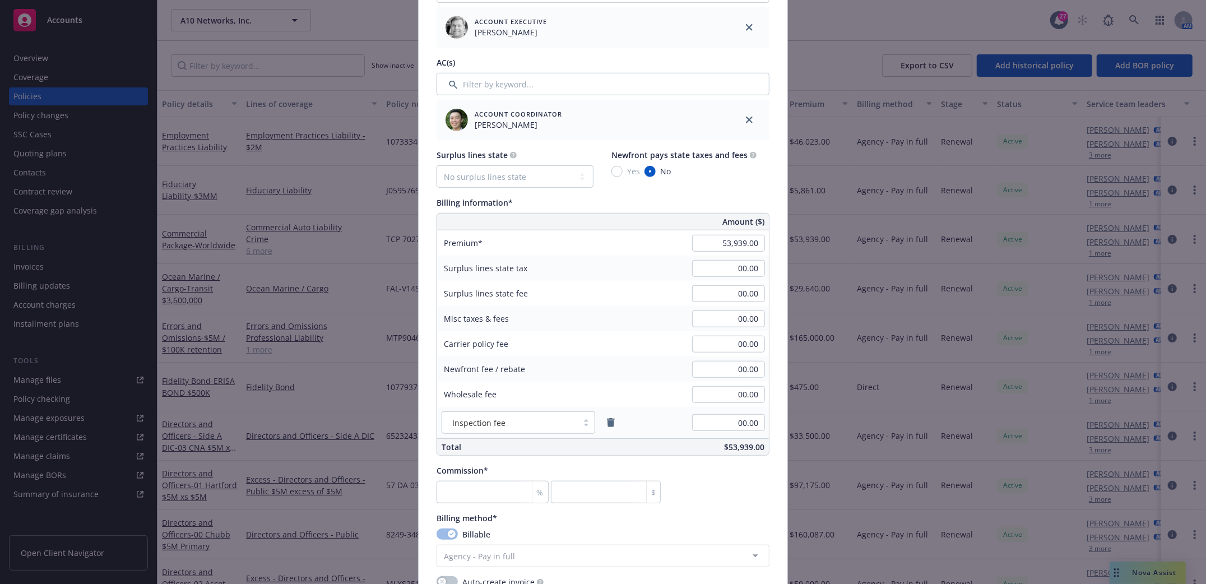
scroll to position [523, 0]
type input "TCP 7027353-11"
type input "56,197.00"
click at [751, 481] on div "Commission* % $" at bounding box center [603, 483] width 333 height 39
click at [616, 491] on input "number" at bounding box center [606, 491] width 110 height 22
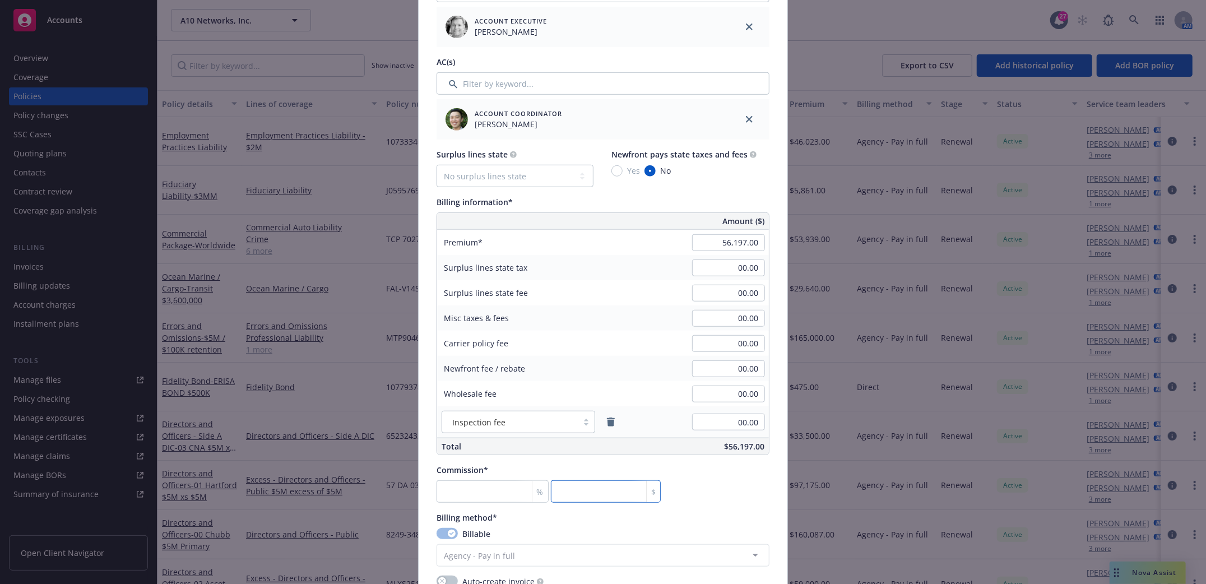
type input "0.016"
type input "9"
type input "0.174"
type input "98"
type input "1.758"
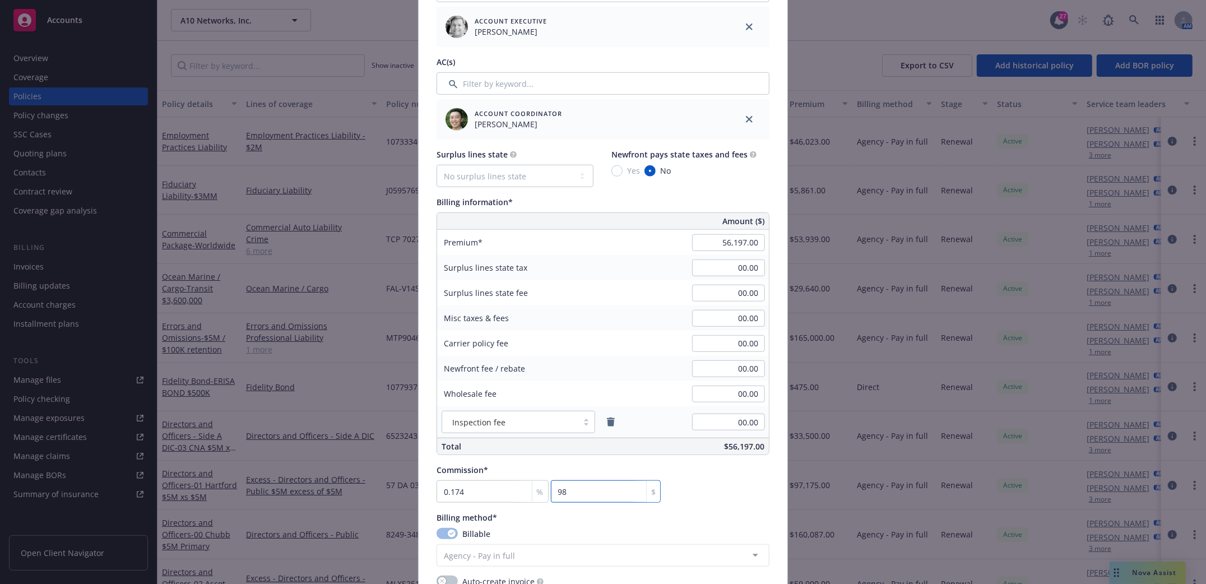
type input "988"
type input "17.593"
type input "9887"
type input "17.594"
type input "9887.3"
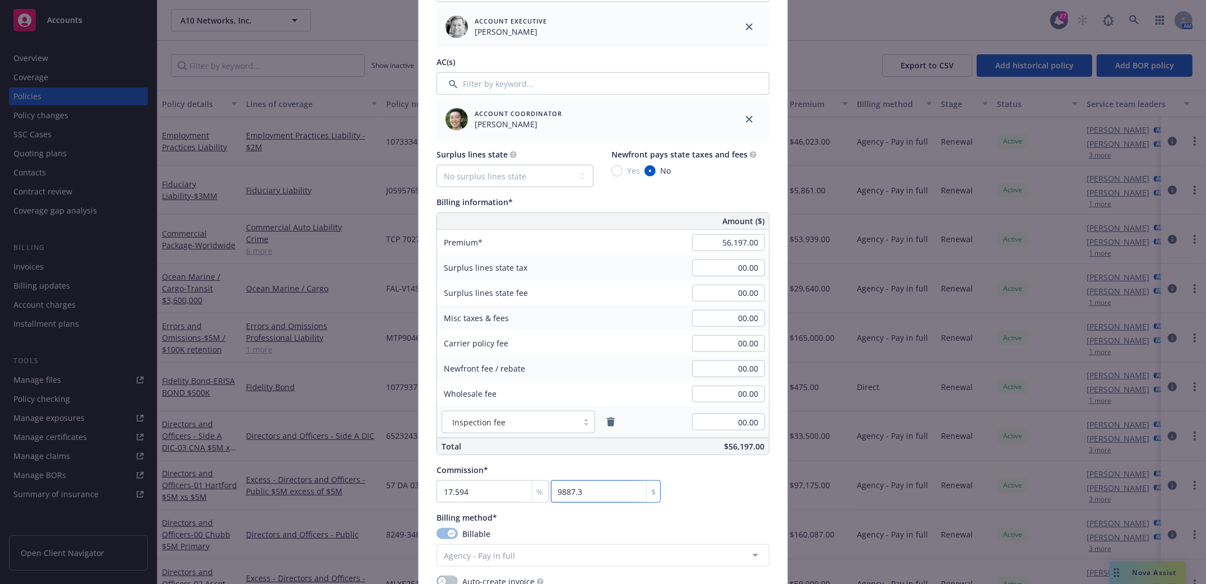
click at [750, 502] on div "Commission* 17.594 % 9887.3 $" at bounding box center [603, 483] width 333 height 39
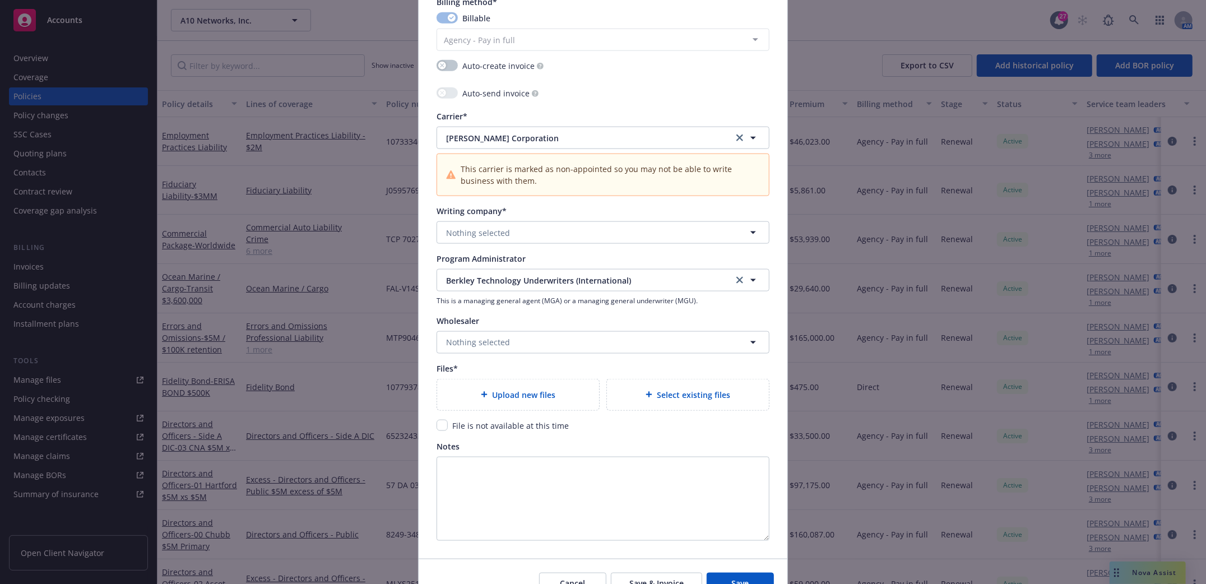
scroll to position [1046, 0]
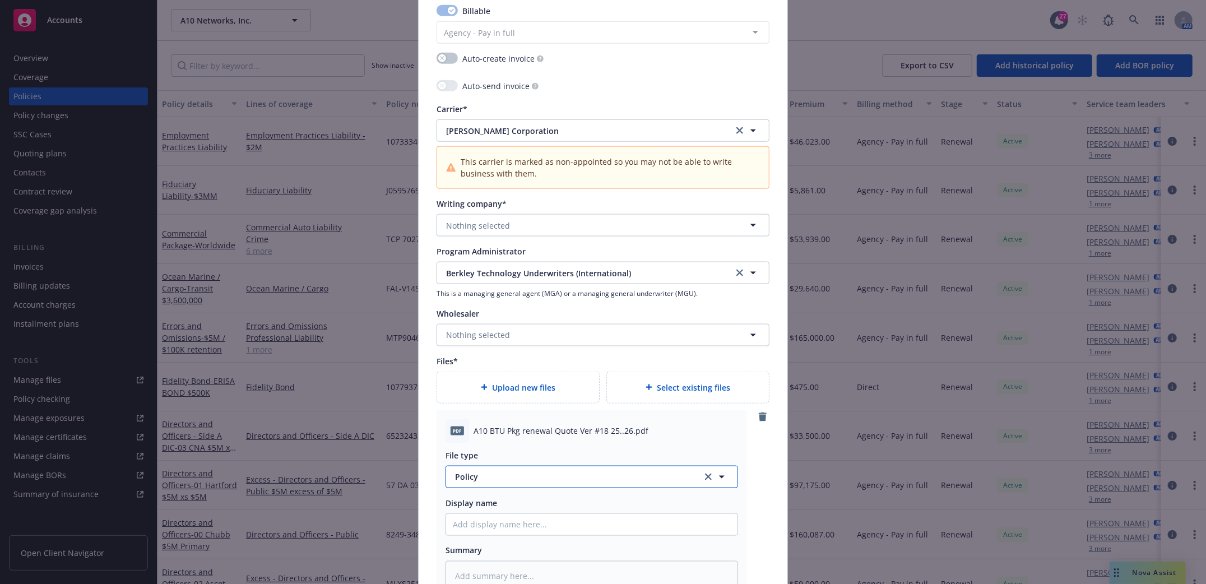
type textarea "x"
click at [507, 479] on span "Policy" at bounding box center [572, 477] width 234 height 12
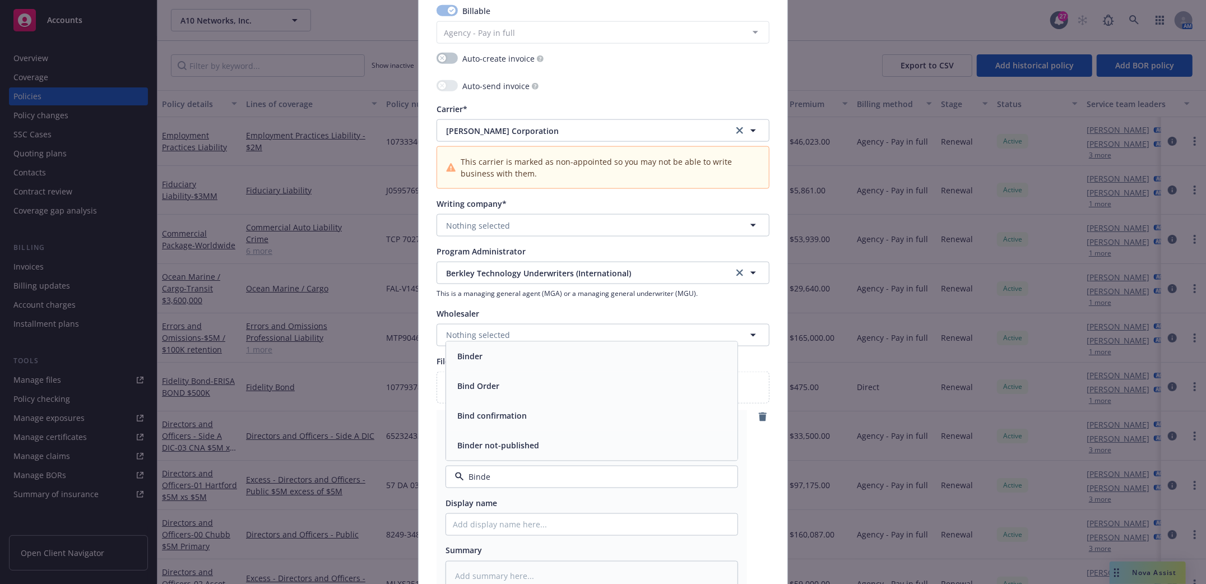
type input "Binder"
click at [494, 420] on div "Binder" at bounding box center [592, 415] width 278 height 16
click at [484, 525] on input "Policy display name" at bounding box center [591, 524] width 291 height 21
type textarea "x"
type input "P"
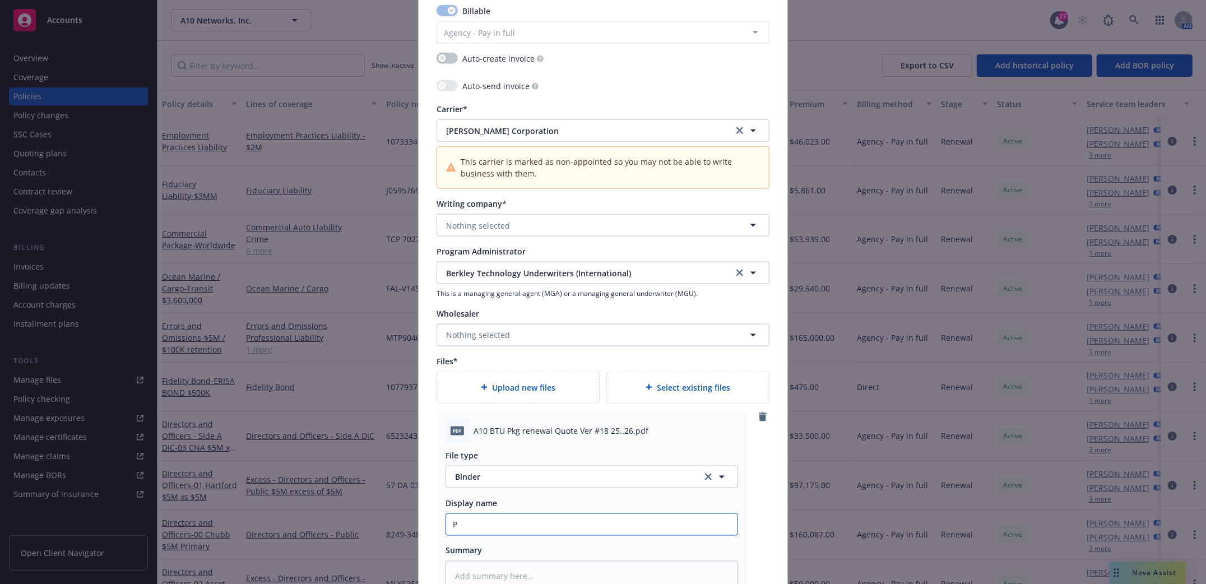
type textarea "x"
type input "Pa"
type textarea "x"
type input "Pac"
type textarea "x"
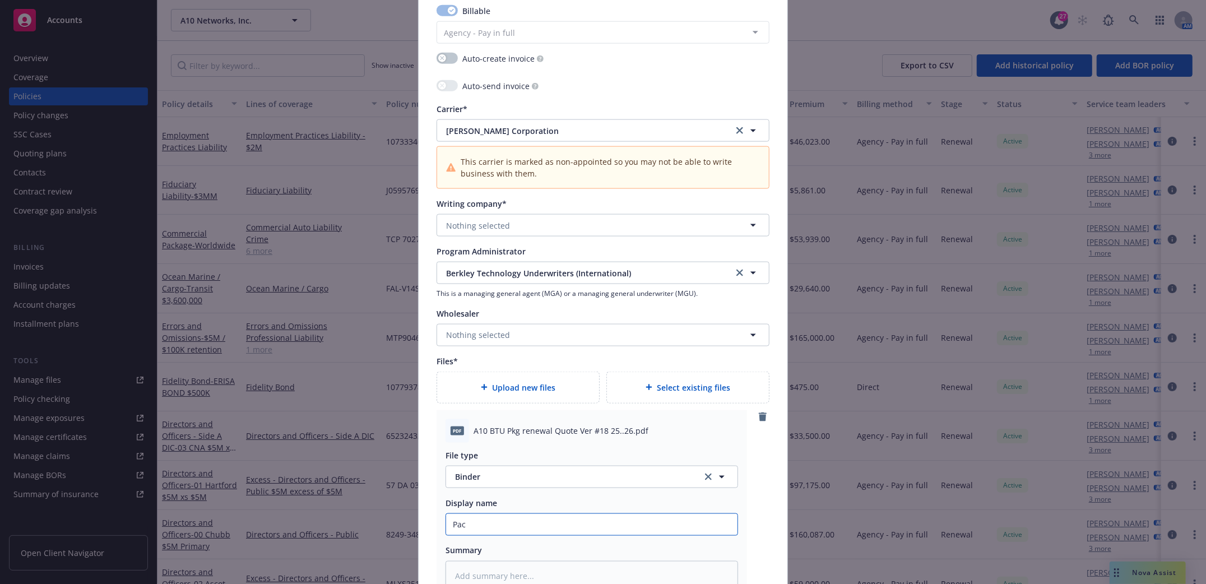
type input "Pack"
type textarea "x"
type input "Packa"
type textarea "x"
type input "Packag"
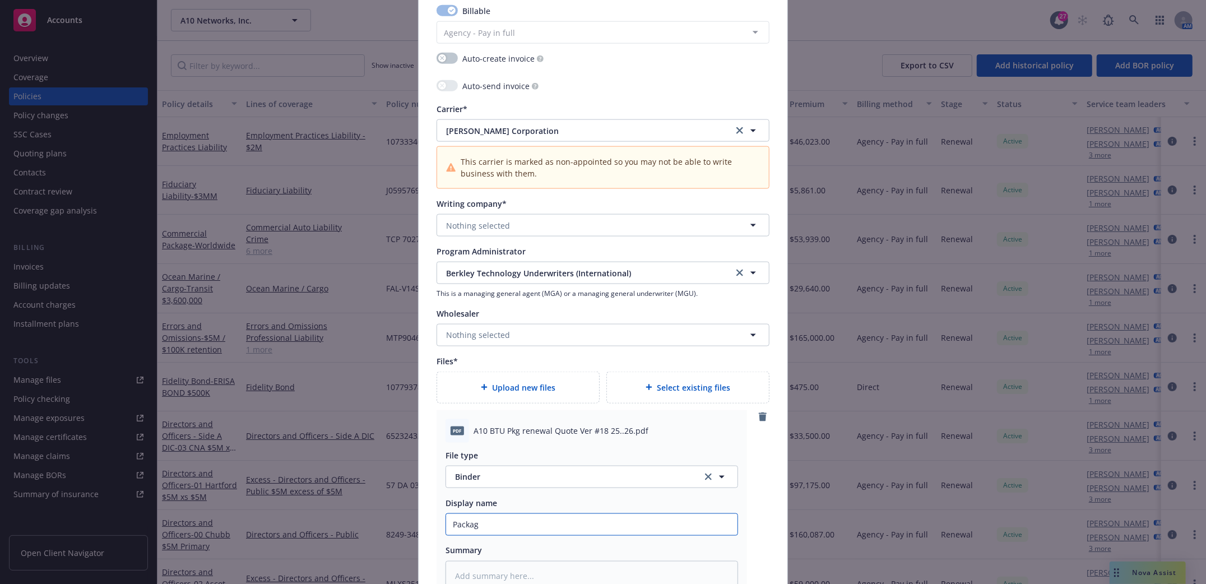
type textarea "x"
type input "Package"
type textarea "x"
type input "Package"
type textarea "x"
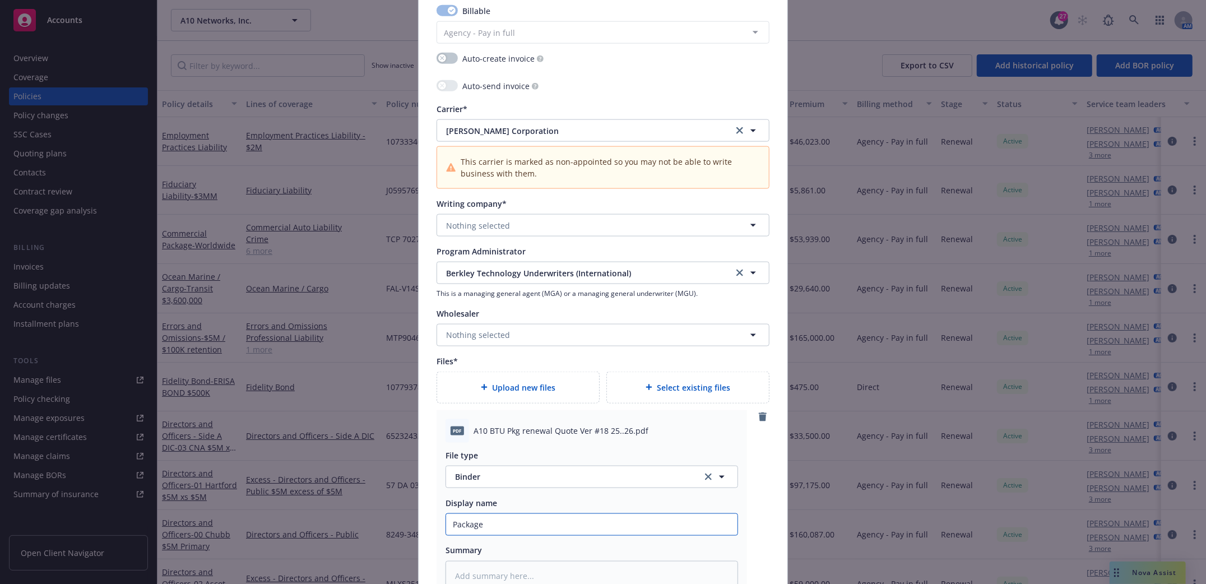
type input "Package B"
type textarea "x"
type input "Package Bi"
type textarea "x"
type input "Package Bind"
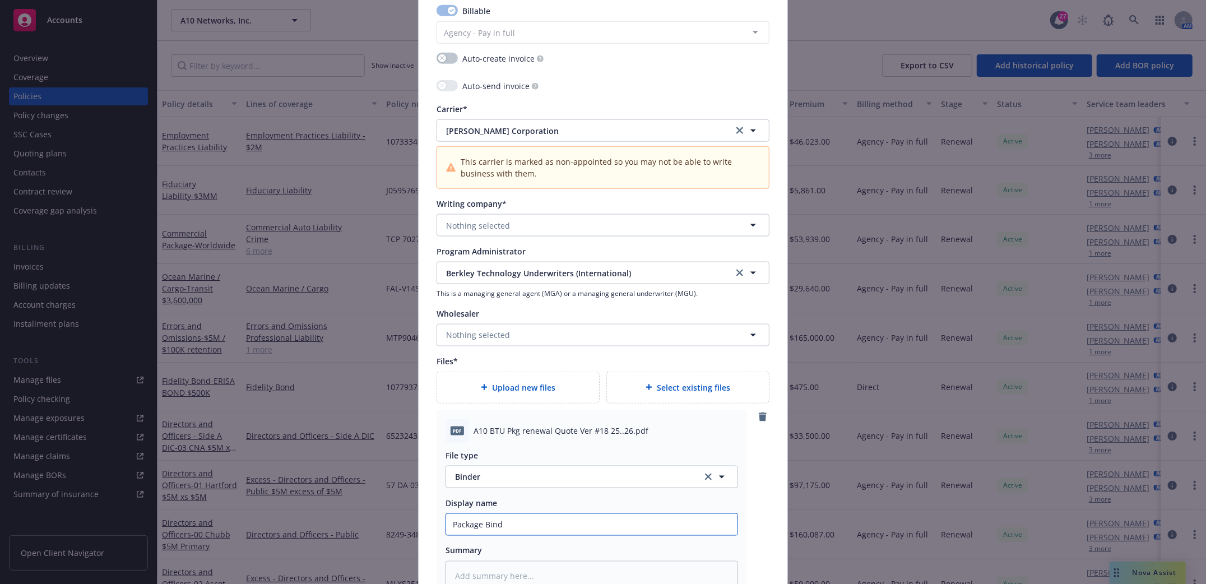
type textarea "x"
type input "Package Binde"
type textarea "x"
type input "Package Binder"
type textarea "x"
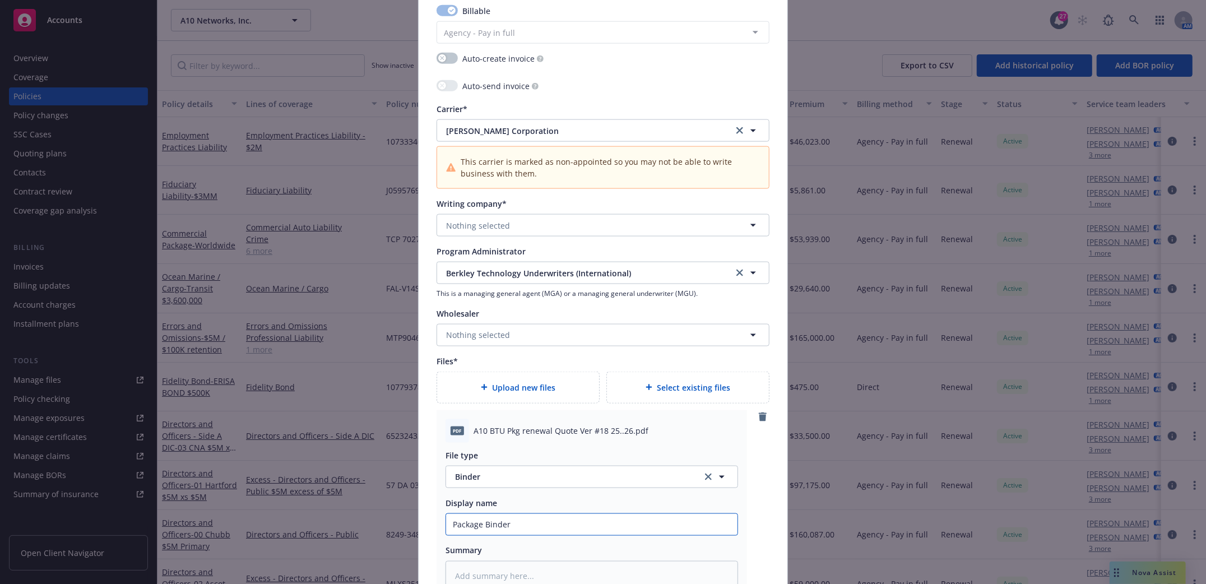
type input "Package Binder 2"
type textarea "x"
type input "Package Binder 20"
type textarea "x"
type input "Package Binder 202"
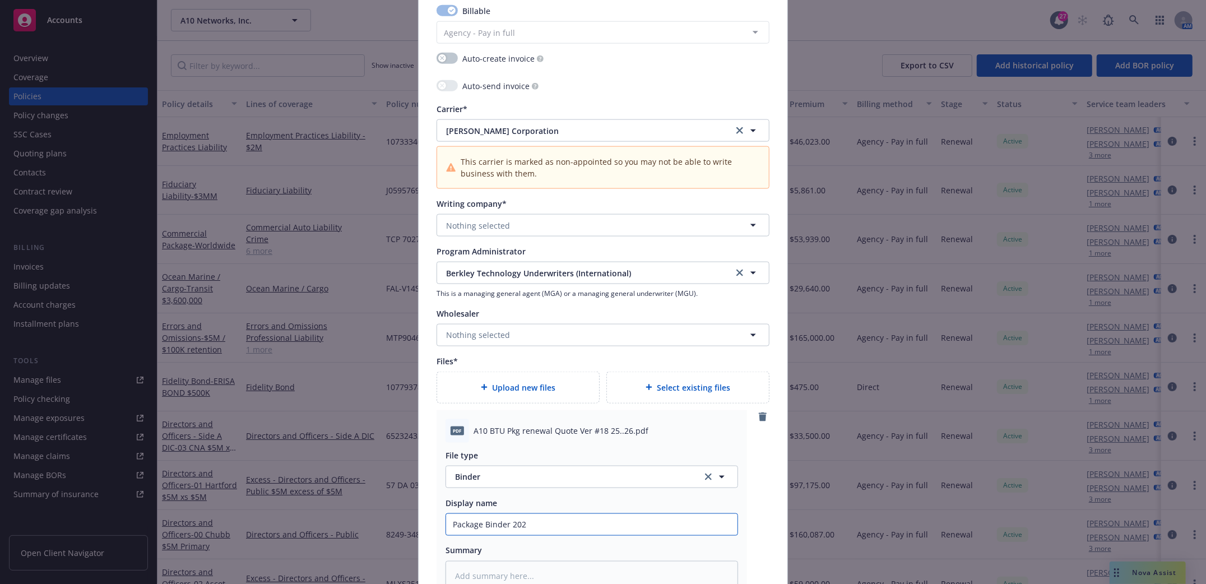
type textarea "x"
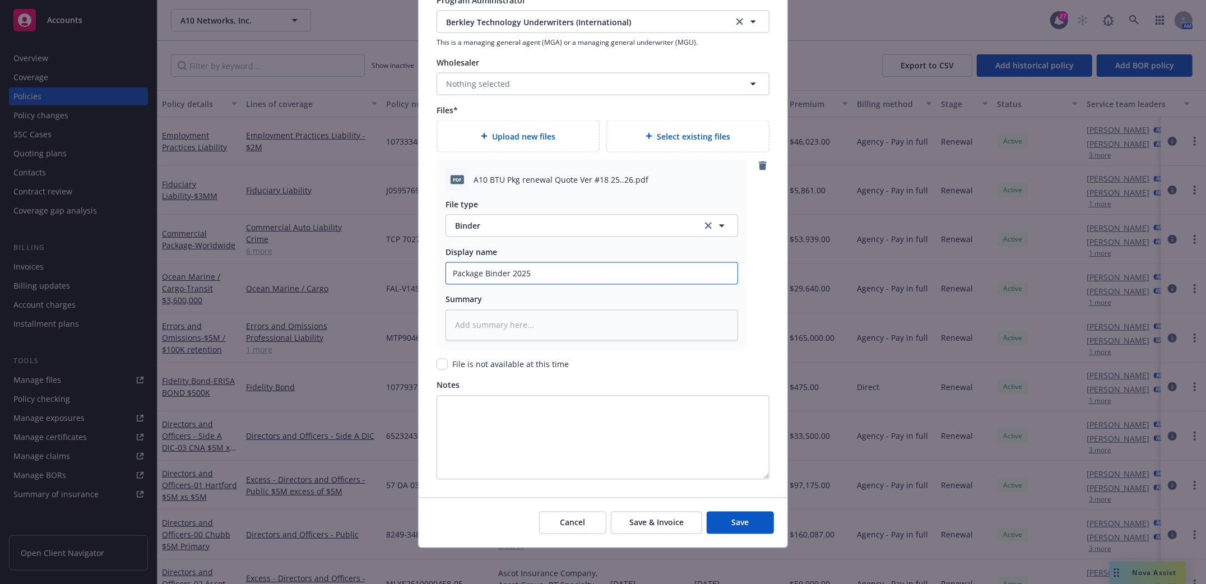
scroll to position [1298, 0]
type input "Package Binder 2025"
click at [746, 531] on button "Save" at bounding box center [740, 523] width 67 height 22
type textarea "x"
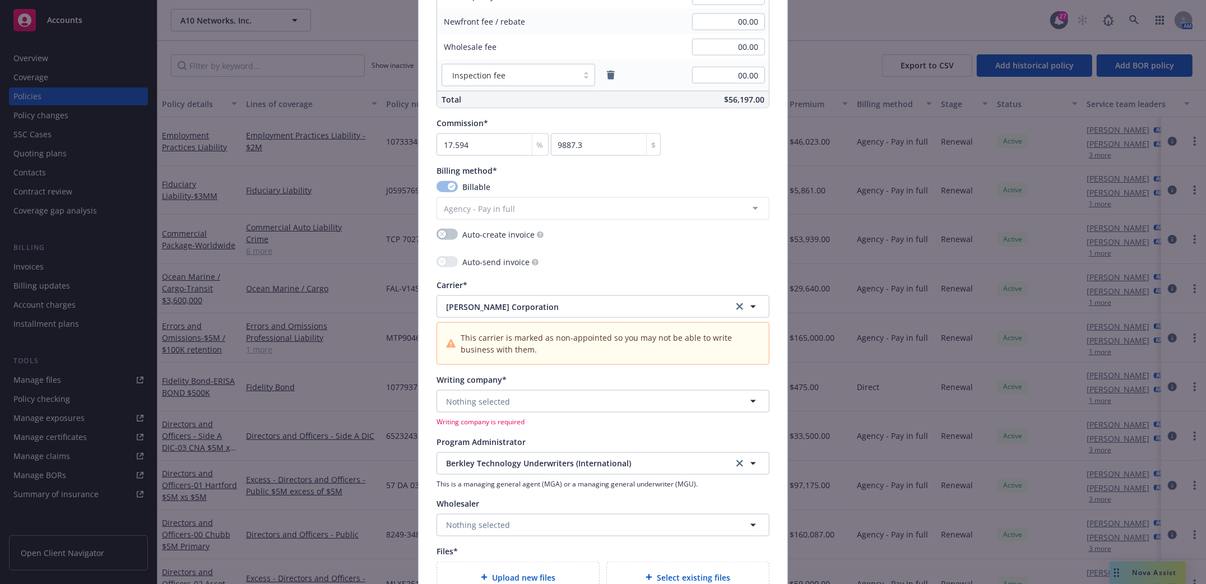
scroll to position [864, 0]
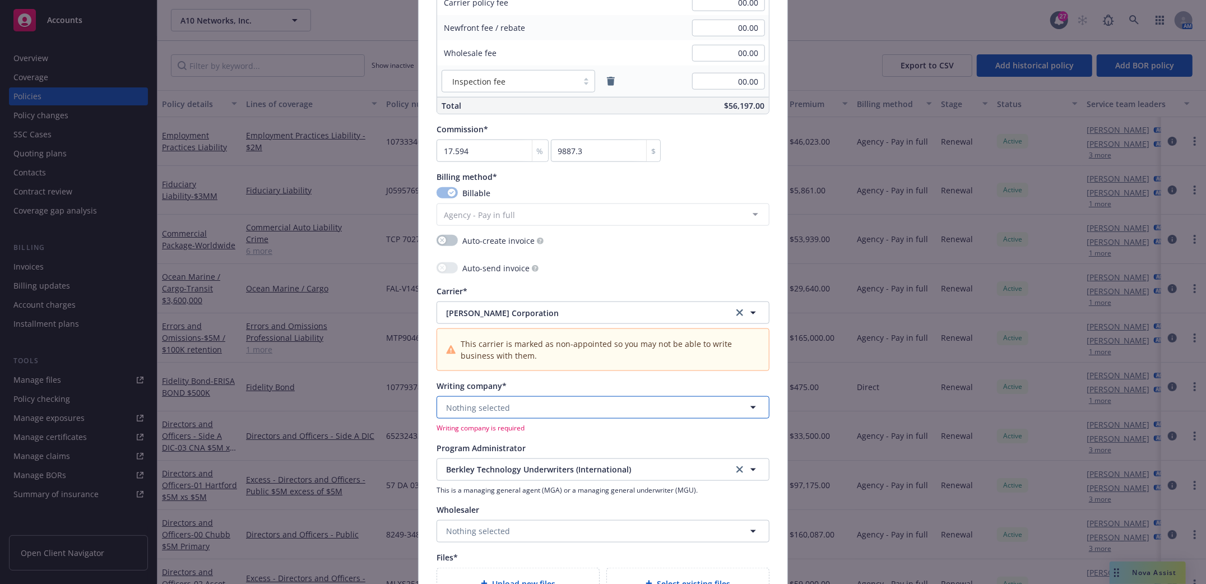
drag, startPoint x: 519, startPoint y: 405, endPoint x: 368, endPoint y: 485, distance: 171.0
click at [513, 412] on button "Nothing selected" at bounding box center [603, 407] width 333 height 22
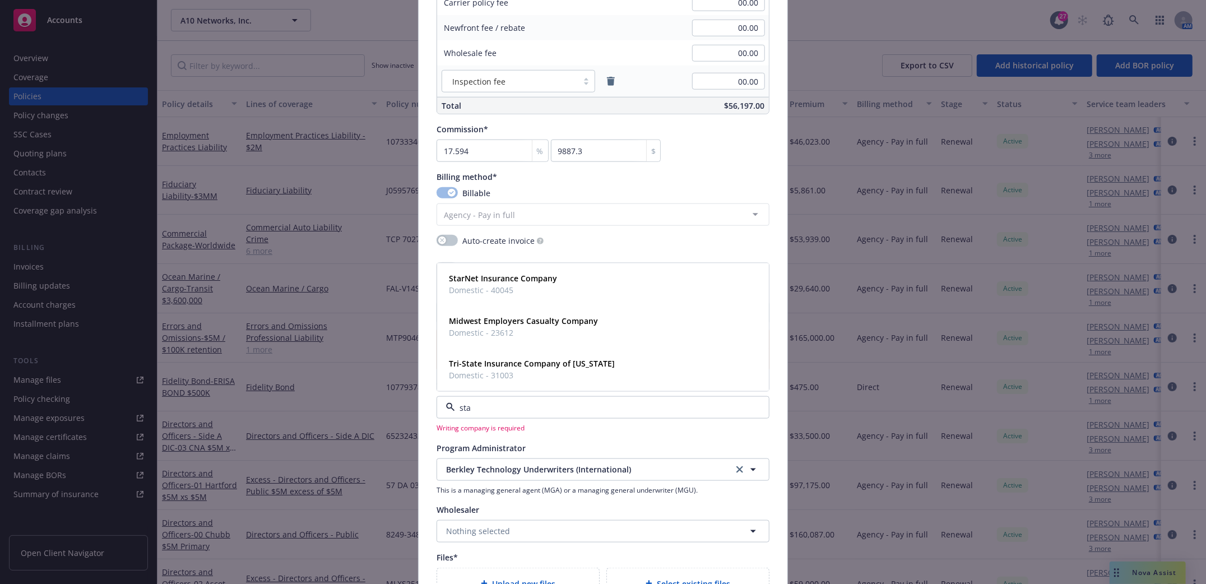
type input "star"
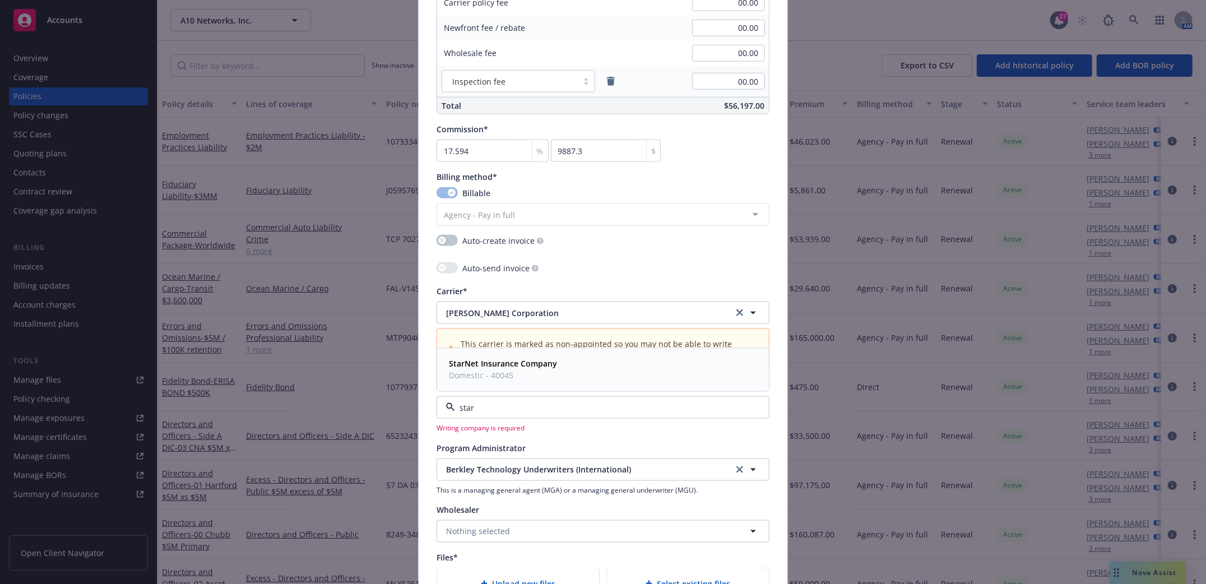
click at [476, 369] on strong "StarNet Insurance Company" at bounding box center [503, 364] width 108 height 11
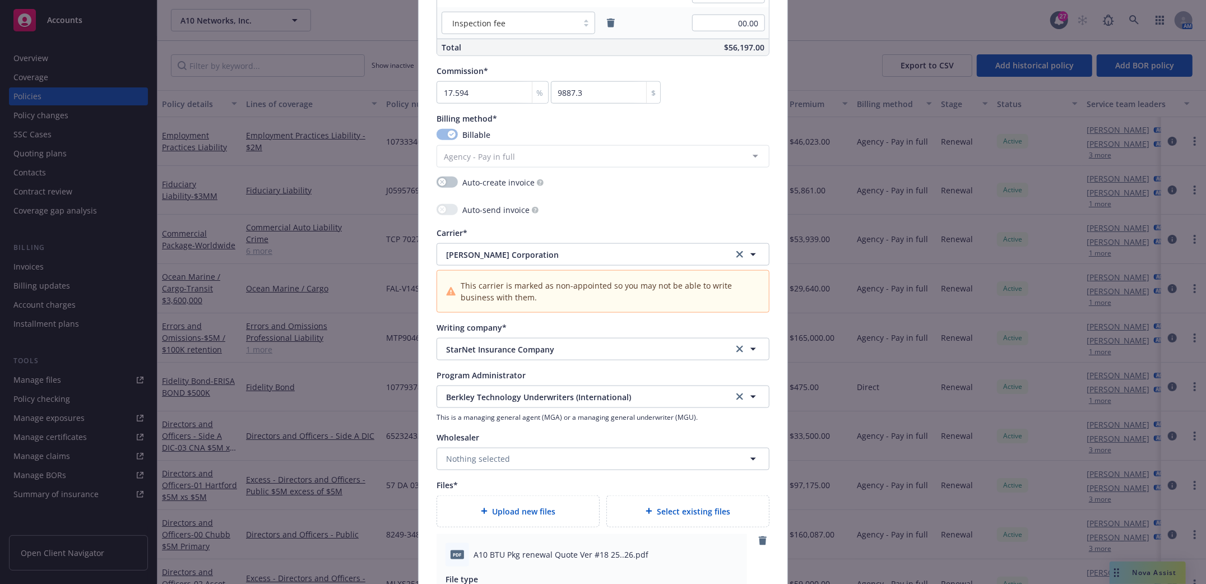
scroll to position [1298, 0]
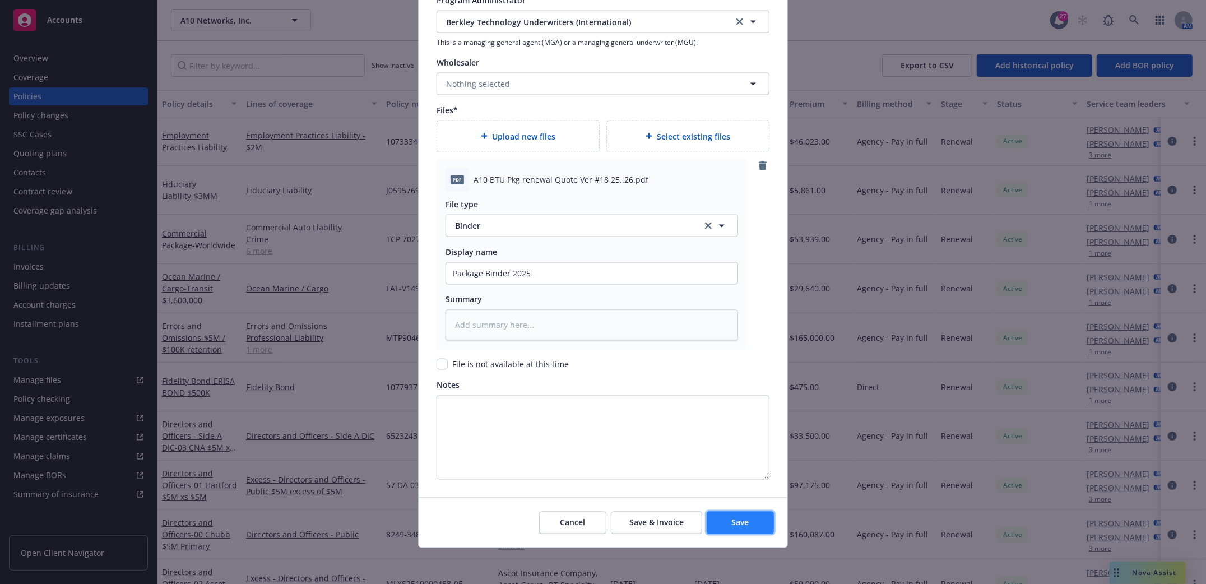
click at [746, 523] on button "Save" at bounding box center [740, 523] width 67 height 22
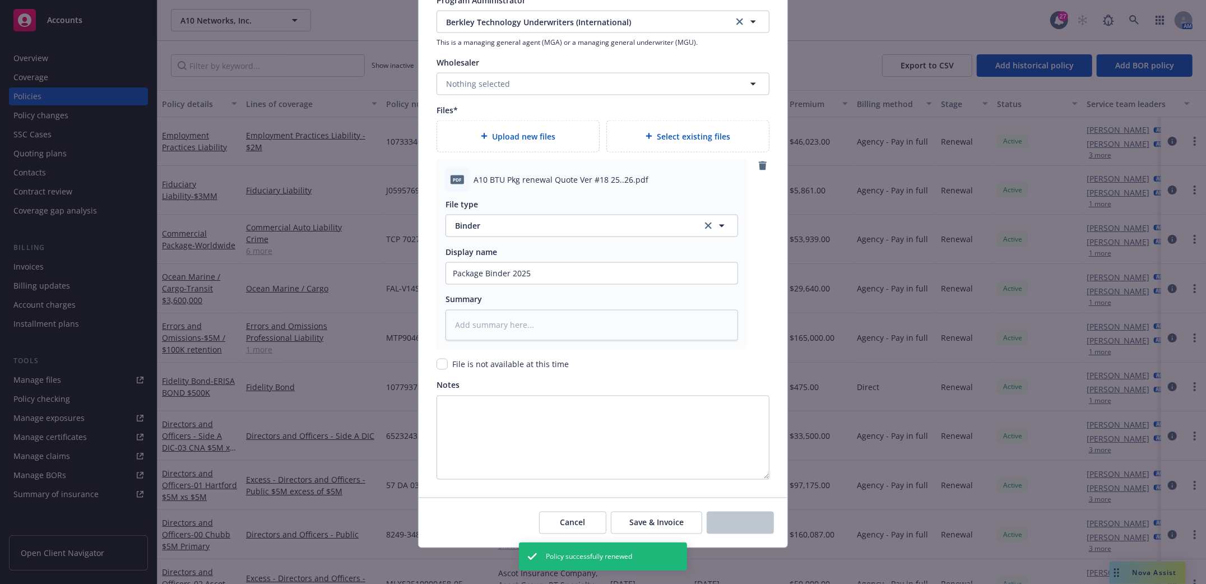
type textarea "x"
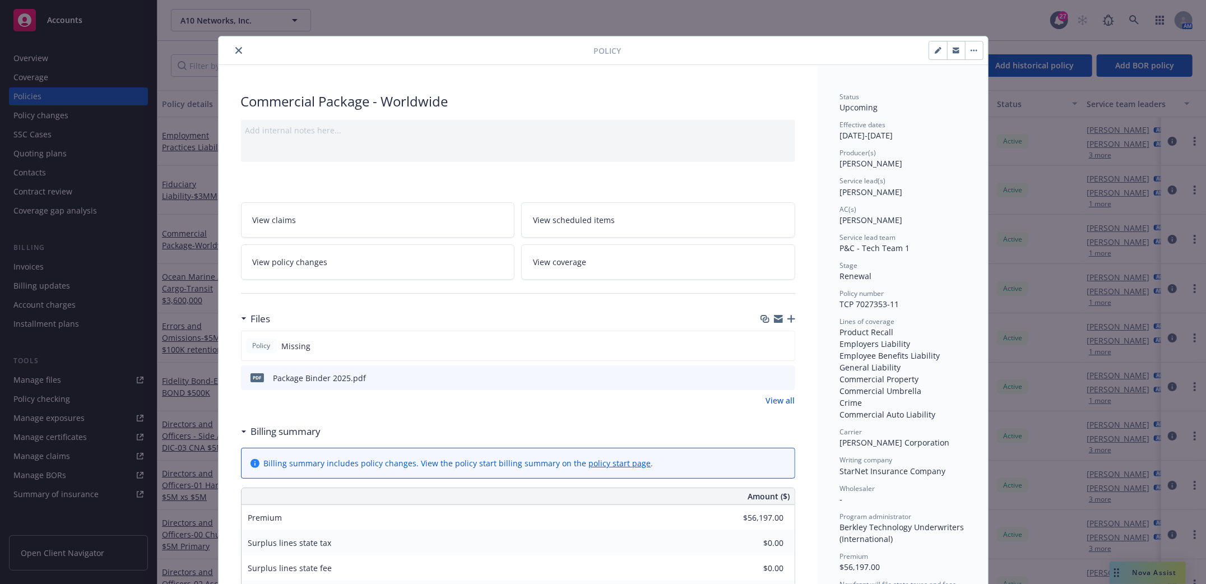
click at [235, 48] on icon "close" at bounding box center [238, 50] width 7 height 7
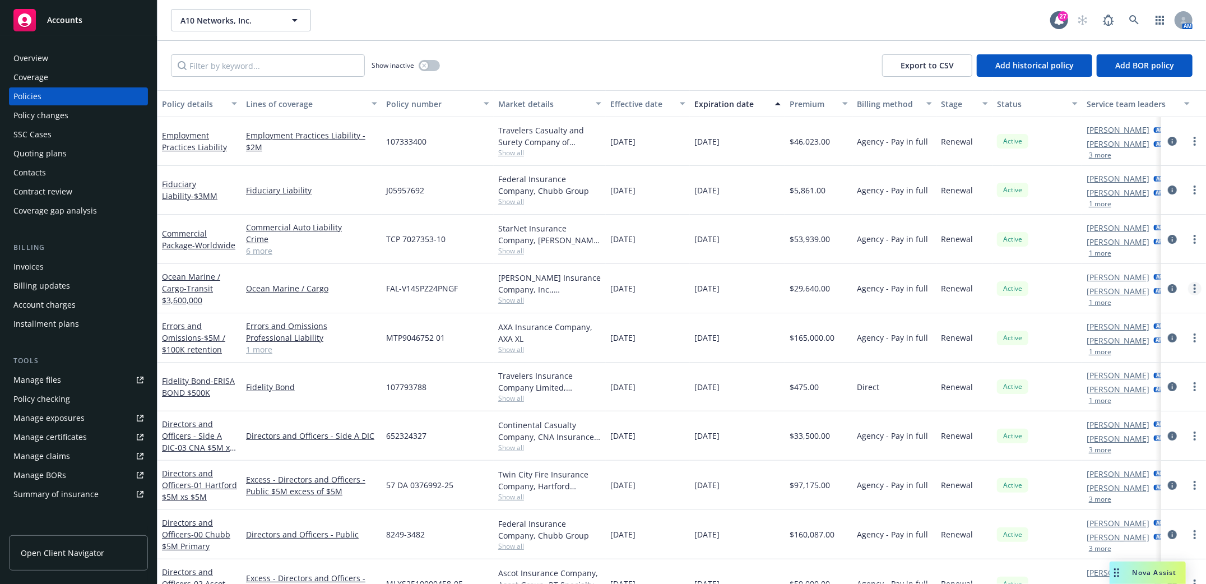
click at [1188, 286] on link "more" at bounding box center [1194, 288] width 13 height 13
click at [1085, 336] on link "Renew with incumbent" at bounding box center [1124, 333] width 132 height 22
select select "12"
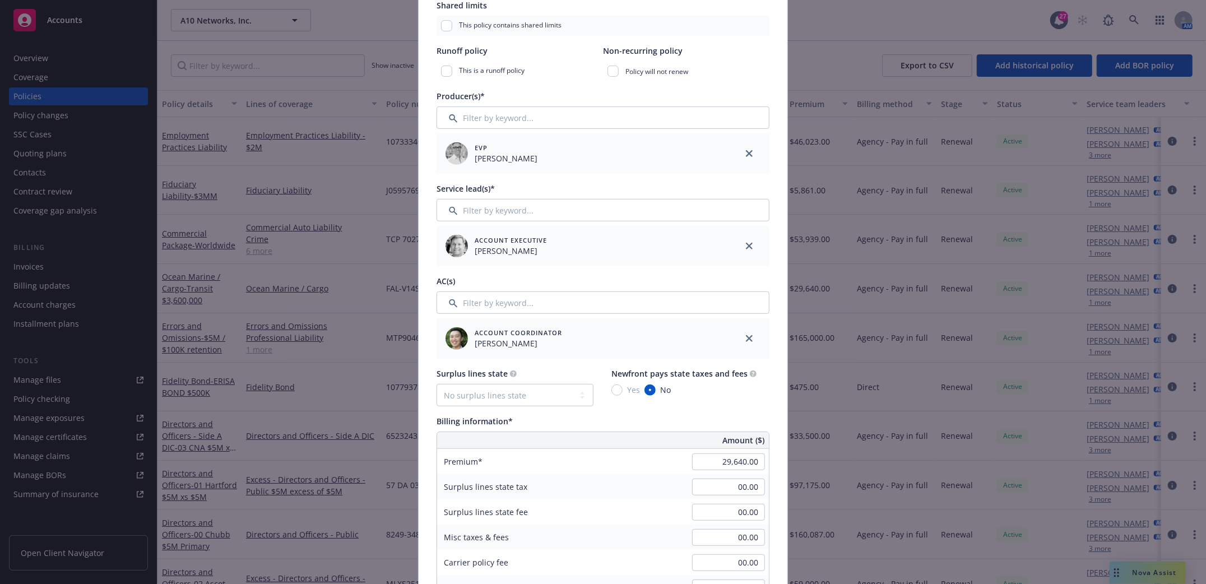
scroll to position [373, 0]
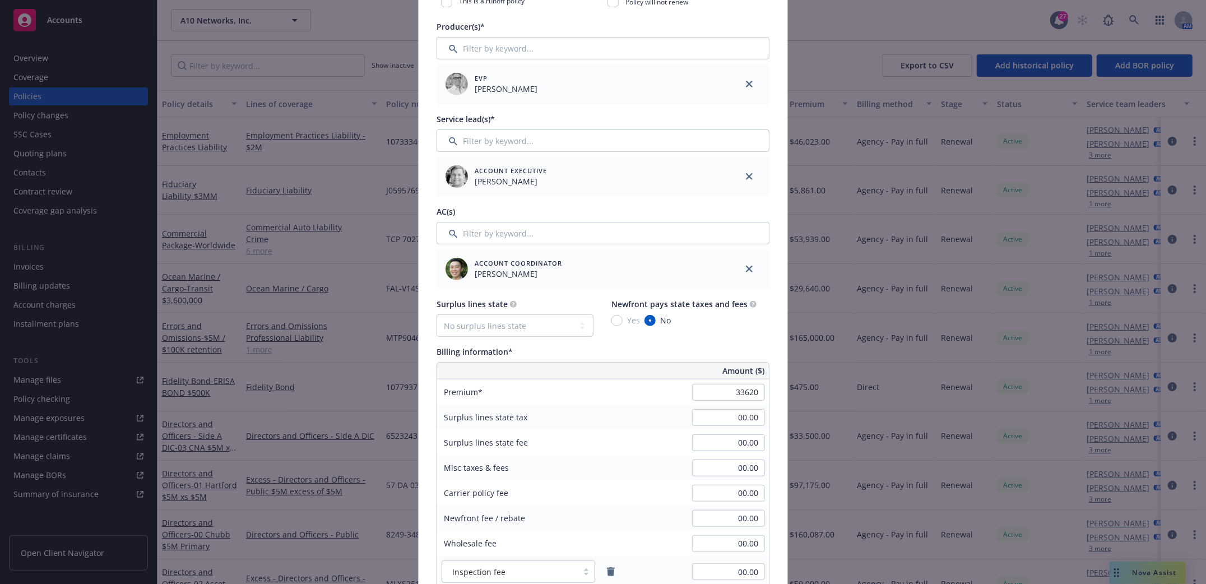
type input "33,620.00"
click at [754, 333] on div "Surplus lines state No surplus lines state [US_STATE] [US_STATE] [US_STATE] [US…" at bounding box center [603, 317] width 333 height 39
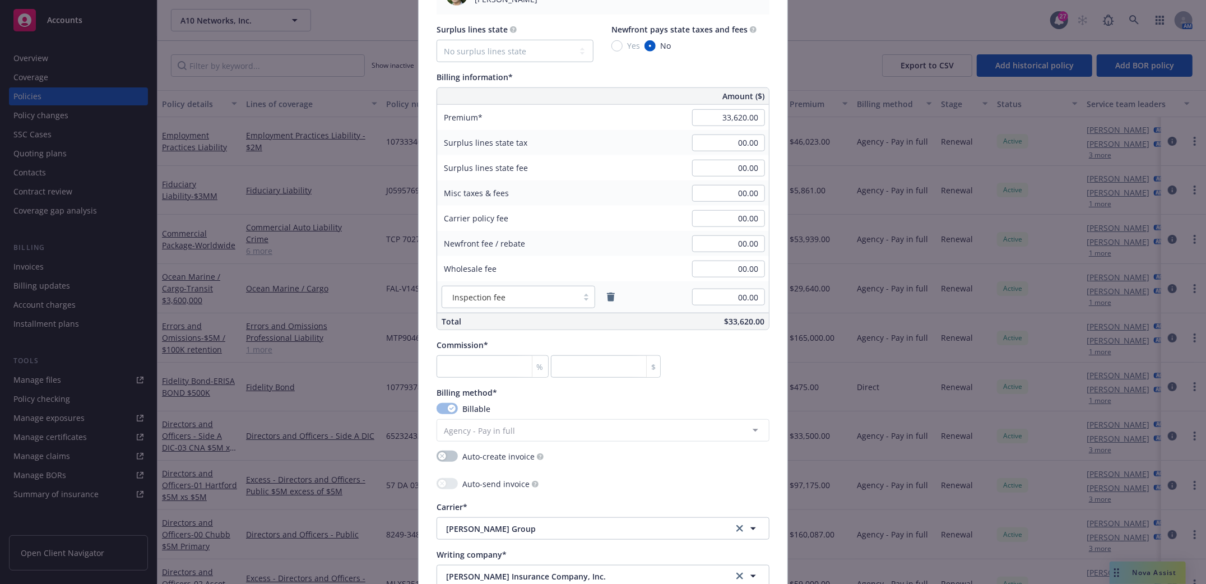
scroll to position [672, 0]
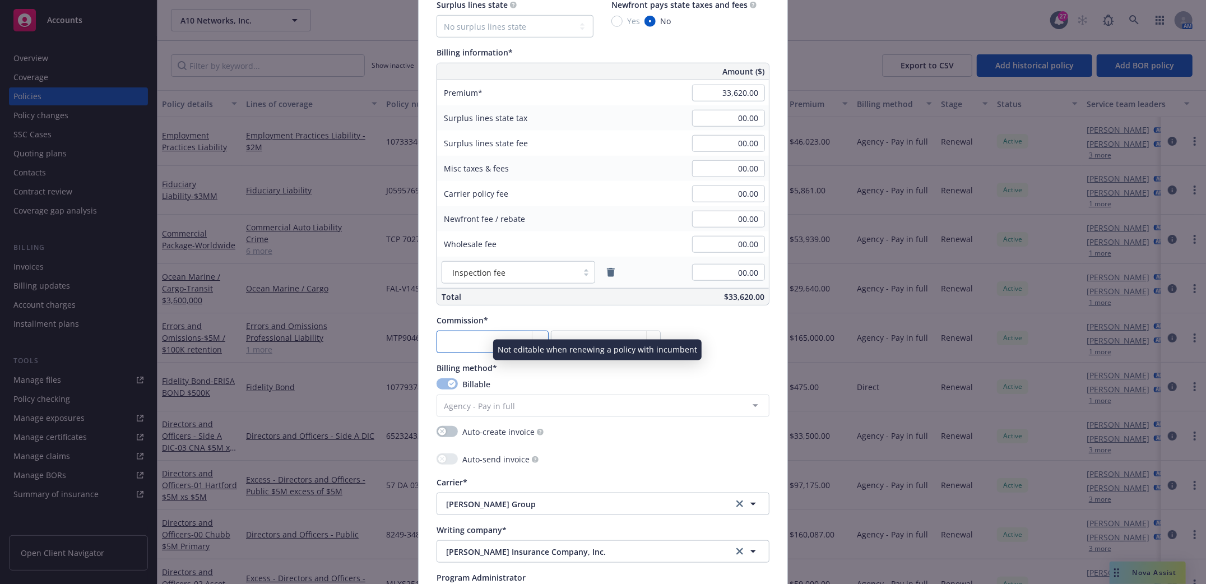
click at [481, 345] on input "number" at bounding box center [493, 342] width 112 height 22
type input "1"
type input "336.2"
type input "17"
type input "5715.4"
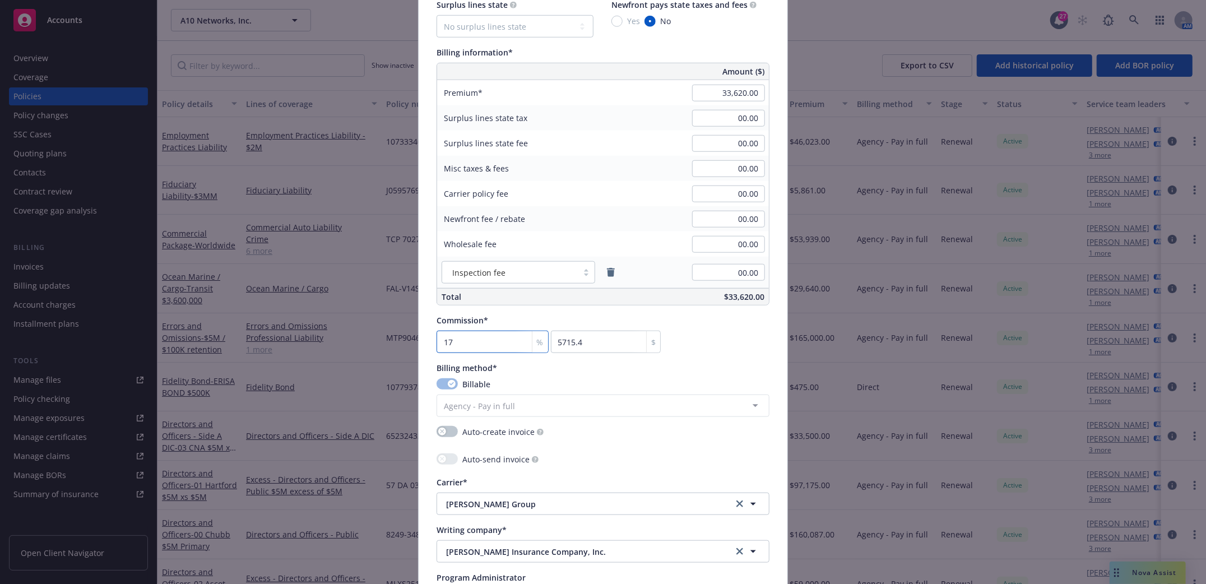
type input "17.5"
type input "5883.5"
type input "17.5"
click at [739, 349] on div "Commission* 17.5 % 5883.5 $" at bounding box center [603, 333] width 333 height 39
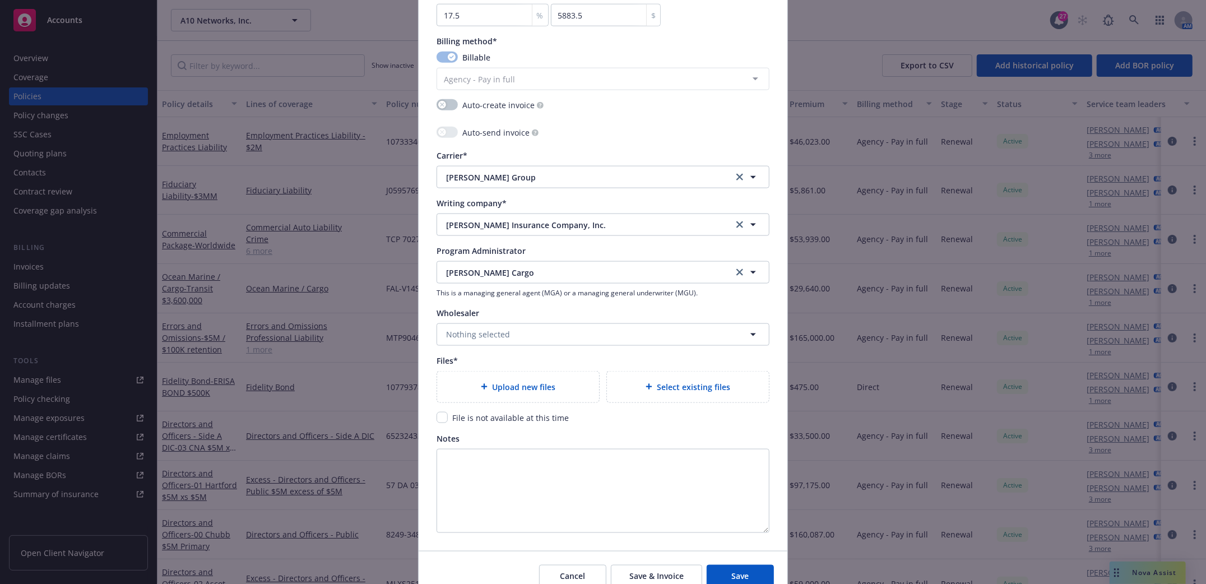
scroll to position [1046, 0]
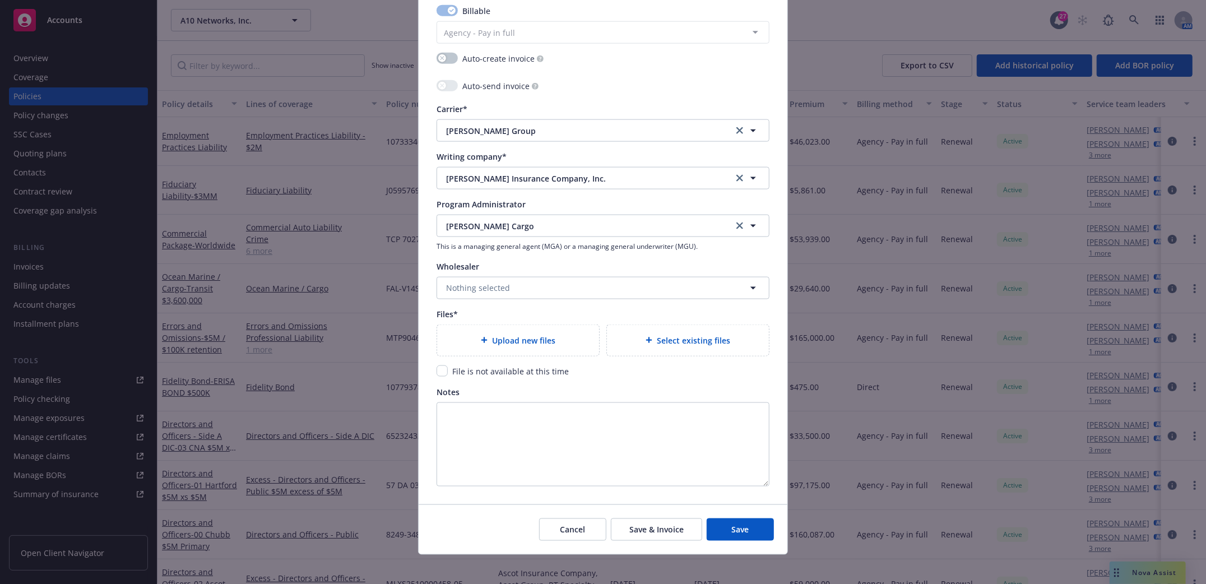
type textarea "x"
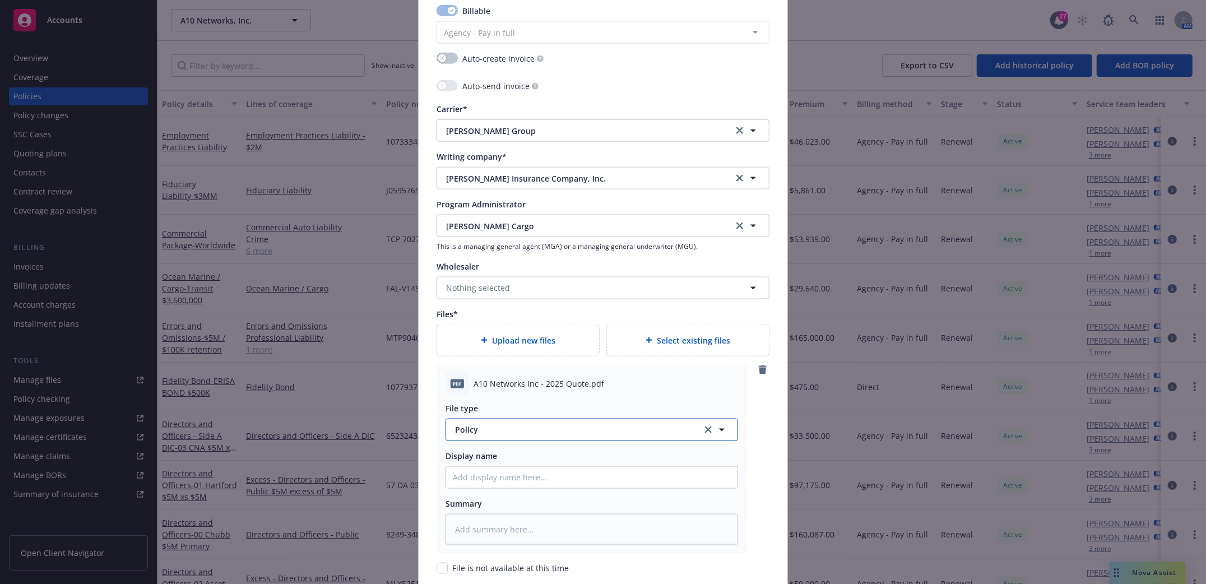
click at [492, 433] on span "Policy" at bounding box center [572, 430] width 234 height 12
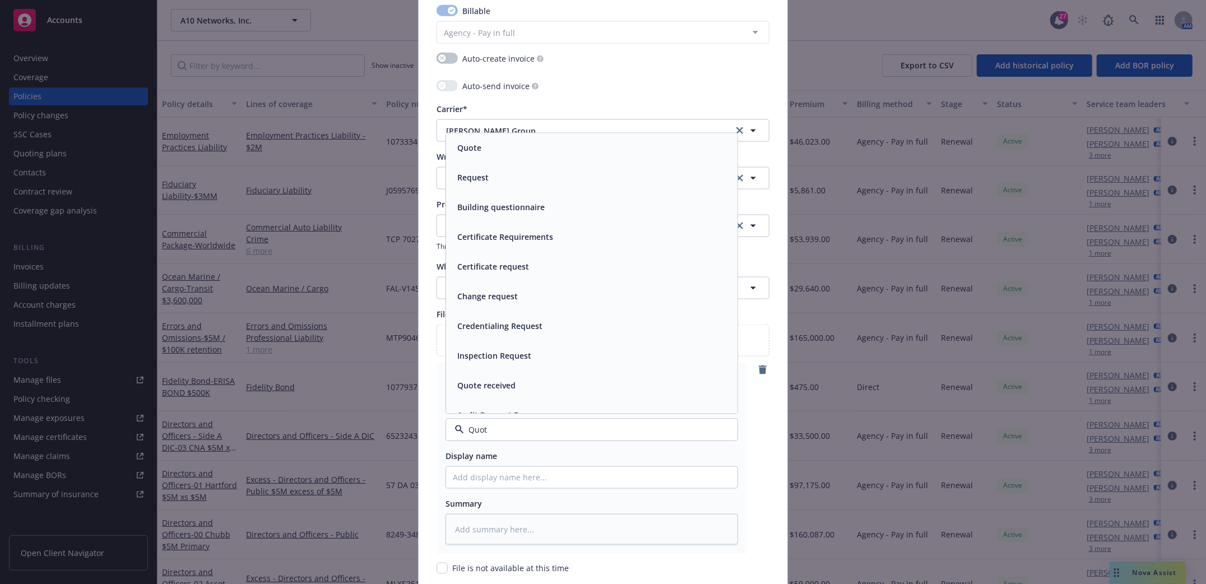
type input "Quote"
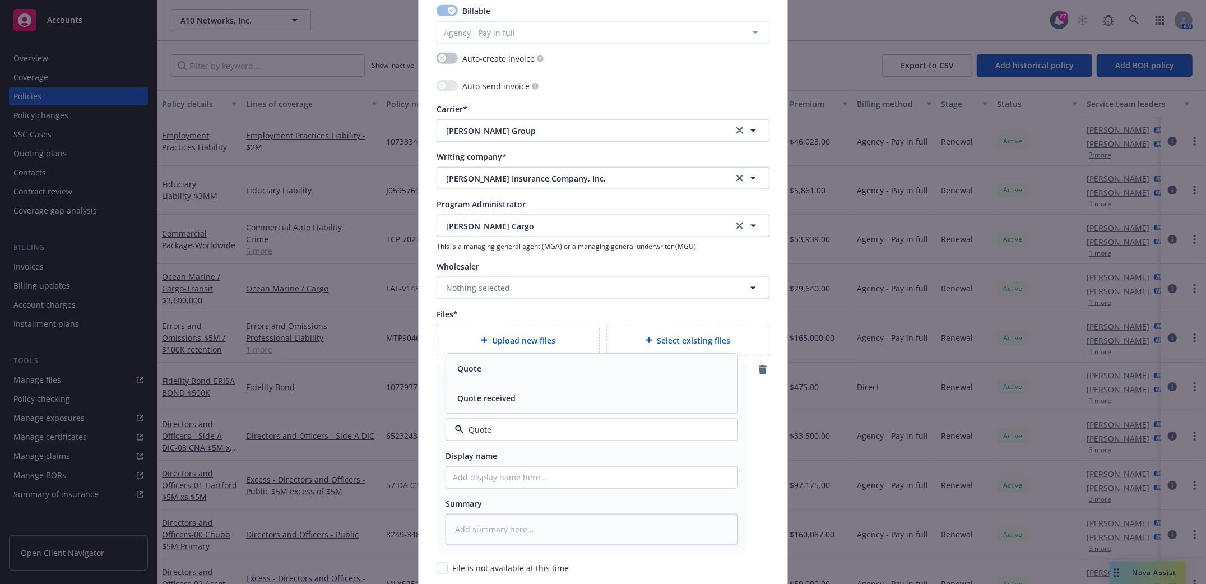
click at [477, 358] on div "Quote" at bounding box center [591, 369] width 291 height 30
click at [513, 476] on input "Policy display name" at bounding box center [591, 477] width 291 height 21
type textarea "x"
type input "r"
type textarea "x"
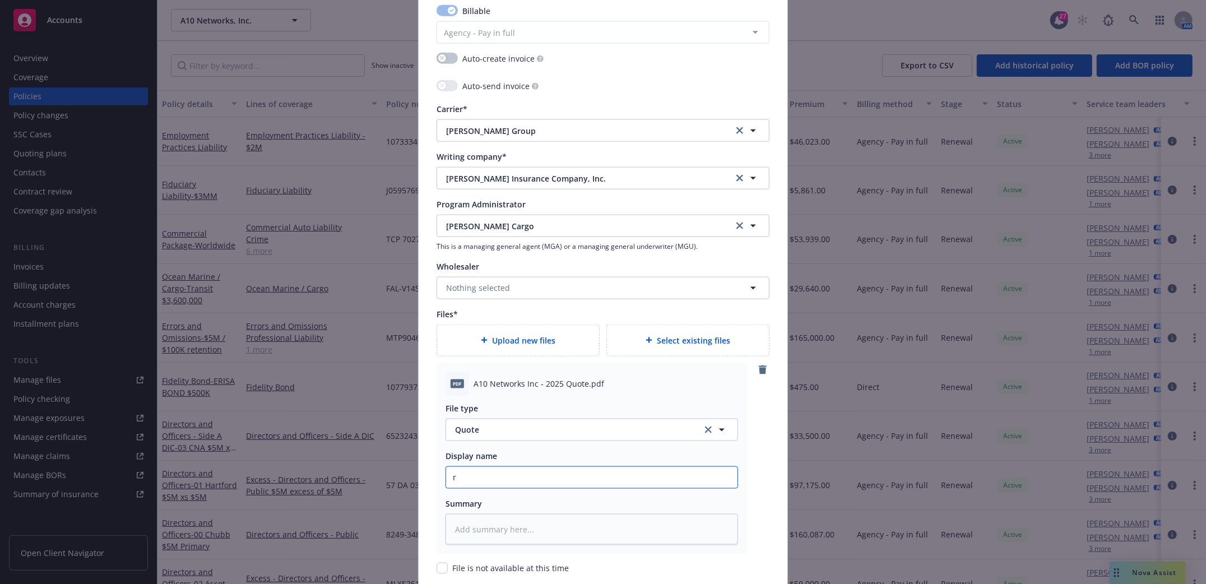
type input "re"
type textarea "x"
type input "ren"
type textarea "x"
type input "[PERSON_NAME]"
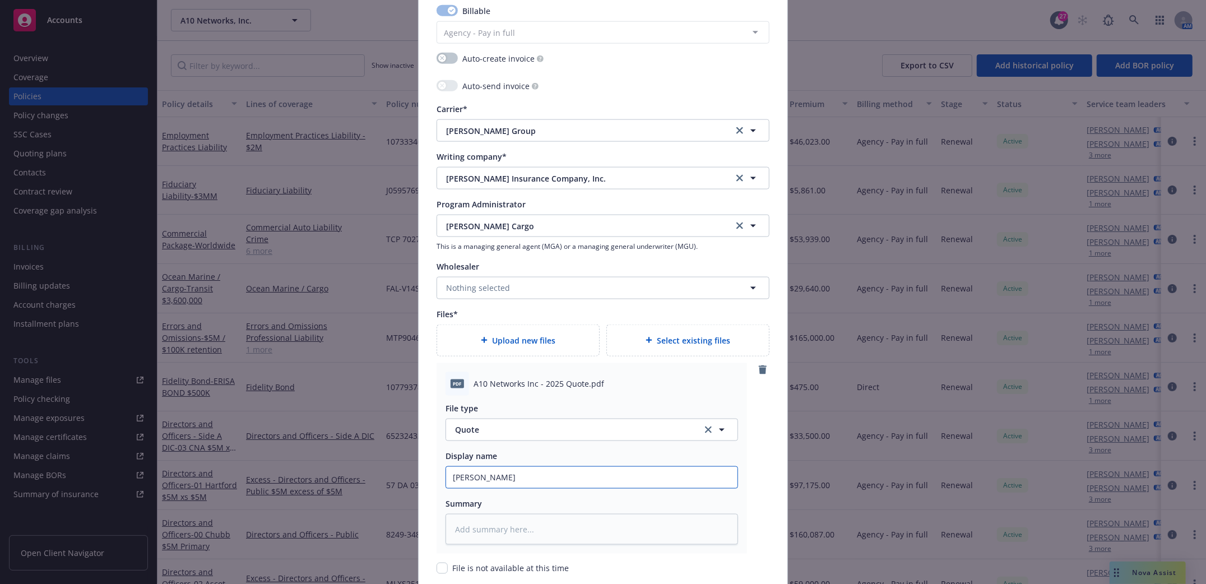
type textarea "x"
type input "renew"
type textarea "x"
type input "renewa"
type textarea "x"
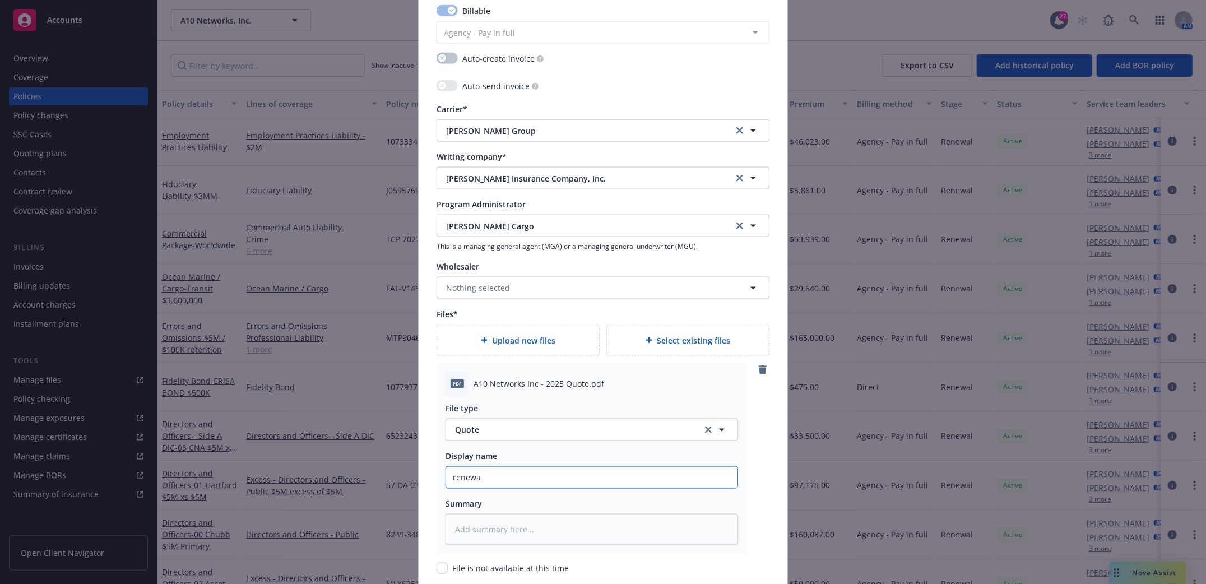
type input "renewal"
type textarea "x"
type input "renewal"
type textarea "x"
type input "renewal Q"
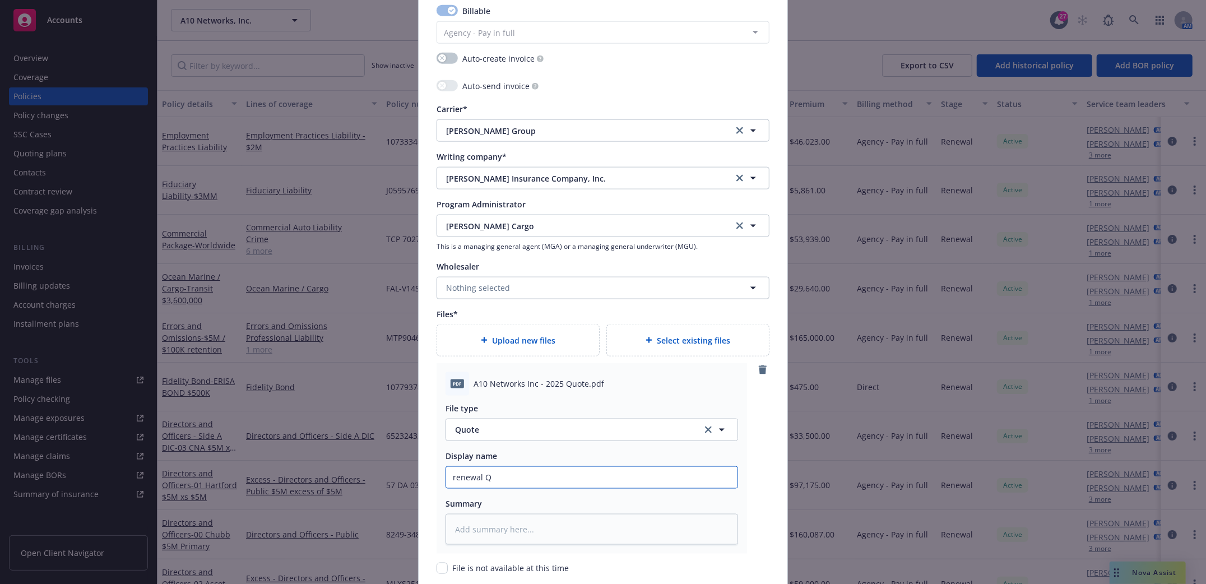
type textarea "x"
type input "renewal Qu"
type textarea "x"
type input "renewal Quo"
type textarea "x"
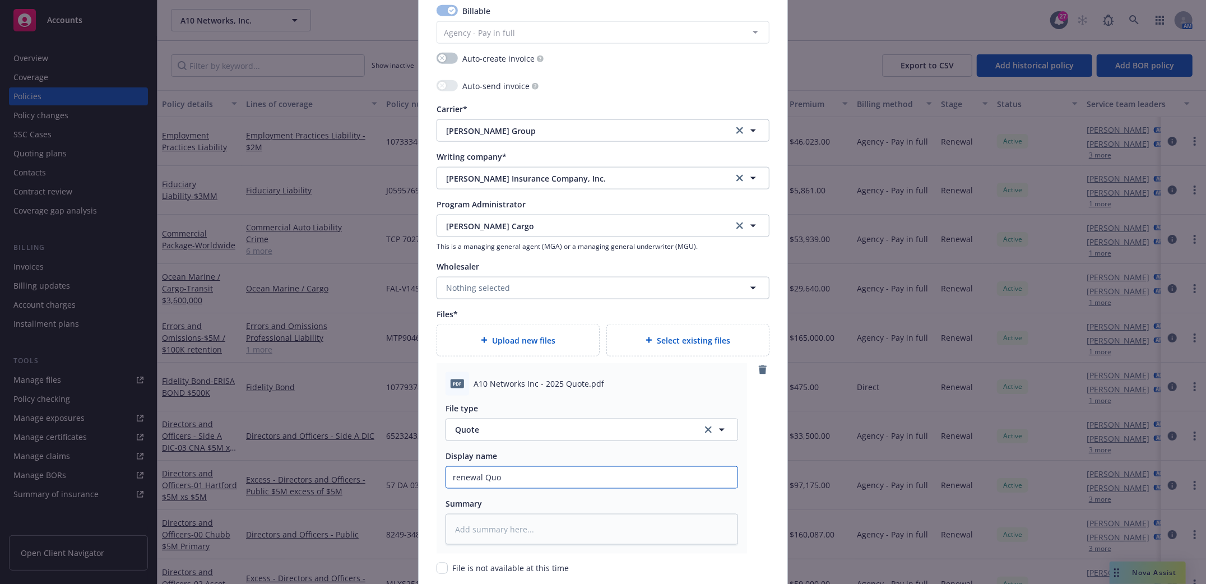
type input "renewal Quot"
type textarea "x"
type input "renewal Quota"
type textarea "x"
type input "renewal Quotat"
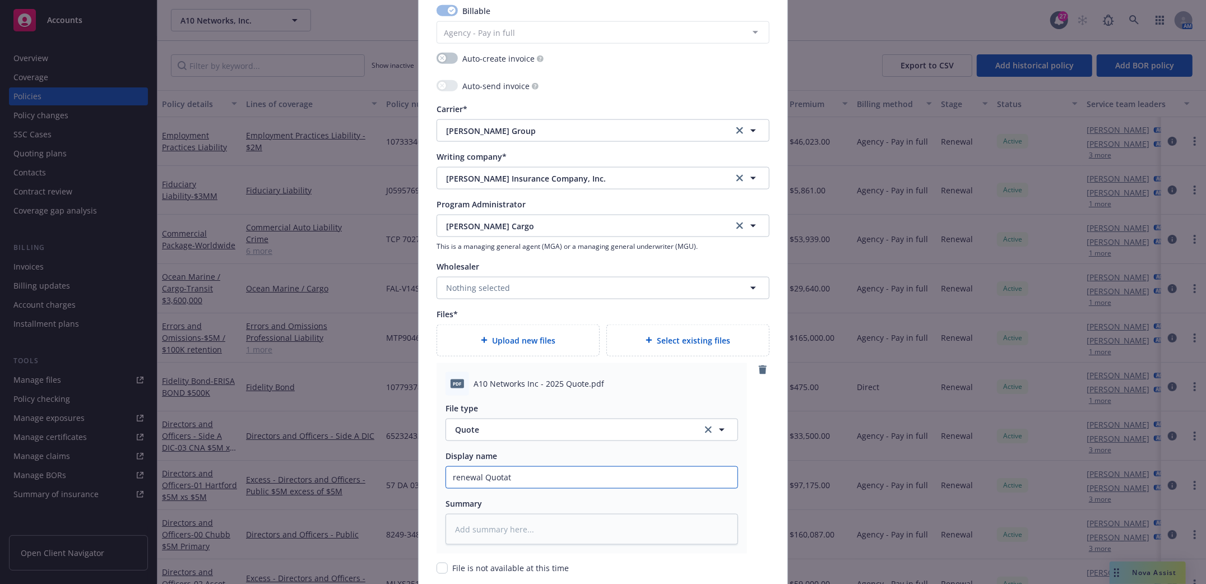
type textarea "x"
type input "renewal Quotati"
type textarea "x"
type input "renewal Quotatio"
type textarea "x"
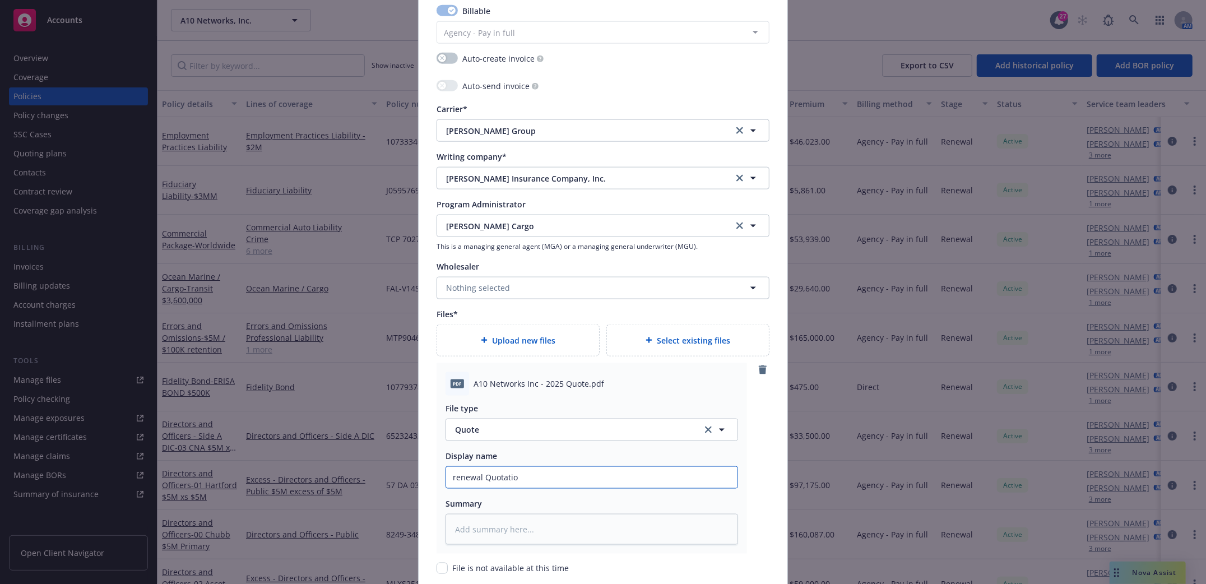
type input "renewal Quotation"
type textarea "x"
type input "renewal Quotation 20"
drag, startPoint x: 446, startPoint y: 479, endPoint x: 452, endPoint y: 476, distance: 6.3
click at [447, 479] on input "renewal Quotation 2025" at bounding box center [591, 477] width 291 height 21
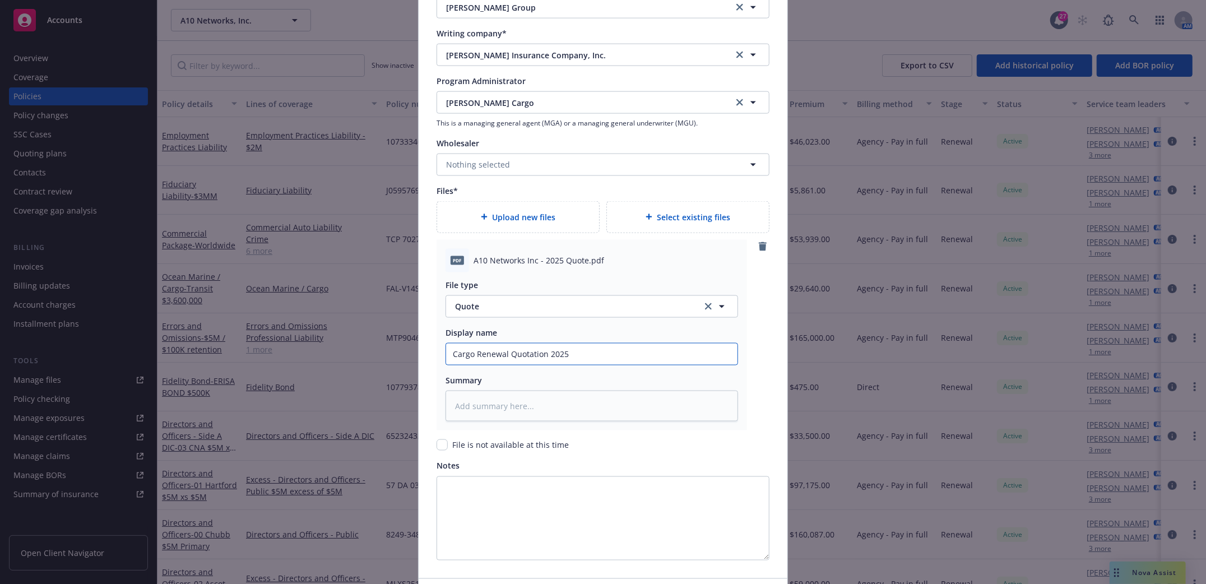
scroll to position [1250, 0]
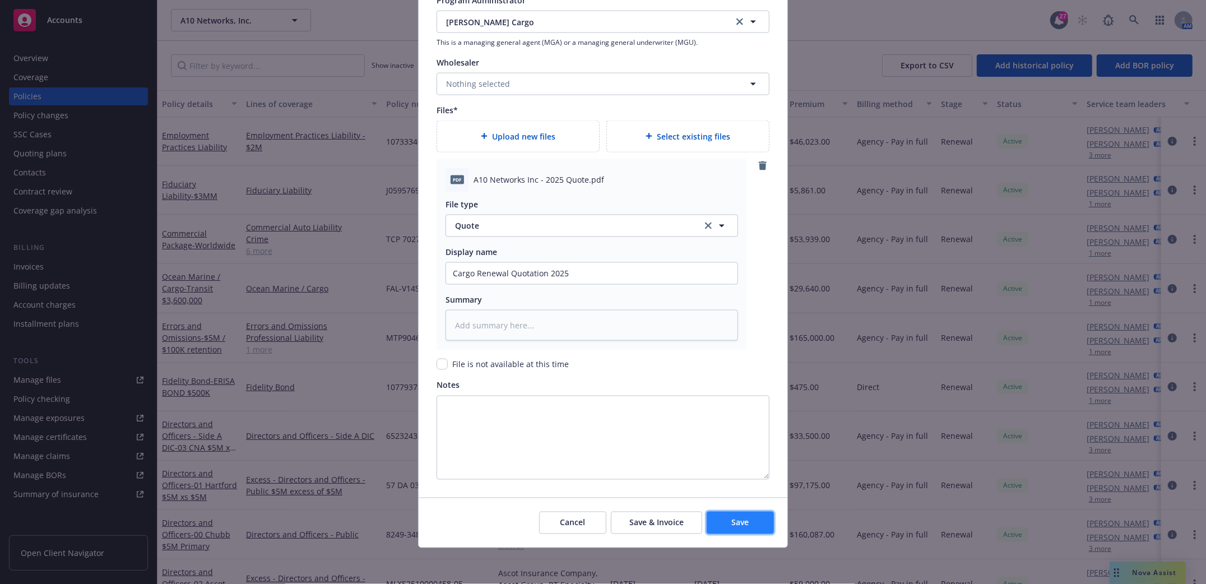
click at [747, 527] on button "Save" at bounding box center [740, 523] width 67 height 22
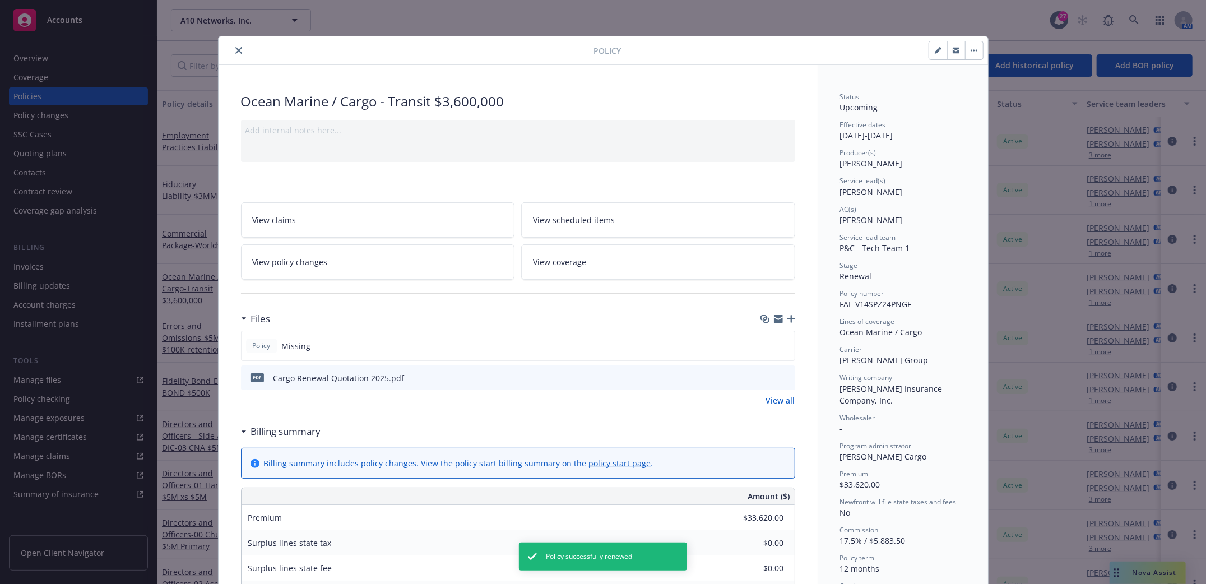
click at [235, 51] on icon "close" at bounding box center [238, 50] width 7 height 7
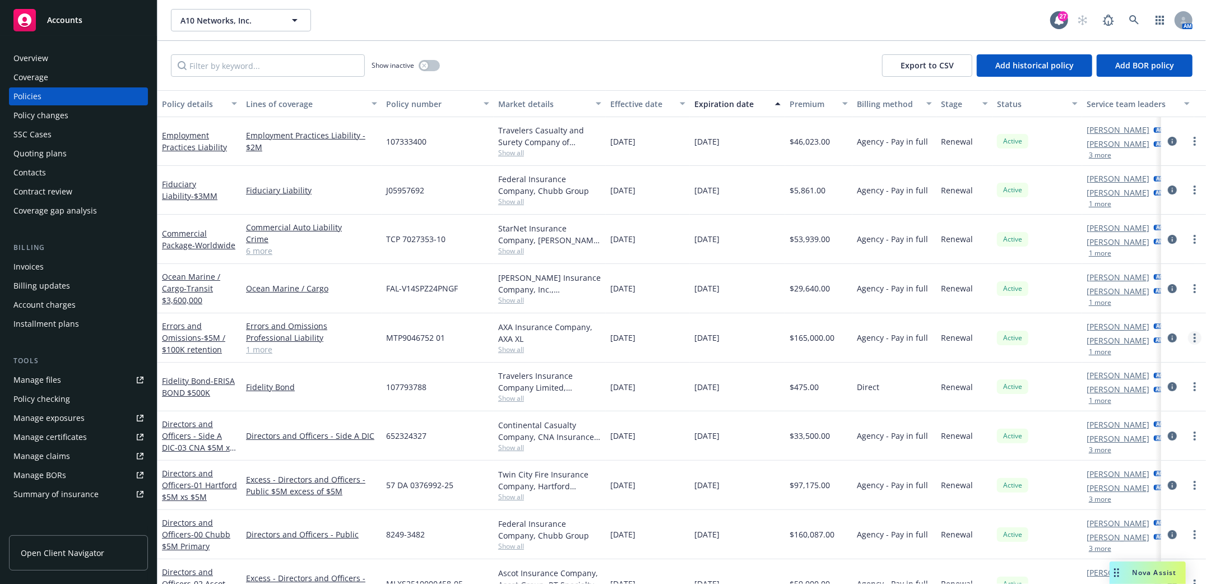
click at [1188, 338] on link "more" at bounding box center [1194, 337] width 13 height 13
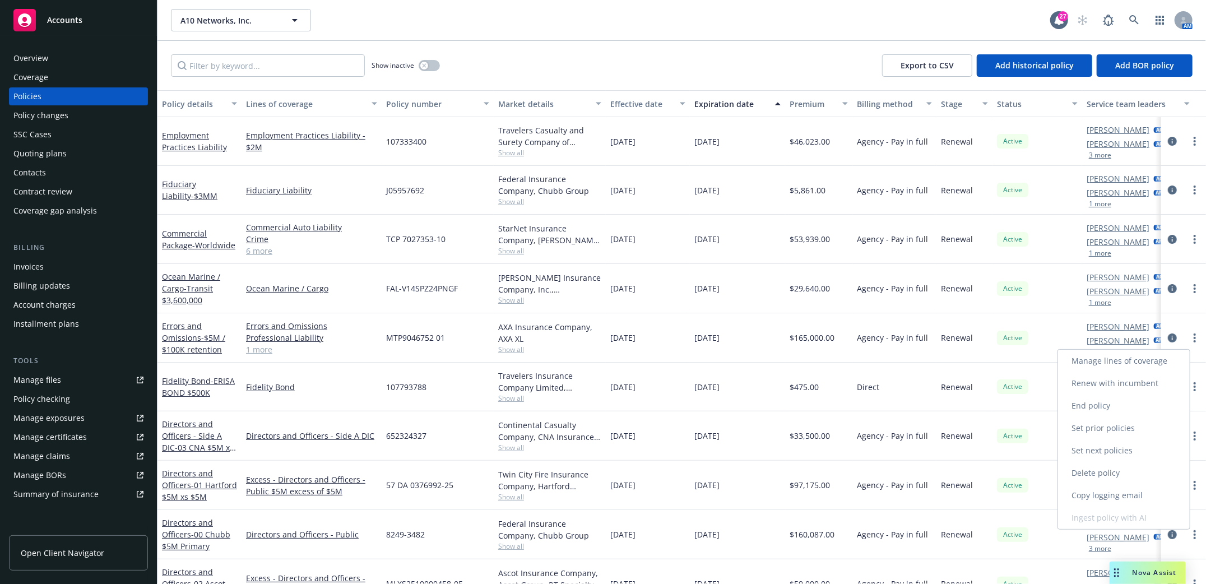
click at [1098, 377] on link "Renew with incumbent" at bounding box center [1124, 383] width 132 height 22
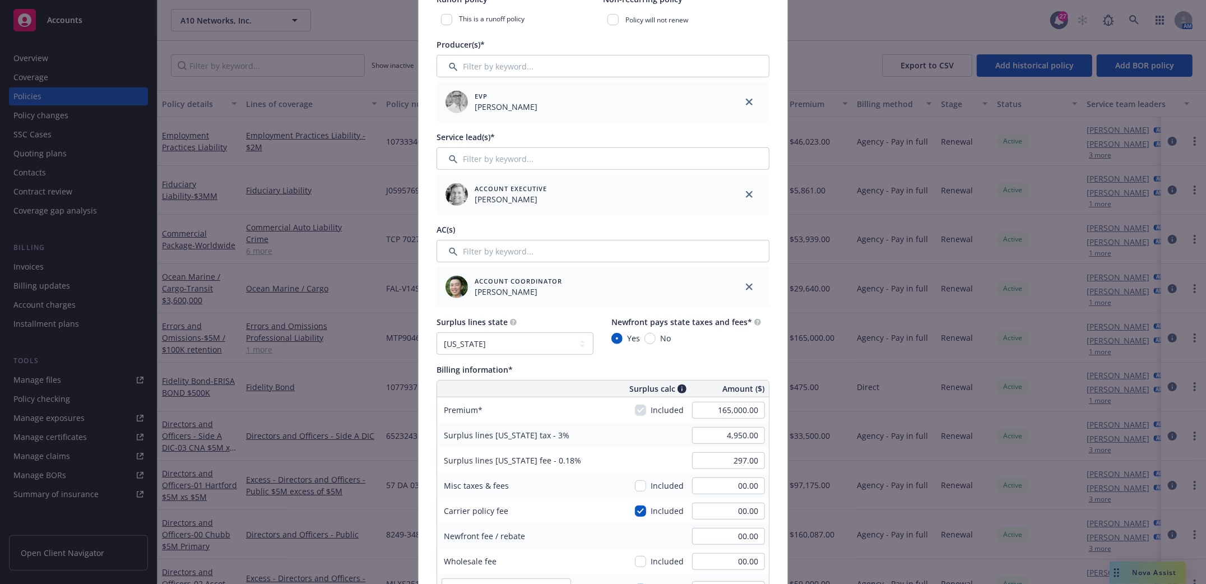
scroll to position [448, 0]
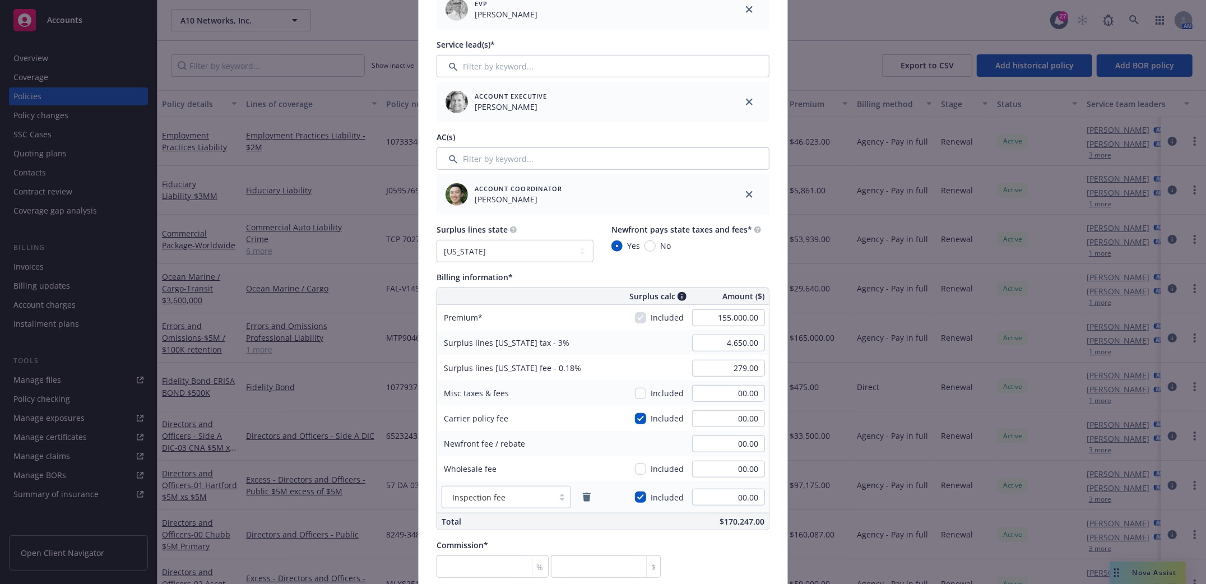
click at [720, 256] on div "Surplus lines state No surplus lines state [US_STATE] [US_STATE] [US_STATE] [US…" at bounding box center [603, 243] width 333 height 39
click at [500, 570] on input "number" at bounding box center [493, 566] width 112 height 22
click at [635, 417] on input "checkbox" at bounding box center [640, 418] width 11 height 11
click at [635, 498] on input "checkbox" at bounding box center [640, 496] width 11 height 11
click at [733, 567] on div "Commission* 18 % 27900 $" at bounding box center [603, 558] width 333 height 39
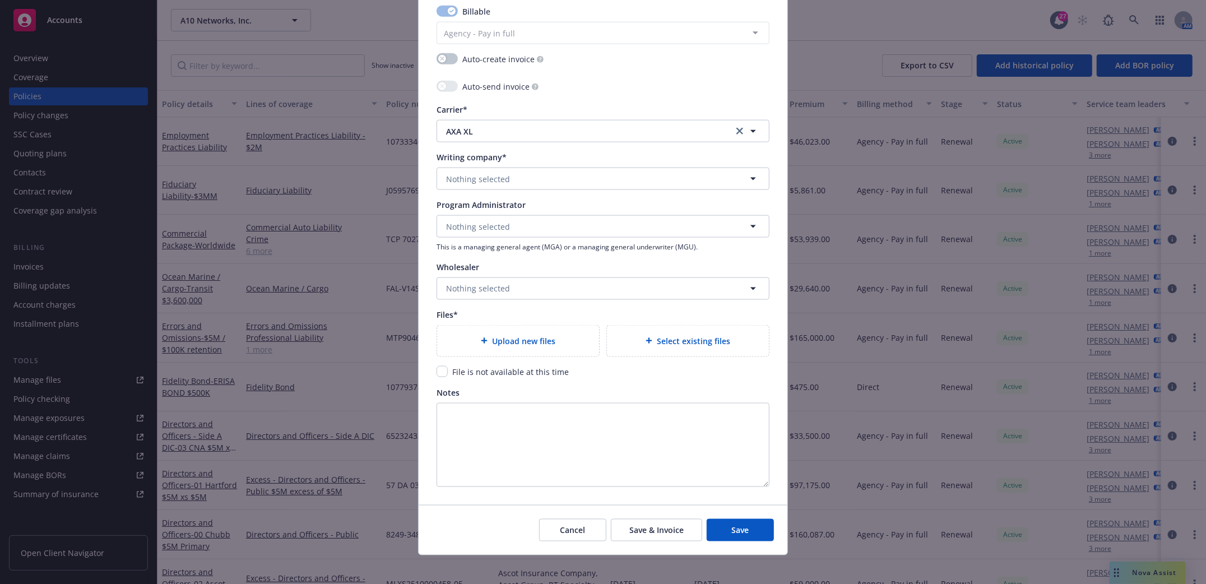
scroll to position [1046, 0]
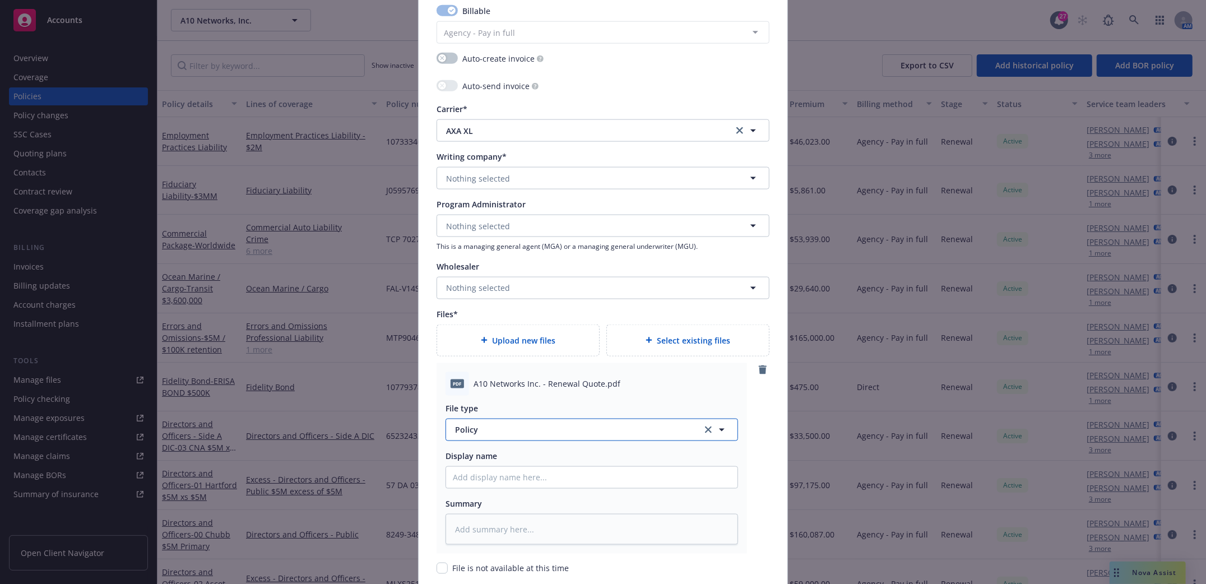
click at [504, 437] on button "Policy" at bounding box center [591, 430] width 293 height 22
click at [468, 373] on span "Quote" at bounding box center [469, 369] width 24 height 12
click at [472, 481] on input "Policy display name" at bounding box center [591, 477] width 291 height 21
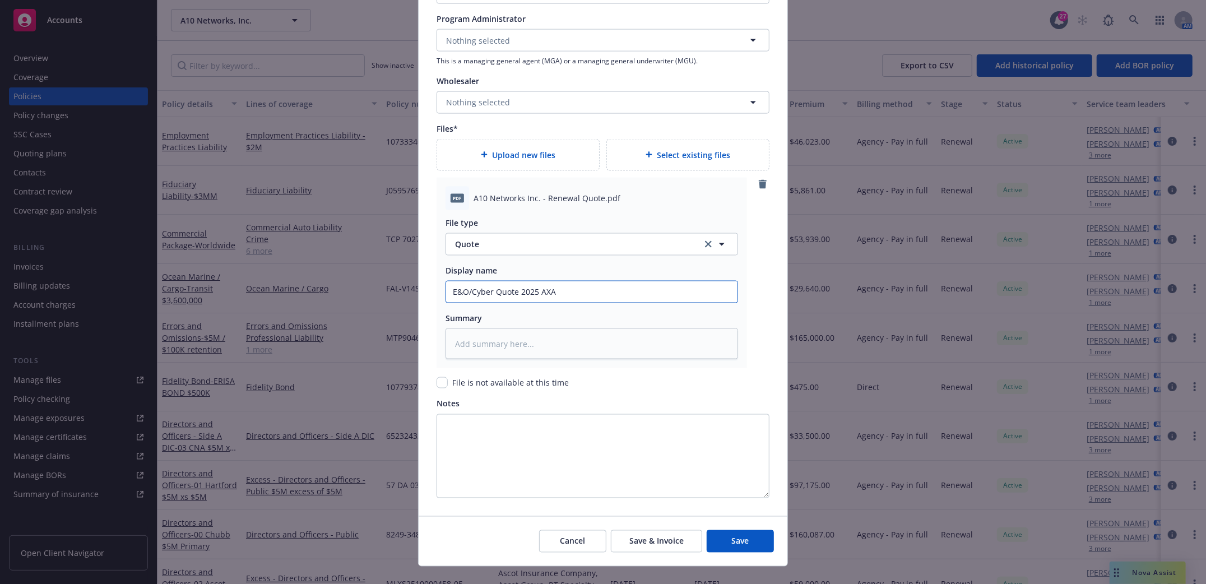
scroll to position [1250, 0]
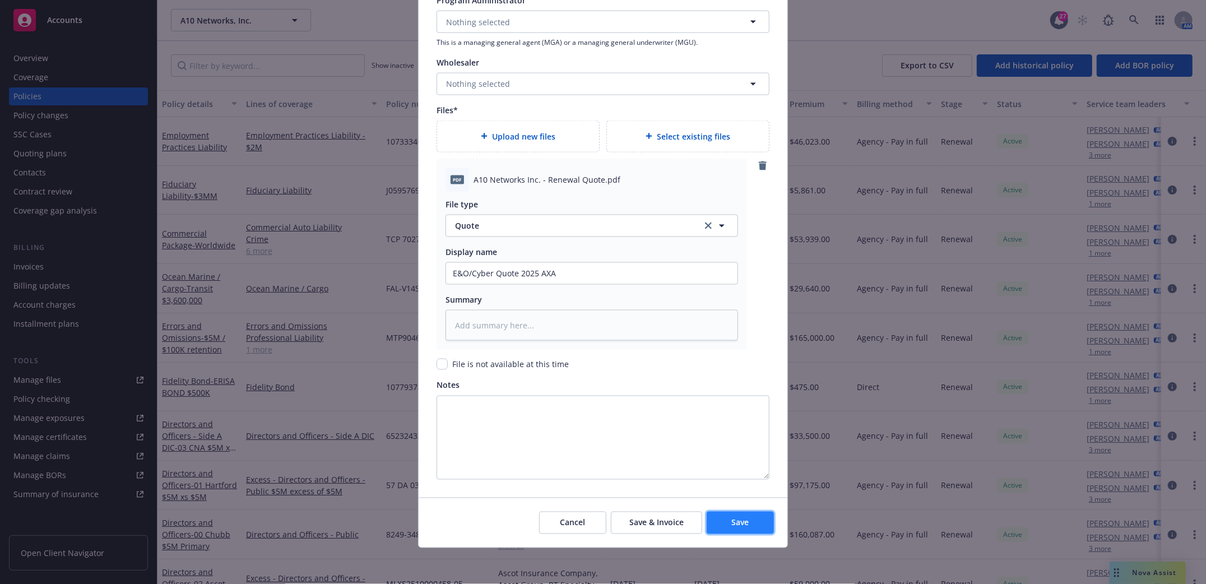
click at [747, 526] on button "Save" at bounding box center [740, 523] width 67 height 22
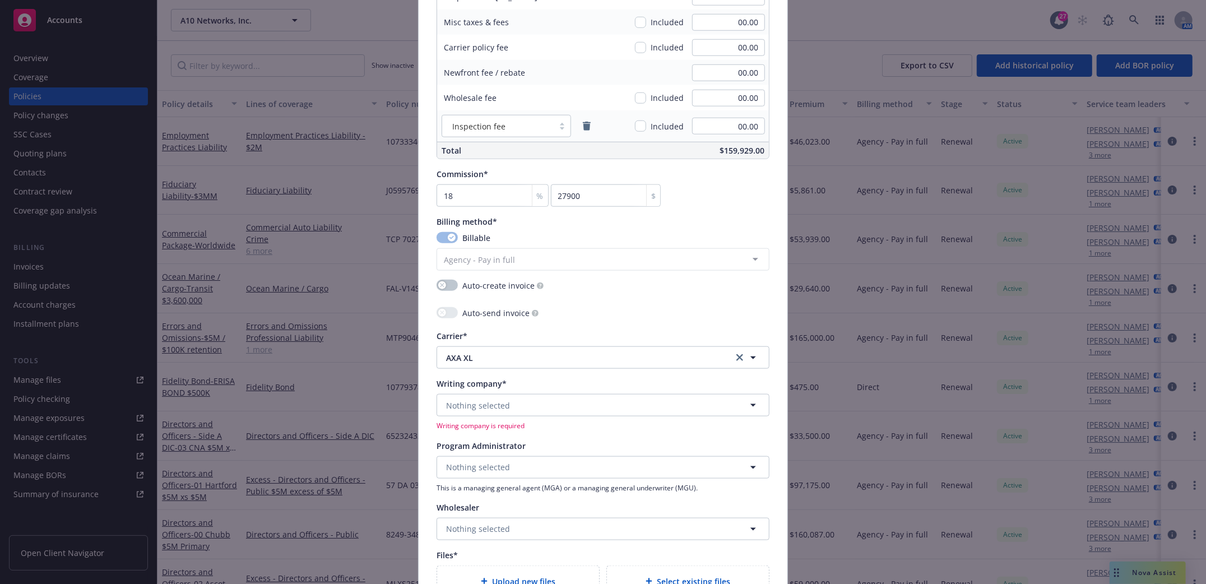
scroll to position [816, 0]
click at [476, 403] on span "Nothing selected" at bounding box center [478, 408] width 64 height 12
click at [494, 367] on strong "Indian Harbor Insurance Company" at bounding box center [515, 364] width 132 height 11
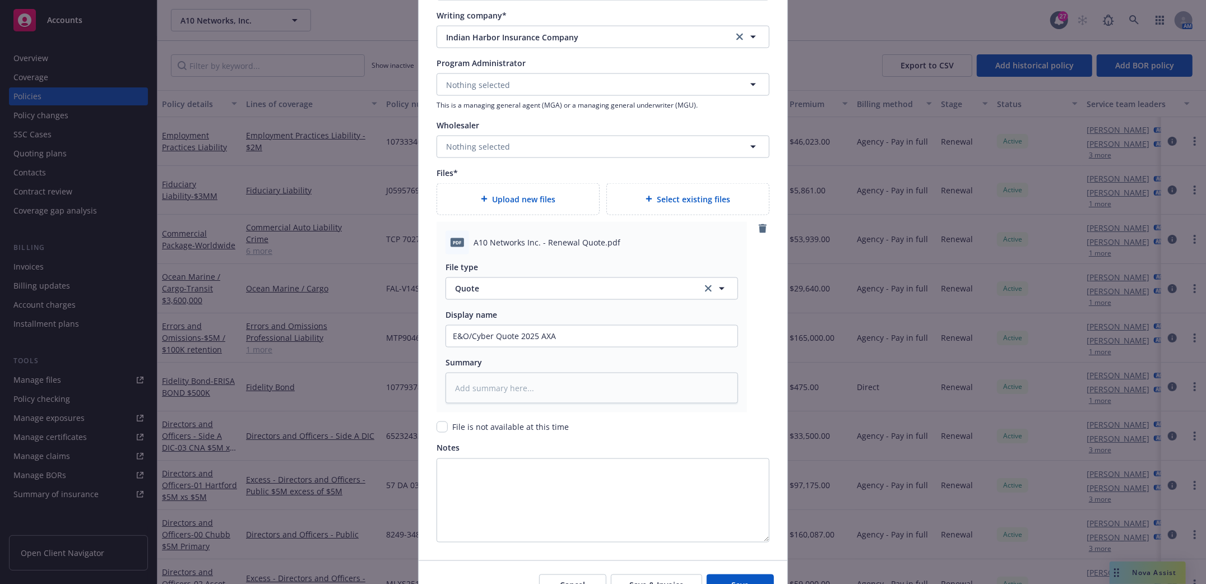
scroll to position [1250, 0]
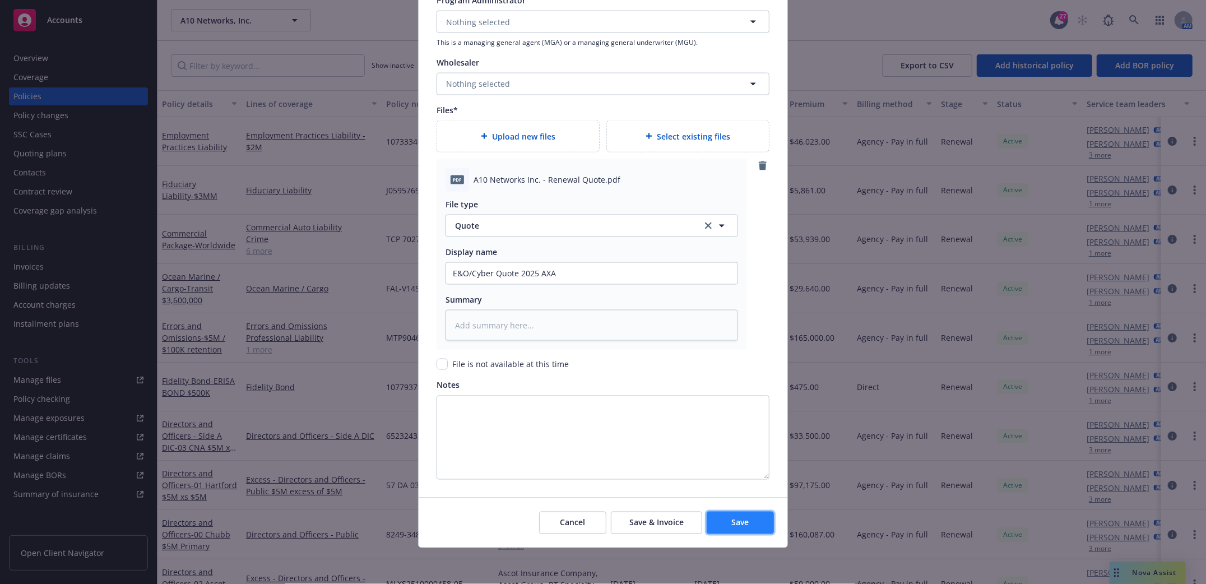
click at [745, 519] on button "Save" at bounding box center [740, 523] width 67 height 22
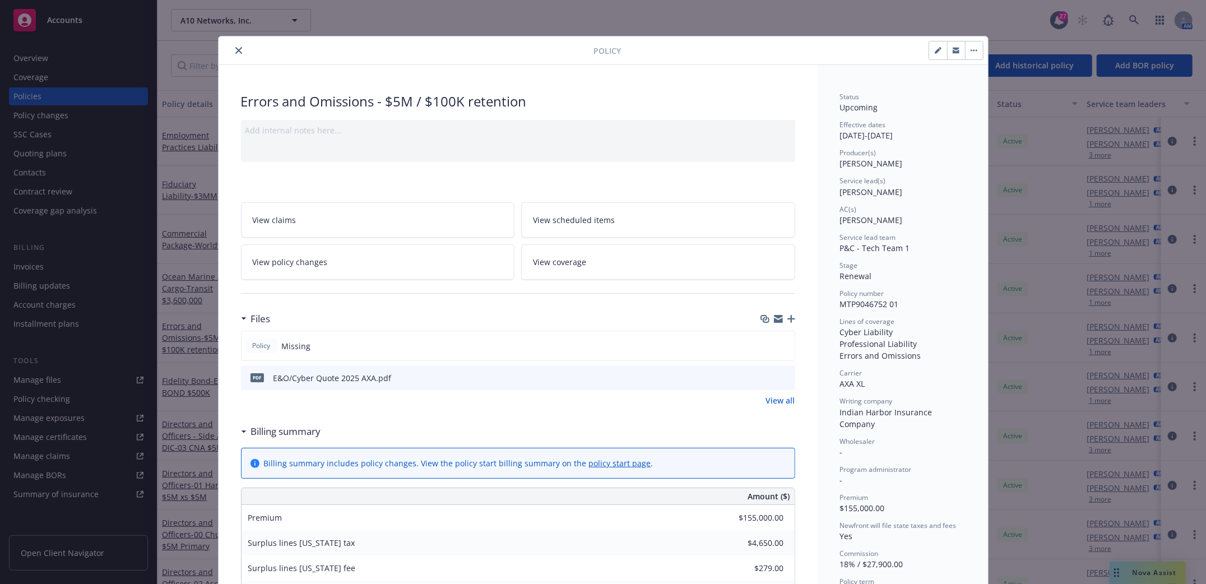
drag, startPoint x: 230, startPoint y: 47, endPoint x: 204, endPoint y: 54, distance: 26.6
click at [235, 48] on icon "close" at bounding box center [238, 50] width 7 height 7
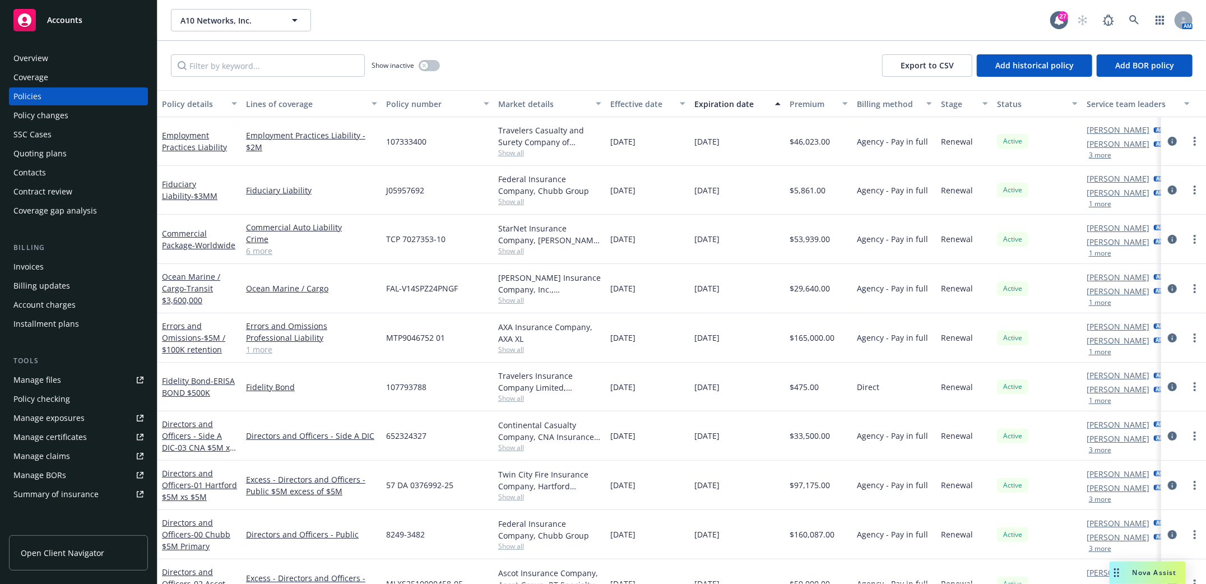
click at [25, 59] on div "Overview" at bounding box center [30, 58] width 35 height 18
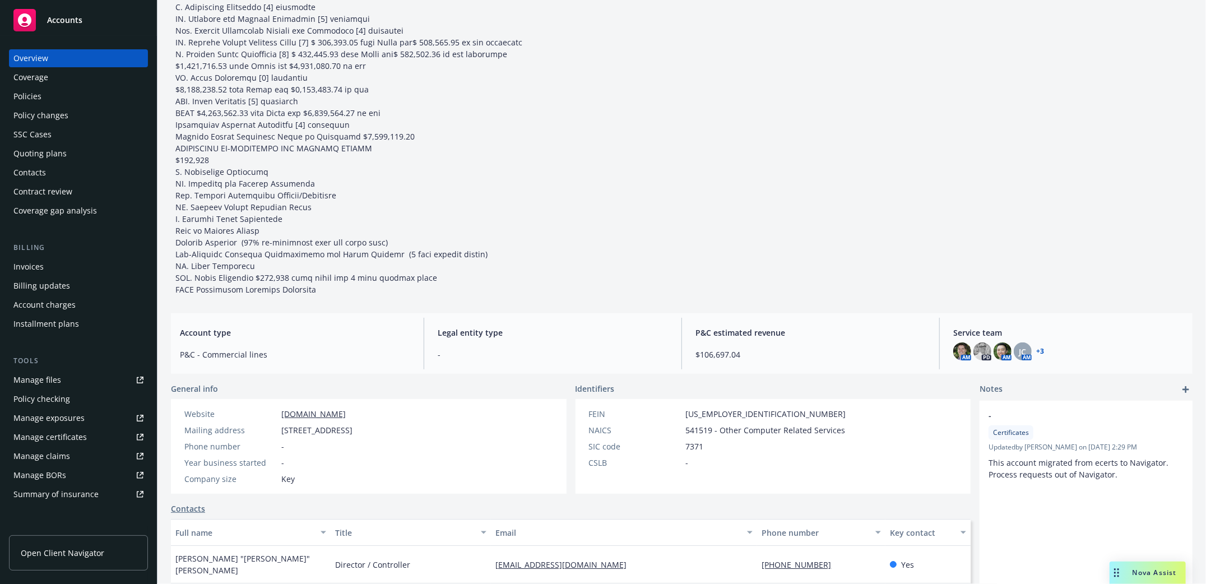
scroll to position [149, 0]
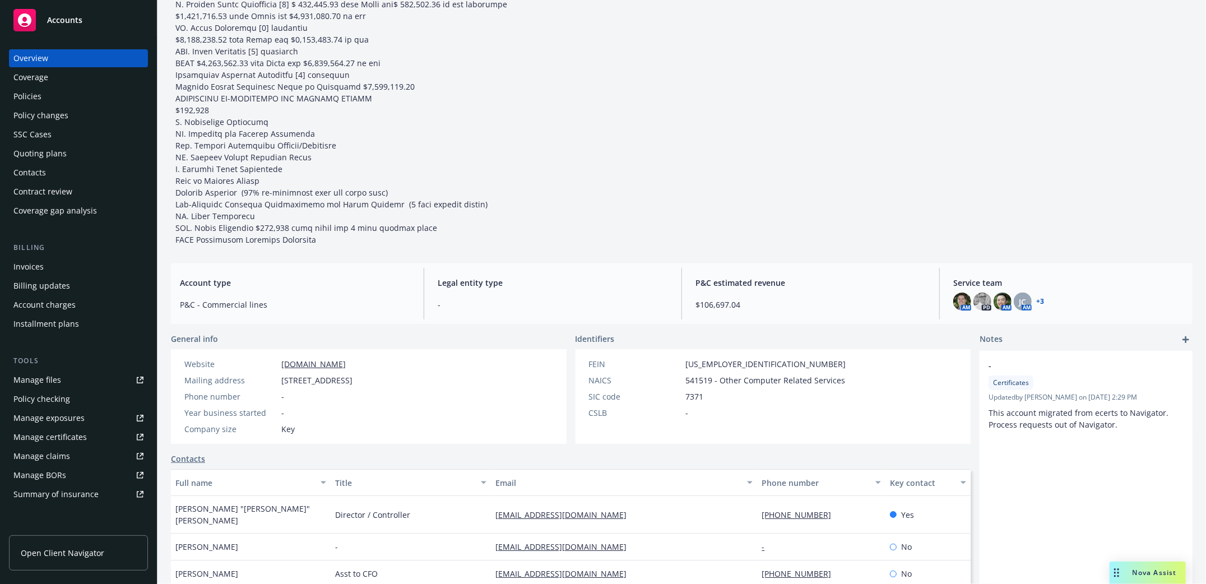
click at [32, 93] on div "Policies" at bounding box center [27, 96] width 28 height 18
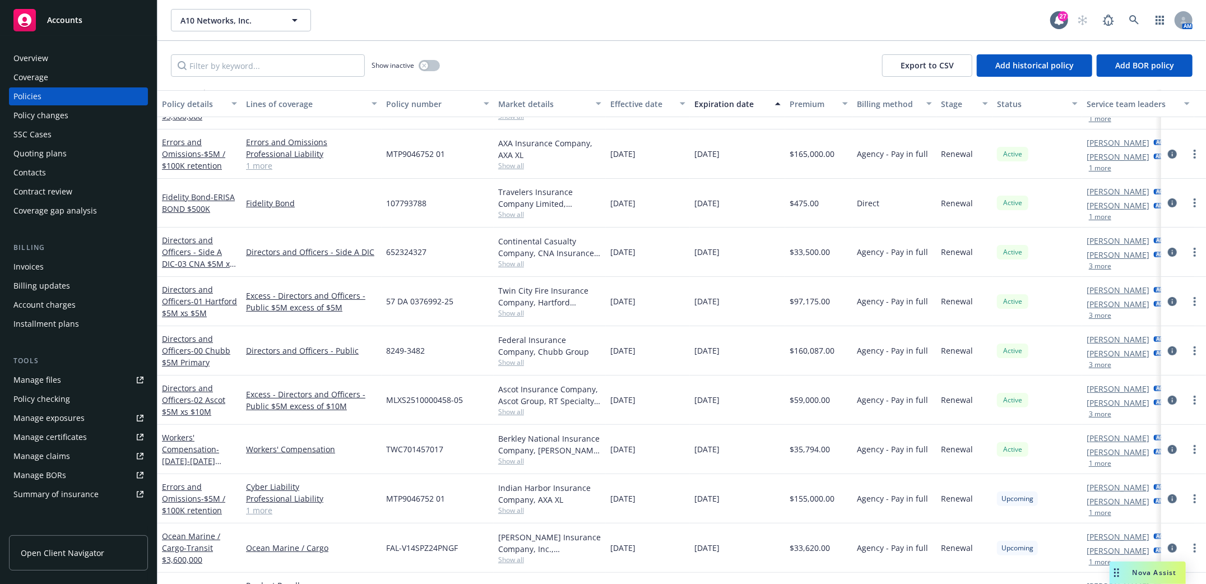
scroll to position [224, 0]
